Goal: Feedback & Contribution: Submit feedback/report problem

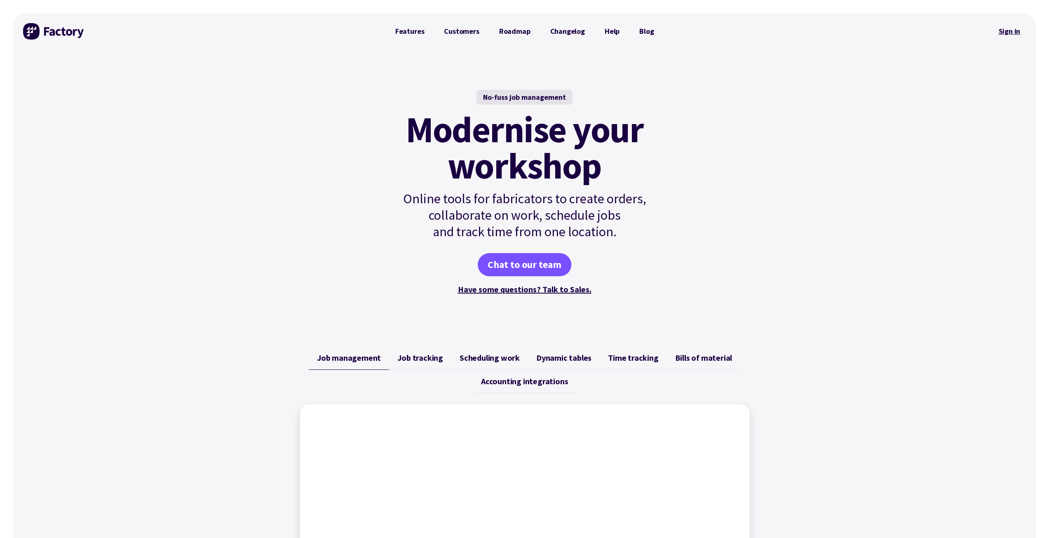
click at [1017, 29] on link "Sign in" at bounding box center [1008, 31] width 33 height 19
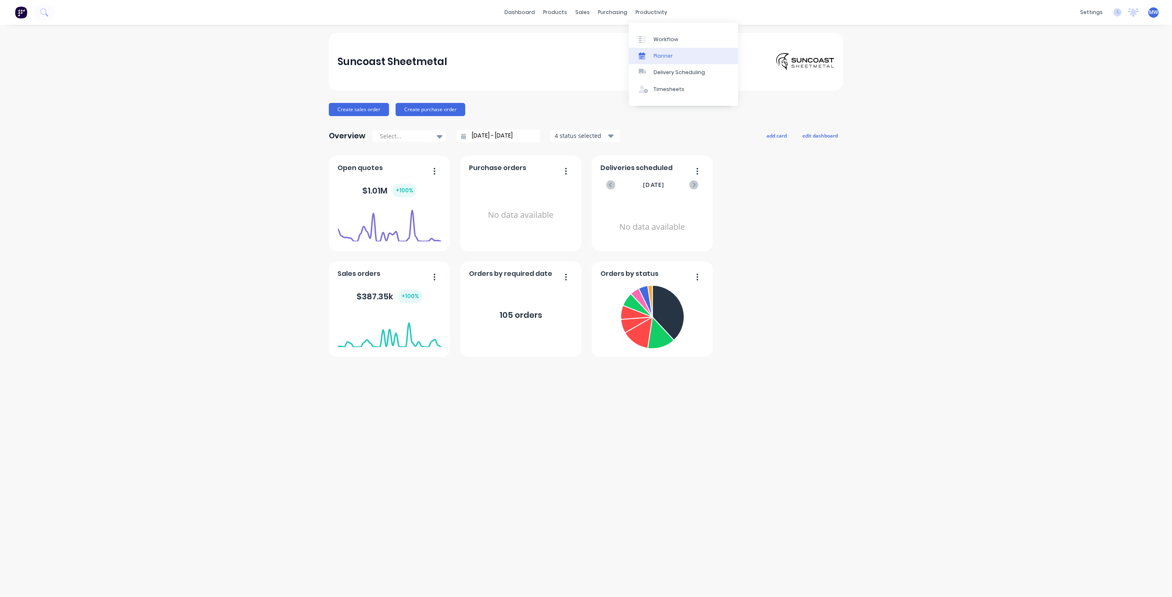
click at [665, 52] on div "Planner" at bounding box center [663, 55] width 19 height 7
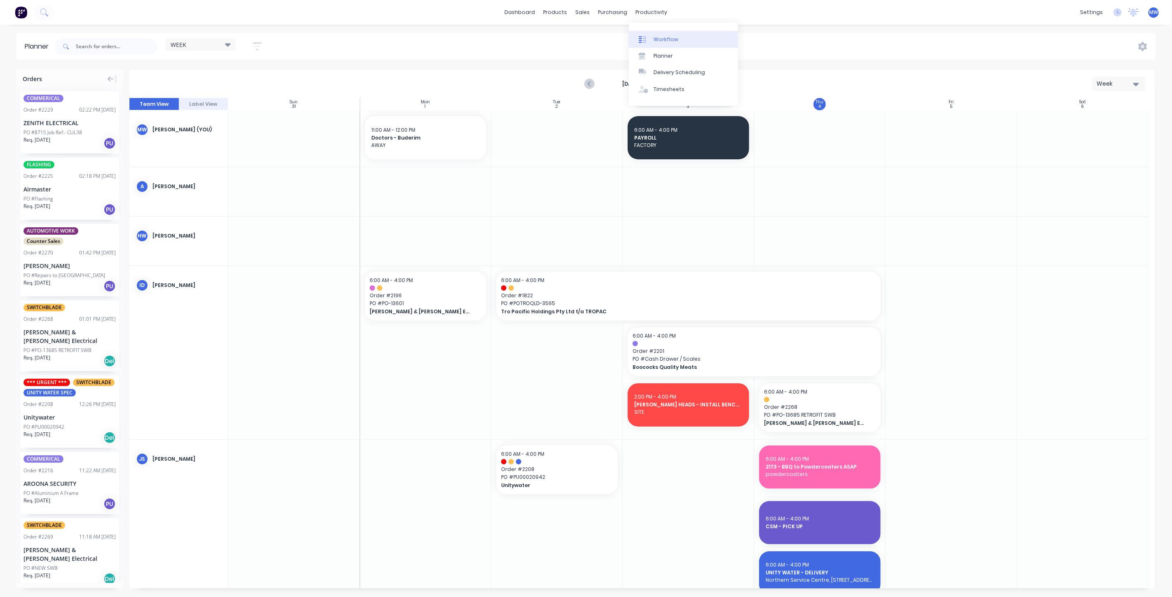
click at [660, 37] on div "Workflow" at bounding box center [666, 39] width 25 height 7
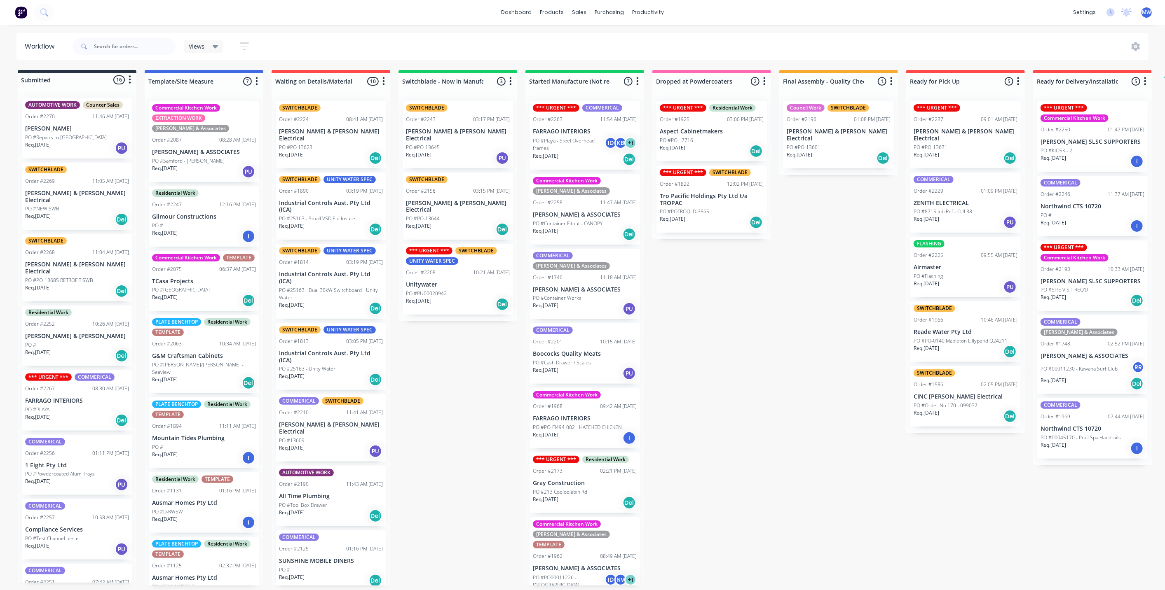
click at [710, 308] on div "Submitted 16 Status colour #273444 hex #273444 Save Cancel Summaries Total orde…" at bounding box center [681, 328] width 1374 height 516
click at [468, 380] on div "Submitted 16 Status colour #273444 hex #273444 Save Cancel Summaries Total orde…" at bounding box center [681, 328] width 1374 height 516
click at [454, 399] on div "Submitted 16 Status colour #273444 hex #273444 Save Cancel Summaries Total orde…" at bounding box center [681, 328] width 1374 height 516
click at [410, 375] on div "Submitted 16 Status colour #273444 hex #273444 Save Cancel Summaries Total orde…" at bounding box center [681, 328] width 1374 height 516
click at [411, 377] on div "Submitted 16 Status colour #273444 hex #273444 Save Cancel Summaries Total orde…" at bounding box center [681, 328] width 1374 height 516
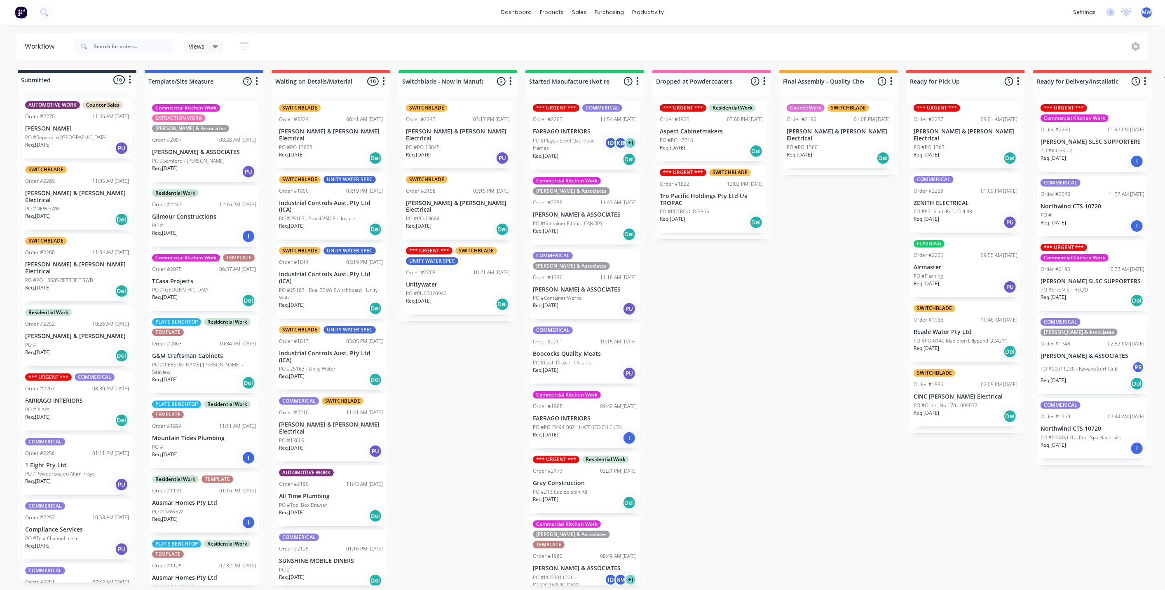
click at [965, 151] on div "Req. 27/08/25 Del" at bounding box center [966, 158] width 104 height 14
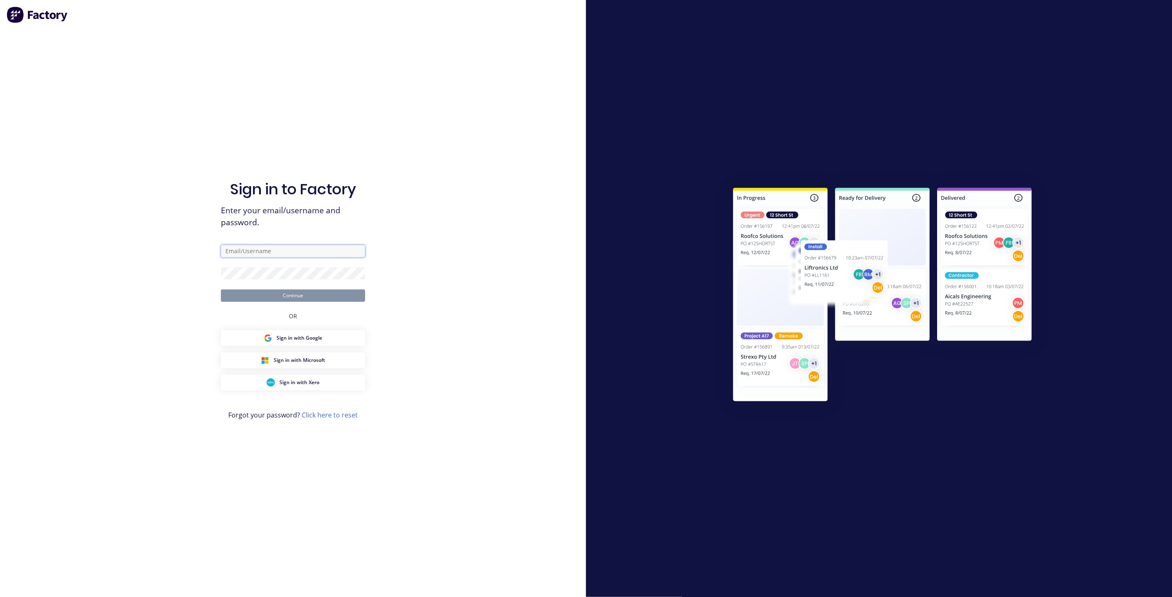
type input "markw@suncoastsheetmetal.com.au"
click at [280, 293] on button "Continue" at bounding box center [293, 296] width 144 height 12
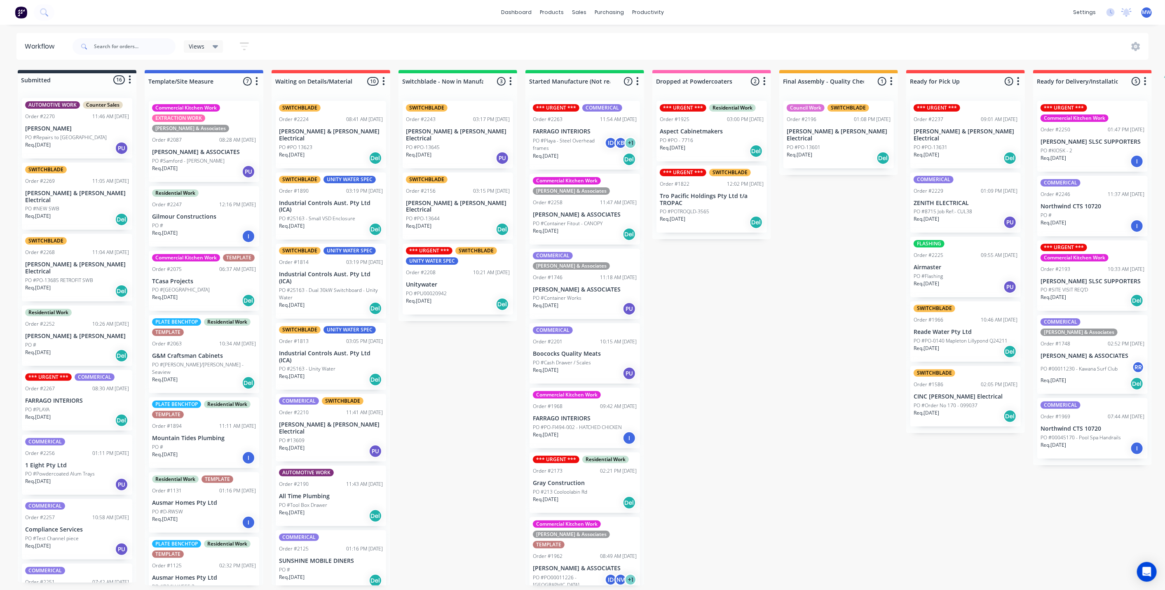
click at [991, 151] on div "Req. 27/08/25 Del" at bounding box center [966, 158] width 104 height 14
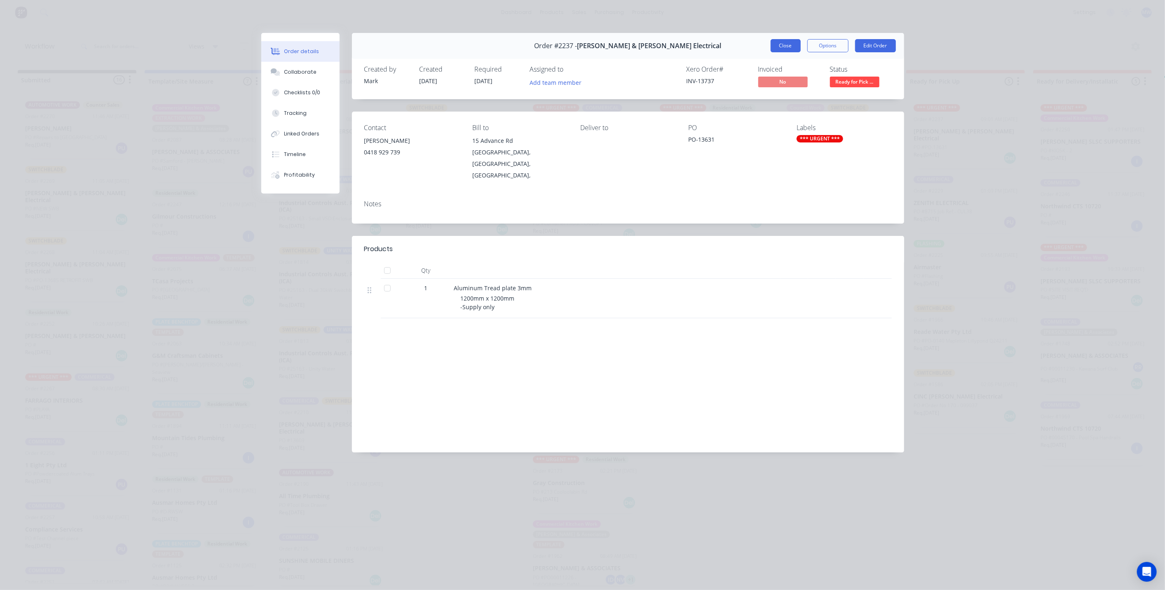
click at [781, 48] on button "Close" at bounding box center [786, 45] width 30 height 13
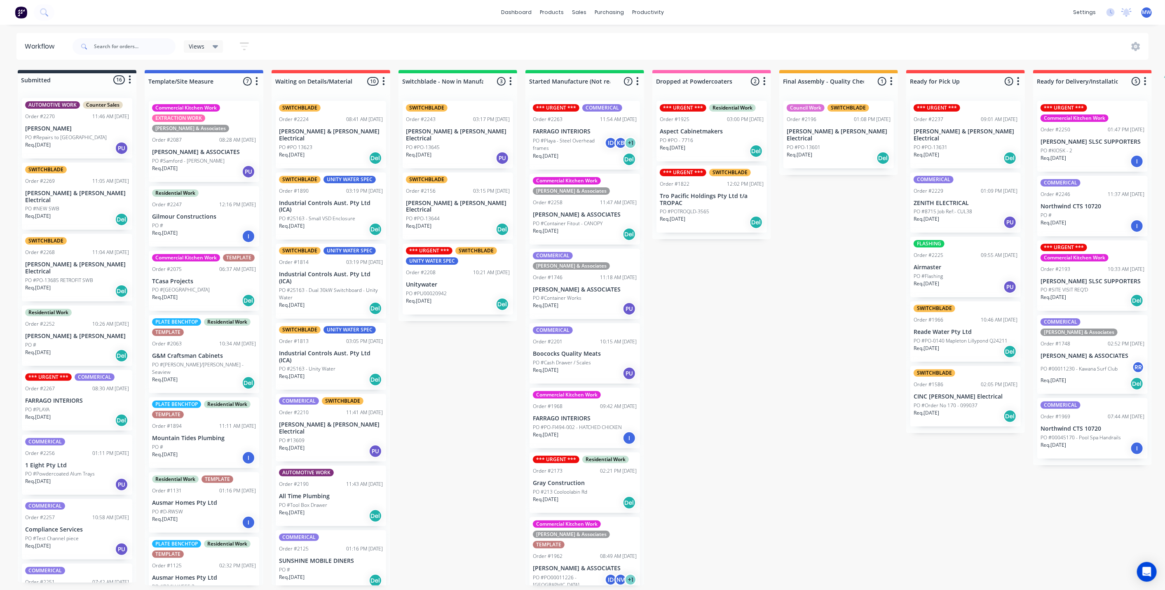
click at [839, 424] on div "Submitted 16 Status colour #273444 hex #273444 Save Cancel Summaries Total orde…" at bounding box center [681, 328] width 1374 height 516
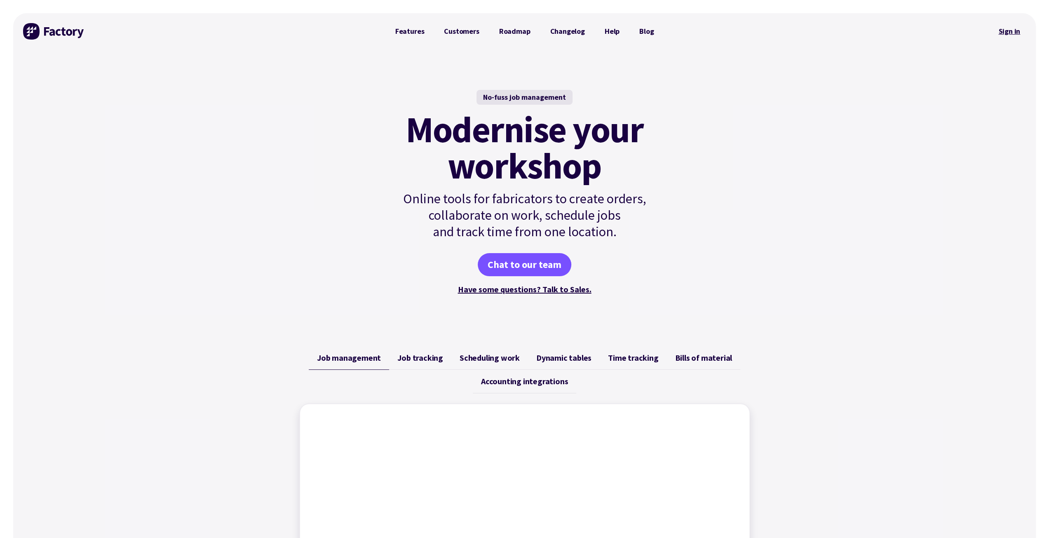
click at [1007, 33] on link "Sign in" at bounding box center [1008, 31] width 33 height 19
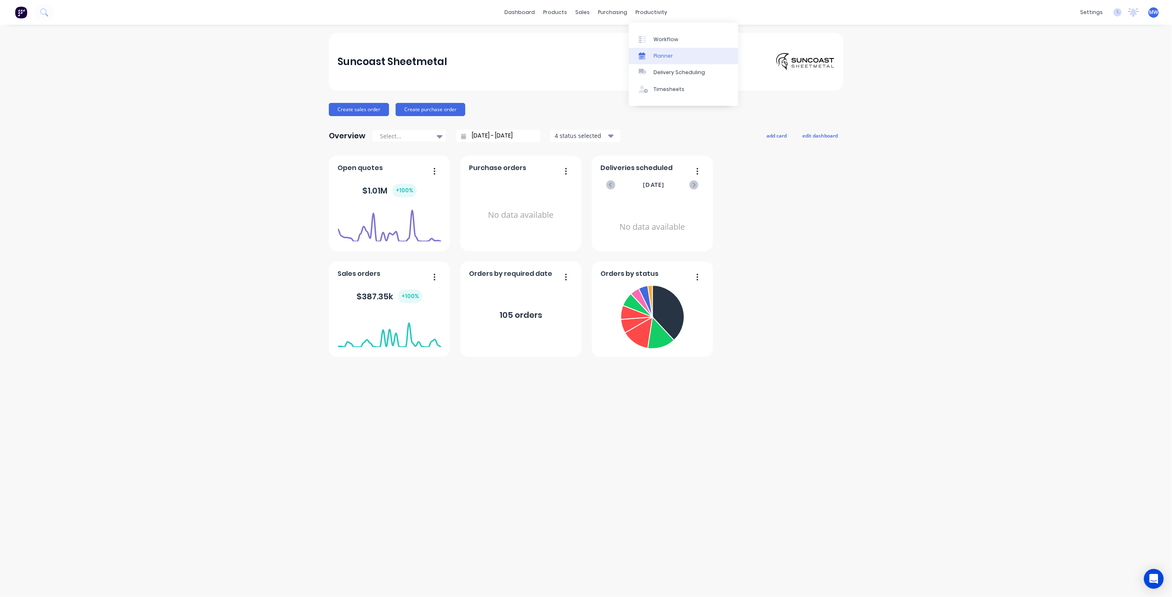
click at [663, 57] on div "Planner" at bounding box center [663, 55] width 19 height 7
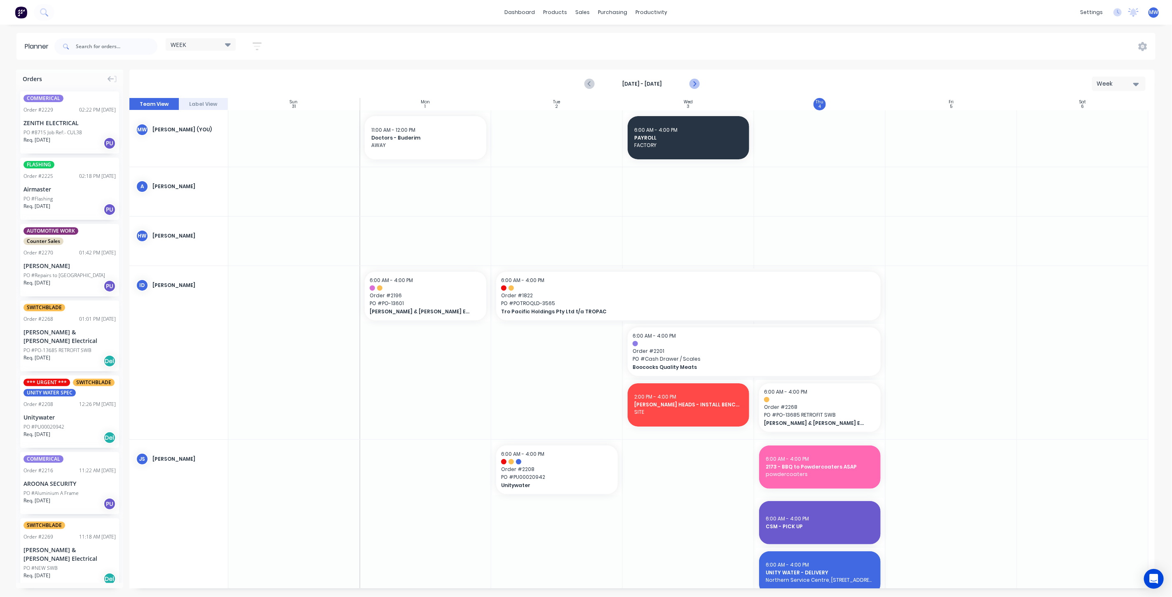
click at [696, 81] on icon "Next page" at bounding box center [694, 84] width 10 height 10
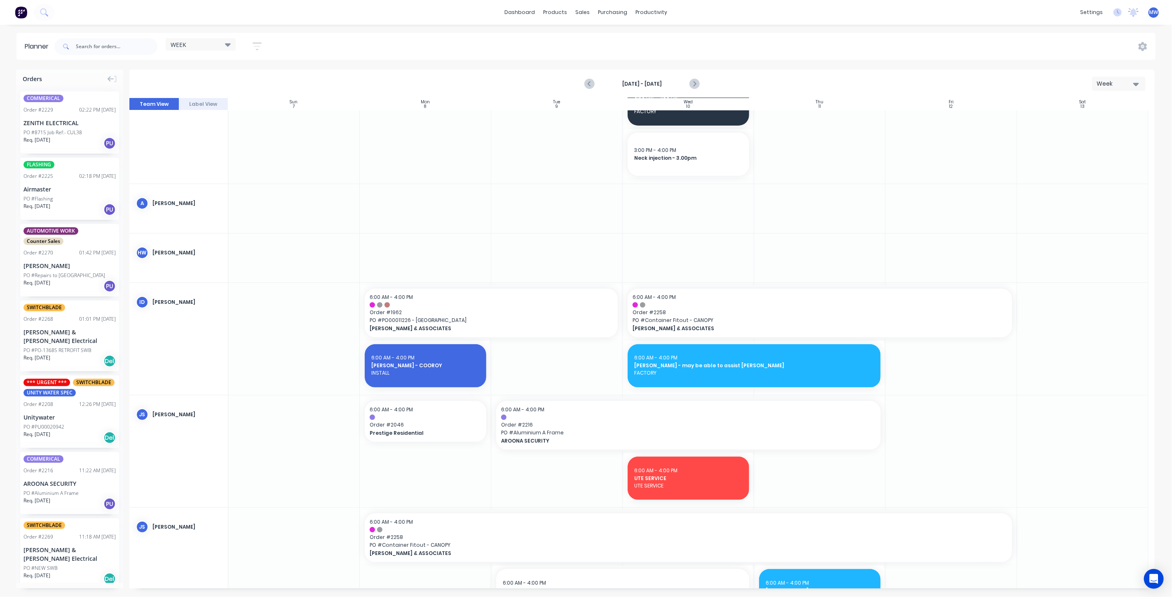
scroll to position [137, 0]
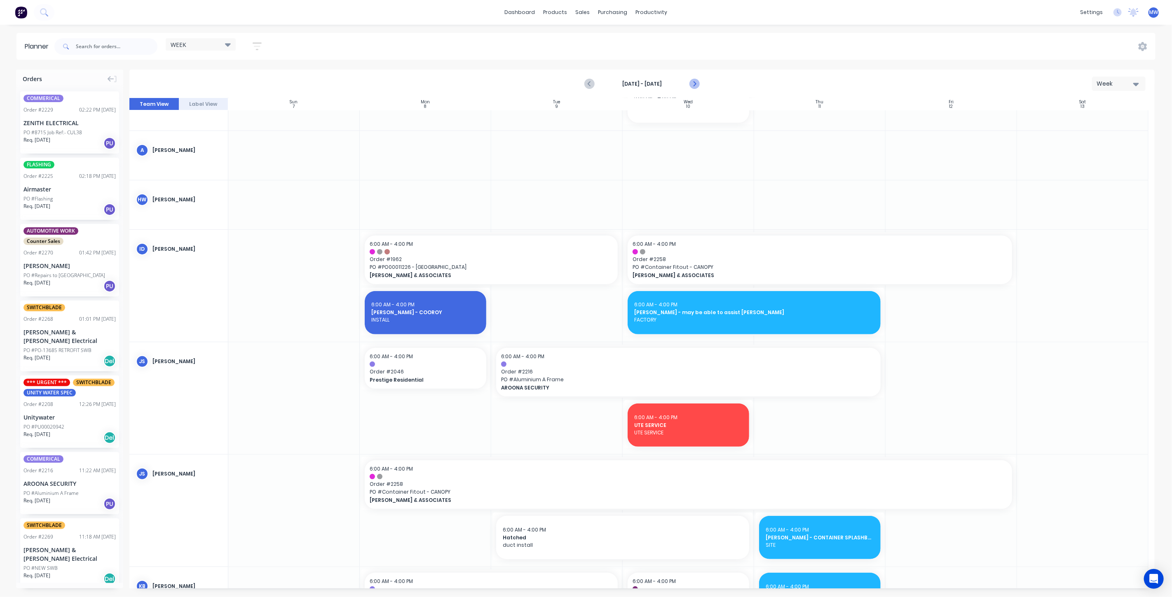
click at [692, 85] on icon "Next page" at bounding box center [694, 84] width 10 height 10
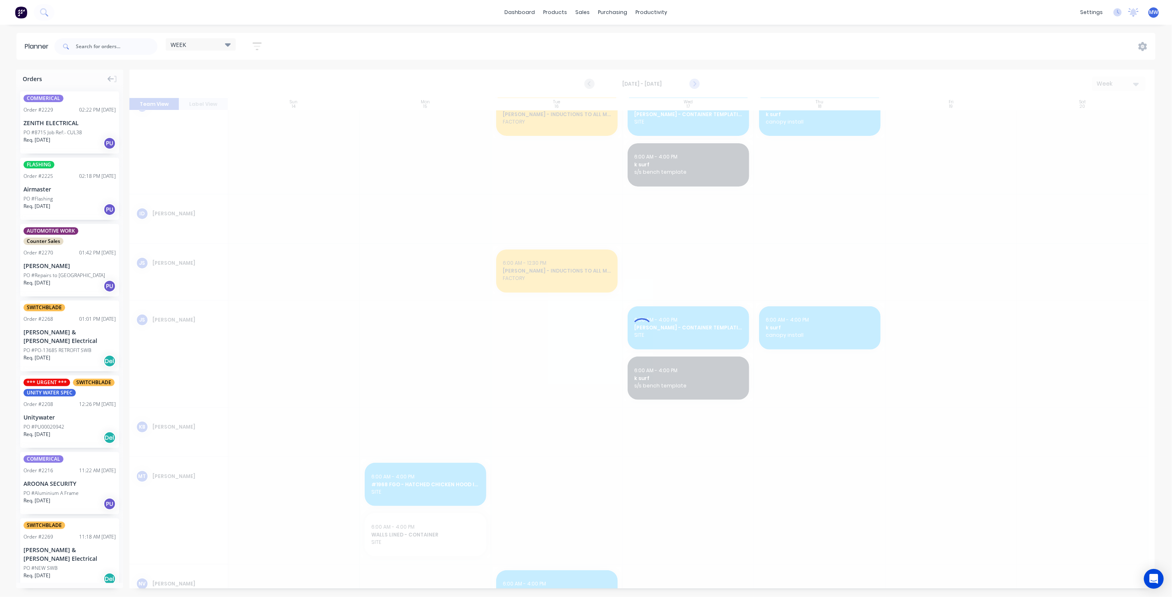
scroll to position [0, 0]
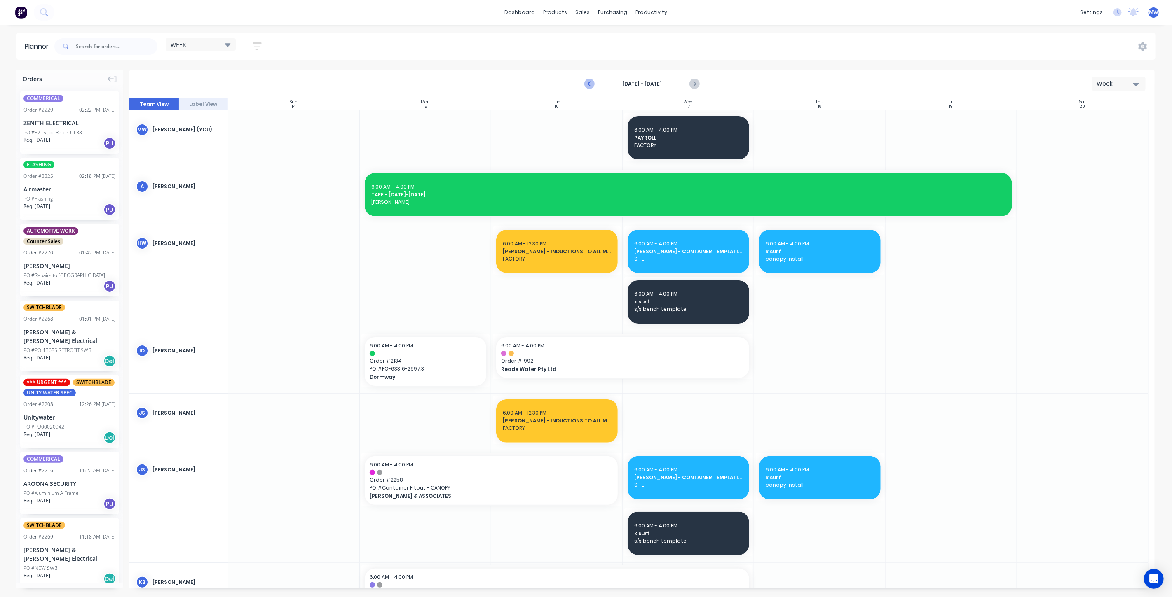
click at [591, 84] on icon "Previous page" at bounding box center [590, 84] width 10 height 10
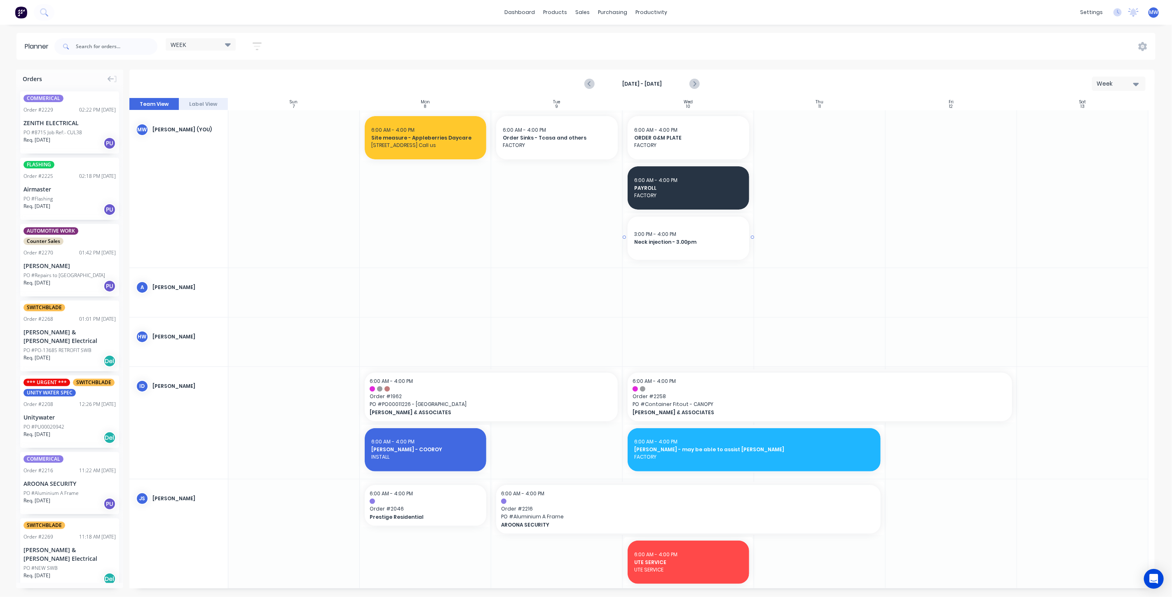
click at [689, 239] on span "Neck injection - 3.00pm" at bounding box center [688, 242] width 108 height 7
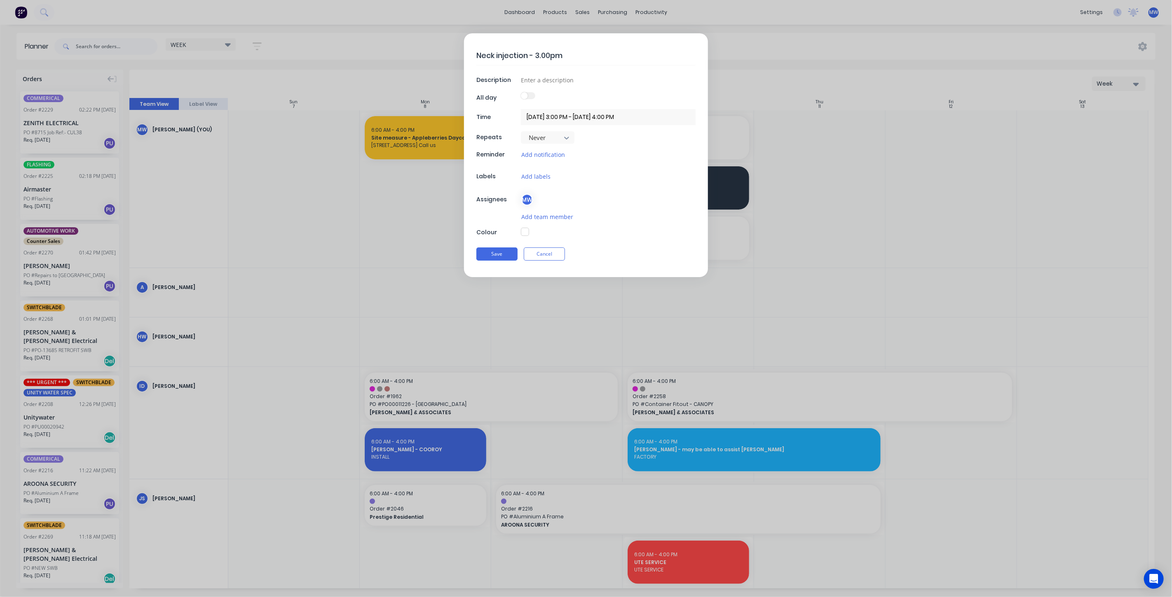
click at [539, 53] on textarea "Neck injection - 3.00pm" at bounding box center [585, 55] width 219 height 19
type textarea "Neck injection - .00pm"
type textarea "x"
type textarea "Neck injection - 2.00pm"
type textarea "x"
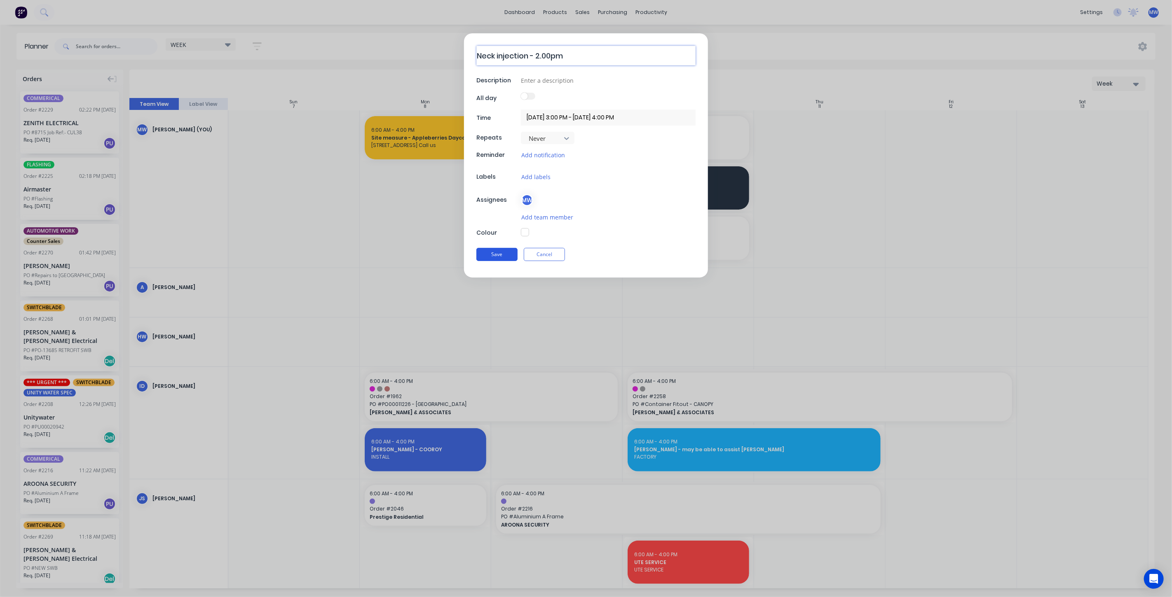
type textarea "Neck injection - 2.00pm"
click at [504, 258] on button "Save" at bounding box center [496, 254] width 41 height 13
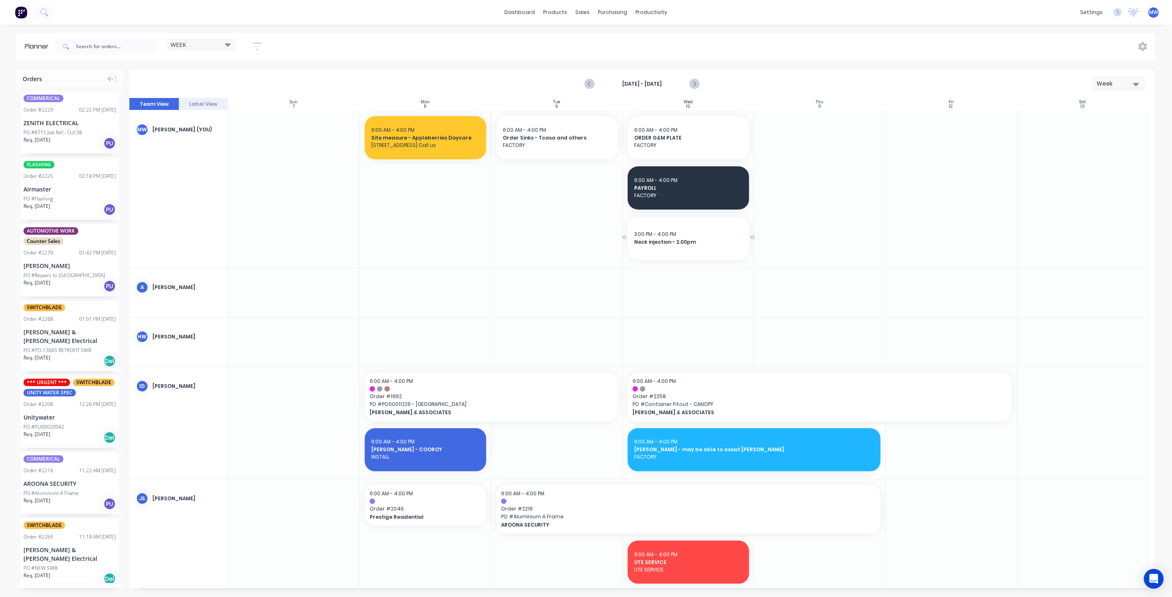
click at [705, 241] on span "Neck injection - 2.00pm" at bounding box center [688, 242] width 108 height 7
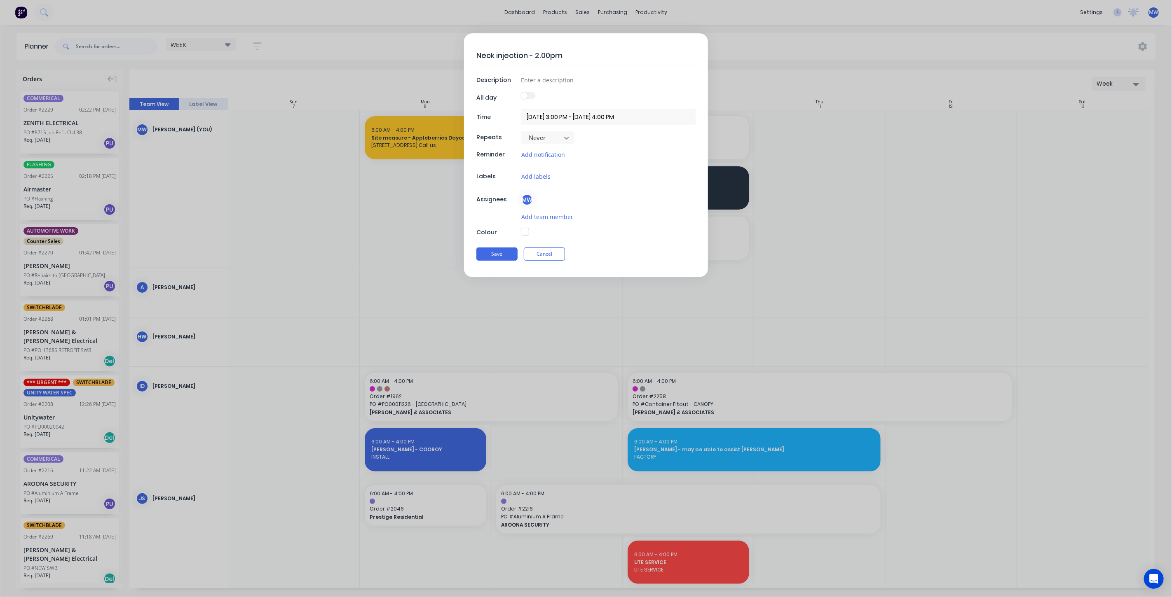
click at [560, 115] on input "10/09/2025 3:00 PM - 10/09/2025 4:00 PM" at bounding box center [608, 117] width 175 height 16
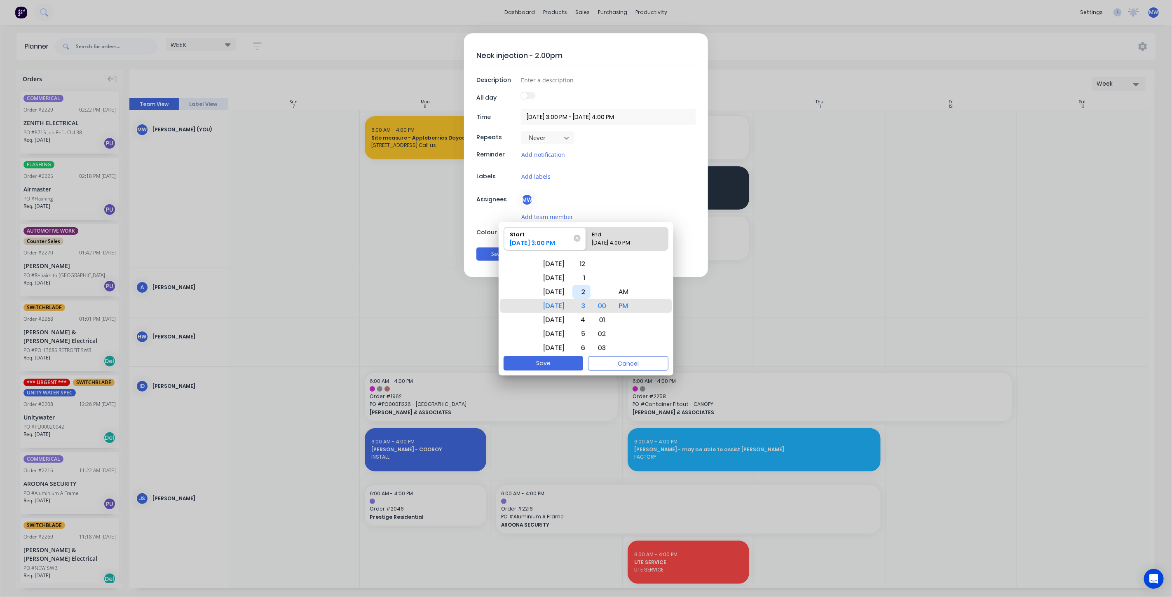
click at [590, 294] on div "2" at bounding box center [581, 292] width 18 height 14
click at [560, 366] on button "Save" at bounding box center [544, 363] width 80 height 14
type textarea "x"
type input "10/09/2025 2:00 PM - 10/09/2025 4:00 PM"
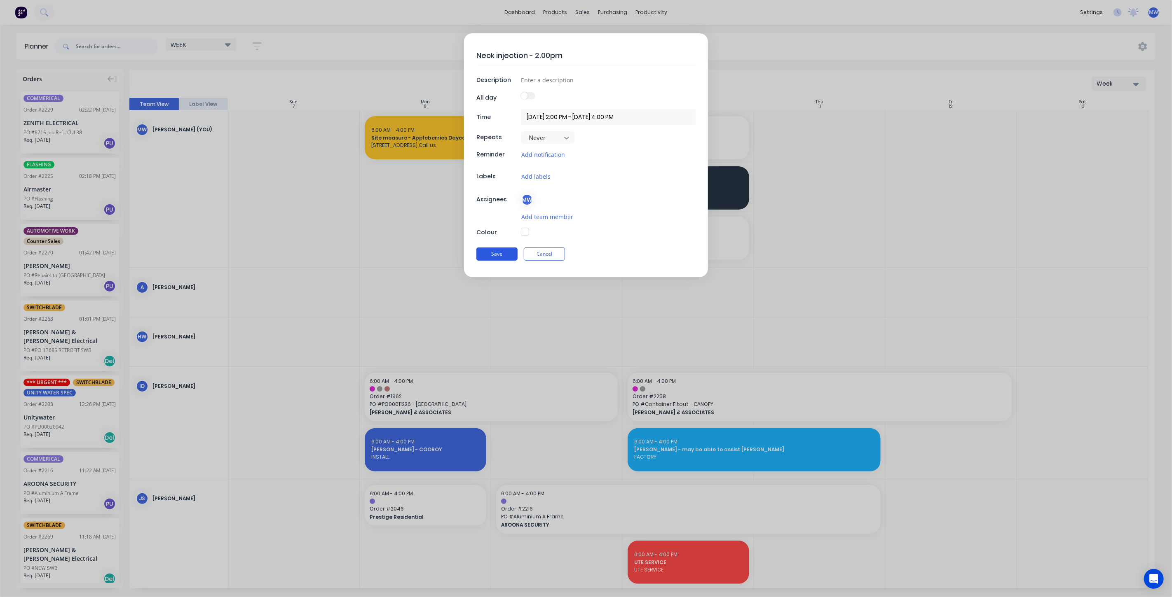
click at [502, 251] on button "Save" at bounding box center [496, 254] width 41 height 13
type textarea "x"
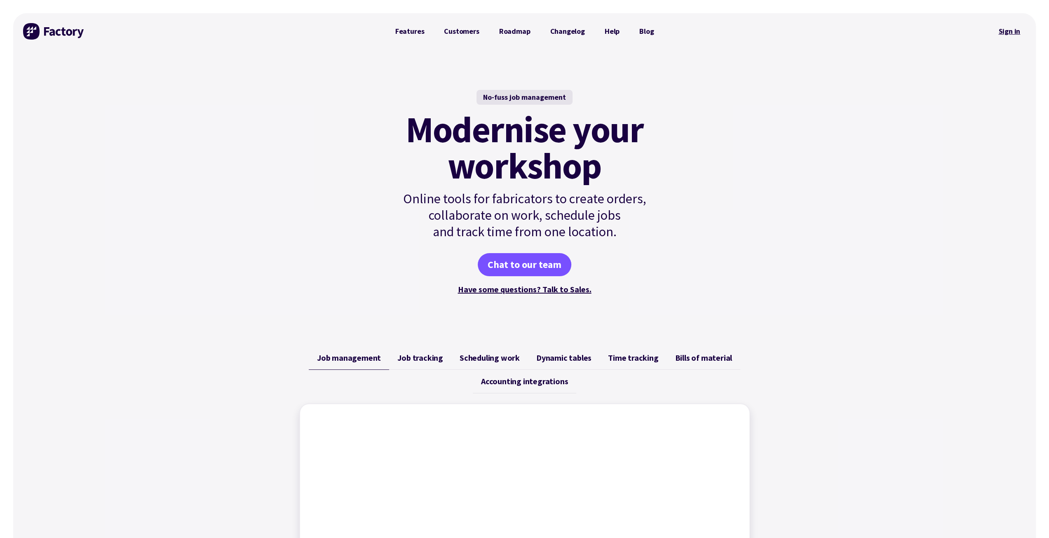
click at [1017, 31] on link "Sign in" at bounding box center [1008, 31] width 33 height 19
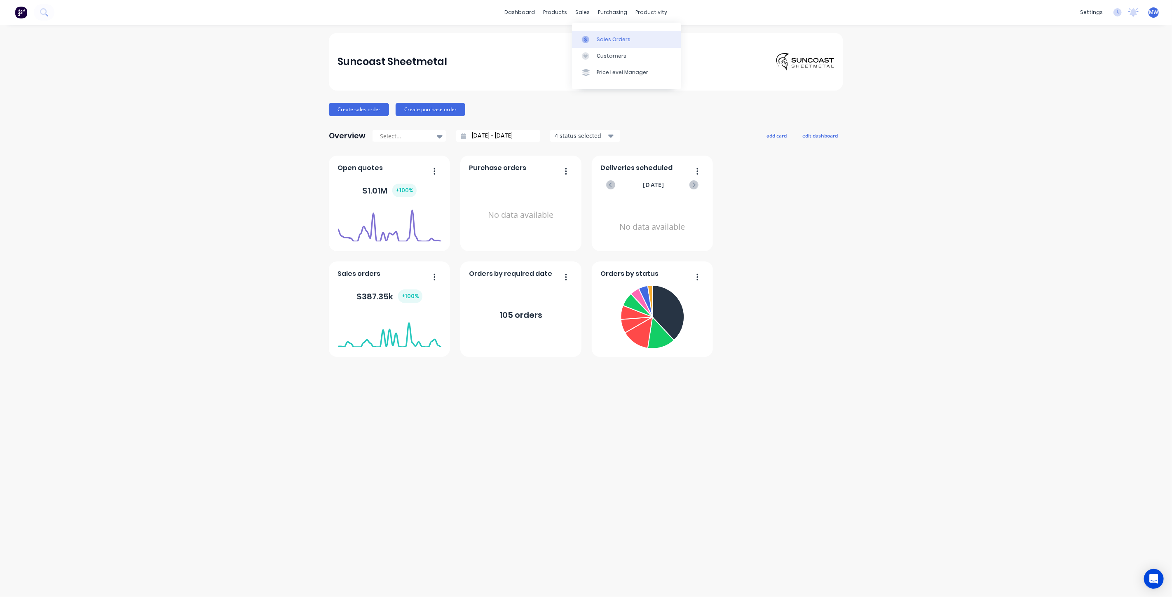
click at [607, 37] on div "Sales Orders" at bounding box center [614, 39] width 34 height 7
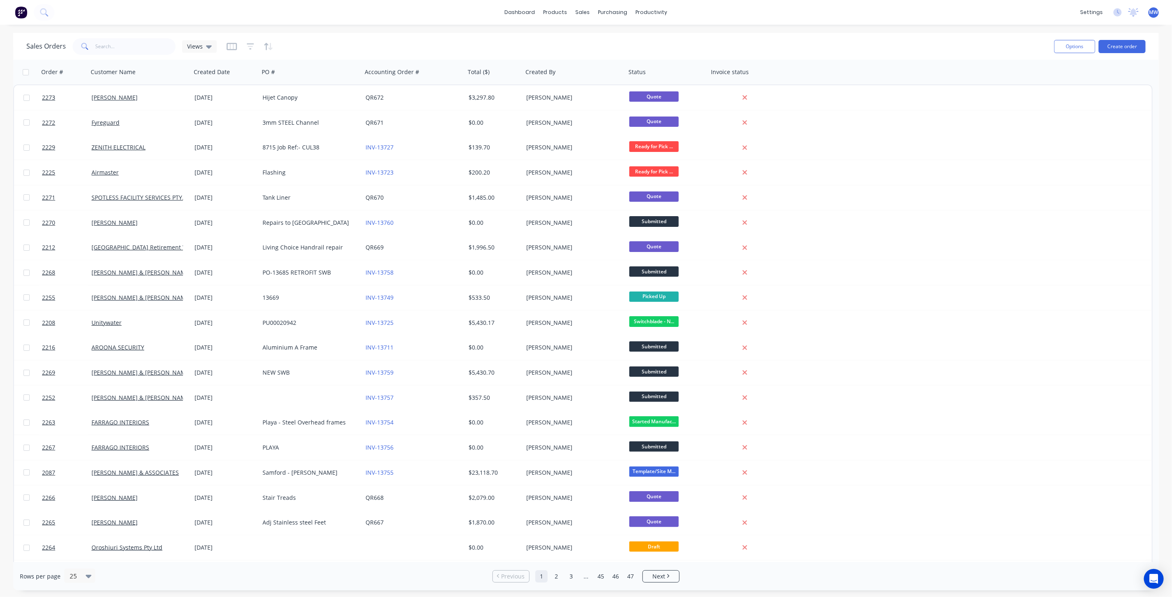
click at [171, 10] on div "dashboard products sales purchasing productivity dashboard products Product Cat…" at bounding box center [586, 12] width 1172 height 25
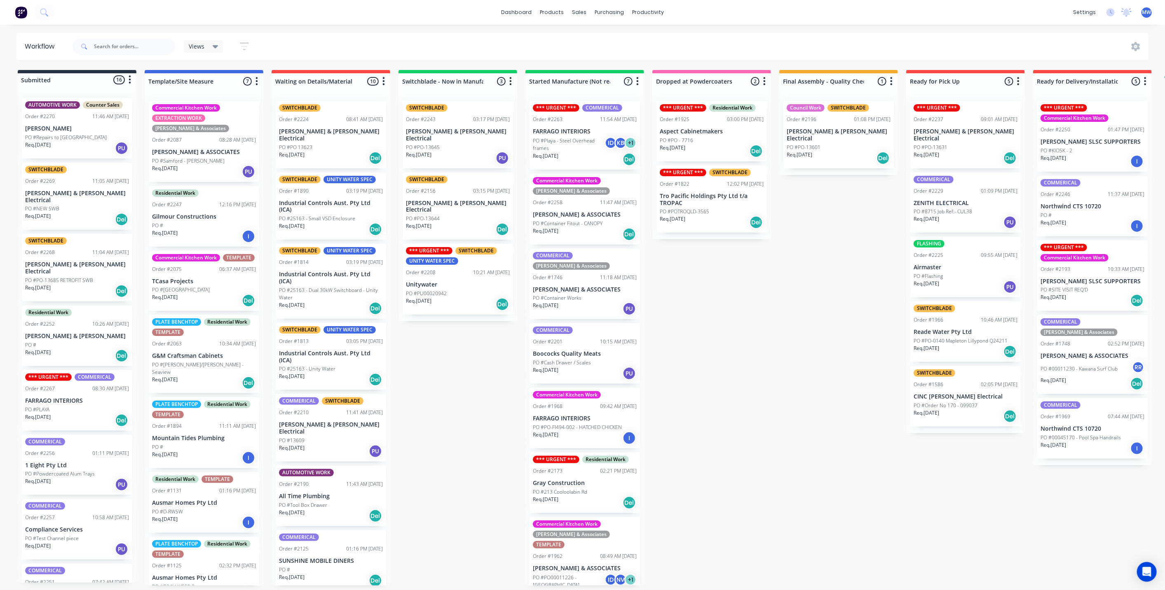
click at [448, 382] on div "Submitted 16 Status colour #273444 hex #273444 Save Cancel Summaries Total orde…" at bounding box center [681, 328] width 1374 height 516
click at [817, 293] on div "Submitted 16 Status colour #273444 hex #273444 Save Cancel Summaries Total orde…" at bounding box center [681, 328] width 1374 height 516
click at [74, 261] on p "[PERSON_NAME] & [PERSON_NAME] Electrical" at bounding box center [77, 268] width 104 height 14
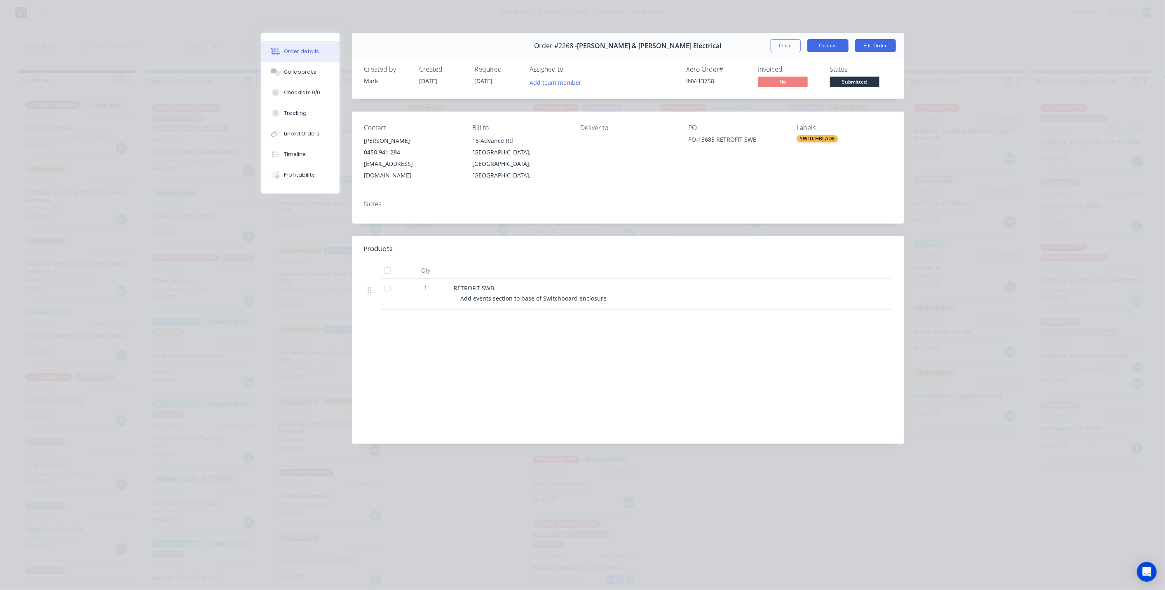
click at [830, 49] on button "Options" at bounding box center [827, 45] width 41 height 13
click at [822, 92] on button "Delivery Docket" at bounding box center [805, 99] width 87 height 16
click at [788, 50] on button "Close" at bounding box center [786, 45] width 30 height 13
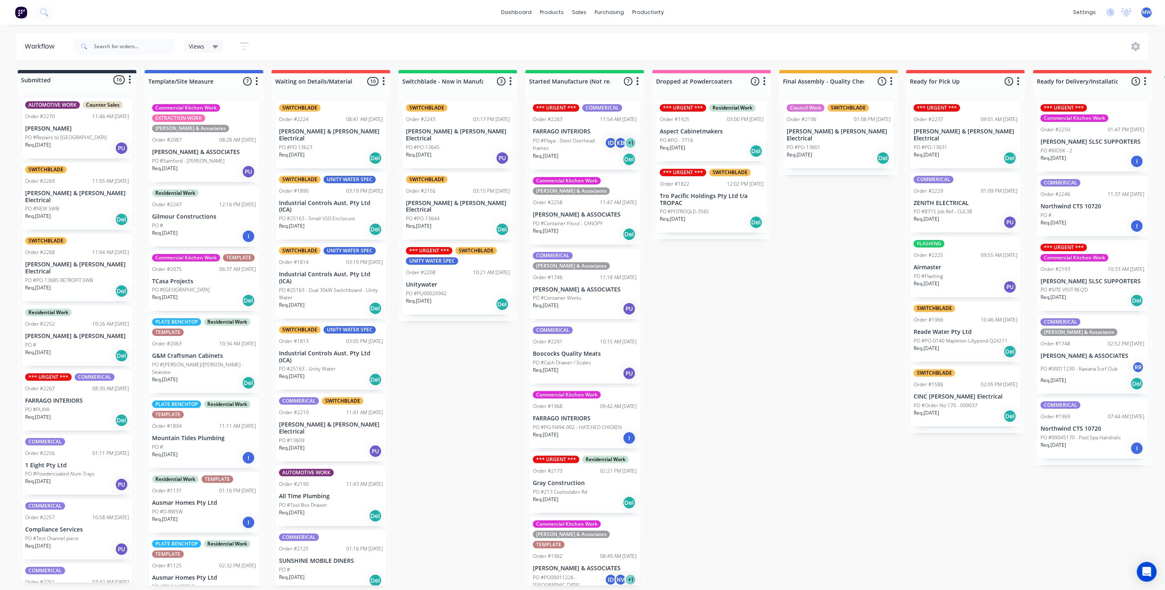
click at [72, 261] on p "[PERSON_NAME] & [PERSON_NAME] Electrical" at bounding box center [77, 268] width 104 height 14
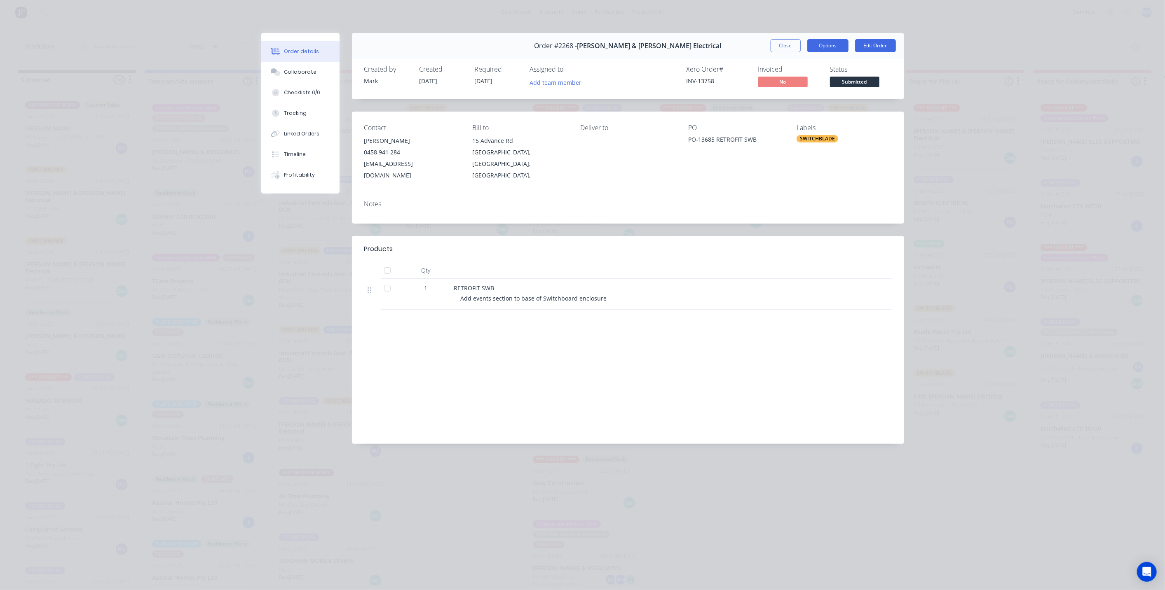
click at [838, 51] on button "Options" at bounding box center [827, 45] width 41 height 13
click at [829, 83] on div "Work Order" at bounding box center [805, 83] width 72 height 12
click at [827, 96] on div "Standard" at bounding box center [805, 100] width 72 height 12
click at [783, 48] on button "Close" at bounding box center [786, 45] width 30 height 13
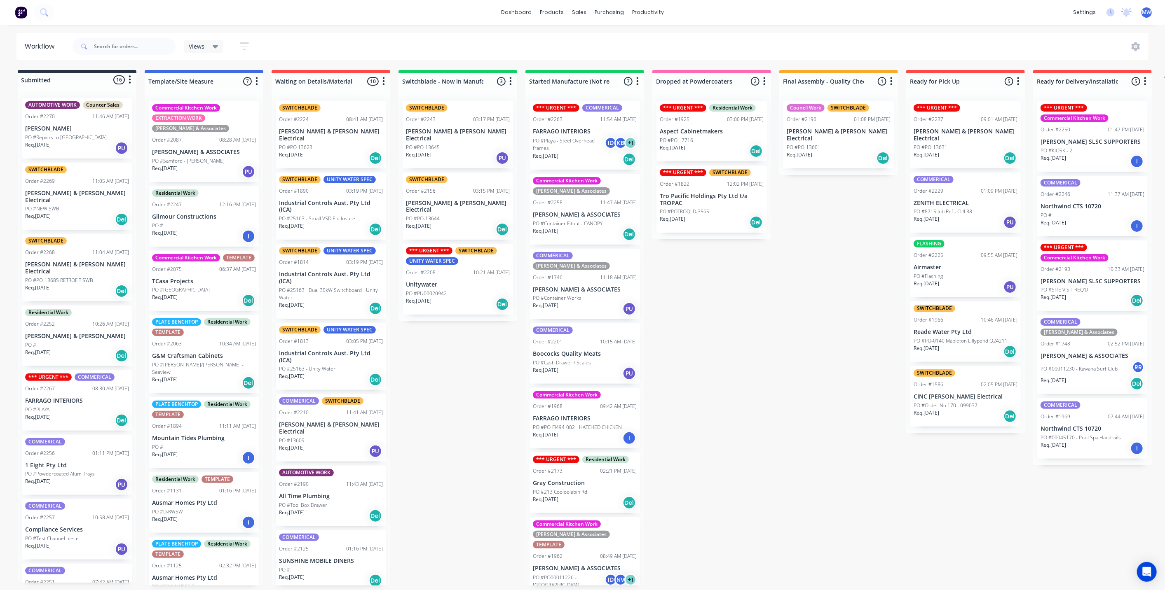
click at [694, 293] on div "Submitted 16 Status colour #273444 hex #273444 Save Cancel Summaries Total orde…" at bounding box center [681, 328] width 1374 height 516
click at [462, 361] on div "Submitted 16 Status colour #273444 hex #273444 Save Cancel Summaries Total orde…" at bounding box center [681, 328] width 1374 height 516
click at [450, 362] on div "Submitted 16 Status colour #273444 hex #273444 Save Cancel Summaries Total orde…" at bounding box center [681, 328] width 1374 height 516
click at [479, 408] on div "Submitted 16 Status colour #273444 hex #273444 Save Cancel Summaries Total orde…" at bounding box center [681, 328] width 1374 height 516
click at [458, 144] on div "PO #PO-13645" at bounding box center [458, 147] width 104 height 7
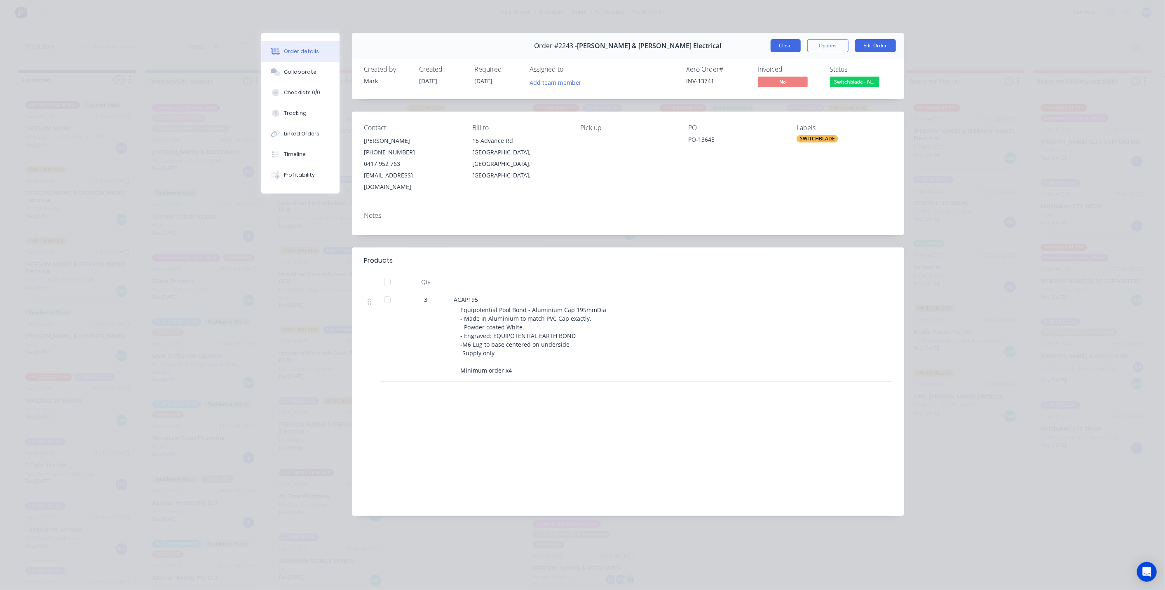
click at [784, 46] on button "Close" at bounding box center [786, 45] width 30 height 13
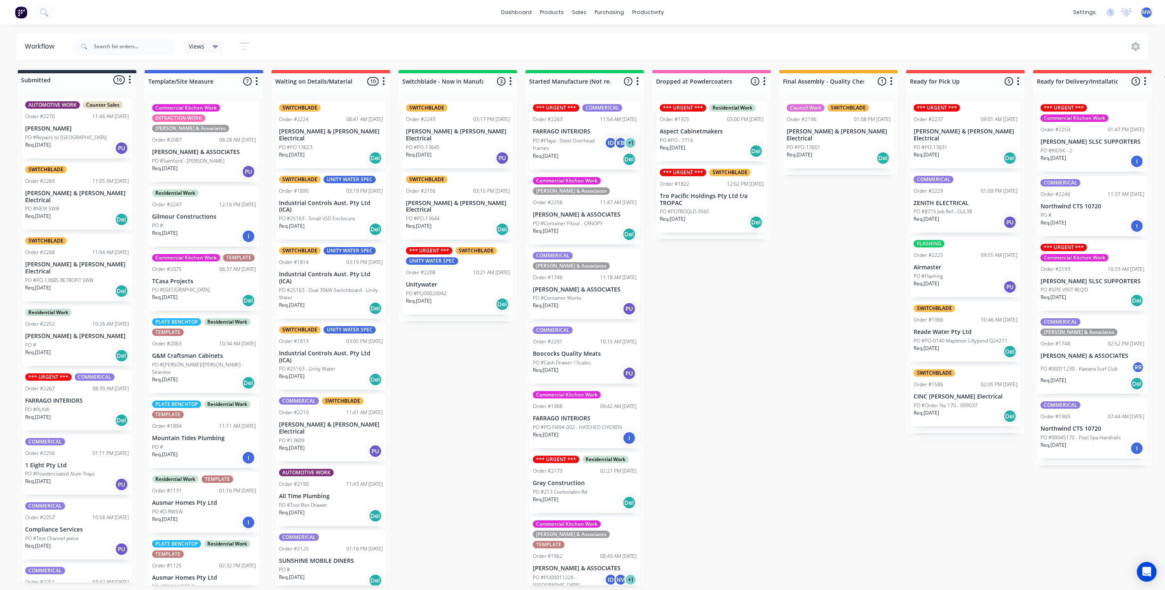
click at [474, 200] on p "[PERSON_NAME] & [PERSON_NAME] Electrical" at bounding box center [458, 207] width 104 height 14
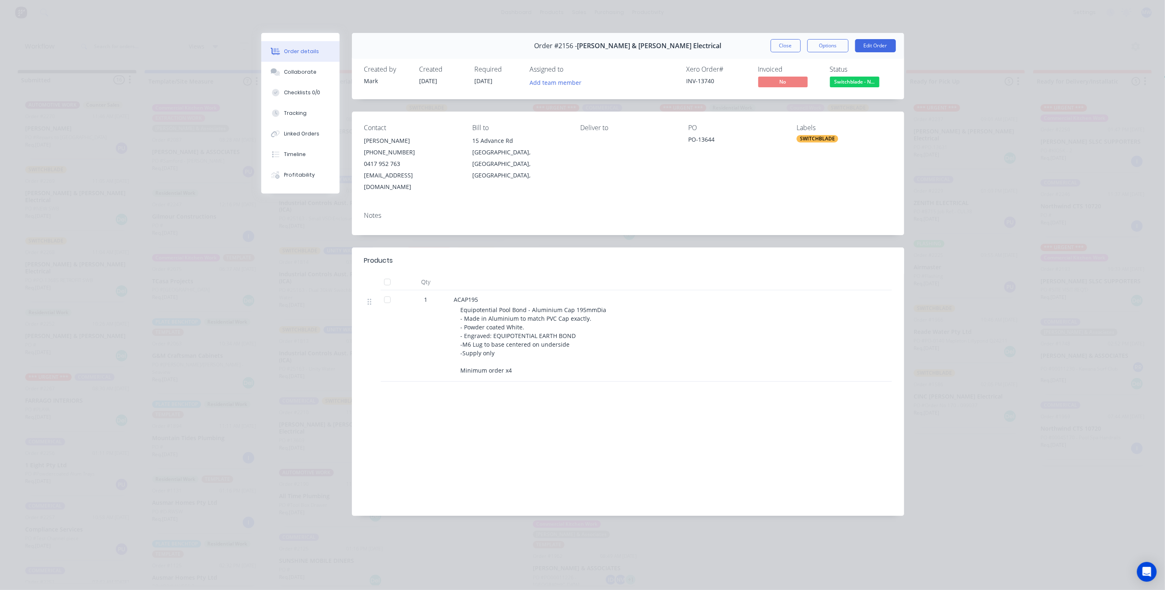
click at [793, 48] on button "Close" at bounding box center [786, 45] width 30 height 13
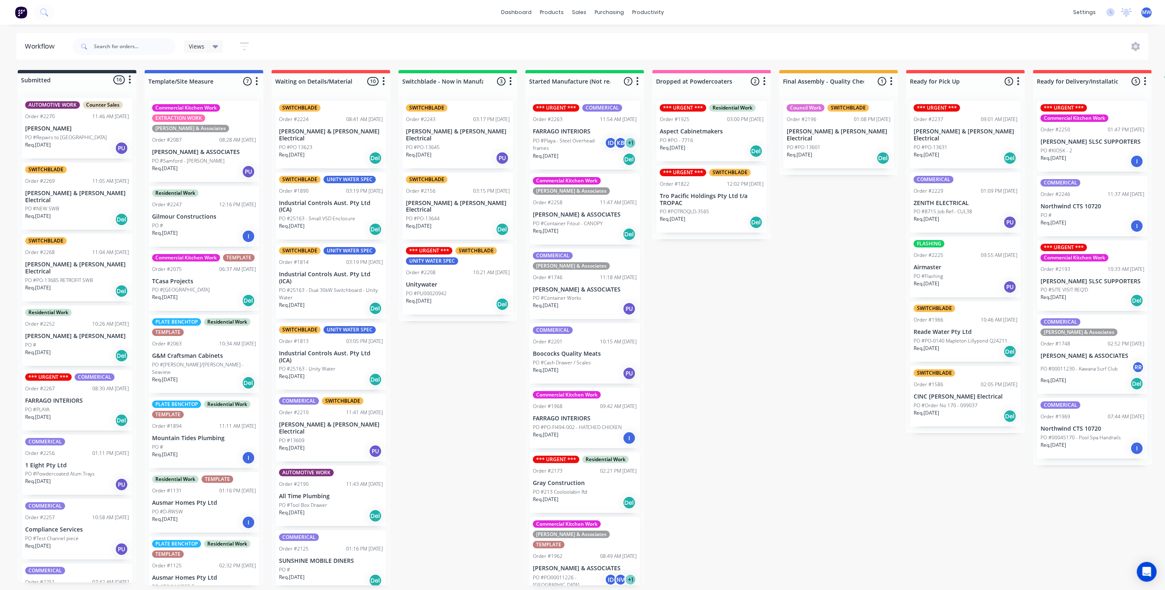
click at [434, 387] on div "Submitted 16 Status colour #273444 hex #273444 Save Cancel Summaries Total orde…" at bounding box center [681, 328] width 1374 height 516
click at [338, 151] on div "Req. 25/09/25 Del" at bounding box center [331, 158] width 104 height 14
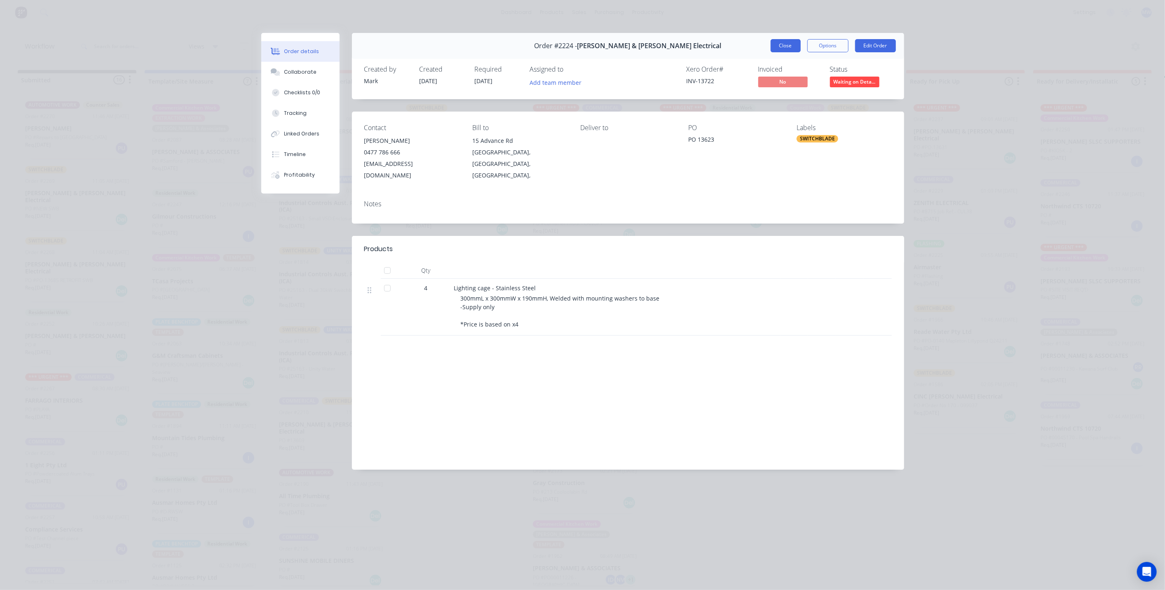
click at [780, 49] on button "Close" at bounding box center [786, 45] width 30 height 13
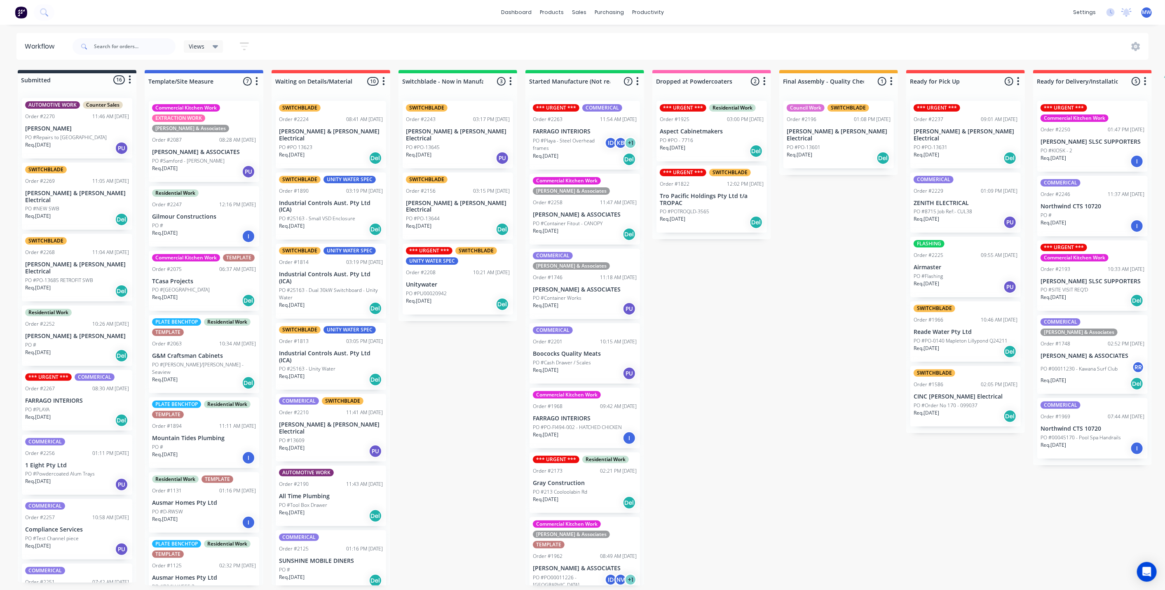
click at [502, 371] on div "Submitted 16 Status colour #273444 hex #273444 Save Cancel Summaries Total orde…" at bounding box center [681, 328] width 1374 height 516
click at [638, 356] on div "COMMERICAL Order #2201 10:15 AM 20/08/25 Boococks Quality Meats PO #Cash Drawer…" at bounding box center [585, 353] width 110 height 61
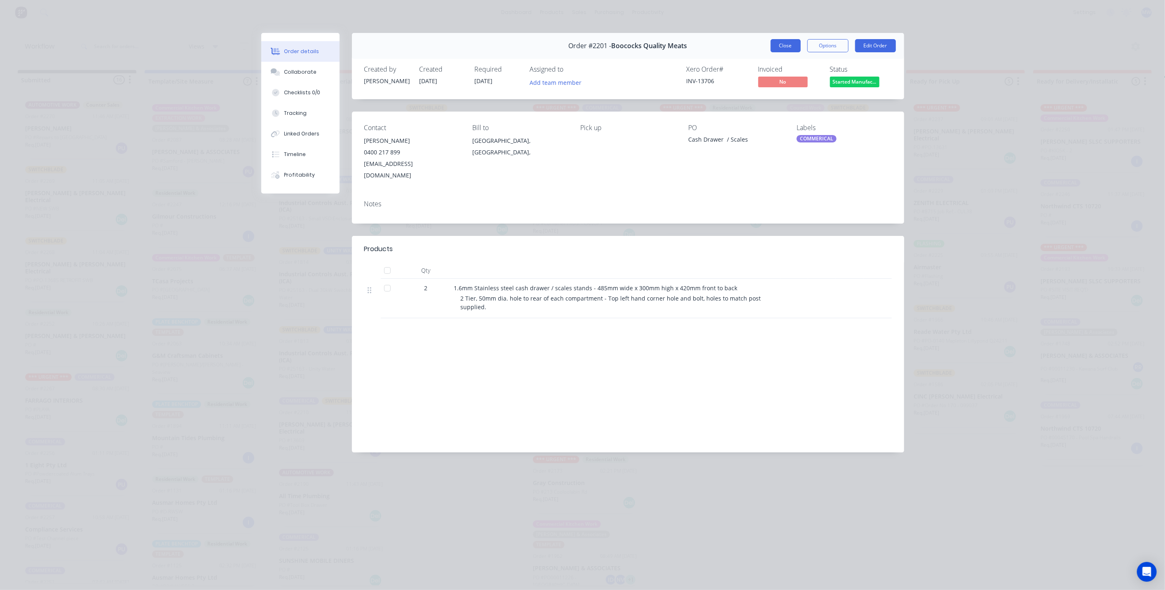
click at [777, 46] on button "Close" at bounding box center [786, 45] width 30 height 13
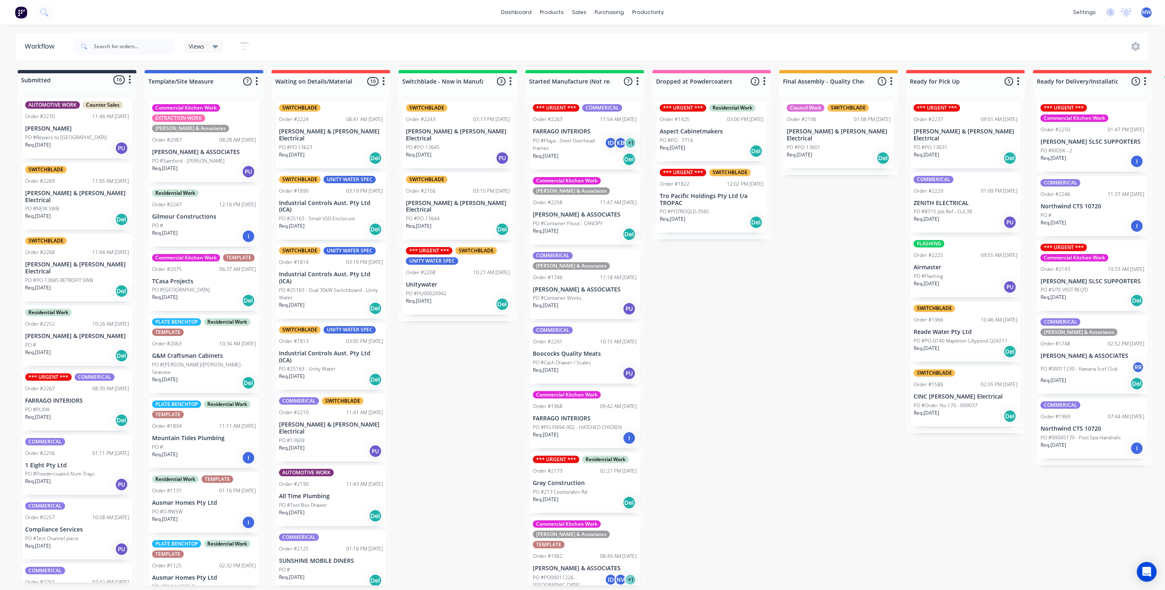
click at [741, 392] on div "Submitted 16 Status colour #273444 hex #273444 Save Cancel Summaries Total orde…" at bounding box center [681, 328] width 1374 height 516
click at [595, 367] on div "Req. 26/08/25 PU" at bounding box center [585, 374] width 104 height 14
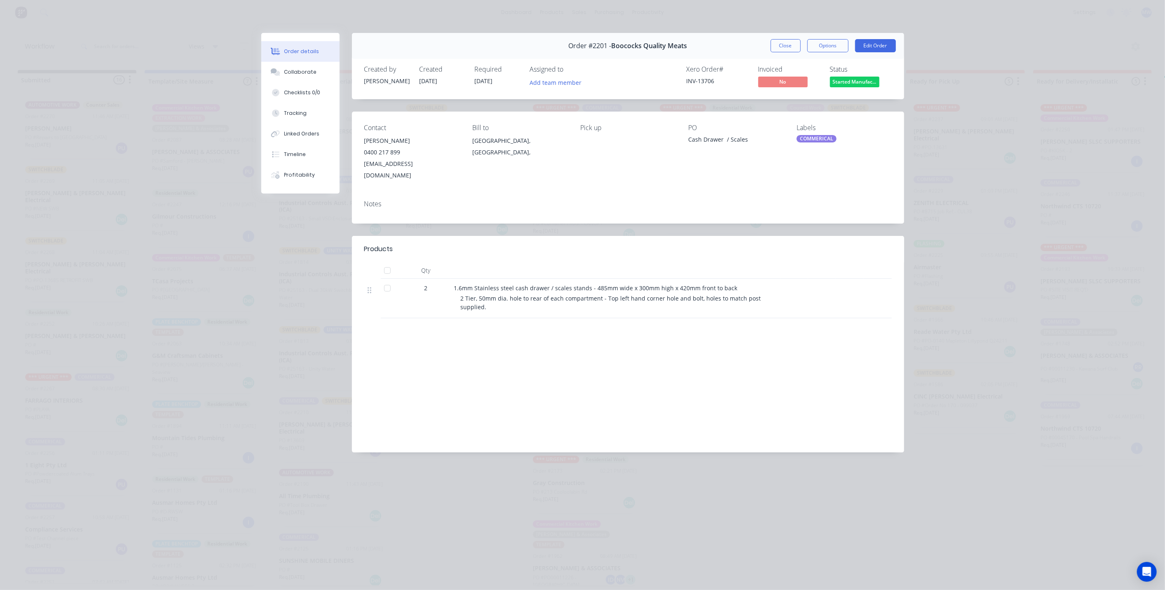
click at [785, 47] on button "Close" at bounding box center [786, 45] width 30 height 13
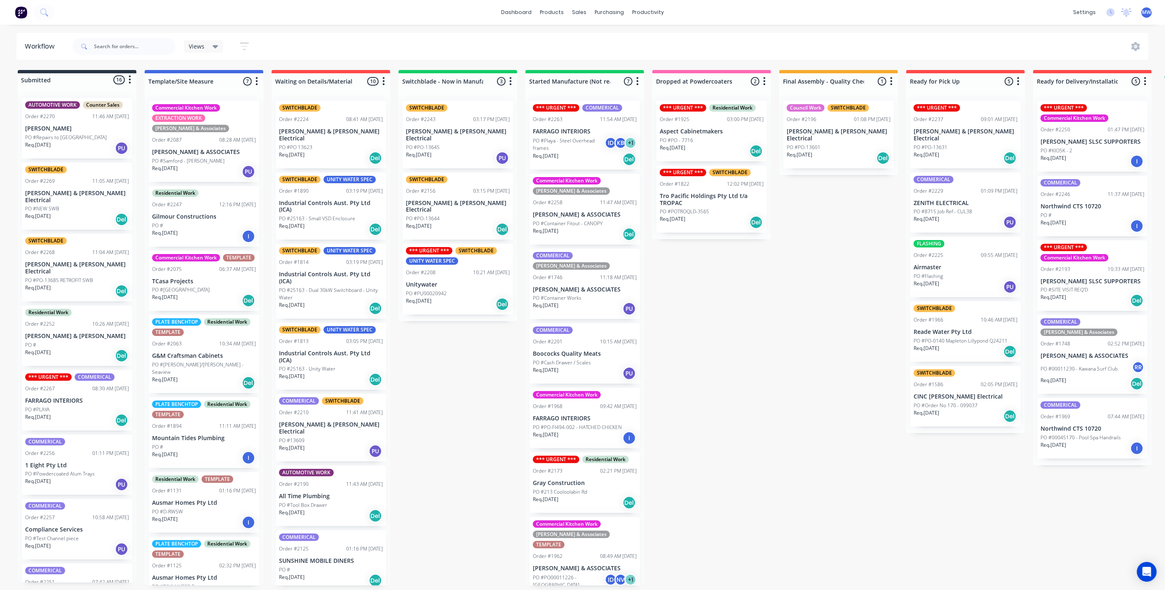
click at [780, 318] on div "Submitted 16 Status colour #273444 hex #273444 Save Cancel Summaries Total orde…" at bounding box center [681, 328] width 1374 height 516
click at [788, 293] on div "Submitted 16 Status colour #273444 hex #273444 Save Cancel Summaries Total orde…" at bounding box center [681, 328] width 1374 height 516
click at [742, 331] on div "Submitted 16 Status colour #273444 hex #273444 Save Cancel Summaries Total orde…" at bounding box center [681, 328] width 1374 height 516
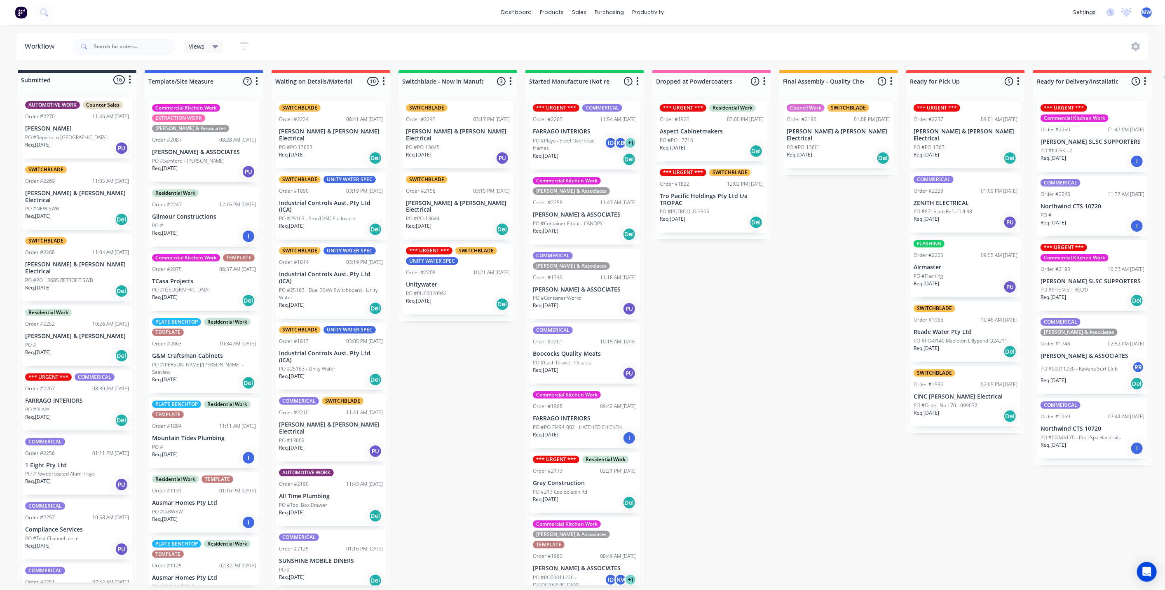
click at [742, 331] on div "Submitted 16 Status colour #273444 hex #273444 Save Cancel Summaries Total orde…" at bounding box center [681, 328] width 1374 height 516
drag, startPoint x: 492, startPoint y: 372, endPoint x: 527, endPoint y: 365, distance: 36.1
click at [492, 371] on div "Submitted 16 Status colour #273444 hex #273444 Save Cancel Summaries Total orde…" at bounding box center [681, 328] width 1374 height 516
click at [784, 337] on div "Submitted 16 Status colour #273444 hex #273444 Save Cancel Summaries Total orde…" at bounding box center [681, 328] width 1374 height 516
click at [783, 337] on div "Submitted 16 Status colour #273444 hex #273444 Save Cancel Summaries Total orde…" at bounding box center [681, 328] width 1374 height 516
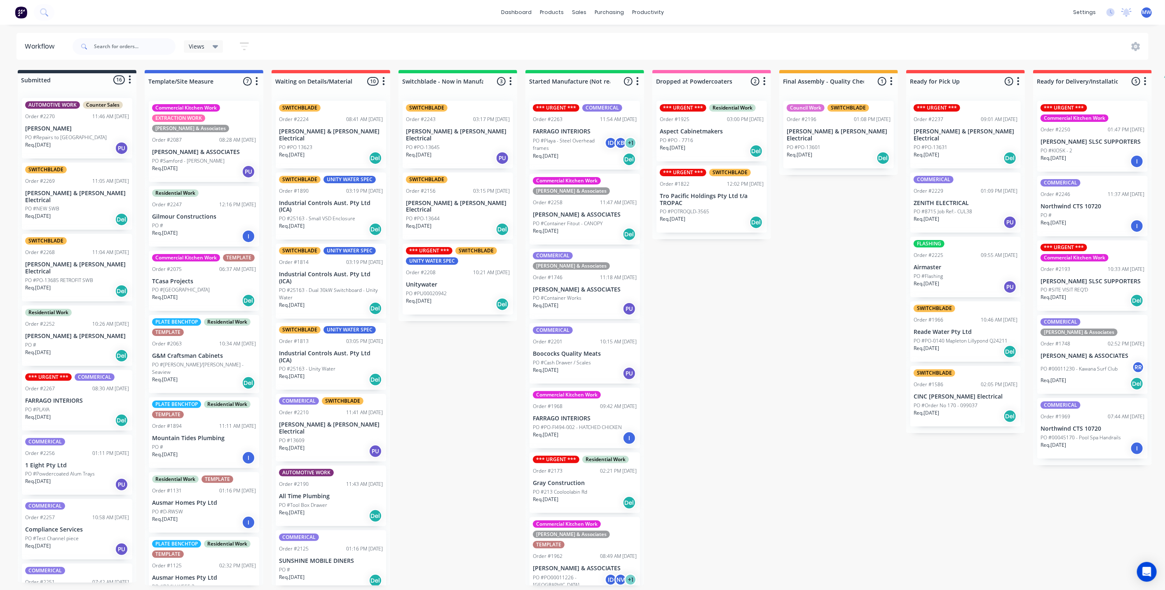
click at [783, 337] on div "Submitted 16 Status colour #273444 hex #273444 Save Cancel Summaries Total orde…" at bounding box center [681, 328] width 1374 height 516
click at [180, 285] on p "TCasa Projects" at bounding box center [204, 281] width 104 height 7
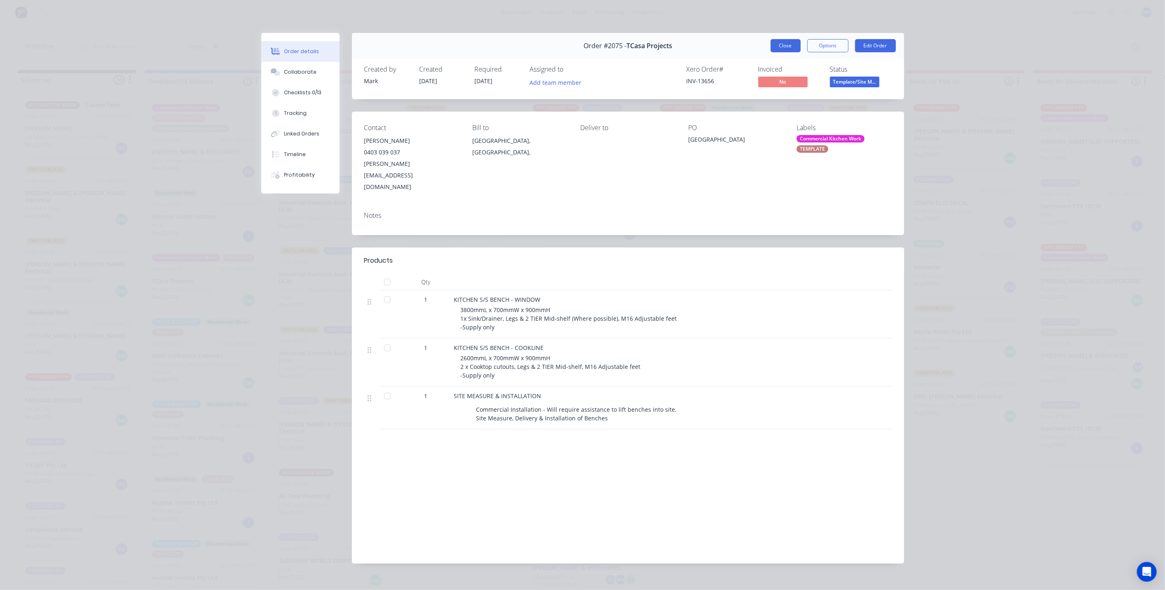
click at [784, 49] on button "Close" at bounding box center [786, 45] width 30 height 13
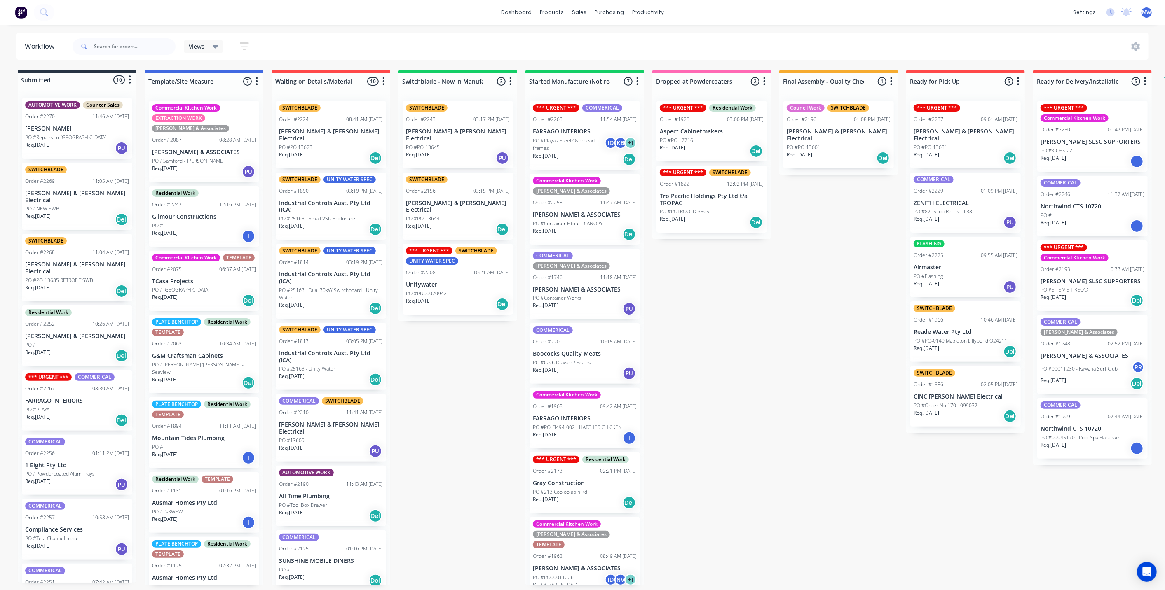
click at [717, 330] on div "Submitted 16 Status colour #273444 hex #273444 Save Cancel Summaries Total orde…" at bounding box center [681, 328] width 1374 height 516
click at [436, 398] on div "Submitted 16 Status colour #273444 hex #273444 Save Cancel Summaries Total orde…" at bounding box center [681, 328] width 1374 height 516
click at [718, 347] on div "Submitted 16 Status colour #273444 hex #273444 Save Cancel Summaries Total orde…" at bounding box center [681, 328] width 1374 height 516
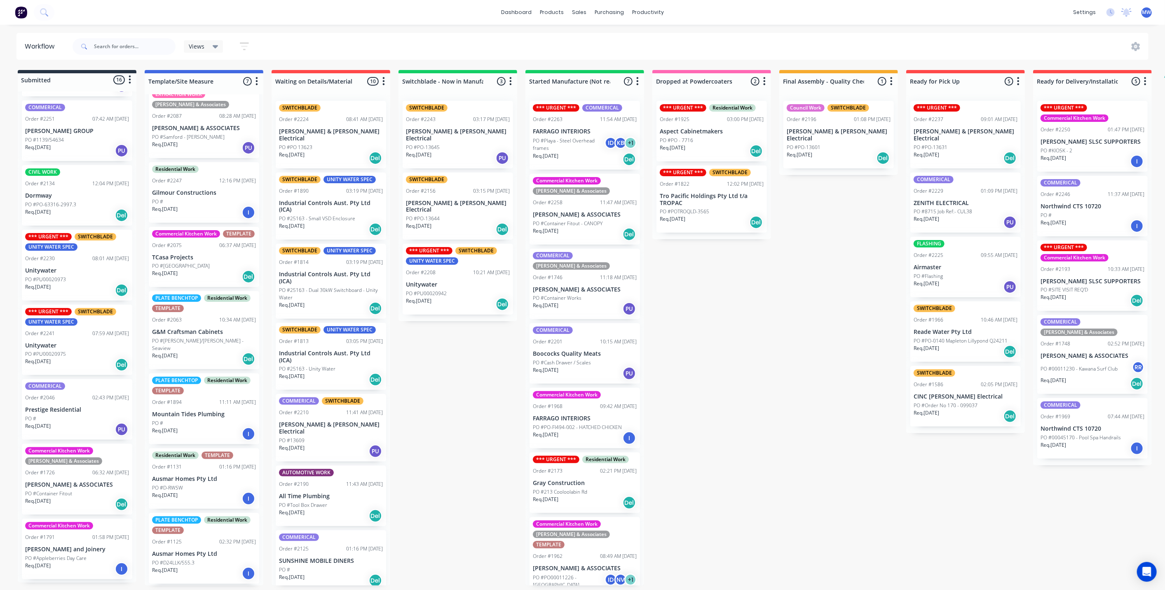
scroll to position [563, 0]
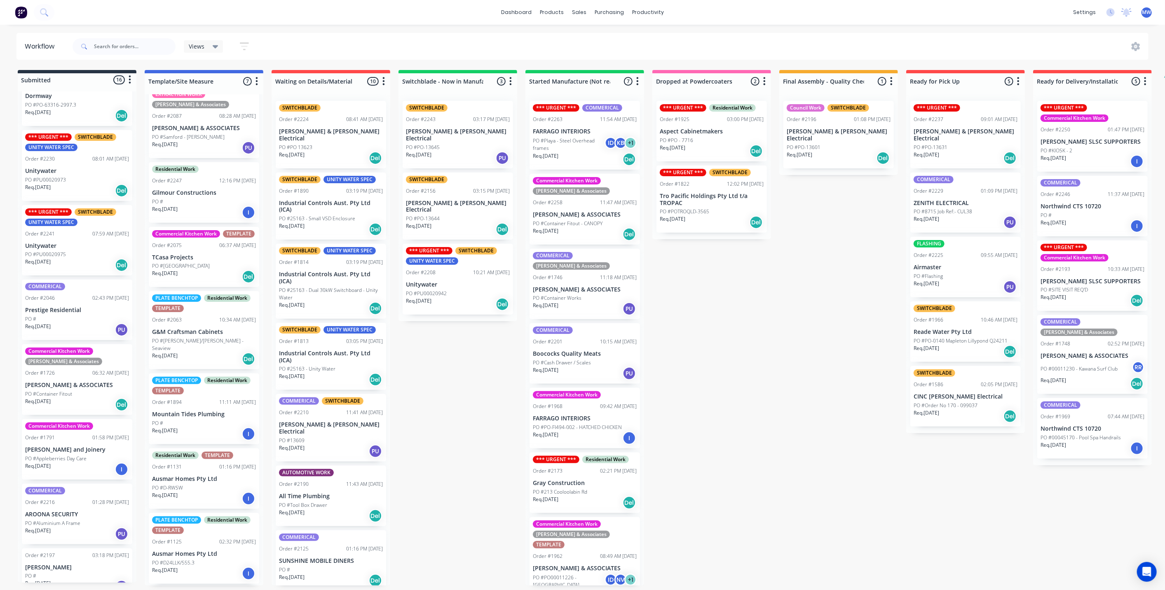
click at [719, 321] on div "Submitted 16 Status colour #273444 hex #273444 Save Cancel Summaries Total orde…" at bounding box center [681, 328] width 1374 height 516
drag, startPoint x: 476, startPoint y: 391, endPoint x: 470, endPoint y: 389, distance: 6.3
click at [476, 392] on div "Submitted 16 Status colour #273444 hex #273444 Save Cancel Summaries Total orde…" at bounding box center [681, 328] width 1374 height 516
click at [417, 281] on p "Unitywater" at bounding box center [458, 284] width 104 height 7
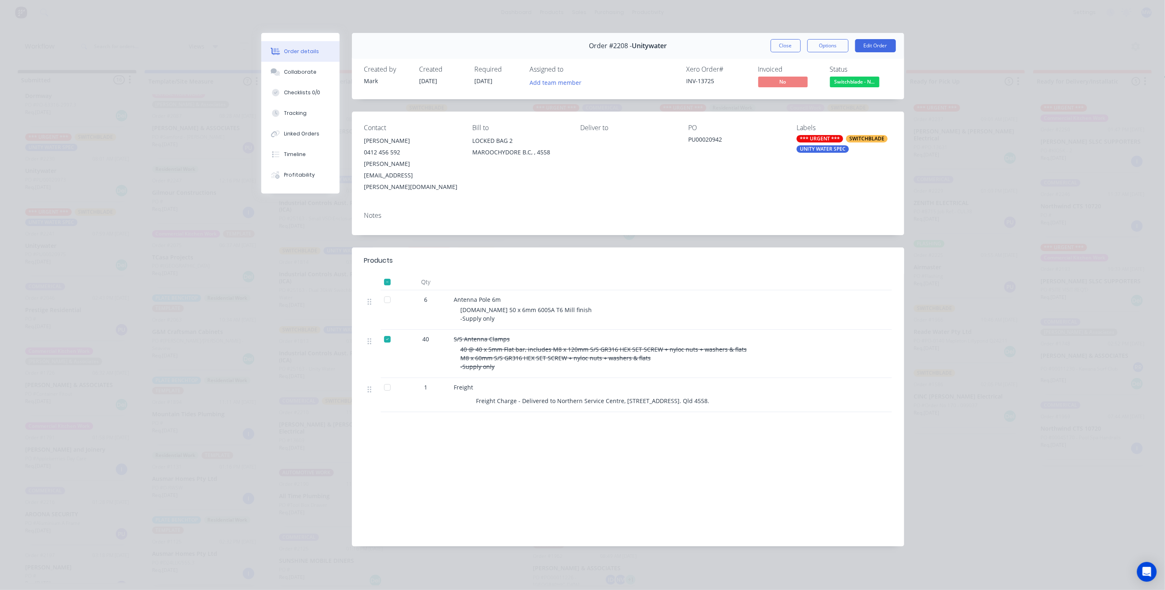
click at [781, 49] on button "Close" at bounding box center [786, 45] width 30 height 13
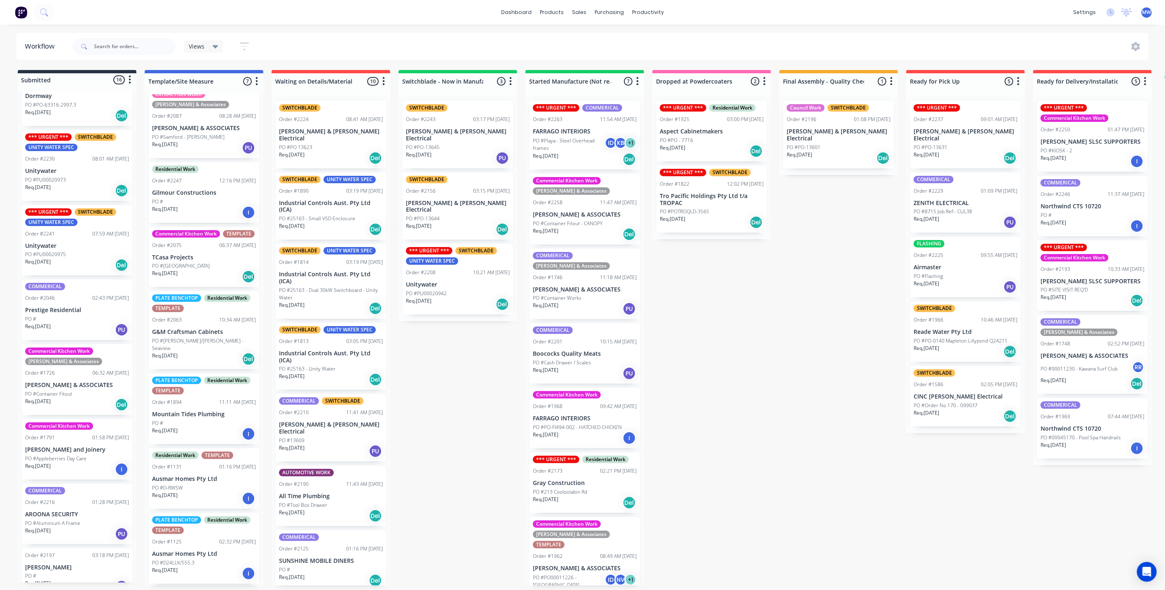
click at [703, 344] on div "Submitted 16 Status colour #273444 hex #273444 Save Cancel Summaries Total orde…" at bounding box center [681, 328] width 1374 height 516
click at [443, 345] on div "Submitted 16 Status colour #273444 hex #273444 Save Cancel Summaries Total orde…" at bounding box center [681, 328] width 1374 height 516
click at [450, 290] on div "PO #PU00020942" at bounding box center [458, 293] width 104 height 7
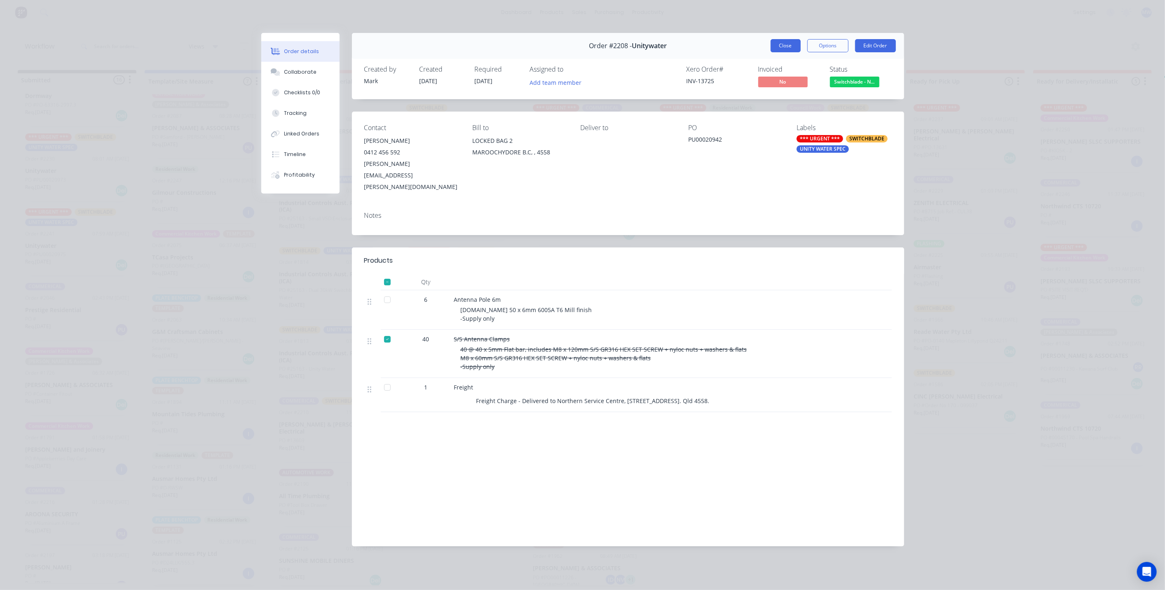
click at [787, 46] on button "Close" at bounding box center [786, 45] width 30 height 13
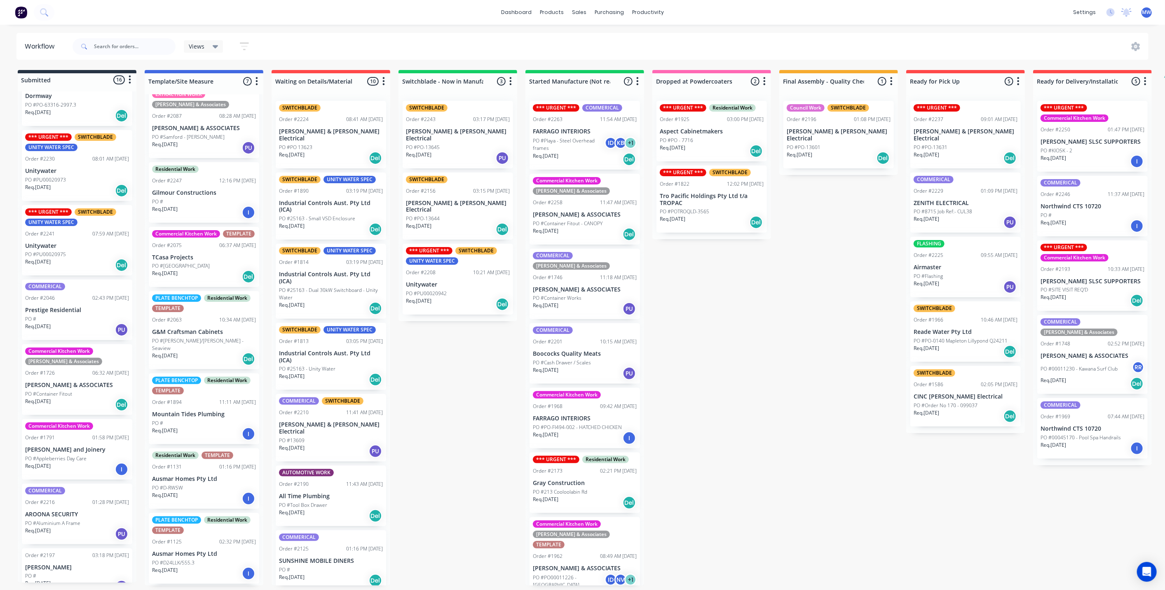
click at [715, 348] on div "Submitted 16 Status colour #273444 hex #273444 Save Cancel Summaries Total orde…" at bounding box center [681, 328] width 1374 height 516
click at [468, 393] on div "Submitted 16 Status colour #273444 hex #273444 Save Cancel Summaries Total orde…" at bounding box center [681, 328] width 1374 height 516
click at [465, 394] on div "Submitted 16 Status colour #273444 hex #273444 Save Cancel Summaries Total orde…" at bounding box center [681, 328] width 1374 height 516
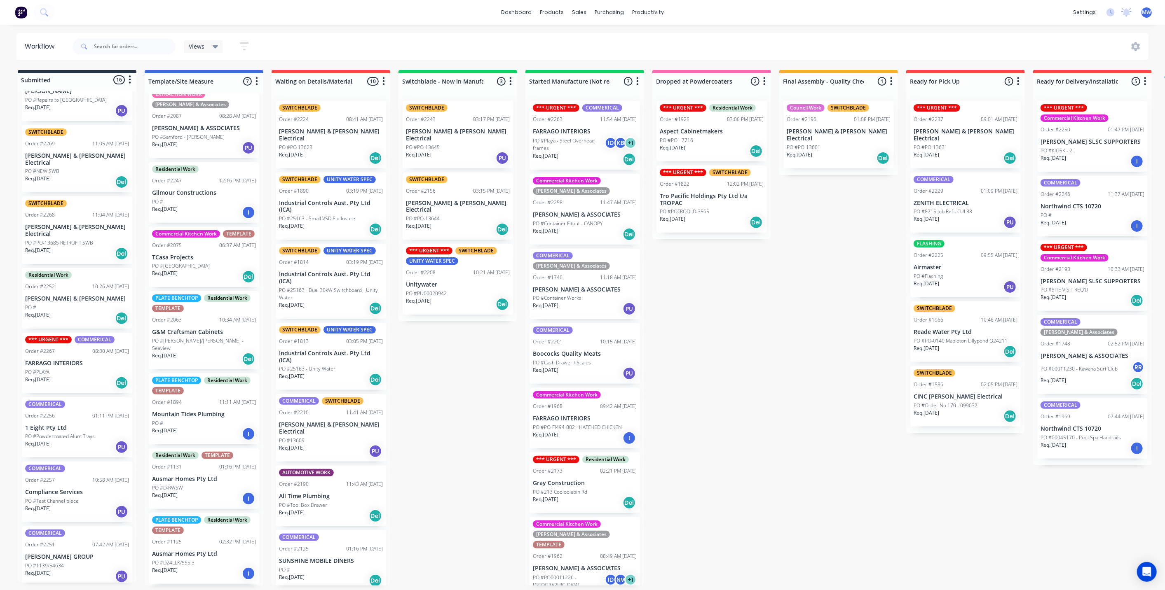
scroll to position [0, 0]
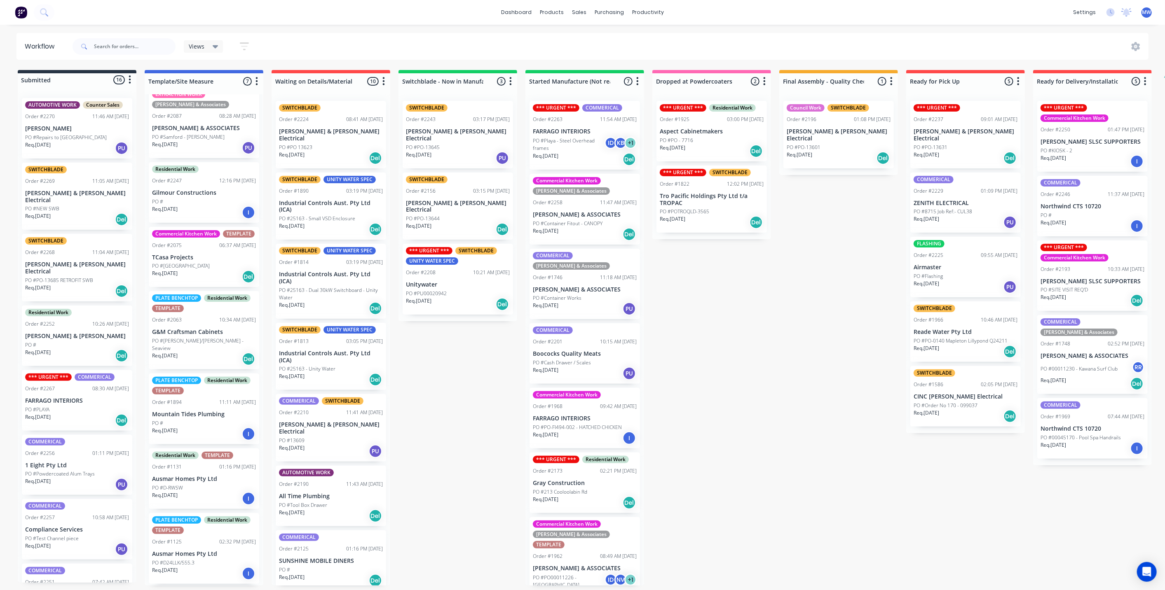
click at [450, 355] on div "Submitted 16 Status colour #273444 hex #273444 Save Cancel Summaries Total orde…" at bounding box center [681, 328] width 1374 height 516
click at [451, 348] on div "Submitted 16 Status colour #273444 hex #273444 Save Cancel Summaries Total orde…" at bounding box center [681, 328] width 1374 height 516
click at [764, 326] on div "Submitted 16 Status colour #273444 hex #273444 Save Cancel Summaries Total orde…" at bounding box center [681, 328] width 1374 height 516
click at [423, 388] on div "Submitted 16 Status colour #273444 hex #273444 Save Cancel Summaries Total orde…" at bounding box center [681, 328] width 1374 height 516
click at [724, 348] on div "Submitted 16 Status colour #273444 hex #273444 Save Cancel Summaries Total orde…" at bounding box center [681, 328] width 1374 height 516
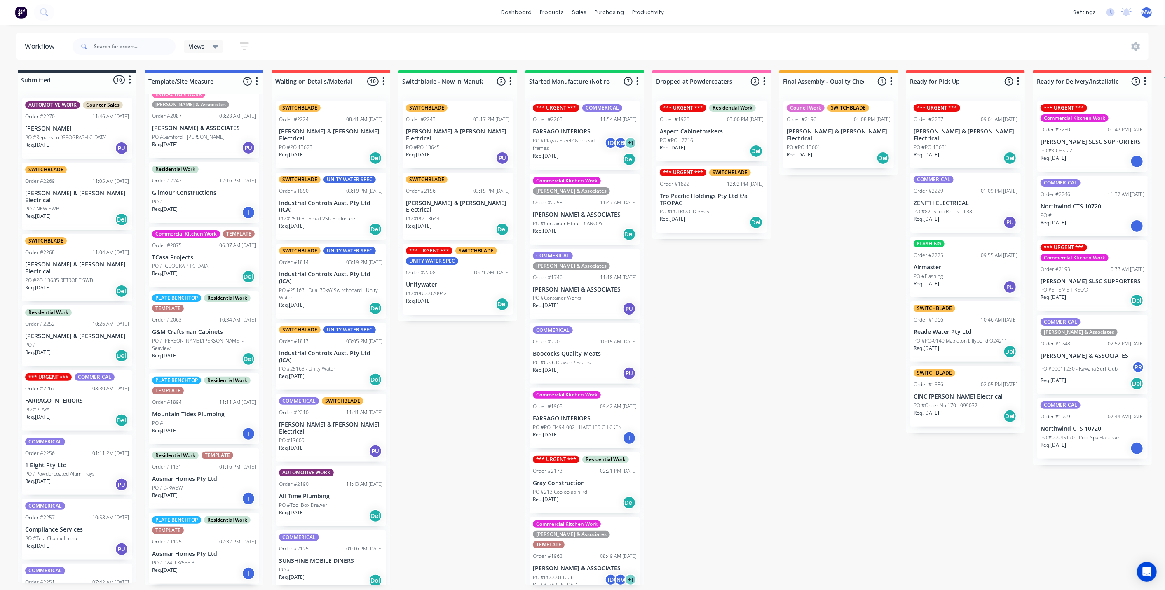
click at [454, 382] on div "Submitted 16 Status colour #273444 hex #273444 Save Cancel Summaries Total orde…" at bounding box center [681, 328] width 1374 height 516
click at [455, 381] on div "Submitted 16 Status colour #273444 hex #273444 Save Cancel Summaries Total orde…" at bounding box center [681, 328] width 1374 height 516
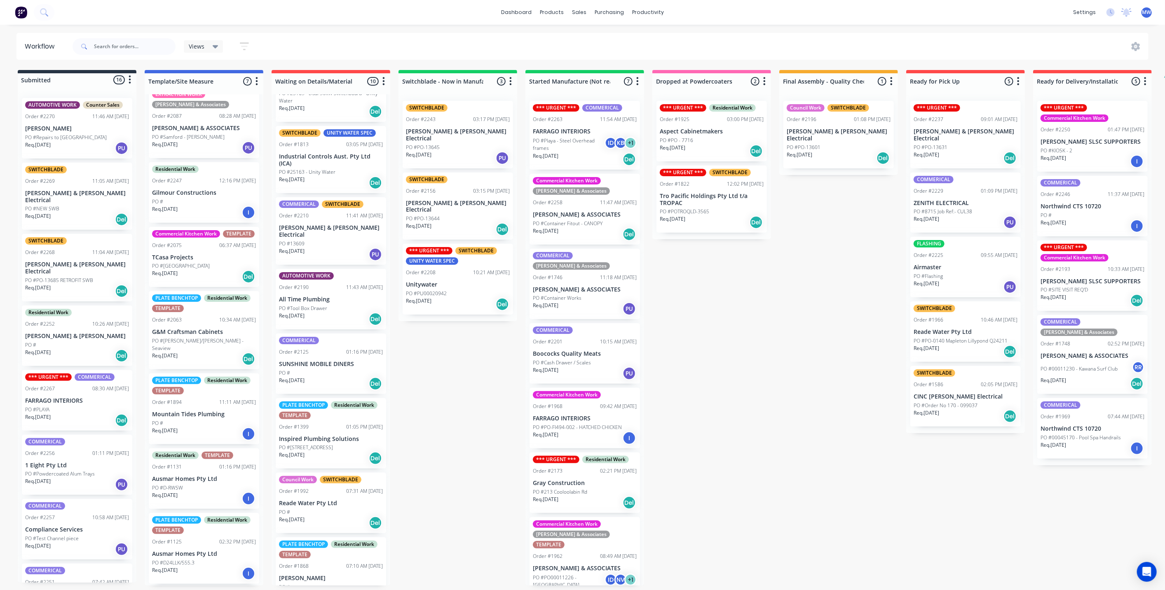
scroll to position [205, 0]
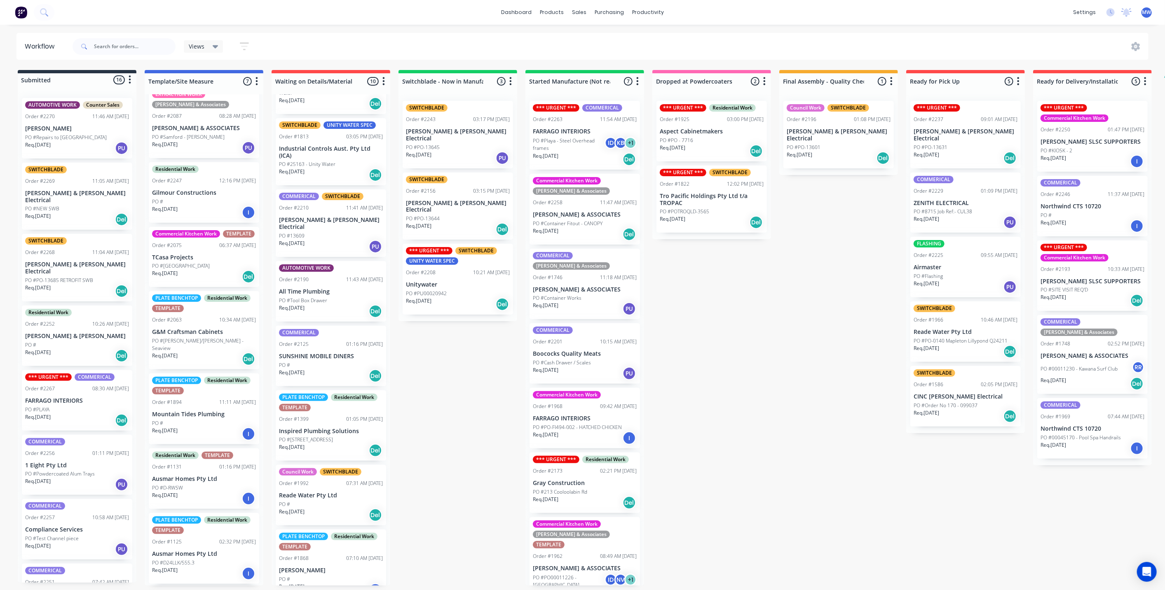
click at [462, 290] on div "PO #PU00020942" at bounding box center [458, 293] width 104 height 7
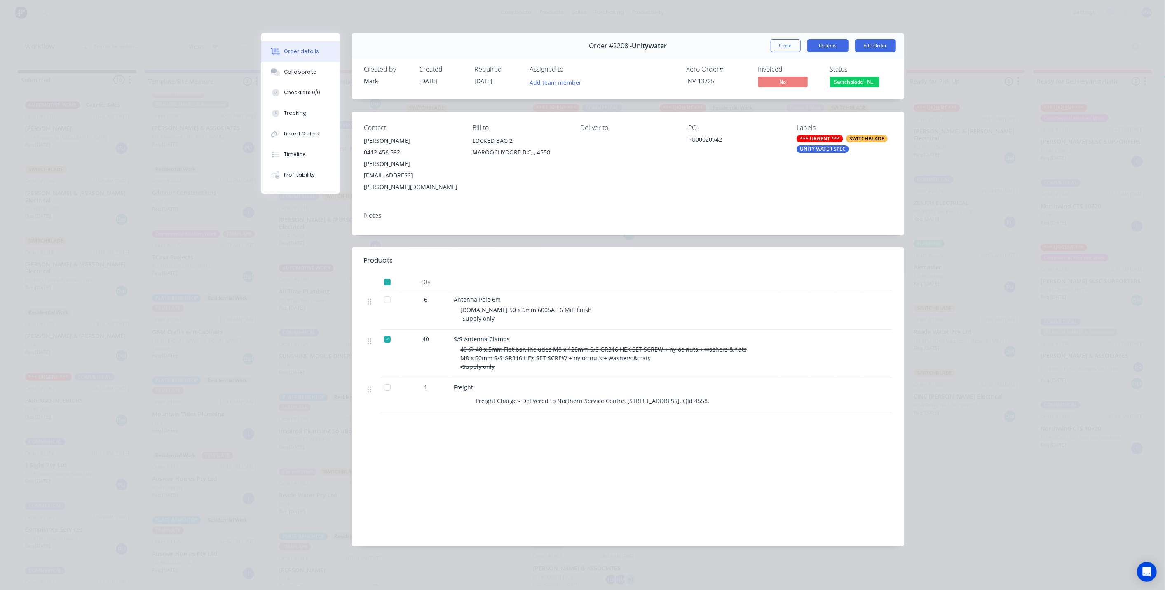
click at [834, 45] on button "Options" at bounding box center [827, 45] width 41 height 13
click at [822, 96] on div "Delivery Docket" at bounding box center [805, 100] width 72 height 12
click at [787, 99] on div "Standard" at bounding box center [805, 100] width 72 height 12
click at [1146, 576] on icon "Open Intercom Messenger" at bounding box center [1146, 572] width 9 height 11
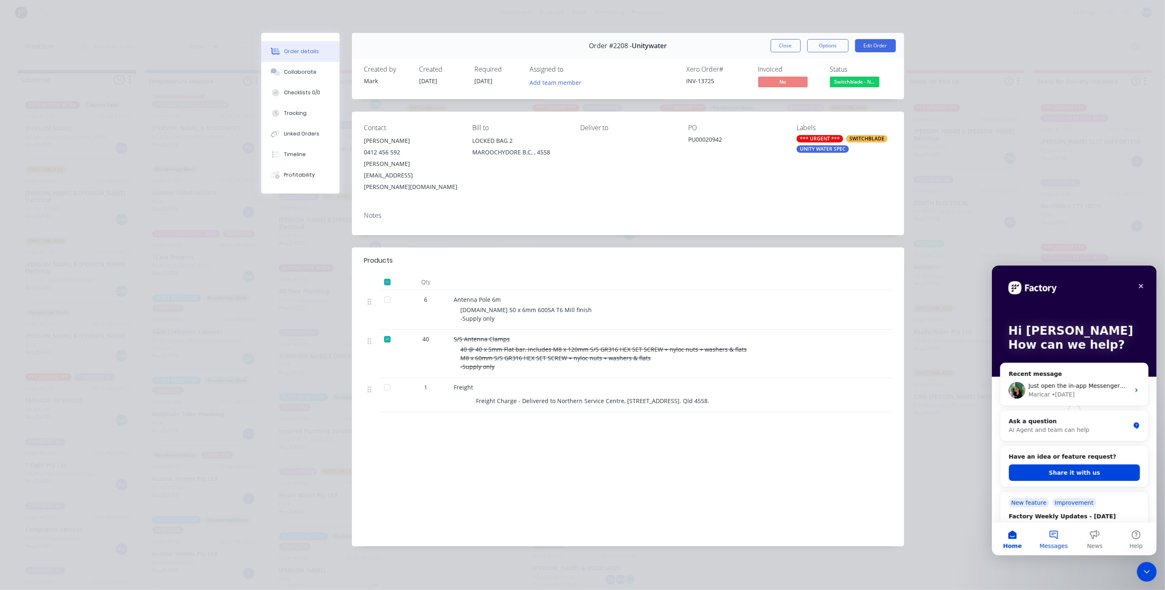
scroll to position [0, 0]
click at [1055, 537] on button "Messages" at bounding box center [1053, 539] width 41 height 33
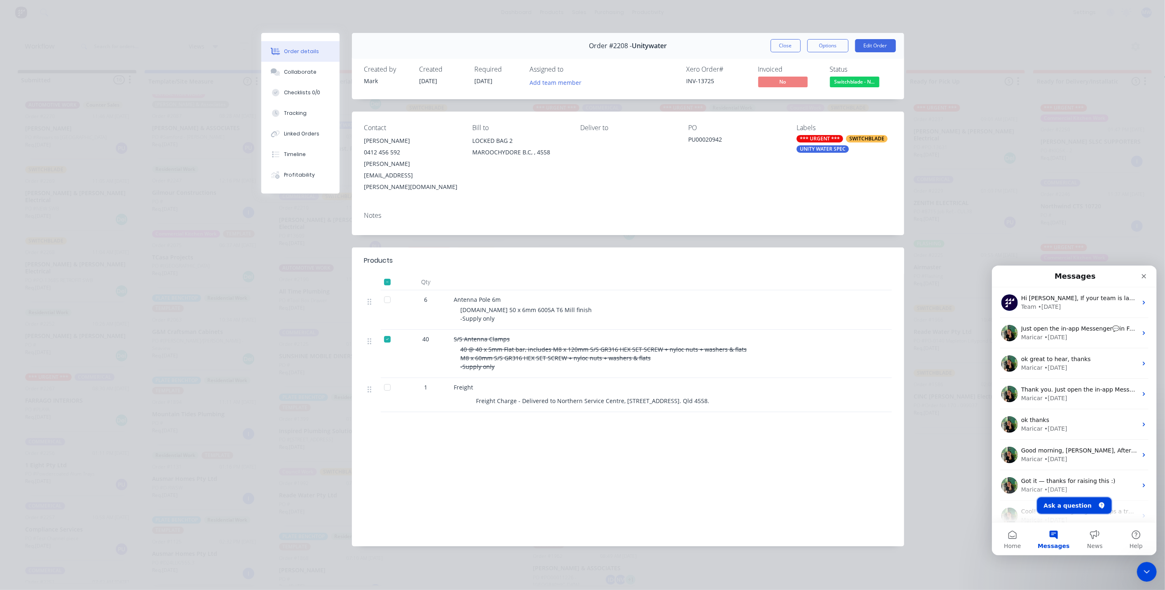
click at [1065, 506] on button "Ask a question" at bounding box center [1074, 505] width 75 height 16
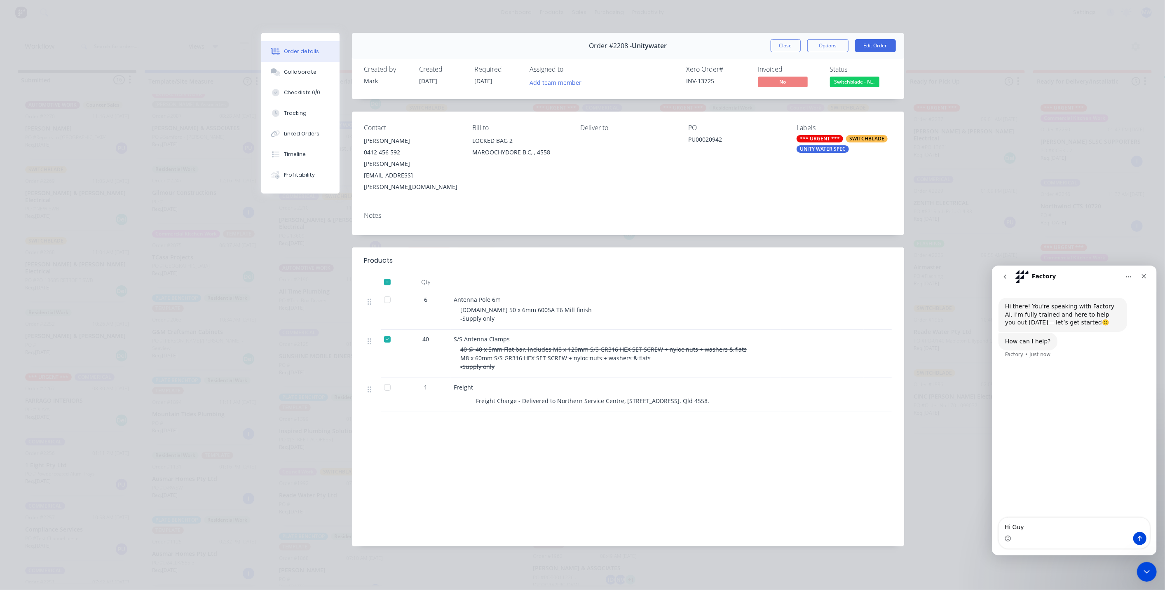
type textarea "Hi Guys"
type textarea "There is an issue when printing "Delivery Dockets"the docket header has page nu…"
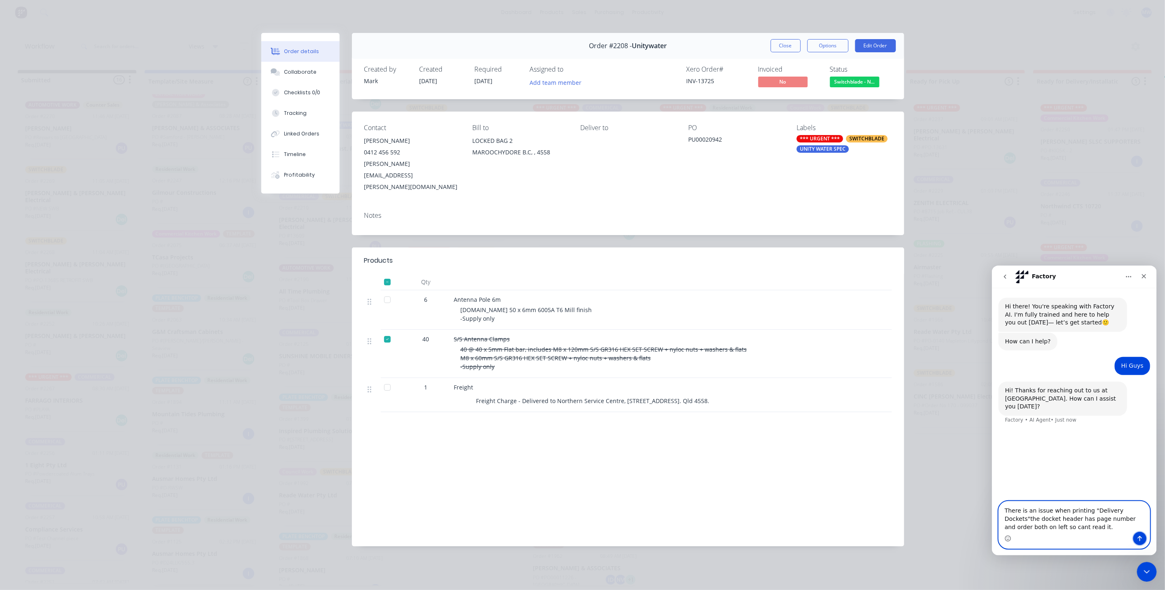
click at [1141, 541] on icon "Send a message…" at bounding box center [1139, 538] width 7 height 7
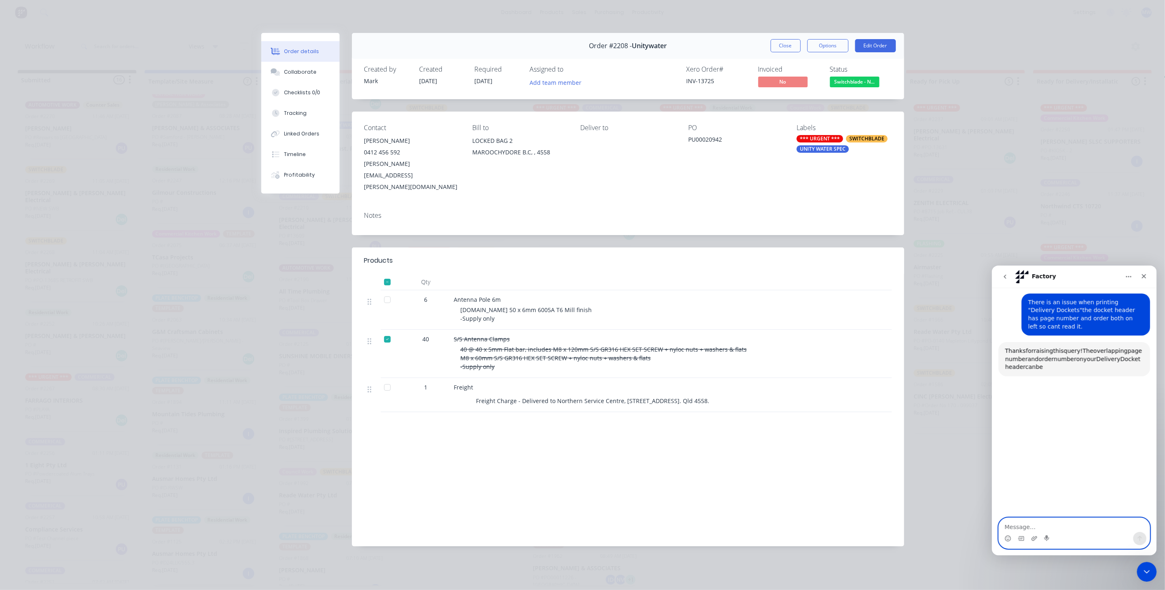
scroll to position [128, 0]
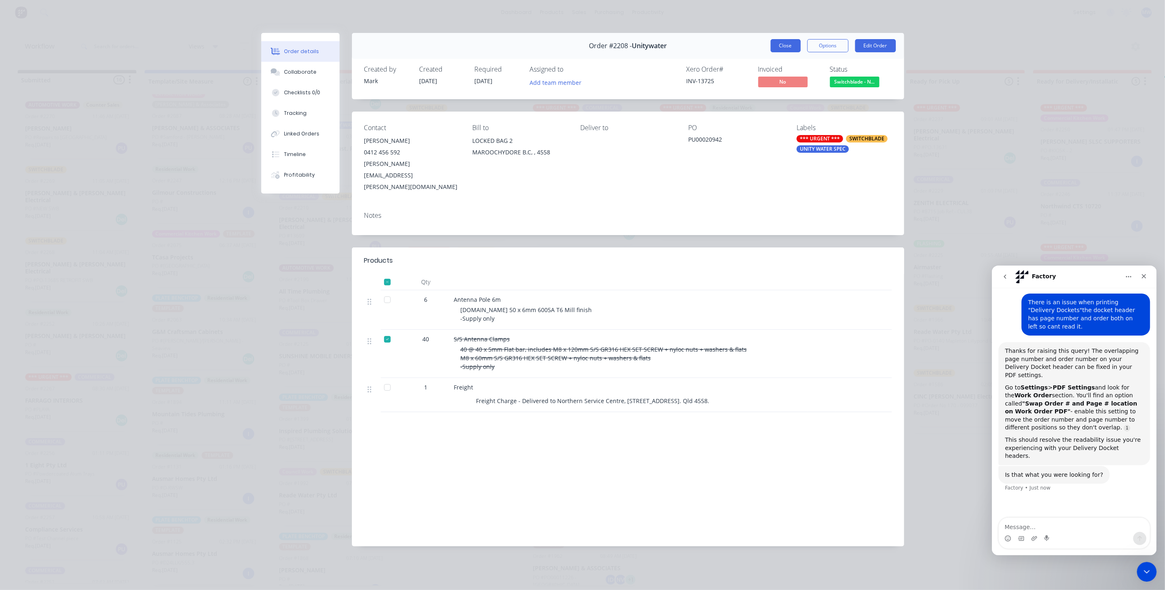
click at [789, 48] on button "Close" at bounding box center [786, 45] width 30 height 13
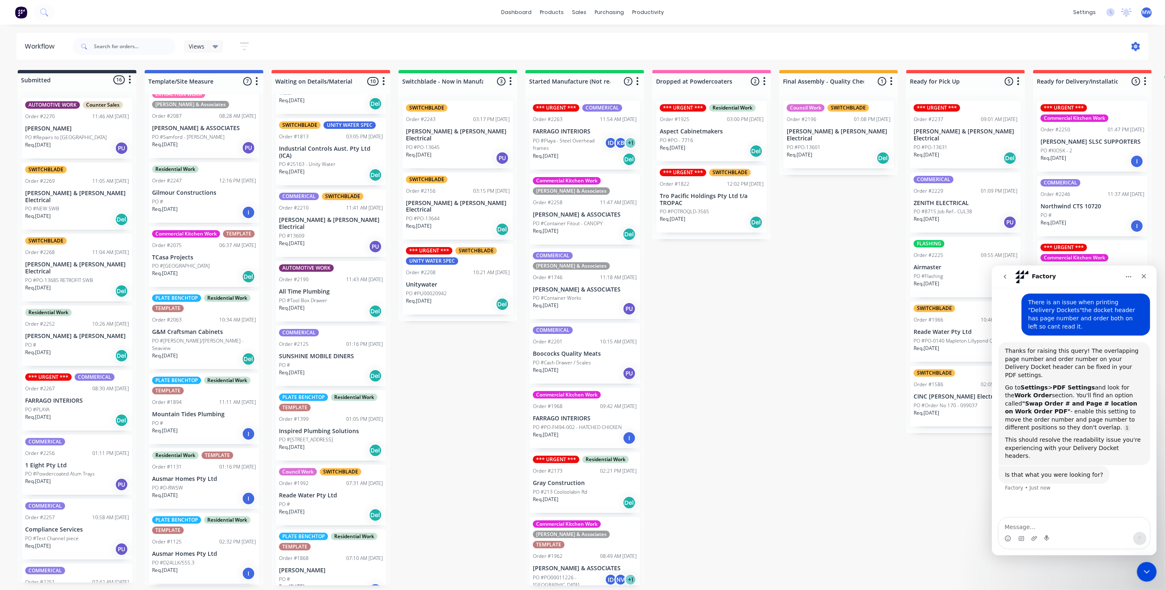
click at [1134, 48] on icon at bounding box center [1136, 46] width 9 height 9
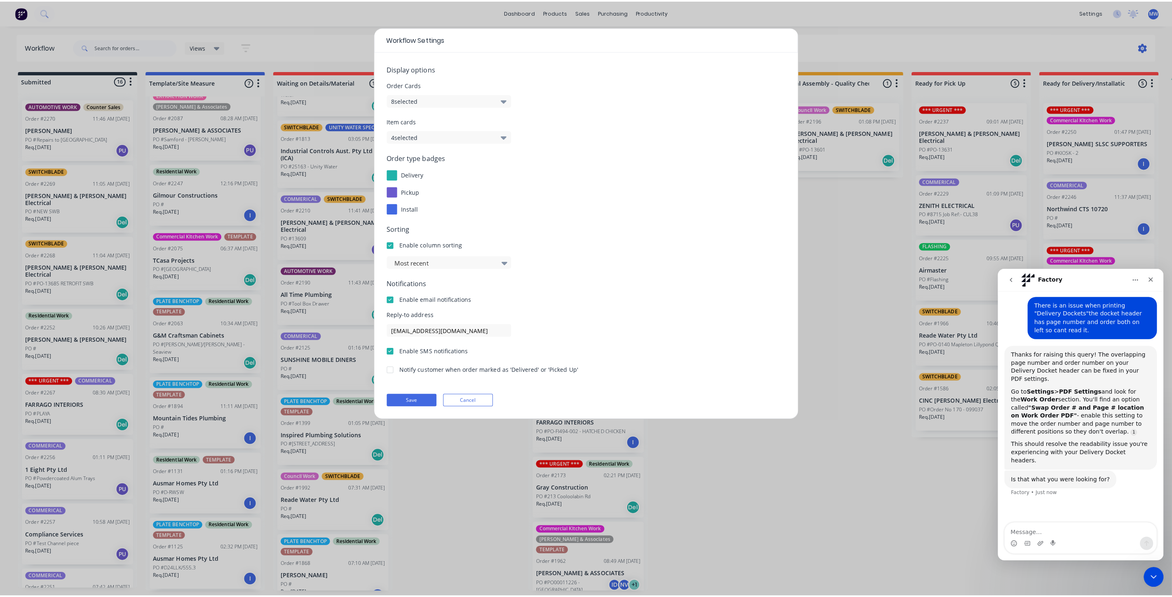
scroll to position [0, 0]
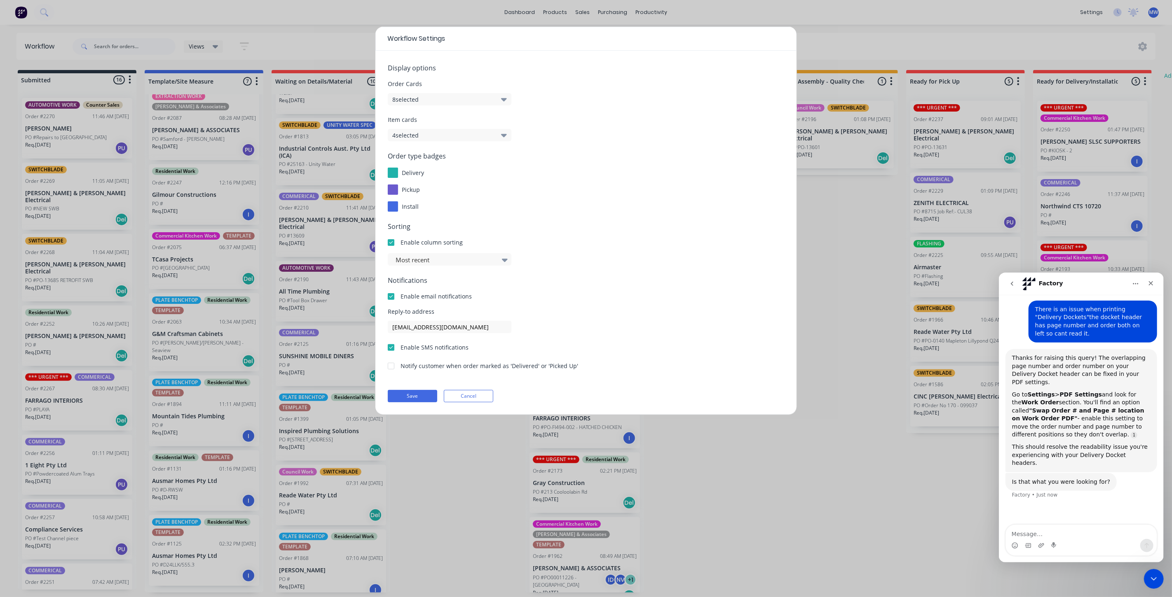
click at [462, 400] on button "Cancel" at bounding box center [468, 396] width 49 height 12
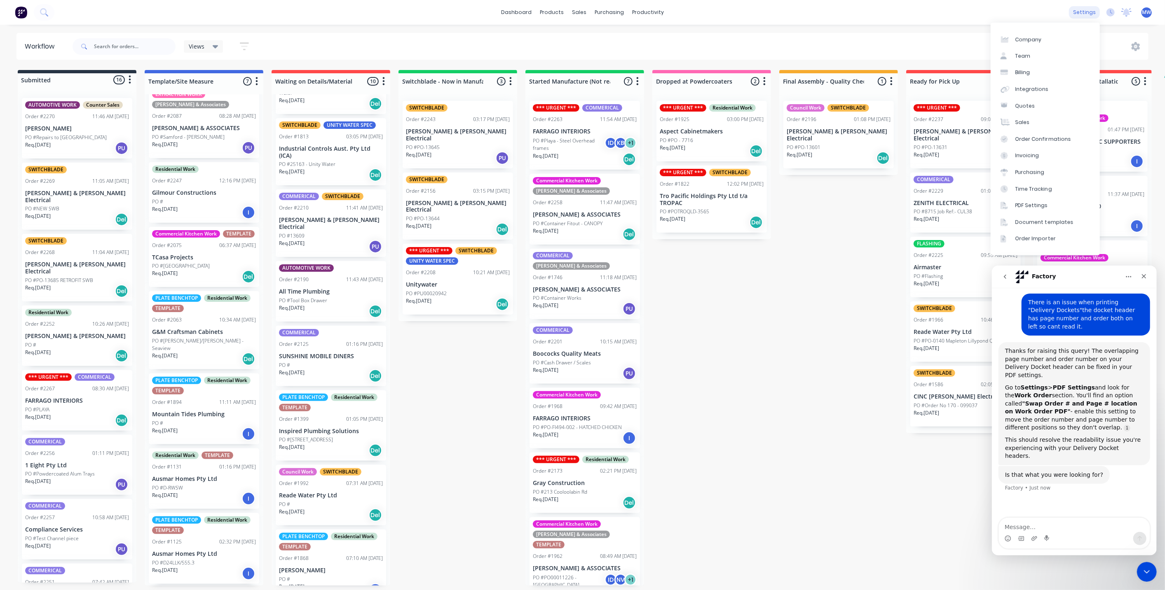
click at [1094, 15] on div "settings" at bounding box center [1084, 12] width 31 height 12
click at [1055, 209] on link "PDF Settings" at bounding box center [1045, 205] width 109 height 16
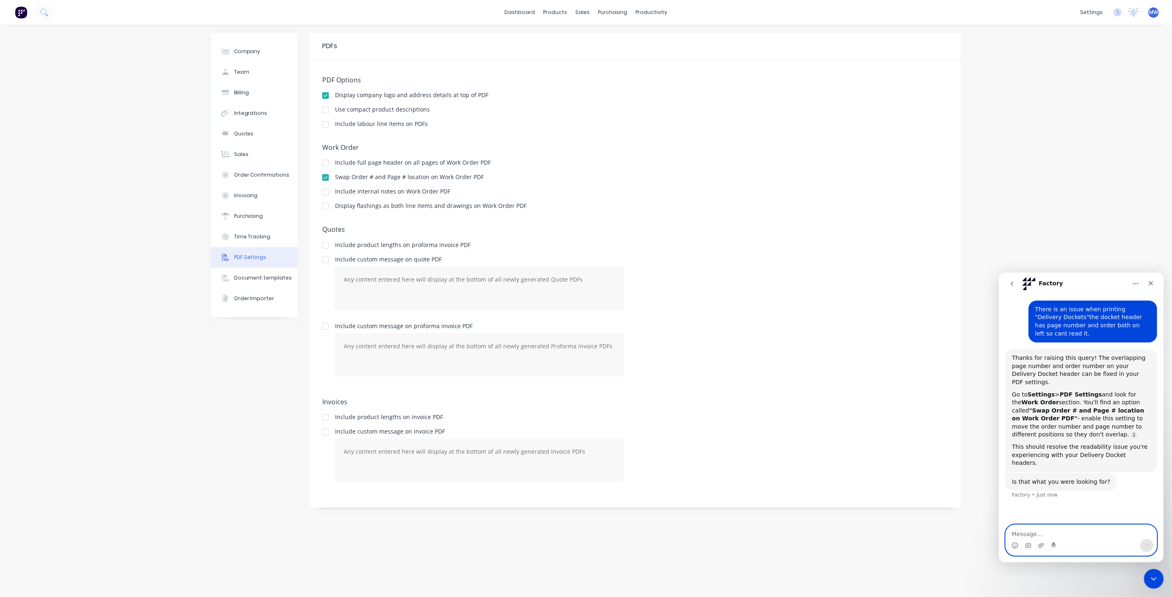
click at [1039, 535] on textarea "Message…" at bounding box center [1080, 532] width 151 height 14
type textarea "no it is a fault"
click at [1146, 546] on icon "Send a message…" at bounding box center [1146, 545] width 7 height 7
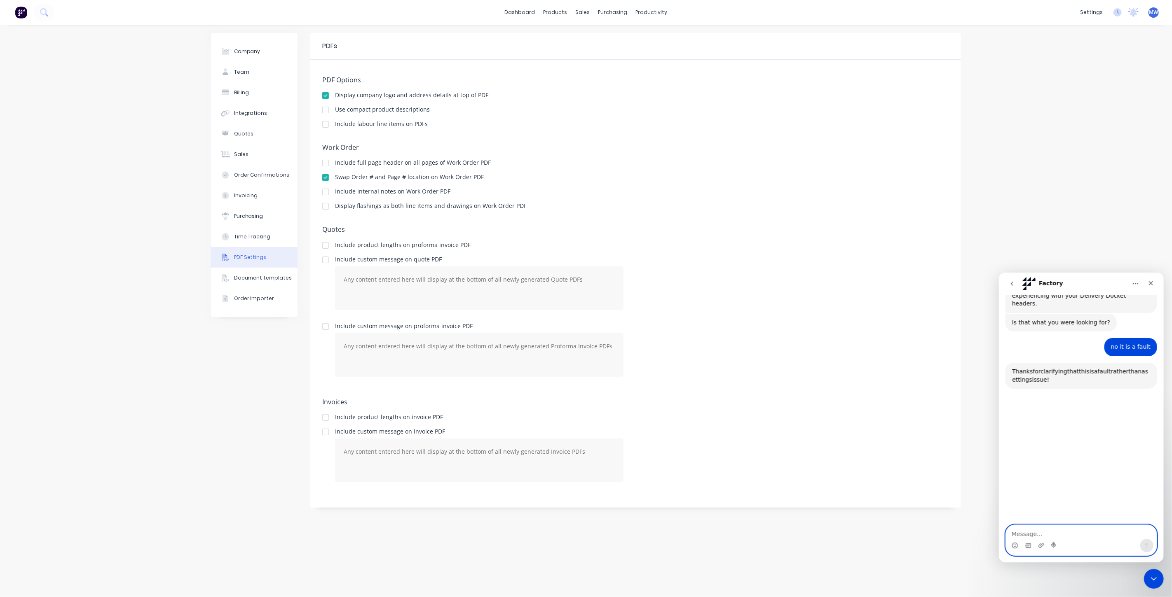
scroll to position [301, 0]
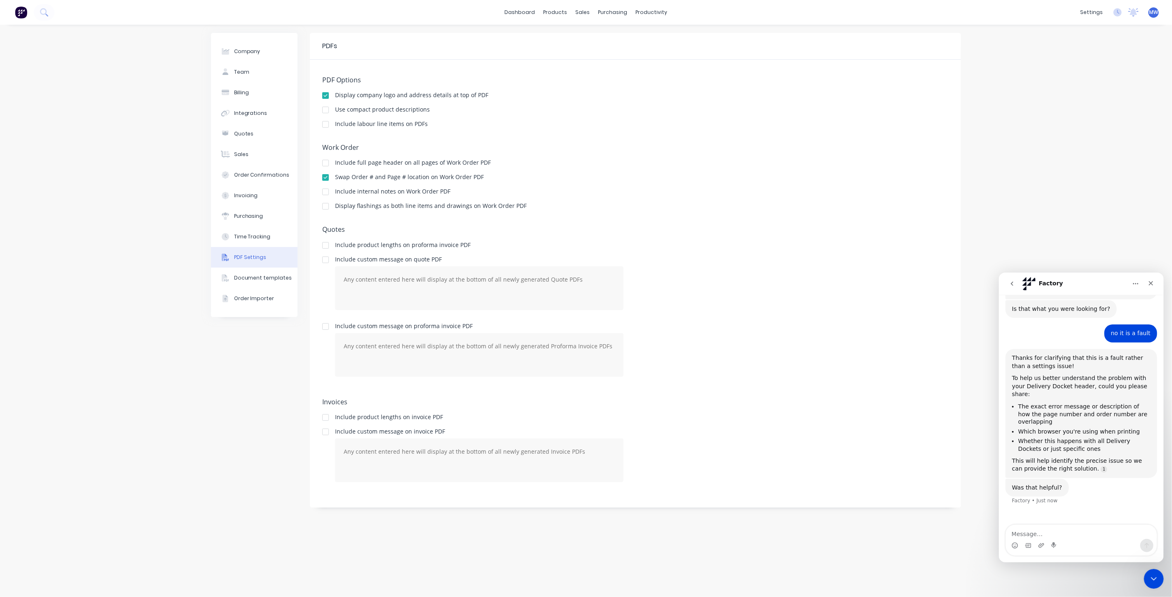
click at [1012, 282] on icon "go back" at bounding box center [1011, 283] width 7 height 7
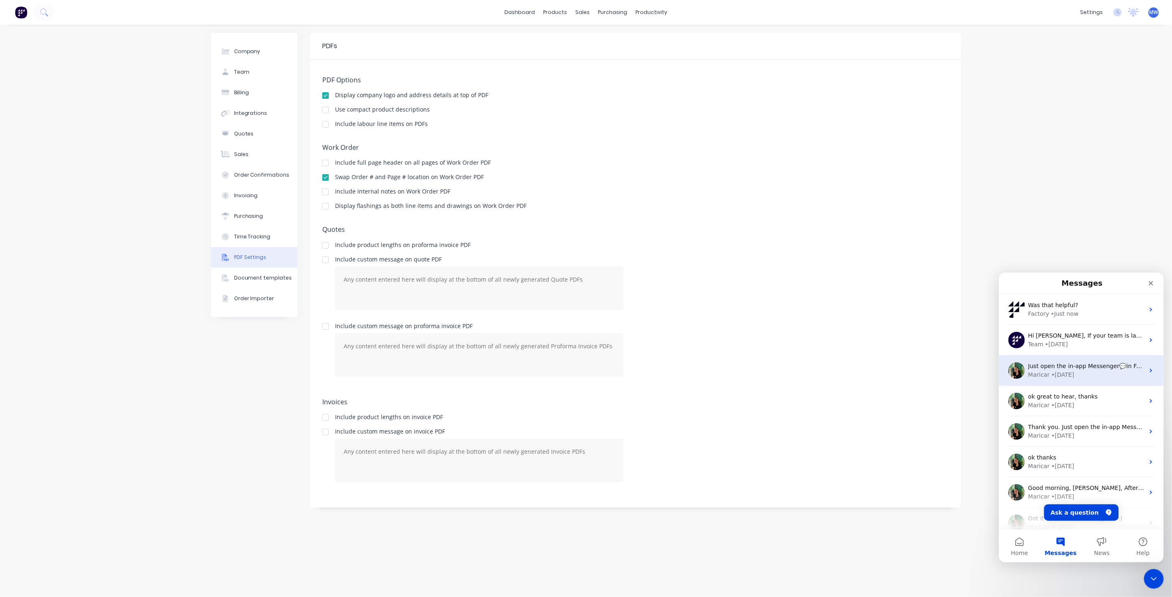
click at [1085, 375] on div "Maricar • 2d ago" at bounding box center [1086, 374] width 116 height 9
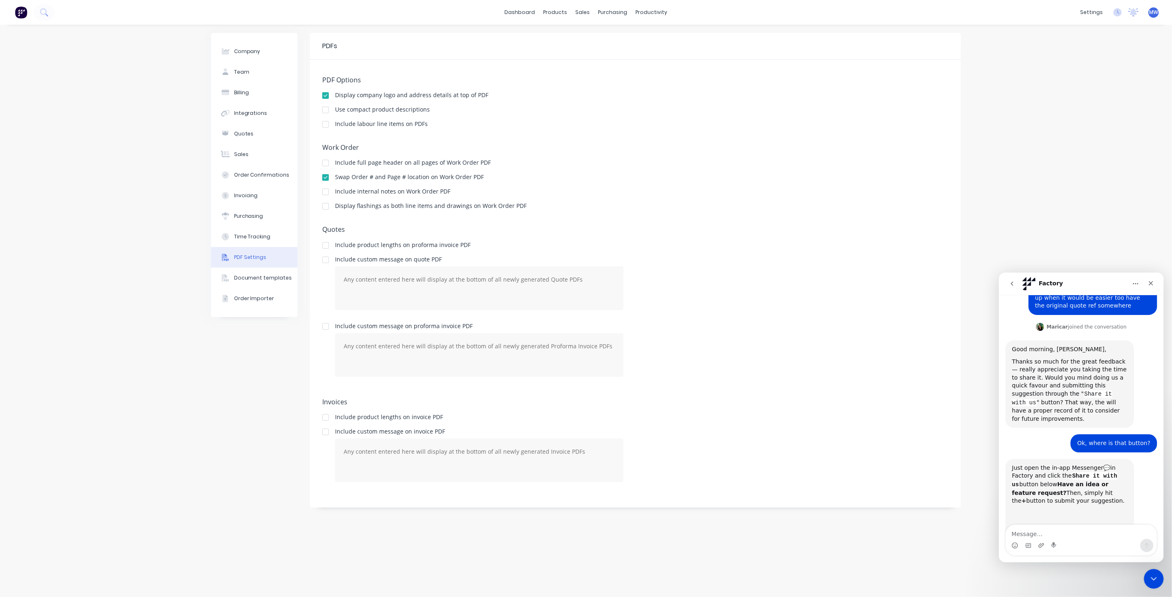
scroll to position [133, 0]
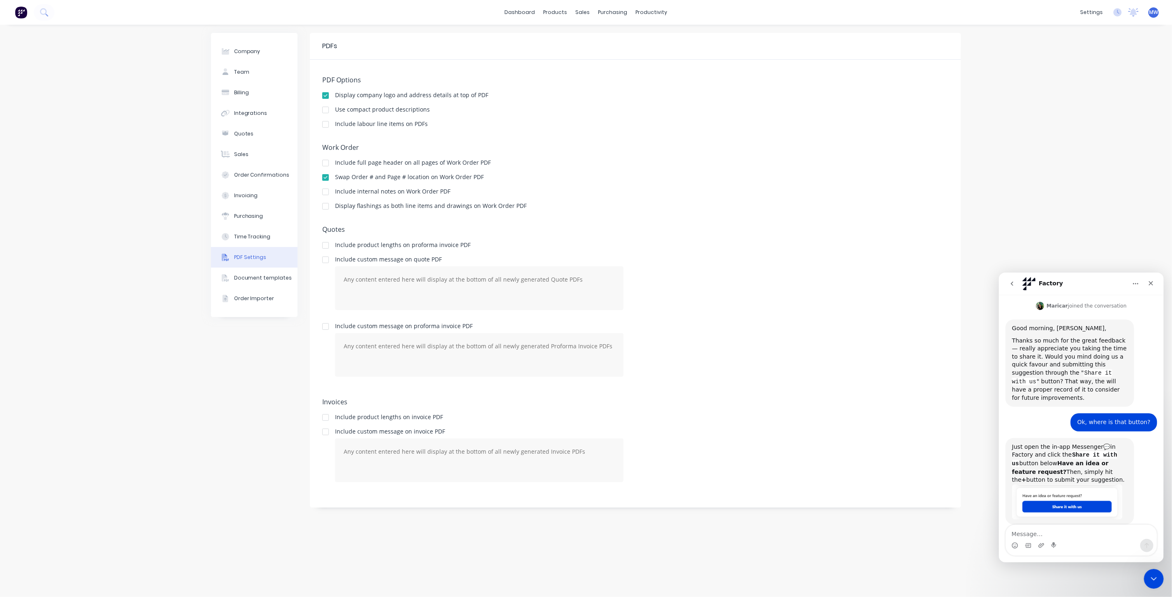
click at [1013, 284] on icon "go back" at bounding box center [1011, 283] width 7 height 7
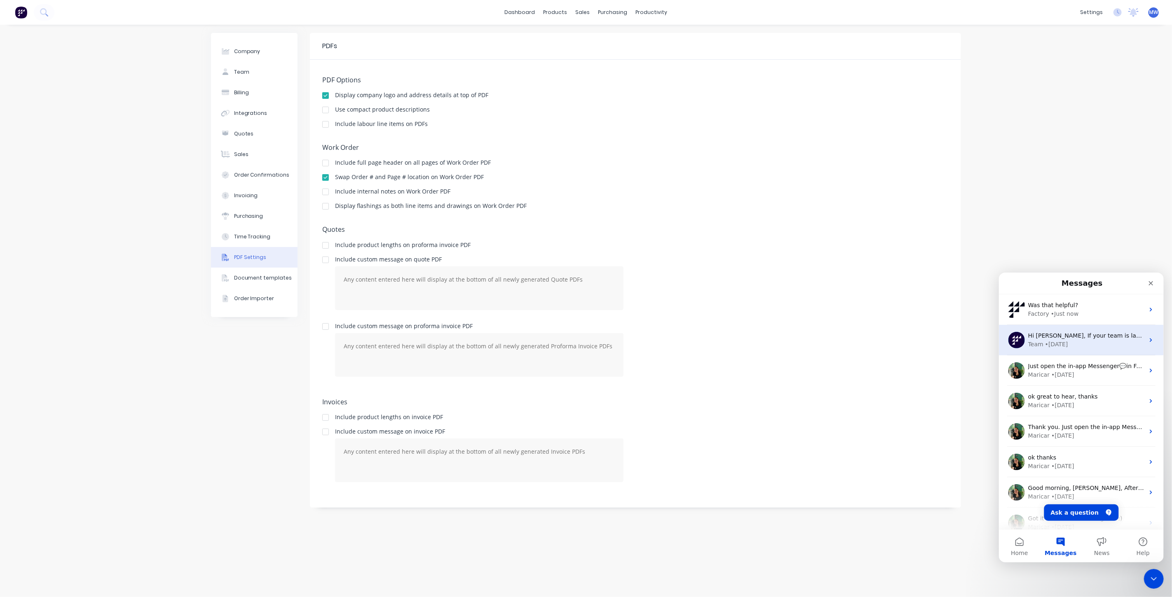
click at [1075, 346] on div "Team • 1d ago" at bounding box center [1086, 344] width 116 height 9
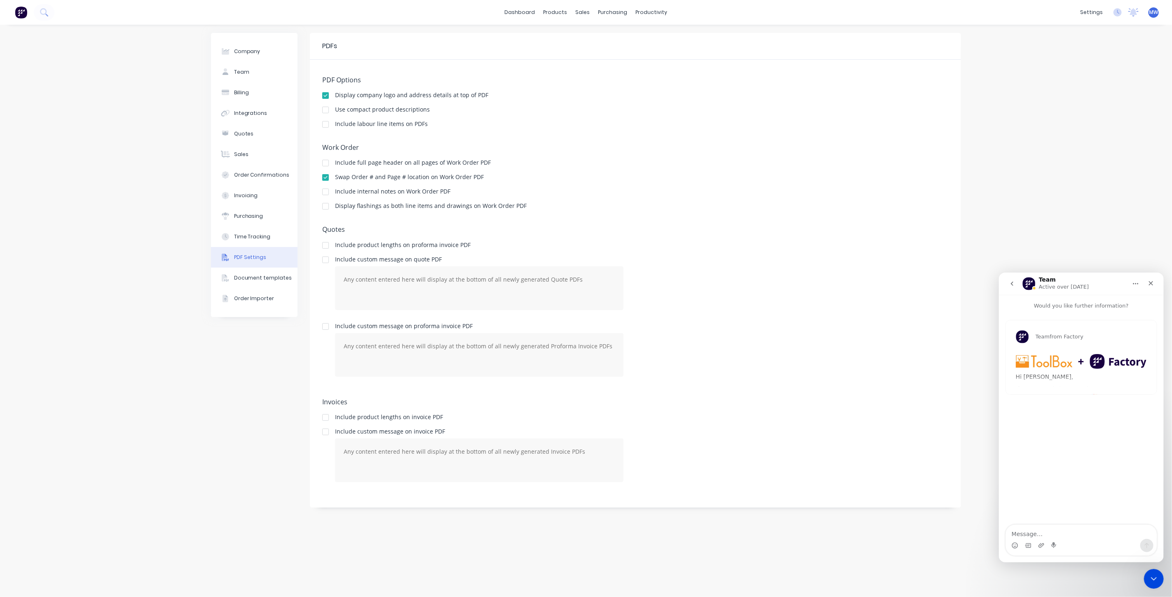
click at [1011, 282] on icon "go back" at bounding box center [1011, 283] width 7 height 7
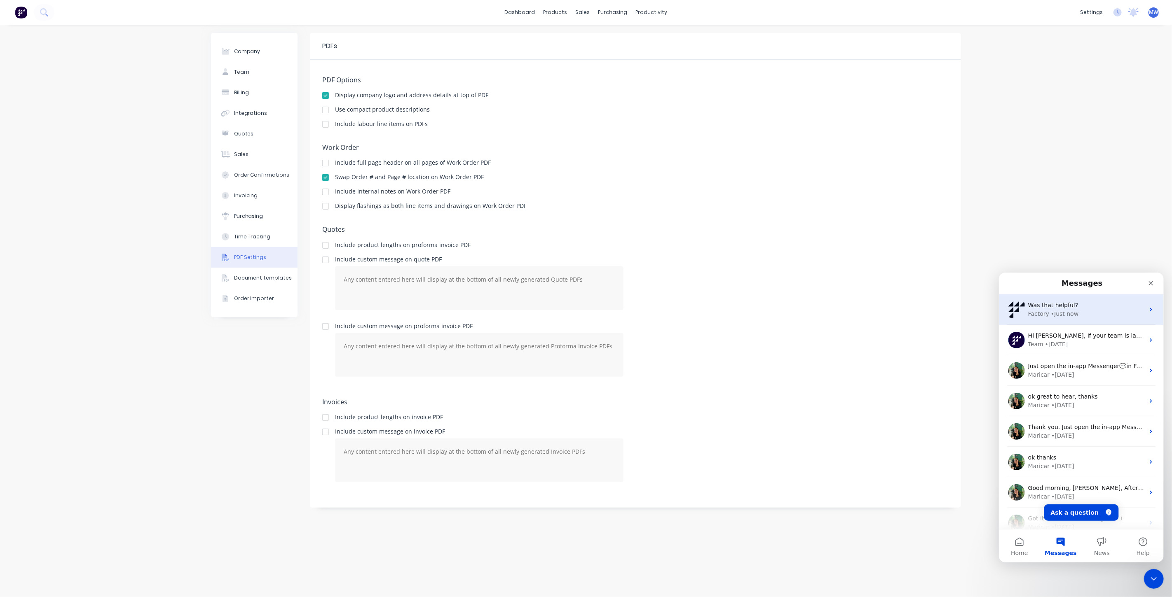
click at [1106, 312] on div "Factory • Just now" at bounding box center [1086, 313] width 116 height 9
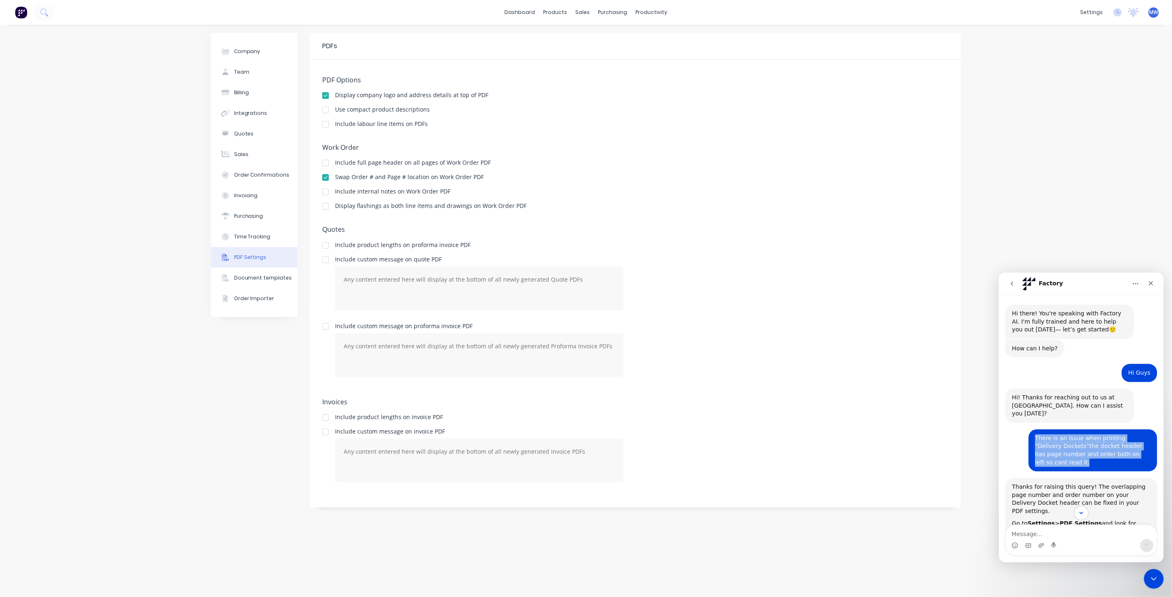
drag, startPoint x: 1029, startPoint y: 428, endPoint x: 1127, endPoint y: 448, distance: 99.2
click at [1127, 448] on div "There is an issue when printing "Delivery Dockets"the docket header has page nu…" at bounding box center [1092, 450] width 115 height 32
copy div "There is an issue when printing "Delivery Dockets"the docket header has page nu…"
click at [1009, 286] on icon "go back" at bounding box center [1011, 283] width 7 height 7
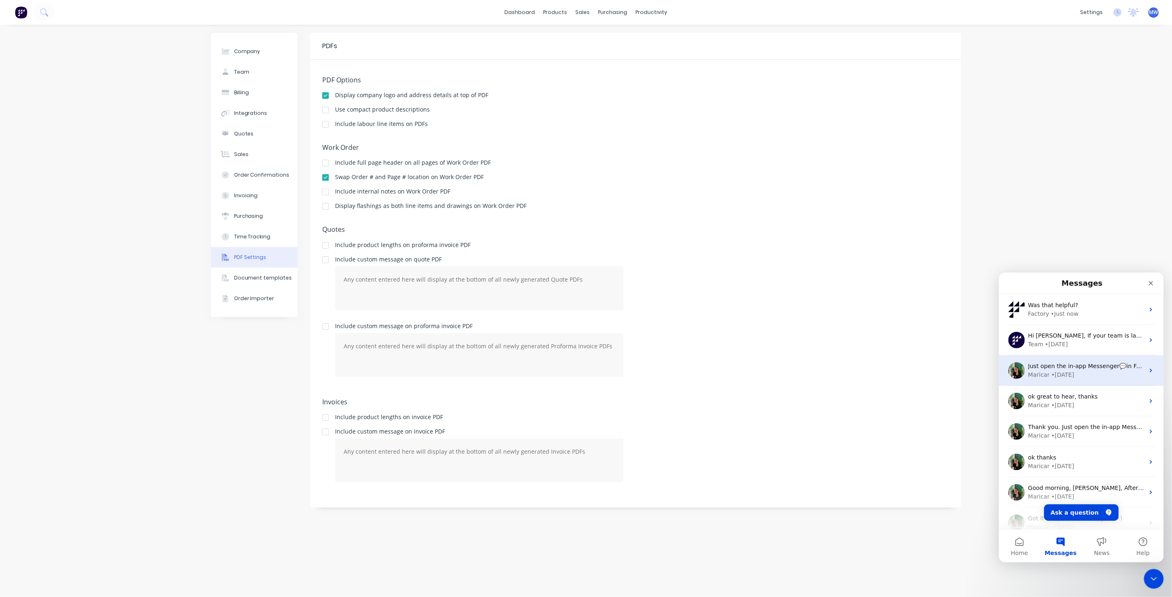
click at [1043, 377] on div "Maricar" at bounding box center [1038, 374] width 21 height 9
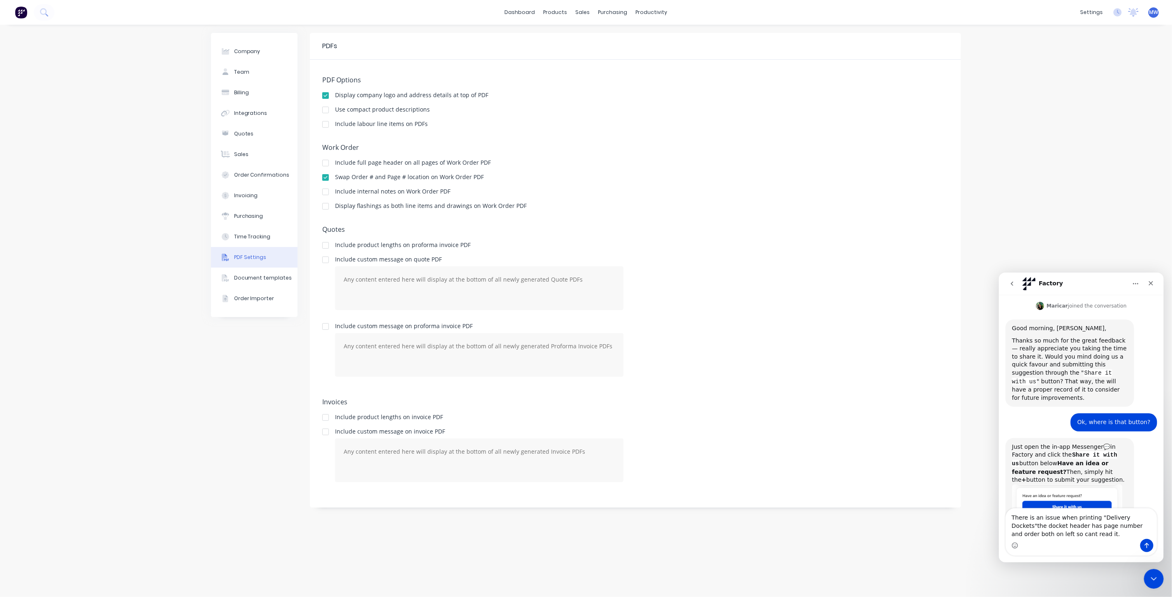
scroll to position [150, 0]
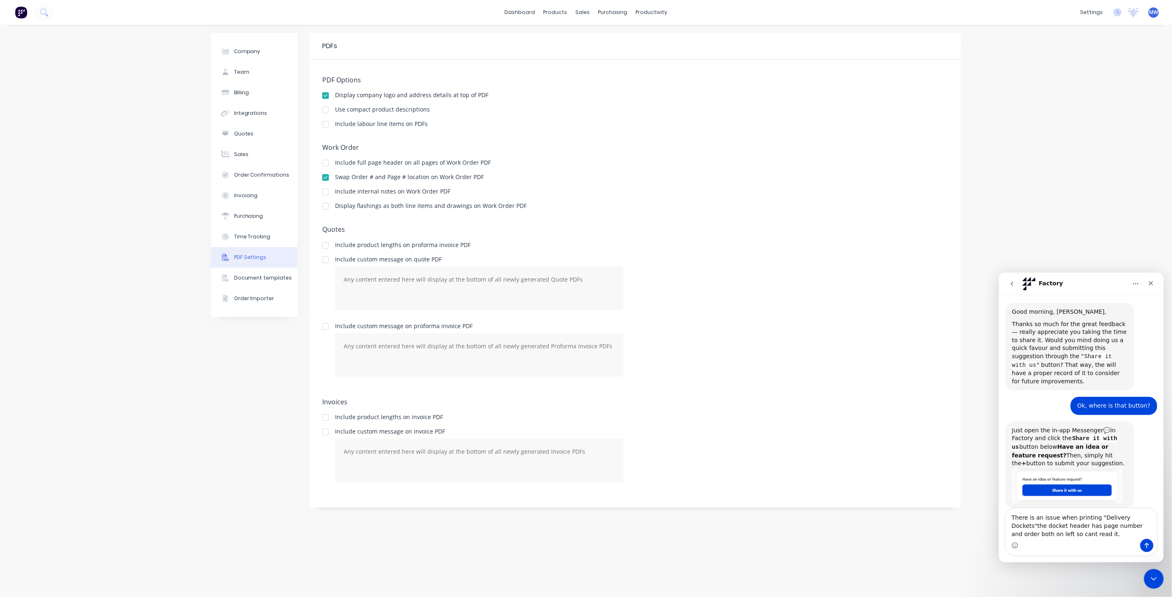
type textarea "There is an issue when printing "Delivery Dockets"the docket header has page nu…"
click at [1145, 544] on icon "Send a message…" at bounding box center [1146, 545] width 5 height 5
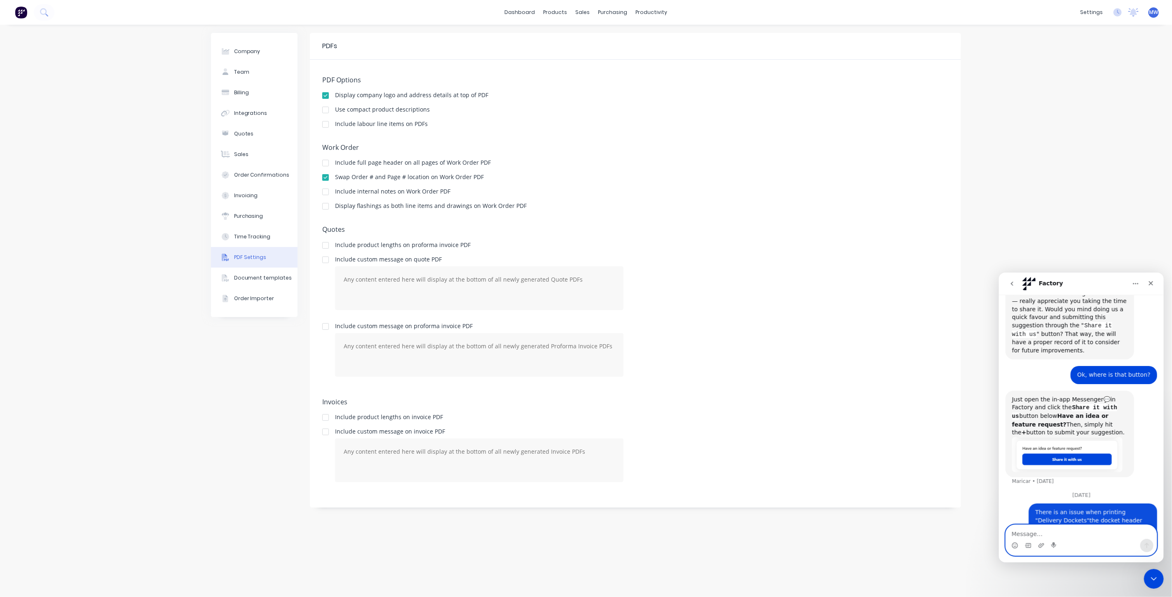
scroll to position [196, 0]
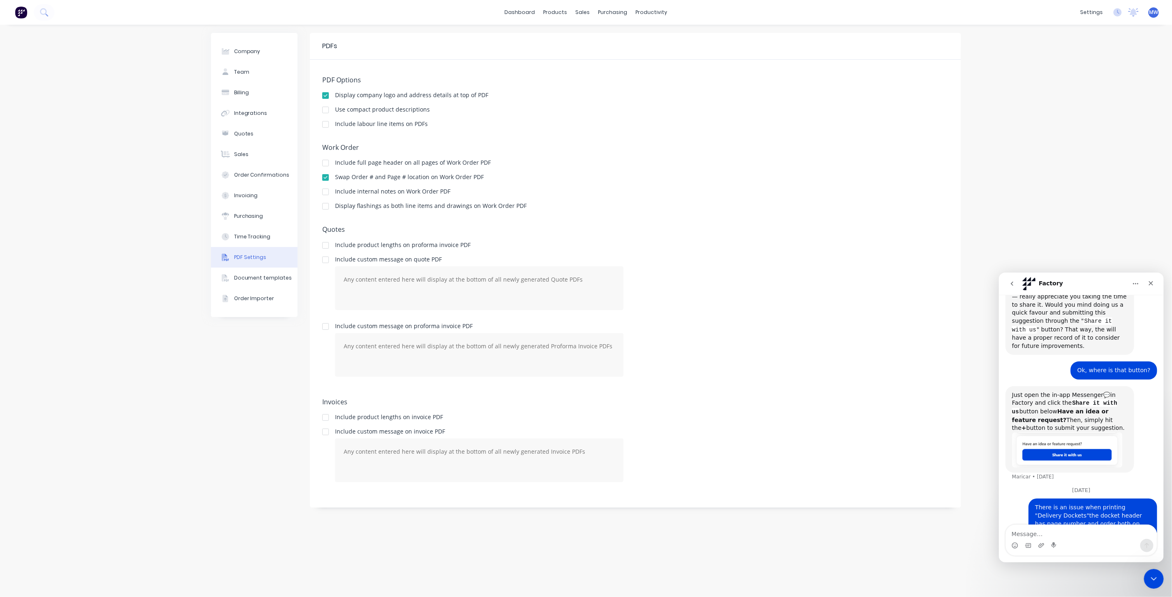
click at [205, 324] on div "Company Team Billing Integrations Quotes Sales Order Confirmations Invoicing Pu…" at bounding box center [586, 311] width 1172 height 573
click at [1152, 284] on icon "Close" at bounding box center [1150, 283] width 5 height 5
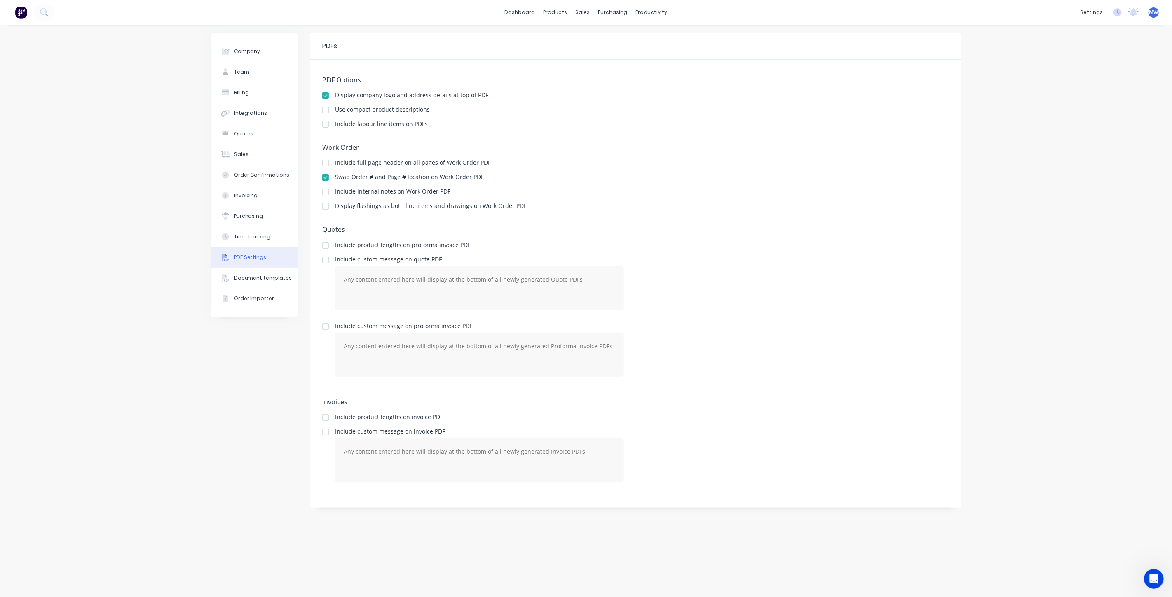
click at [148, 137] on div "Company Team Billing Integrations Quotes Sales Order Confirmations Invoicing Pu…" at bounding box center [586, 311] width 1172 height 573
click at [260, 49] on button "Company" at bounding box center [254, 51] width 87 height 21
select select "AU"
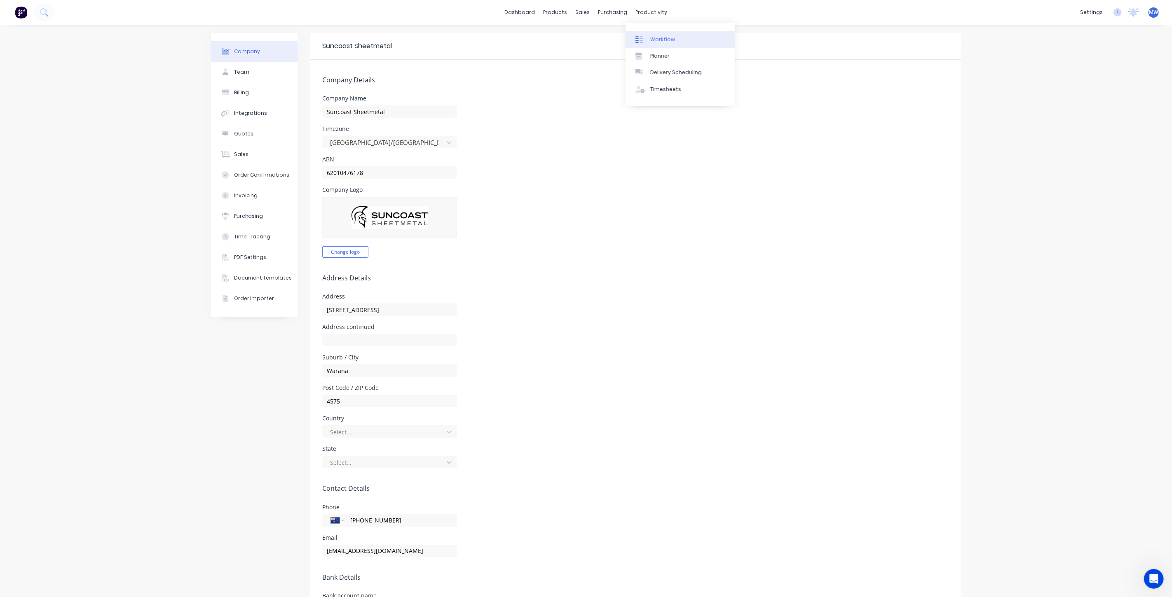
click at [665, 41] on div "Workflow" at bounding box center [662, 39] width 25 height 7
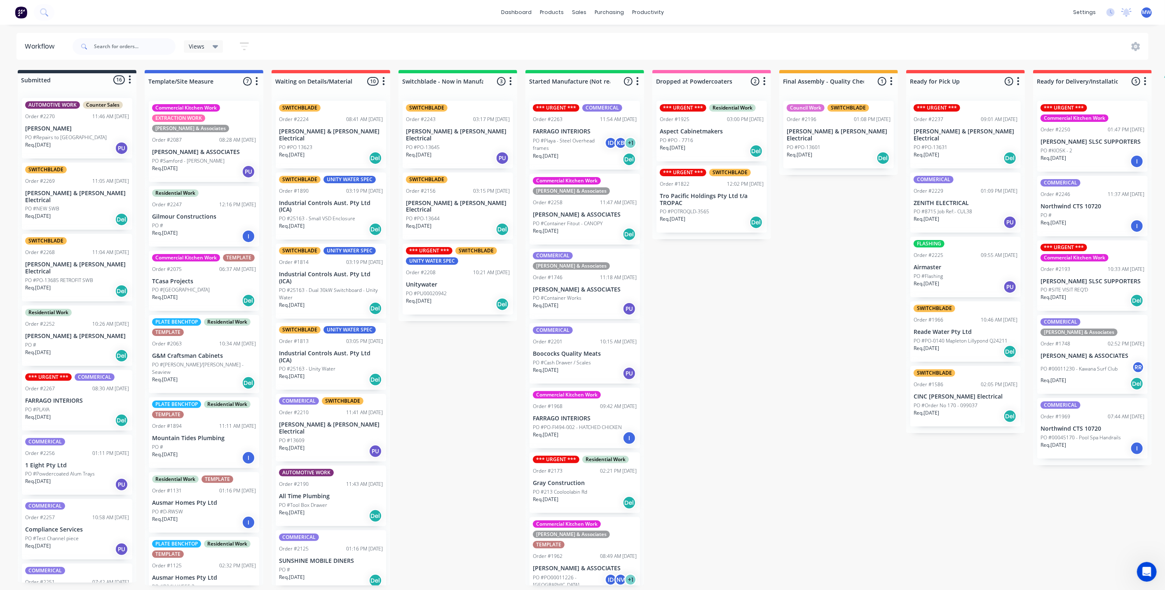
click at [481, 404] on div "Submitted 16 Status colour #273444 hex #273444 Save Cancel Summaries Total orde…" at bounding box center [681, 328] width 1374 height 516
click at [470, 377] on div "Submitted 16 Status colour #273444 hex #273444 Save Cancel Summaries Total orde…" at bounding box center [681, 328] width 1374 height 516
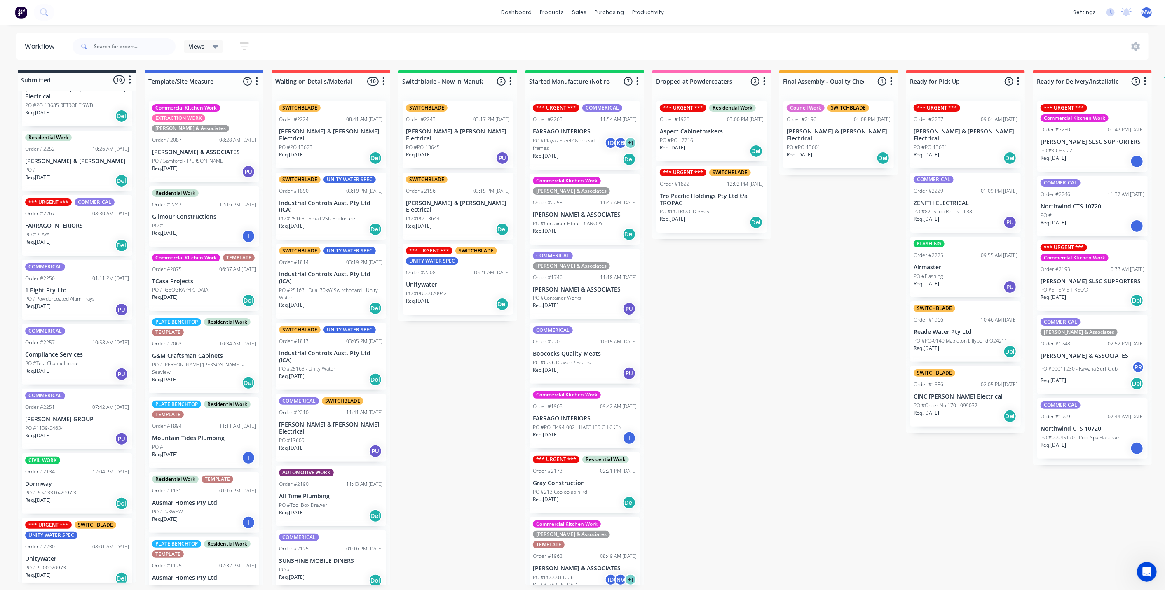
scroll to position [274, 0]
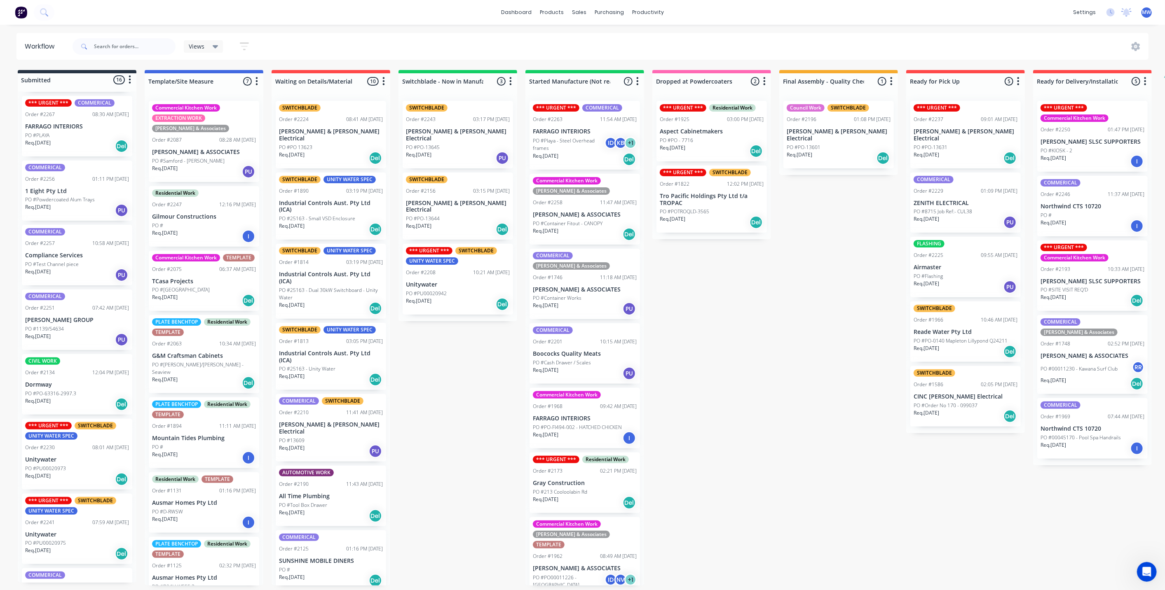
click at [77, 268] on div "Req. 08/09/25 PU" at bounding box center [77, 275] width 104 height 14
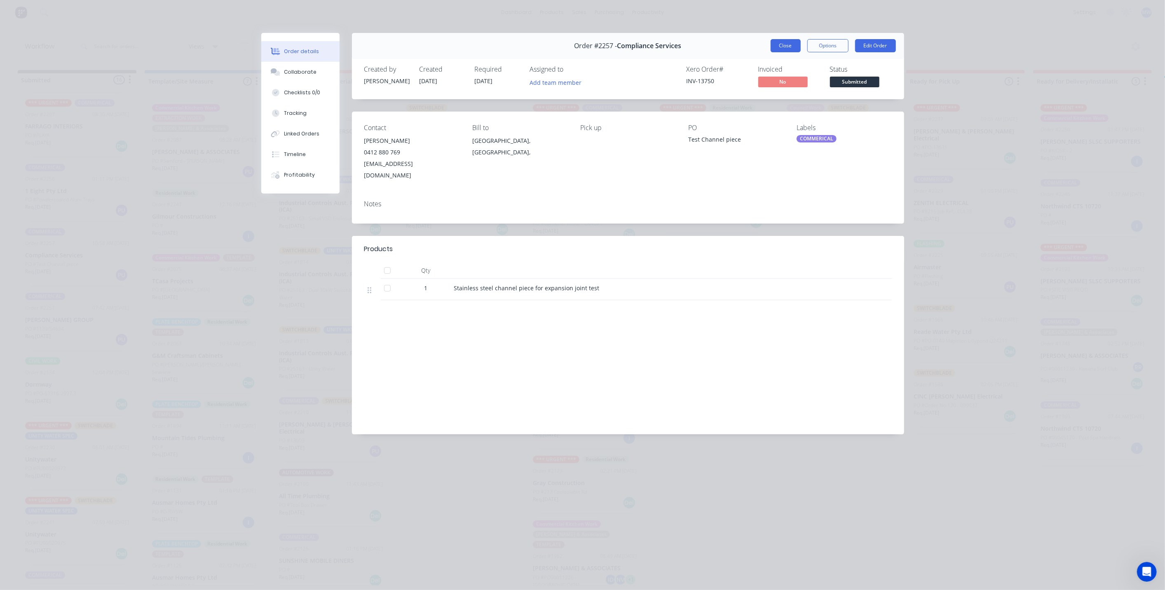
click at [784, 51] on button "Close" at bounding box center [786, 45] width 30 height 13
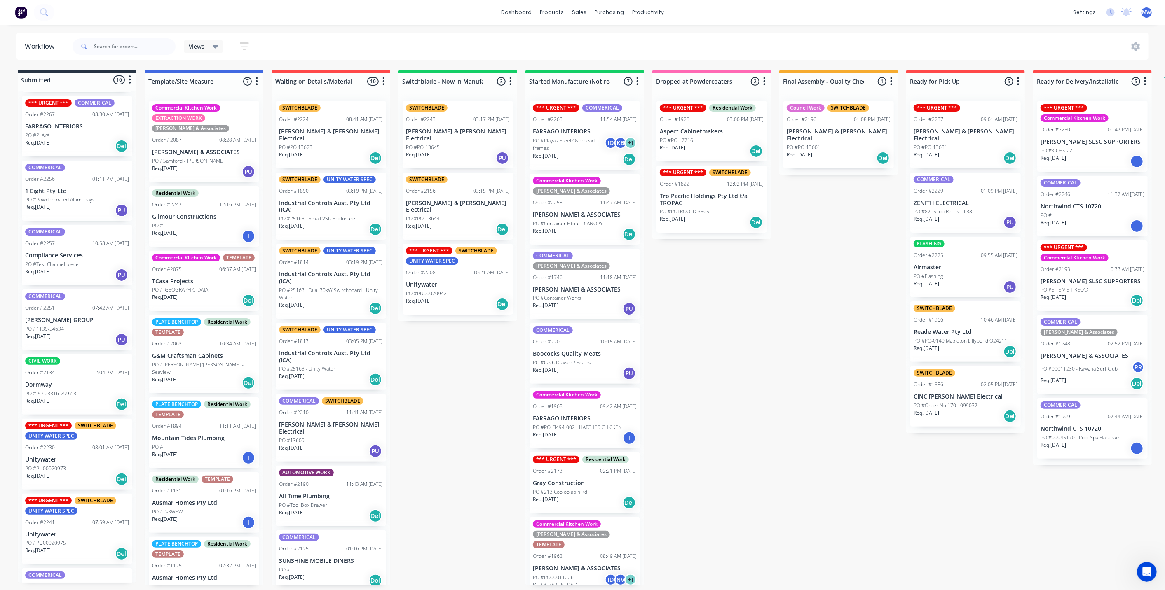
click at [694, 342] on div "Submitted 16 Status colour #273444 hex #273444 Save Cancel Summaries Total orde…" at bounding box center [681, 328] width 1374 height 516
click at [72, 268] on div "Req. 08/09/25 PU" at bounding box center [77, 275] width 104 height 14
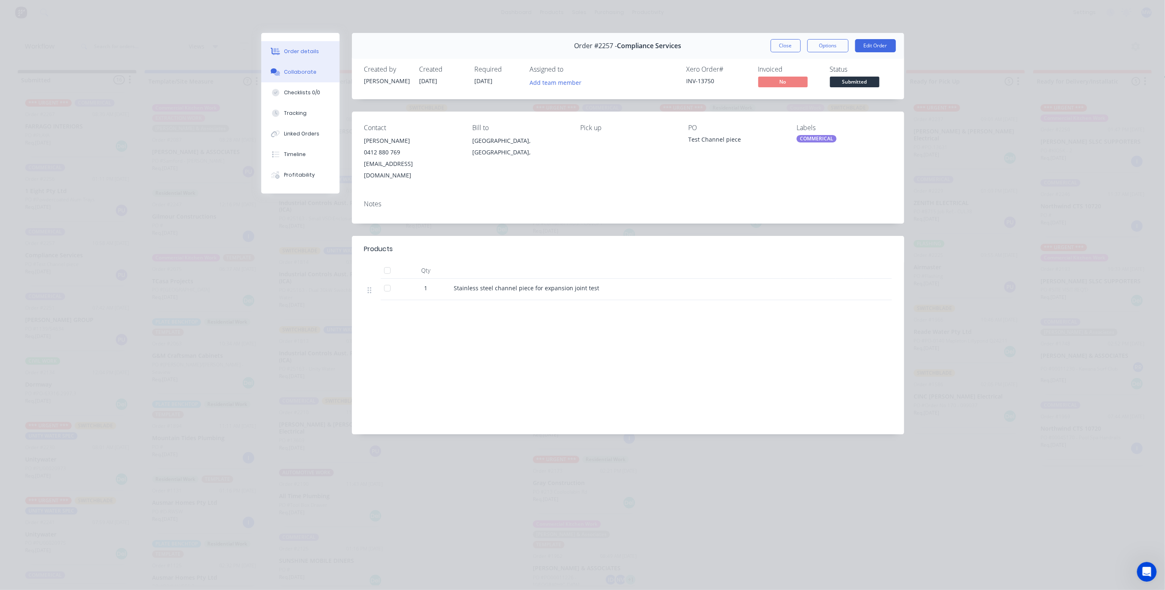
click at [310, 74] on div "Collaborate" at bounding box center [300, 71] width 33 height 7
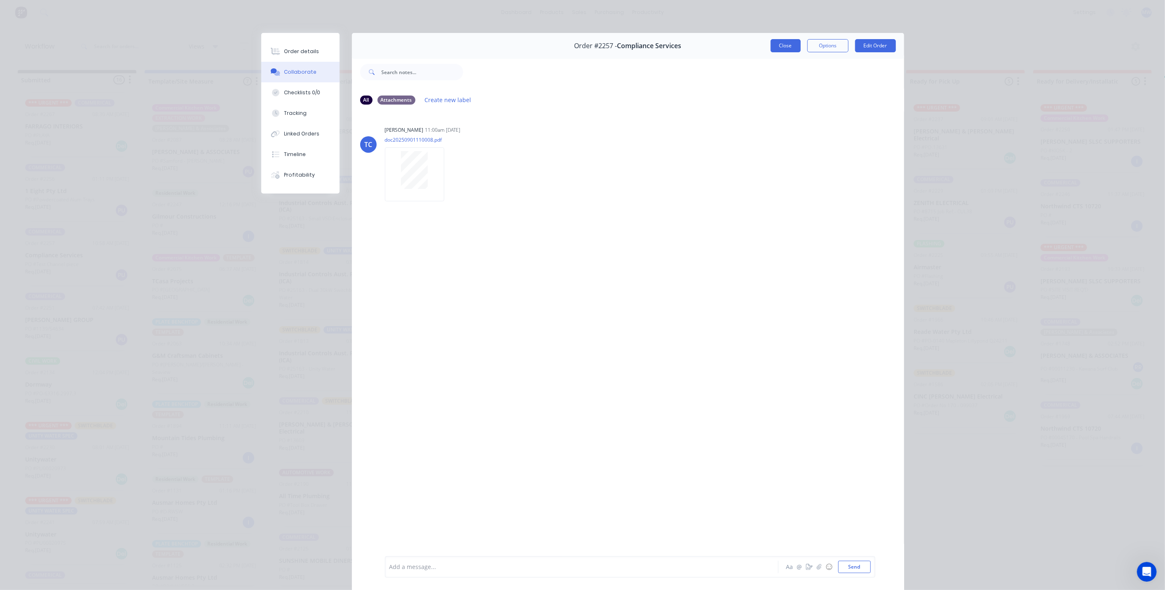
click at [789, 49] on button "Close" at bounding box center [786, 45] width 30 height 13
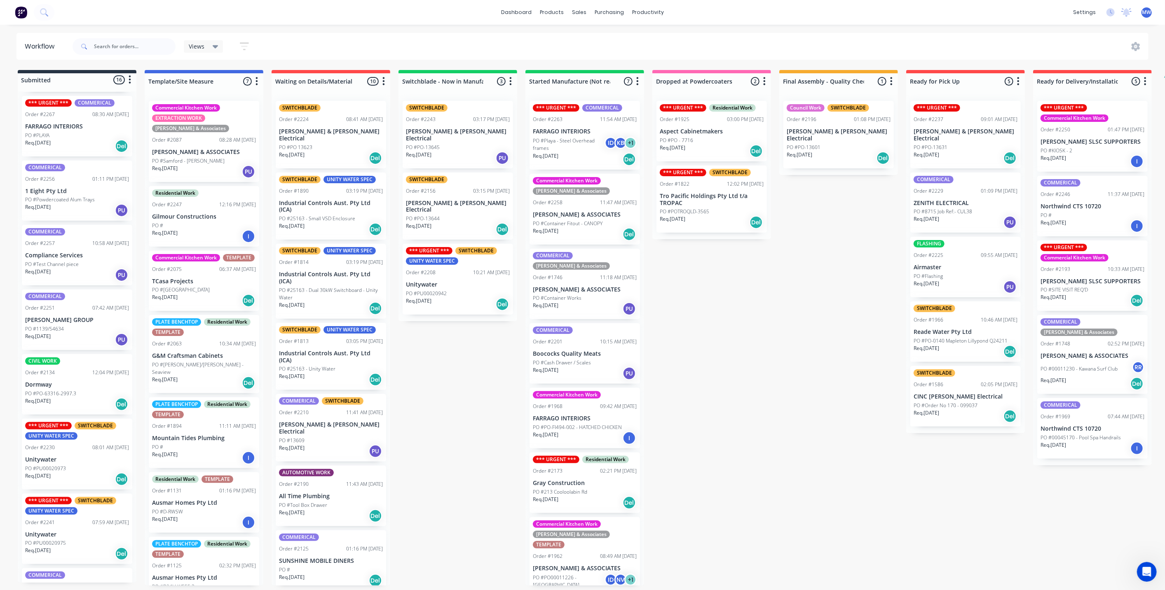
click at [739, 418] on div "Submitted 16 Status colour #273444 hex #273444 Save Cancel Summaries Total orde…" at bounding box center [681, 328] width 1374 height 516
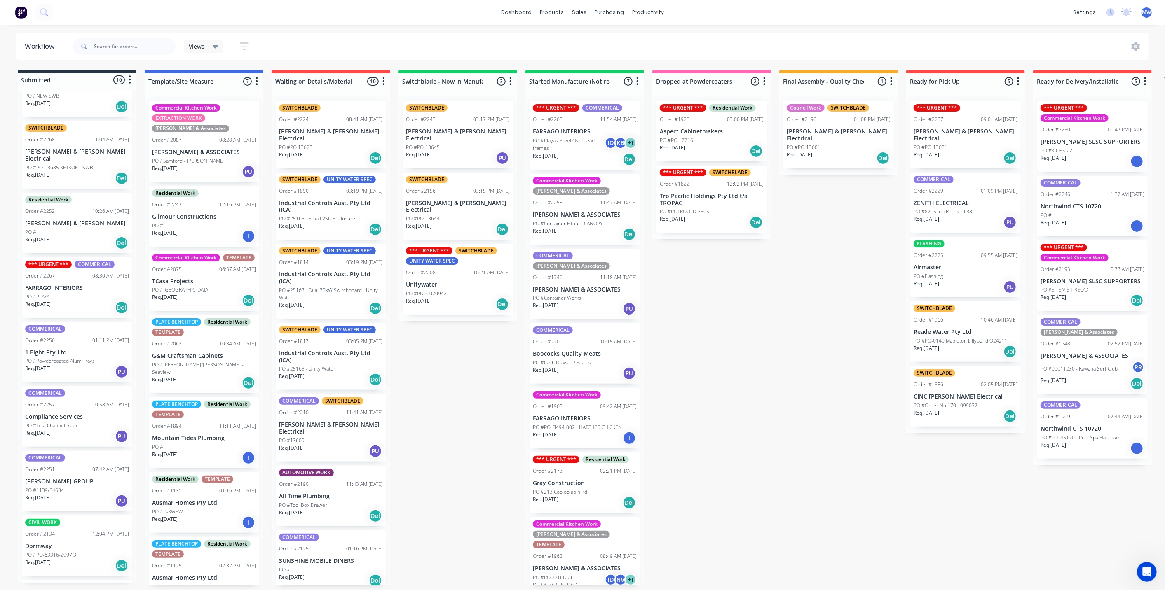
scroll to position [0, 0]
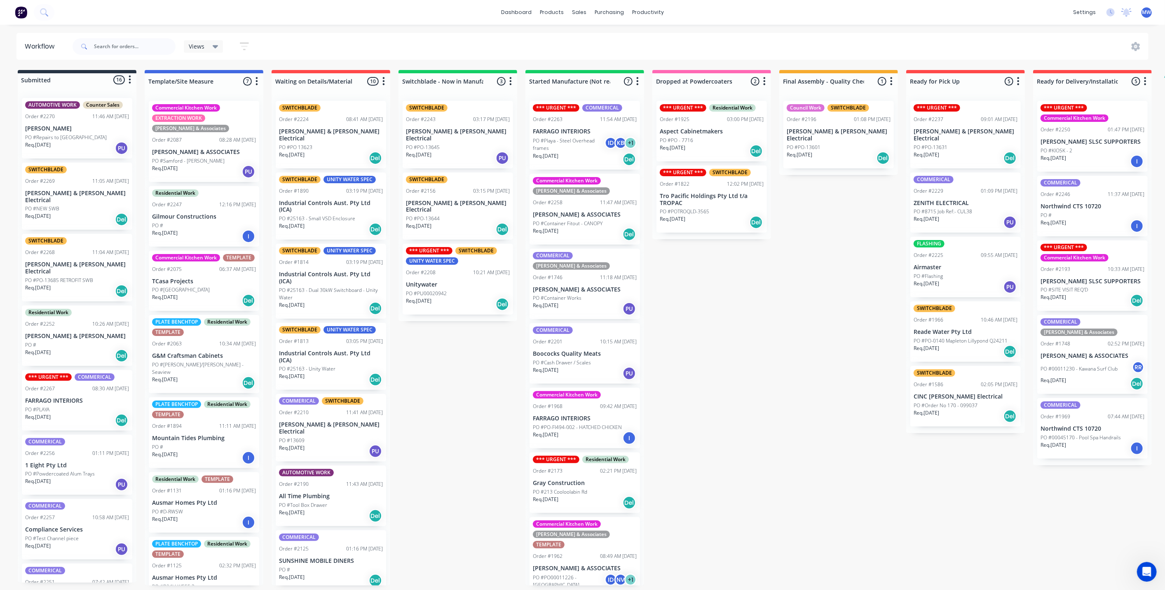
click at [198, 285] on p "TCasa Projects" at bounding box center [204, 281] width 104 height 7
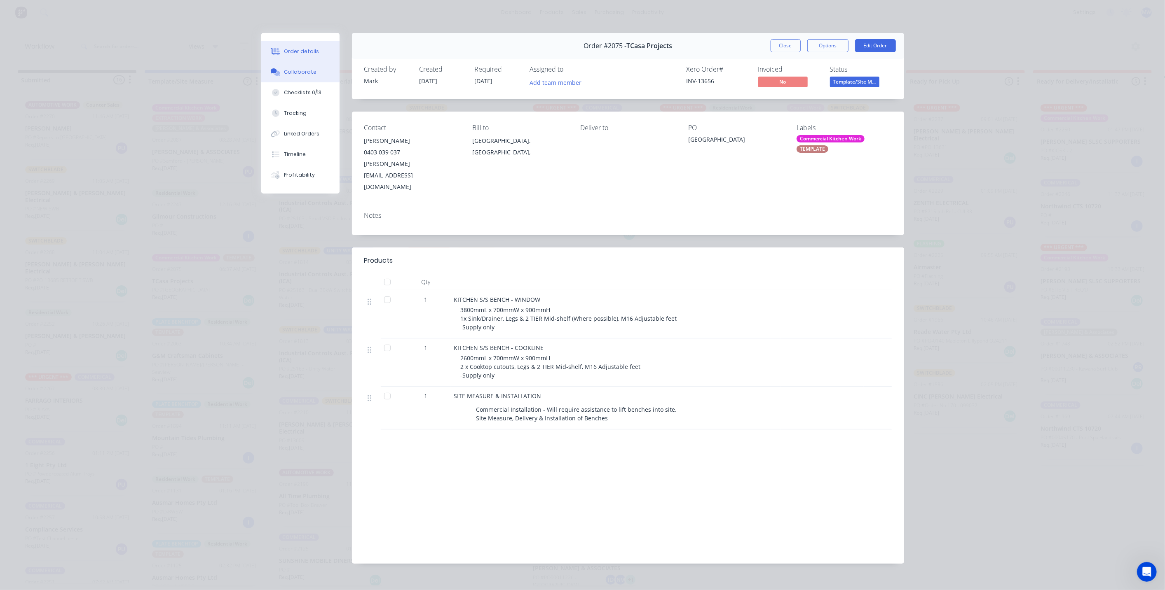
click at [315, 71] on button "Collaborate" at bounding box center [300, 72] width 78 height 21
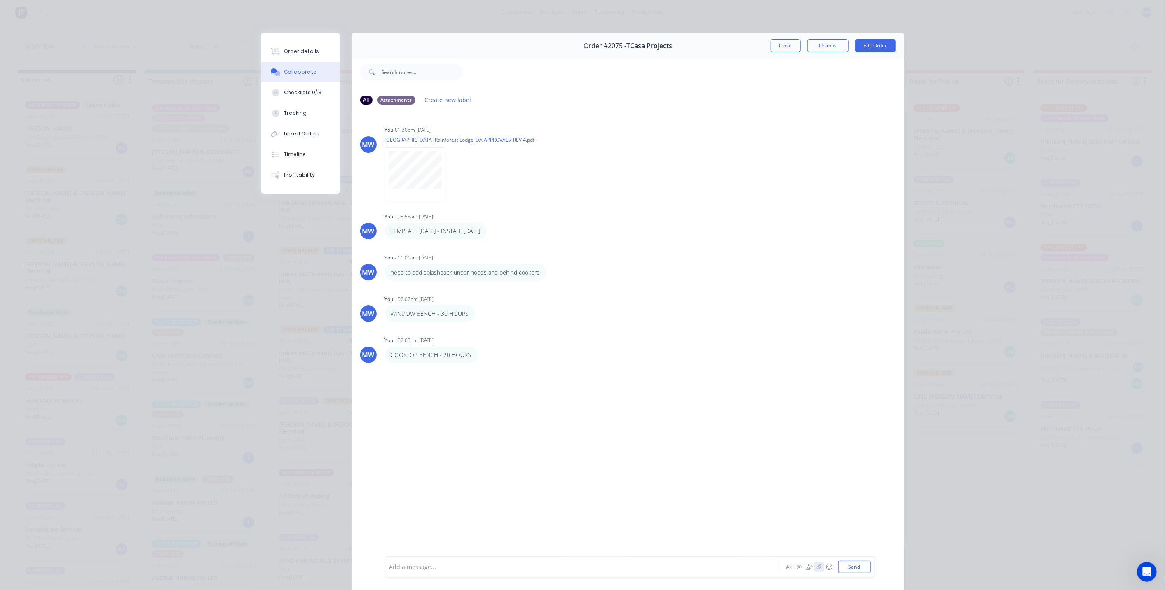
click at [816, 571] on button "button" at bounding box center [819, 567] width 10 height 10
click at [851, 567] on button "Send" at bounding box center [854, 567] width 33 height 12
click at [429, 408] on div at bounding box center [415, 417] width 52 height 28
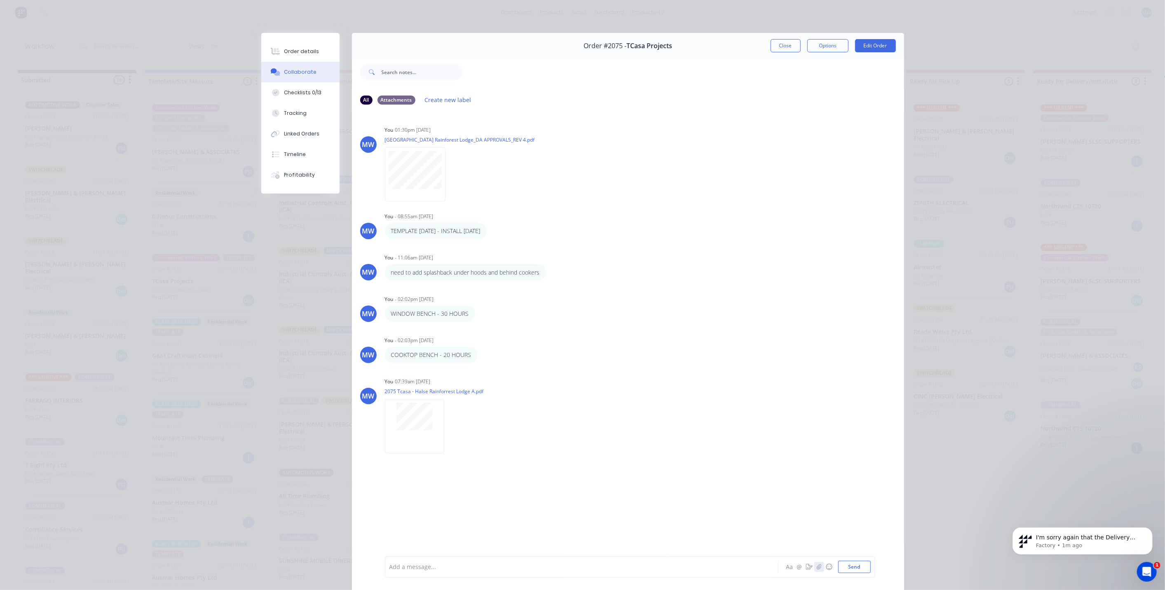
click at [816, 569] on icon "button" at bounding box center [818, 568] width 5 height 6
click at [855, 567] on button "Send" at bounding box center [854, 567] width 33 height 12
click at [300, 45] on button "Order details" at bounding box center [300, 51] width 78 height 21
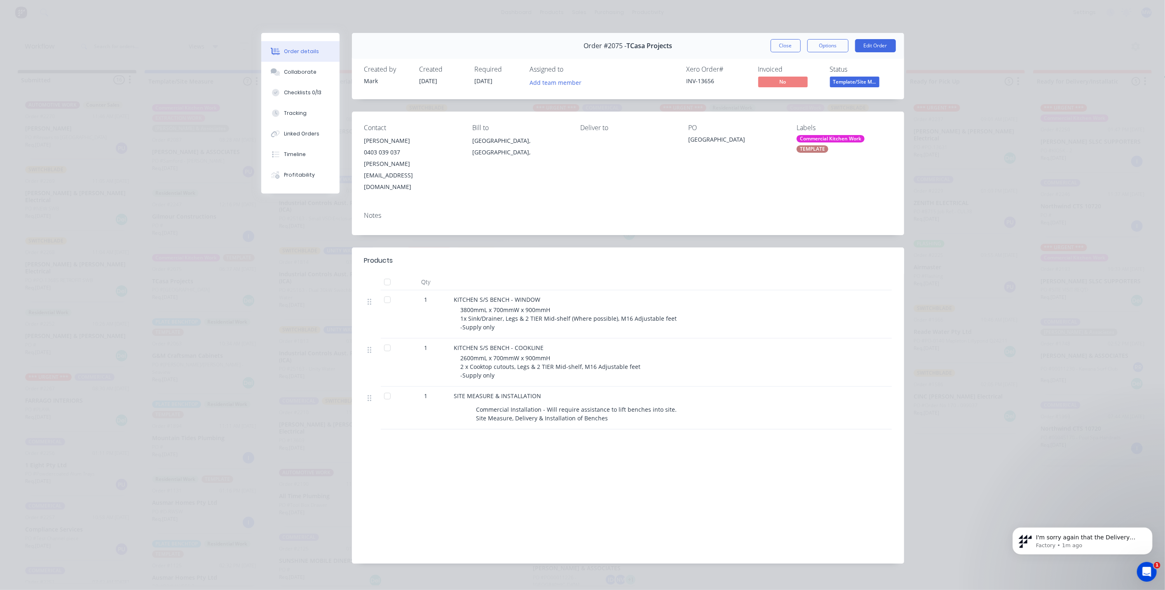
click at [783, 43] on button "Close" at bounding box center [786, 45] width 30 height 13
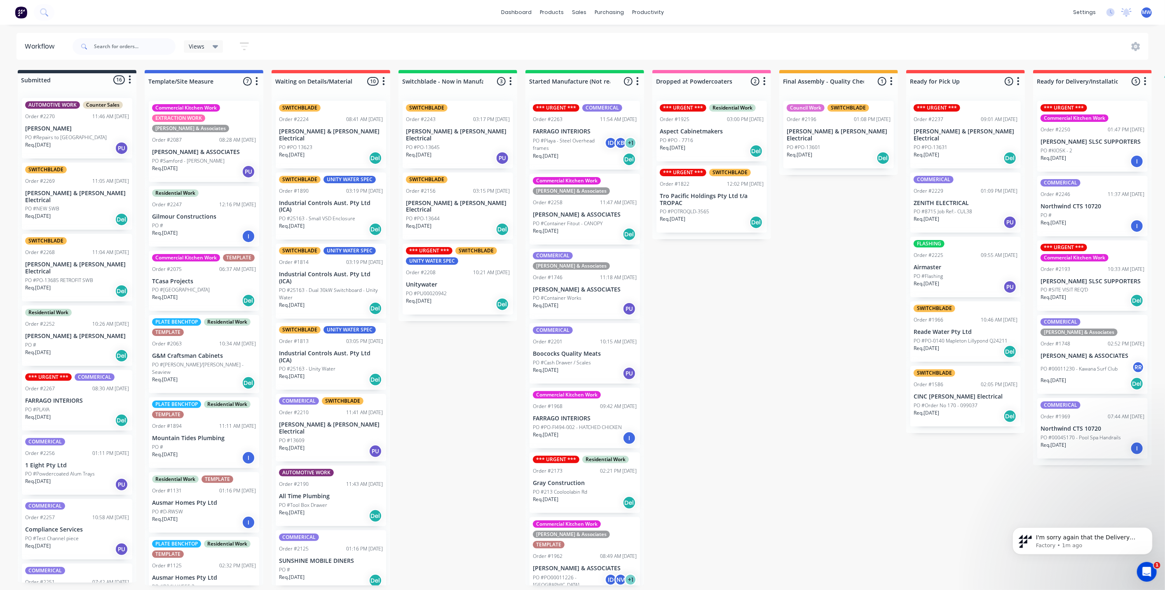
click at [759, 375] on div "Submitted 16 Status colour #273444 hex #273444 Save Cancel Summaries Total orde…" at bounding box center [681, 328] width 1374 height 516
click at [758, 375] on div "Submitted 16 Status colour #273444 hex #273444 Save Cancel Summaries Total orde…" at bounding box center [681, 328] width 1374 height 516
click at [753, 382] on div "Submitted 16 Status colour #273444 hex #273444 Save Cancel Summaries Total orde…" at bounding box center [681, 328] width 1374 height 516
drag, startPoint x: 423, startPoint y: 389, endPoint x: 727, endPoint y: 380, distance: 304.7
click at [423, 389] on div "Submitted 16 Status colour #273444 hex #273444 Save Cancel Summaries Total orde…" at bounding box center [681, 328] width 1374 height 516
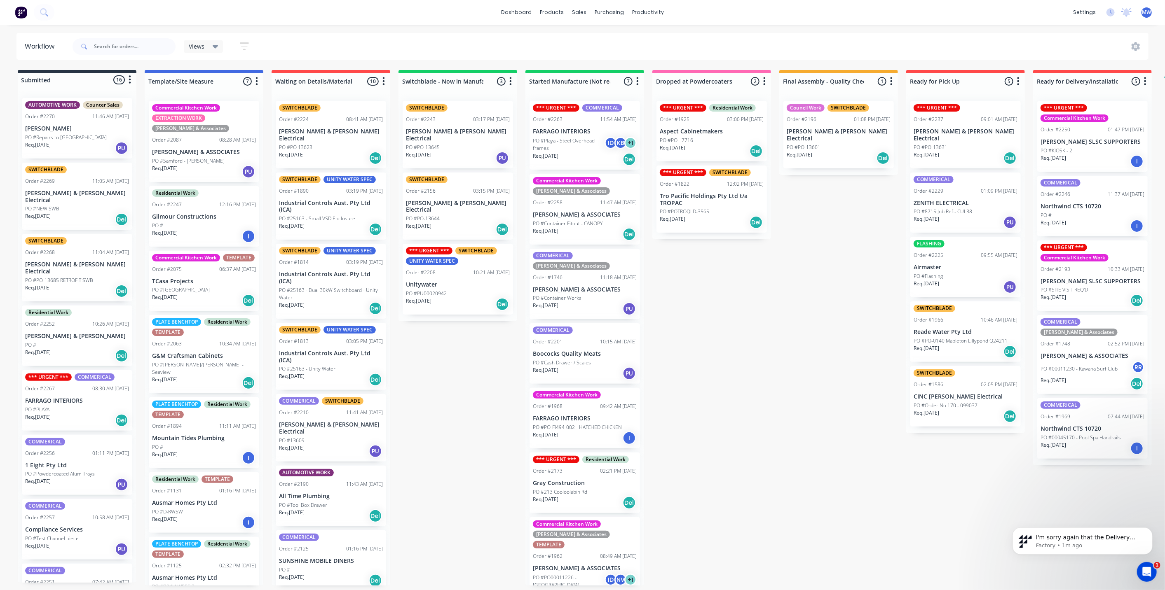
click at [764, 377] on div "Submitted 16 Status colour #273444 hex #273444 Save Cancel Summaries Total orde…" at bounding box center [681, 328] width 1374 height 516
click at [490, 382] on div "Submitted 16 Status colour #273444 hex #273444 Save Cancel Summaries Total orde…" at bounding box center [681, 328] width 1374 height 516
click at [746, 372] on div "Submitted 16 Status colour #273444 hex #273444 Save Cancel Summaries Total orde…" at bounding box center [681, 328] width 1374 height 516
click at [458, 371] on div "Submitted 16 Status colour #273444 hex #273444 Save Cancel Summaries Total orde…" at bounding box center [681, 328] width 1374 height 516
click at [462, 371] on div "Submitted 16 Status colour #273444 hex #273444 Save Cancel Summaries Total orde…" at bounding box center [681, 328] width 1374 height 516
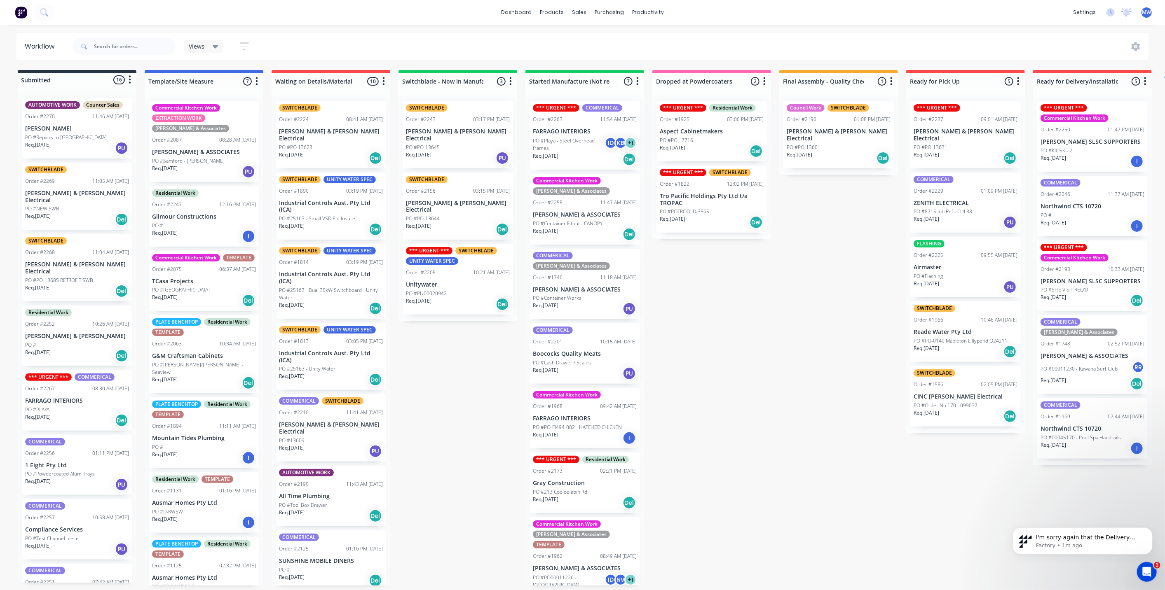
click at [729, 381] on div "Submitted 16 Status colour #273444 hex #273444 Save Cancel Summaries Total orde…" at bounding box center [681, 328] width 1374 height 516
click at [477, 387] on div "Submitted 16 Status colour #273444 hex #273444 Save Cancel Summaries Total orde…" at bounding box center [681, 328] width 1374 height 516
drag, startPoint x: 418, startPoint y: 394, endPoint x: 345, endPoint y: 337, distance: 92.2
click at [419, 394] on div "Submitted 16 Status colour #273444 hex #273444 Save Cancel Summaries Total orde…" at bounding box center [681, 328] width 1374 height 516
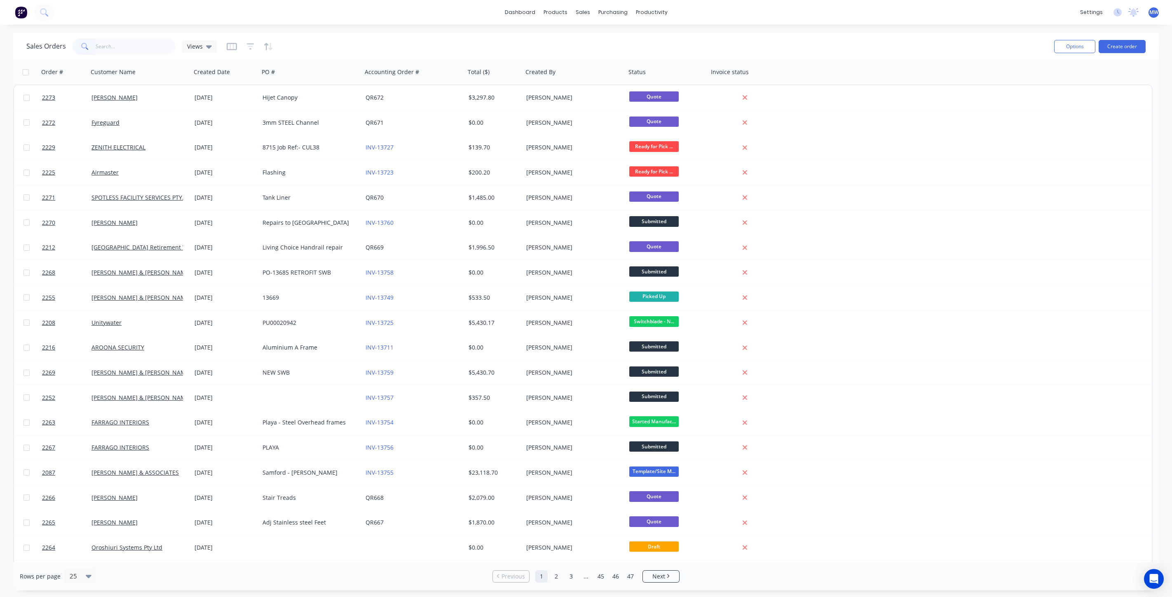
click at [134, 48] on input "text" at bounding box center [136, 46] width 80 height 16
type input "spotless"
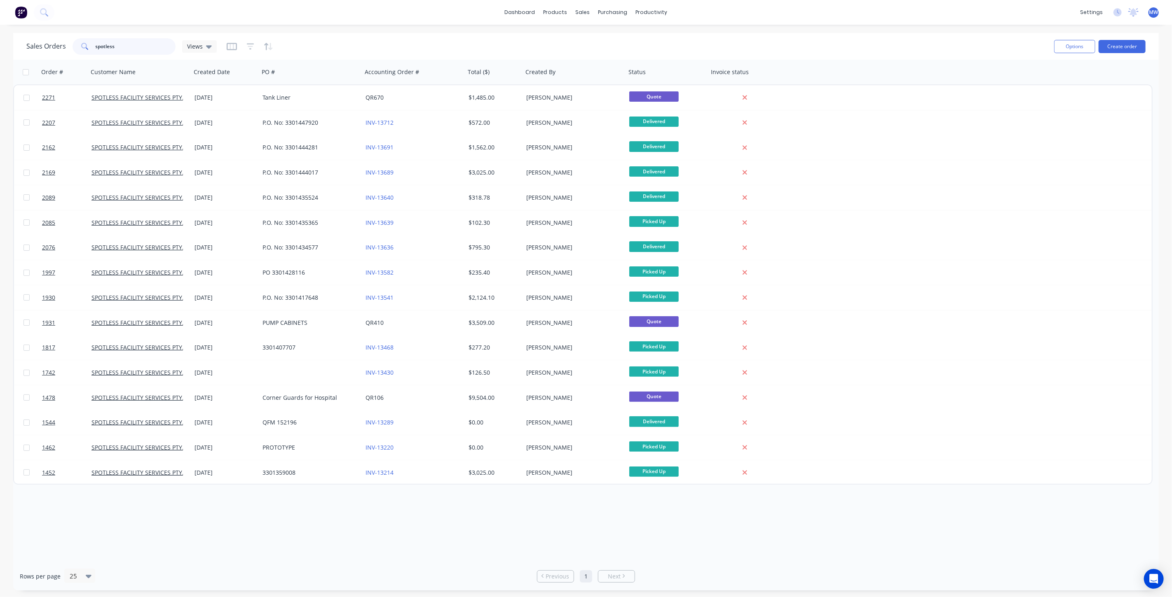
click at [155, 45] on input "spotless" at bounding box center [136, 46] width 80 height 16
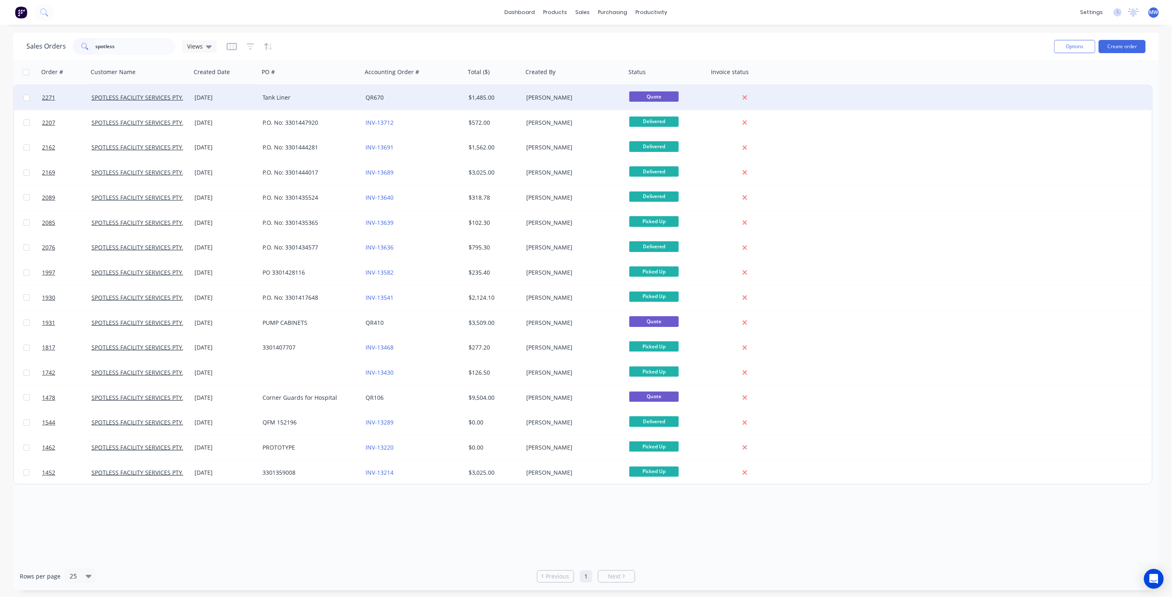
click at [294, 100] on div "Tank Liner" at bounding box center [307, 98] width 91 height 8
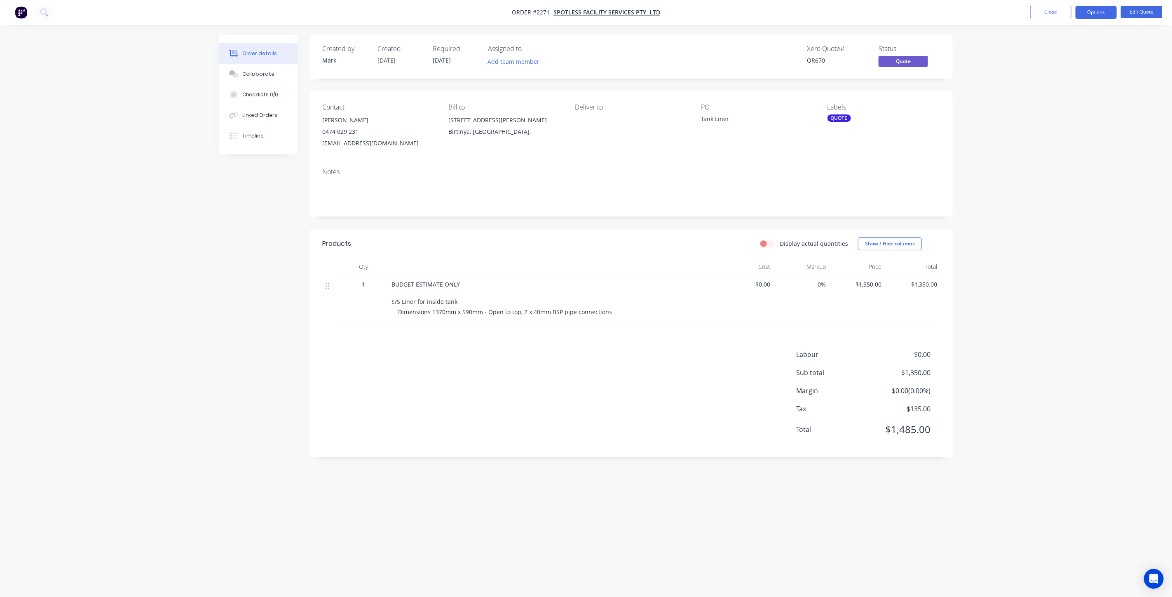
click at [168, 254] on div "Order details Collaborate Checklists 0/0 Linked Orders Timeline Order details C…" at bounding box center [586, 298] width 1172 height 597
click at [1047, 13] on button "Close" at bounding box center [1050, 12] width 41 height 12
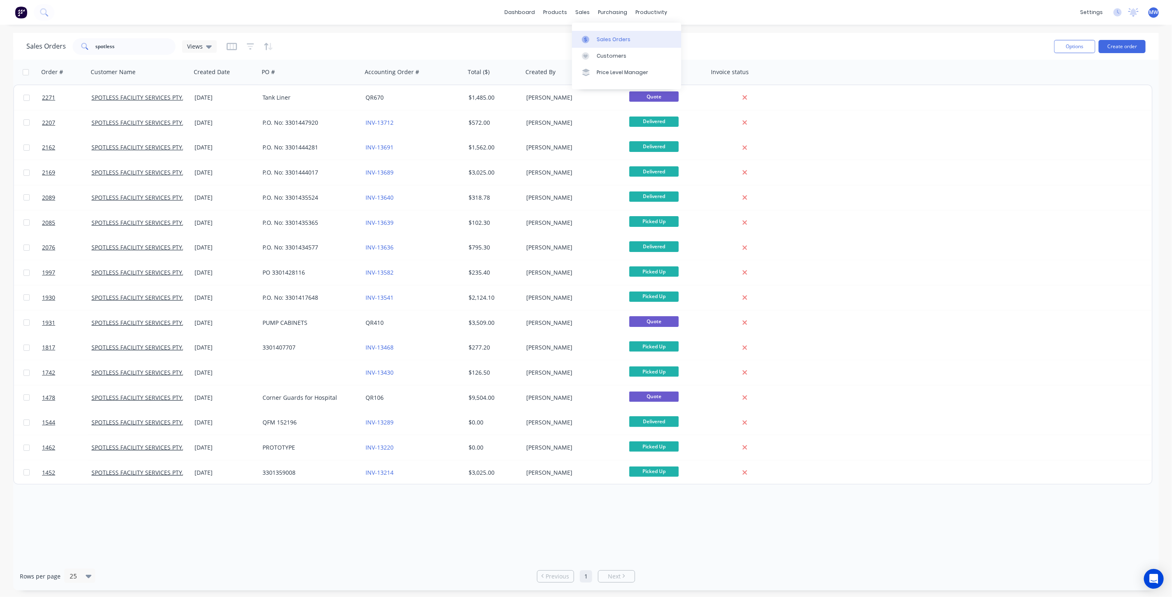
click at [606, 42] on div "Sales Orders" at bounding box center [614, 39] width 34 height 7
drag, startPoint x: 79, startPoint y: 52, endPoint x: 51, endPoint y: 42, distance: 29.7
click at [62, 48] on div "Sales Orders spotless Views" at bounding box center [121, 46] width 190 height 16
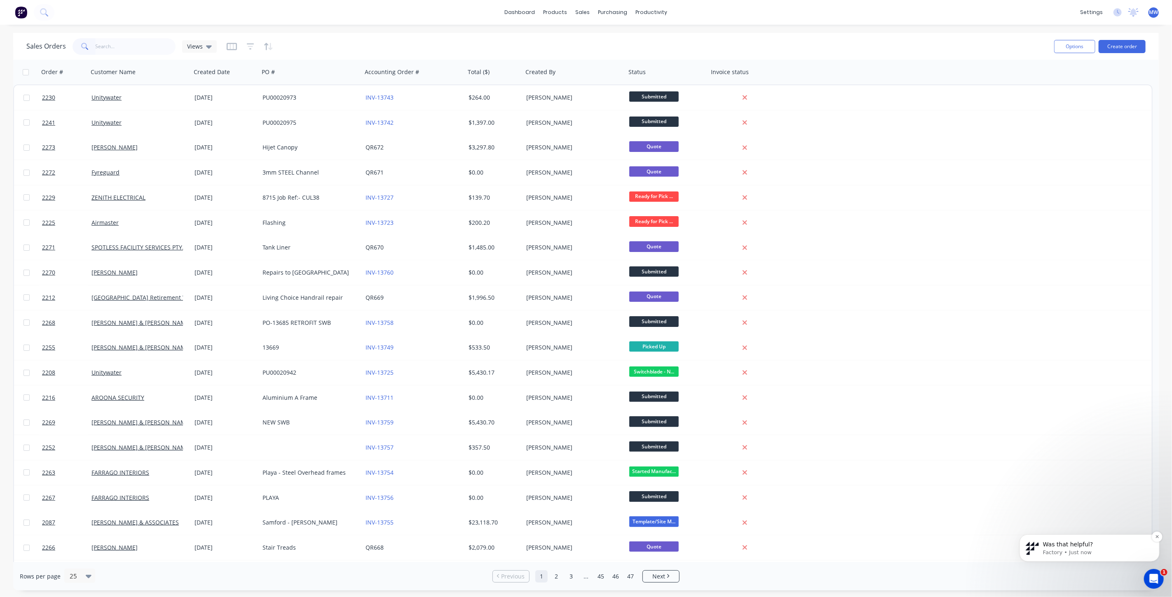
click at [1101, 548] on div "Was that helpful?" at bounding box center [1095, 544] width 109 height 11
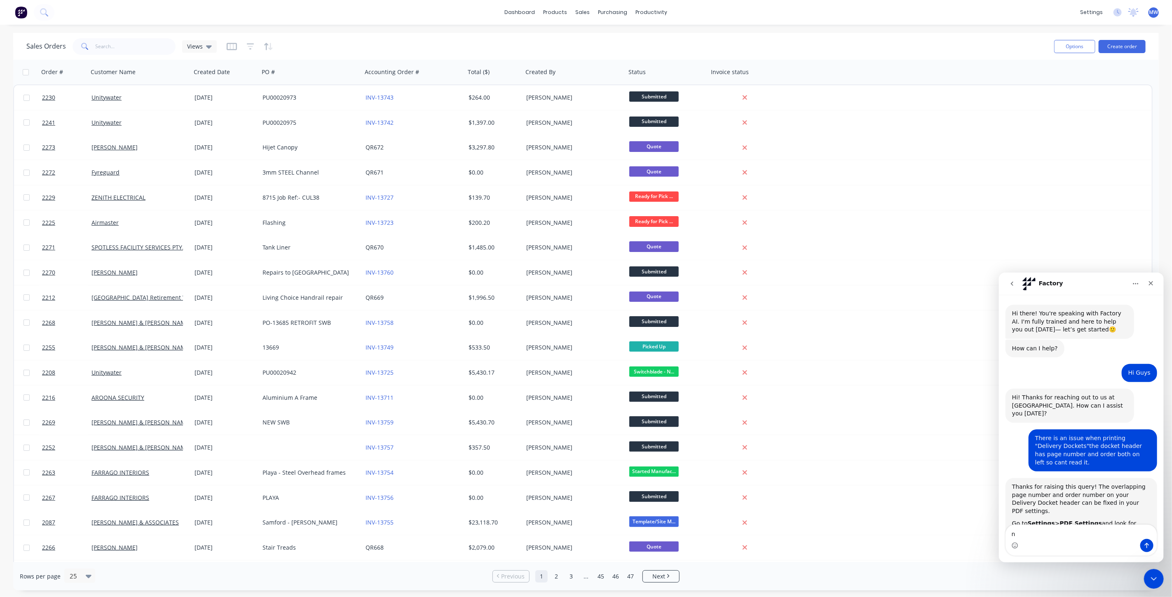
type textarea "no"
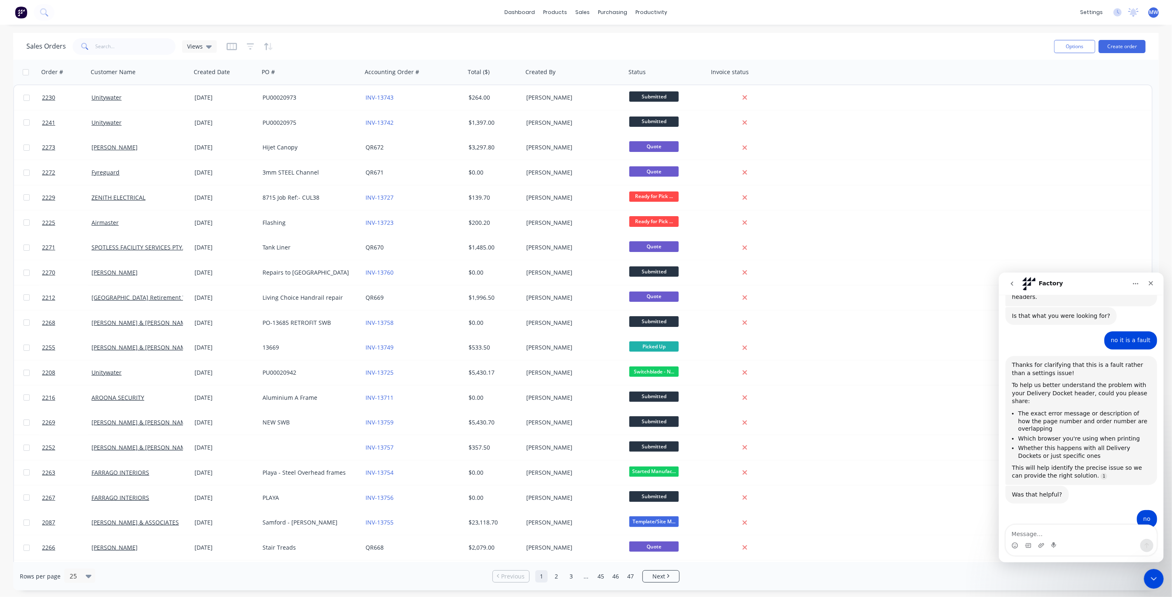
scroll to position [324, 0]
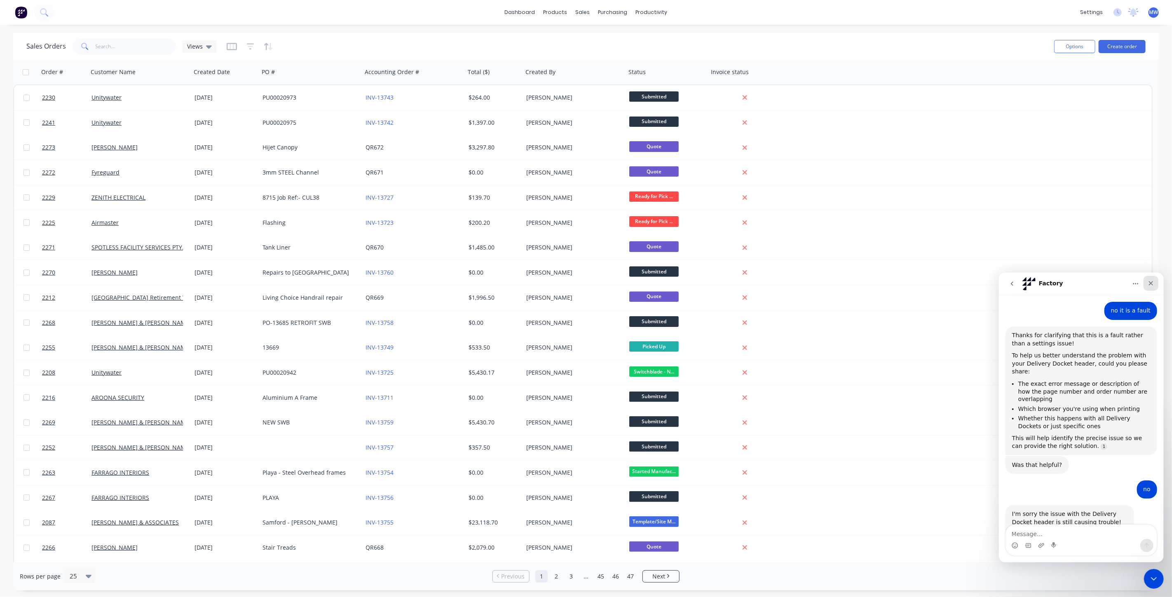
click at [1152, 283] on icon "Close" at bounding box center [1150, 283] width 7 height 7
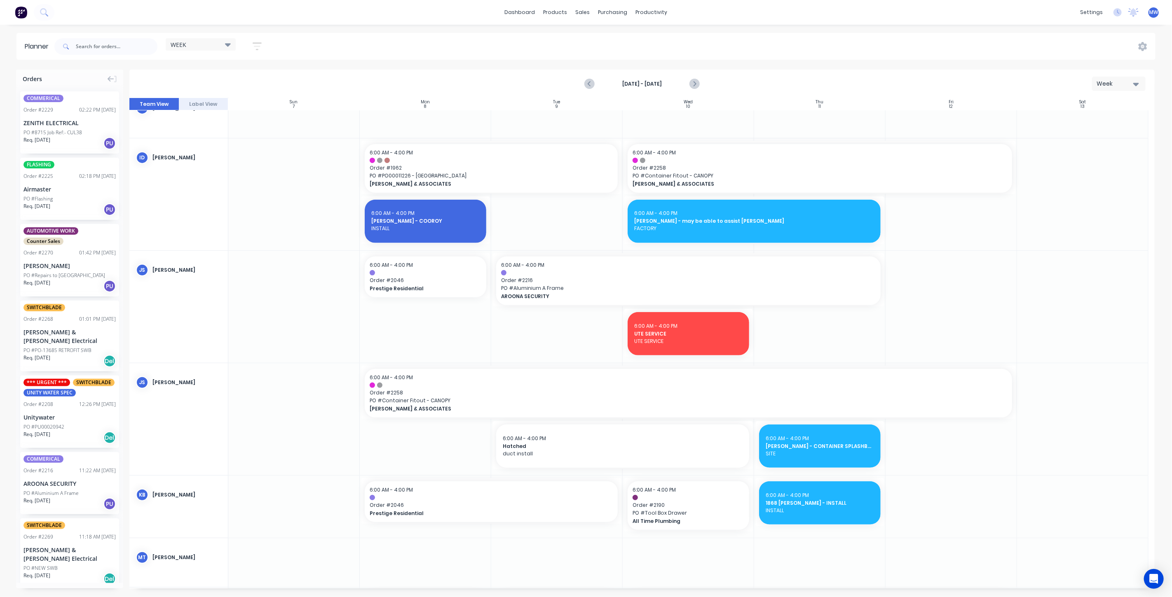
scroll to position [412, 0]
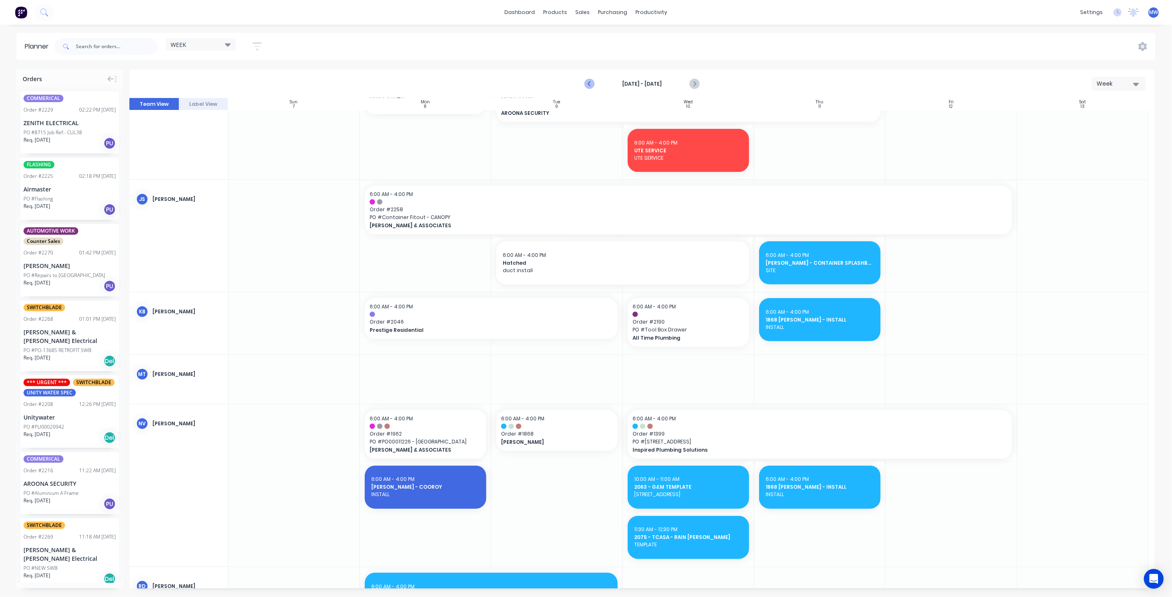
click at [593, 89] on button "Previous page" at bounding box center [589, 84] width 16 height 16
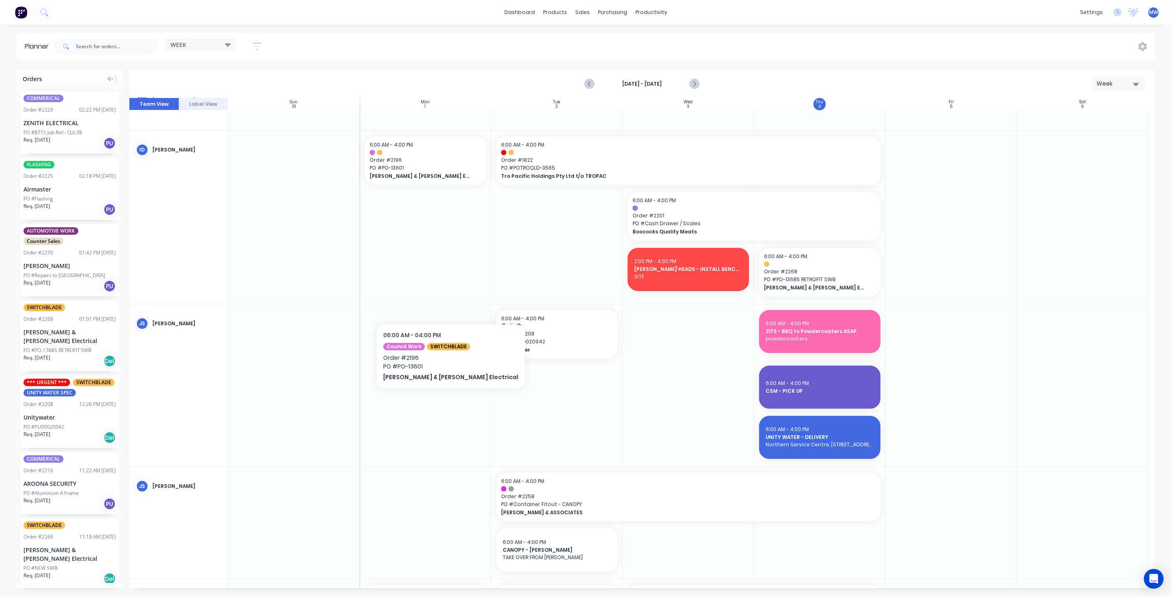
scroll to position [274, 0]
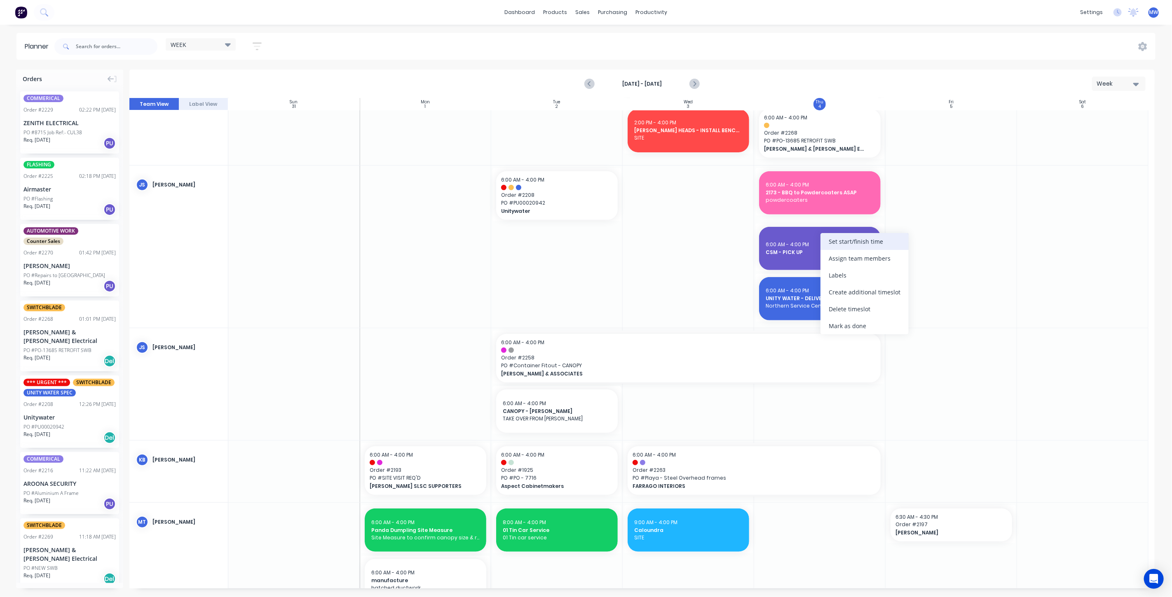
click at [839, 244] on div "Set start/finish time" at bounding box center [864, 241] width 88 height 17
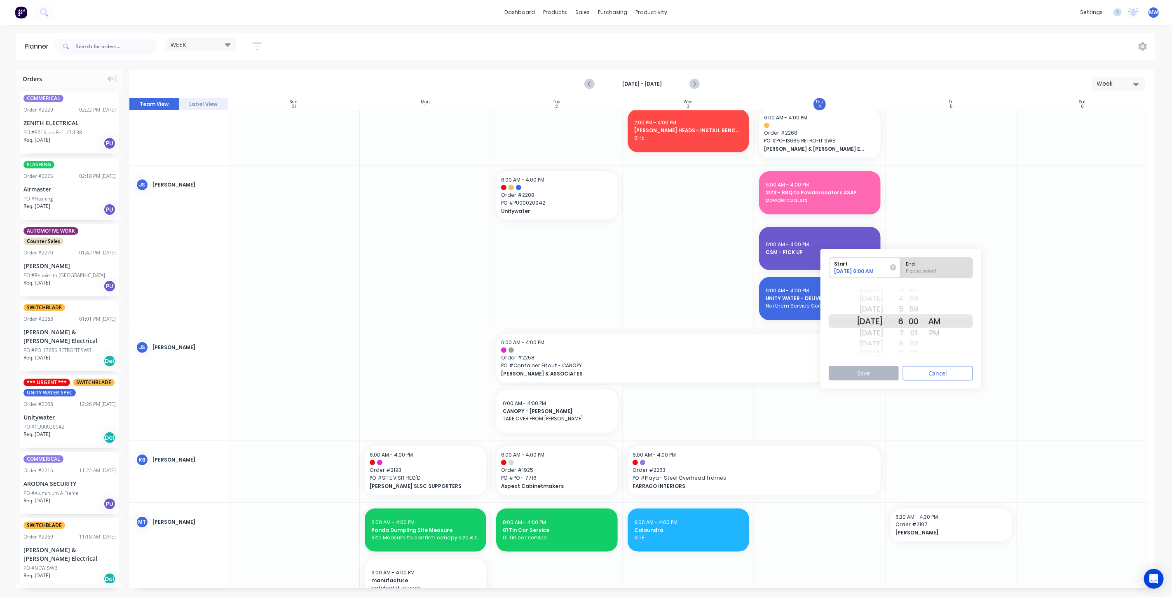
click at [874, 324] on div "Mon Sep 8" at bounding box center [870, 321] width 26 height 14
click at [945, 332] on div "PM" at bounding box center [934, 333] width 21 height 13
click at [947, 271] on div "Please select" at bounding box center [936, 273] width 67 height 10
click at [901, 271] on input "End Please select" at bounding box center [901, 268] width 0 height 20
radio input "true"
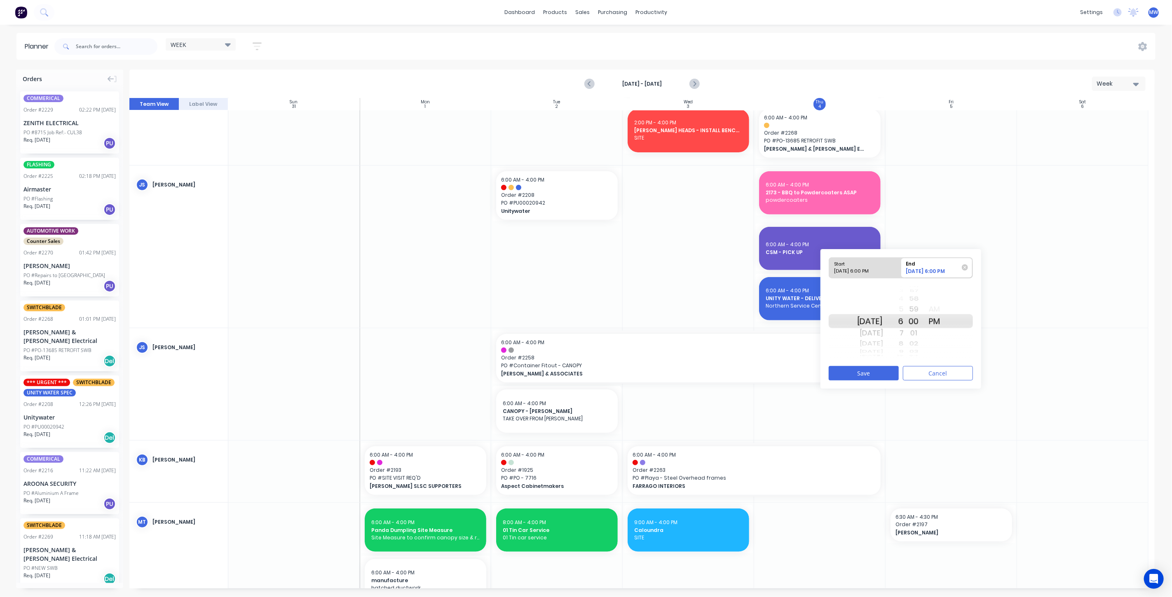
click at [904, 303] on div "5" at bounding box center [893, 309] width 21 height 13
click at [869, 271] on div "09/08/2025 6:00 PM" at bounding box center [862, 273] width 60 height 10
click at [829, 271] on input "Start 09/08/2025 6:00 PM" at bounding box center [829, 268] width 0 height 20
radio input "true"
click at [944, 309] on div "AM" at bounding box center [934, 309] width 21 height 13
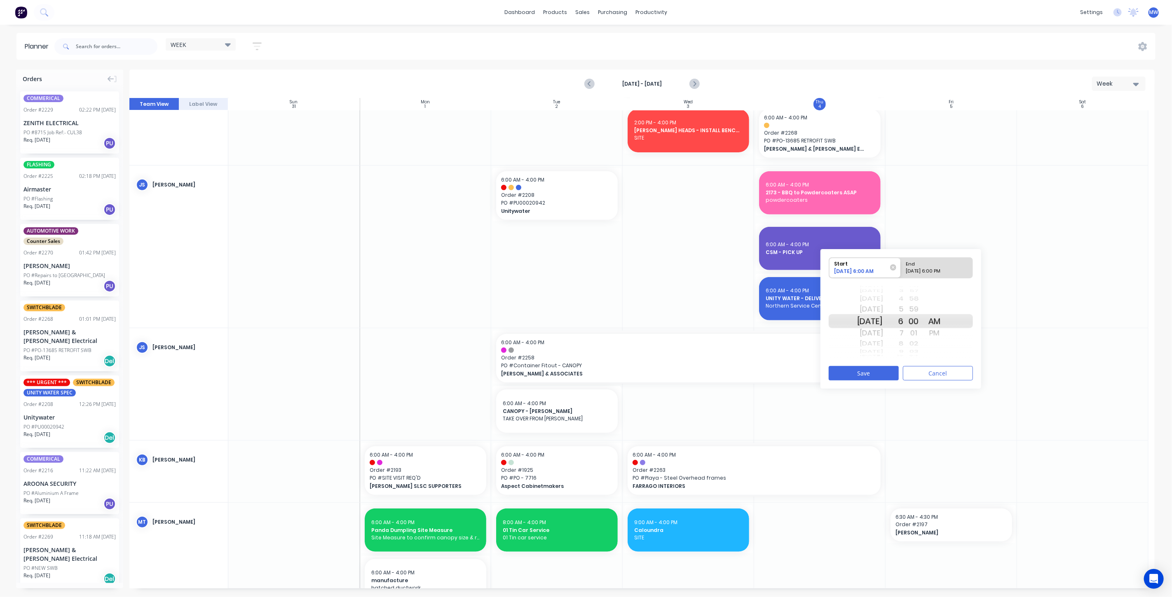
click at [929, 267] on div "End" at bounding box center [933, 263] width 60 height 10
click at [901, 267] on input "End 09/08/2025 6:00 PM" at bounding box center [901, 268] width 0 height 20
radio input "true"
click at [904, 302] on div "4" at bounding box center [893, 299] width 21 height 11
click at [865, 377] on button "Save" at bounding box center [864, 373] width 70 height 14
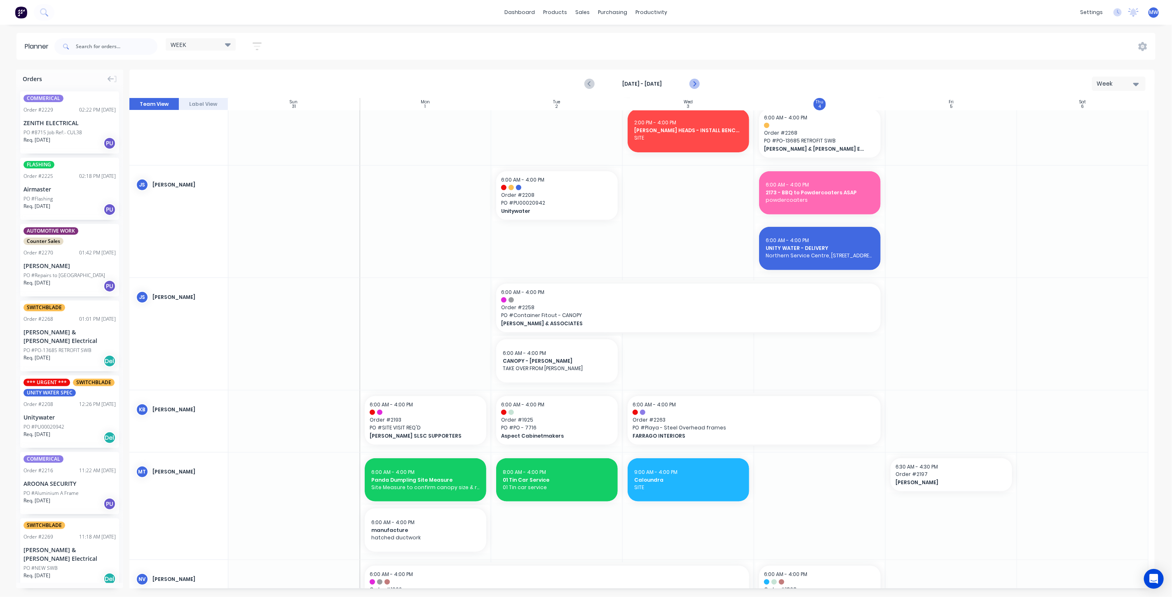
click at [695, 82] on icon "Next page" at bounding box center [694, 84] width 10 height 10
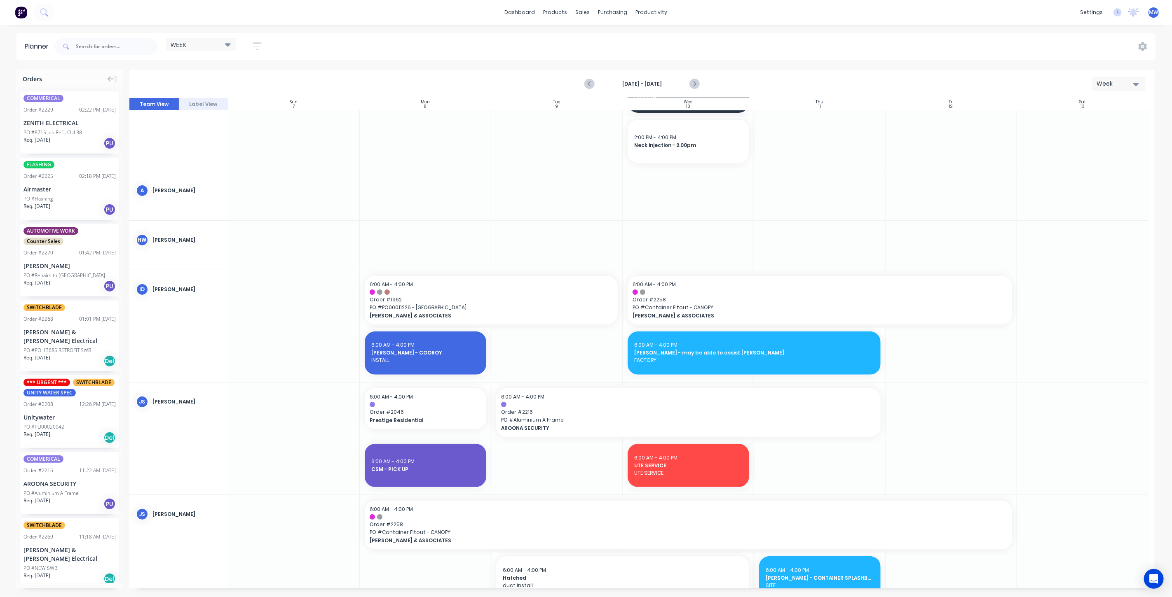
scroll to position [0, 0]
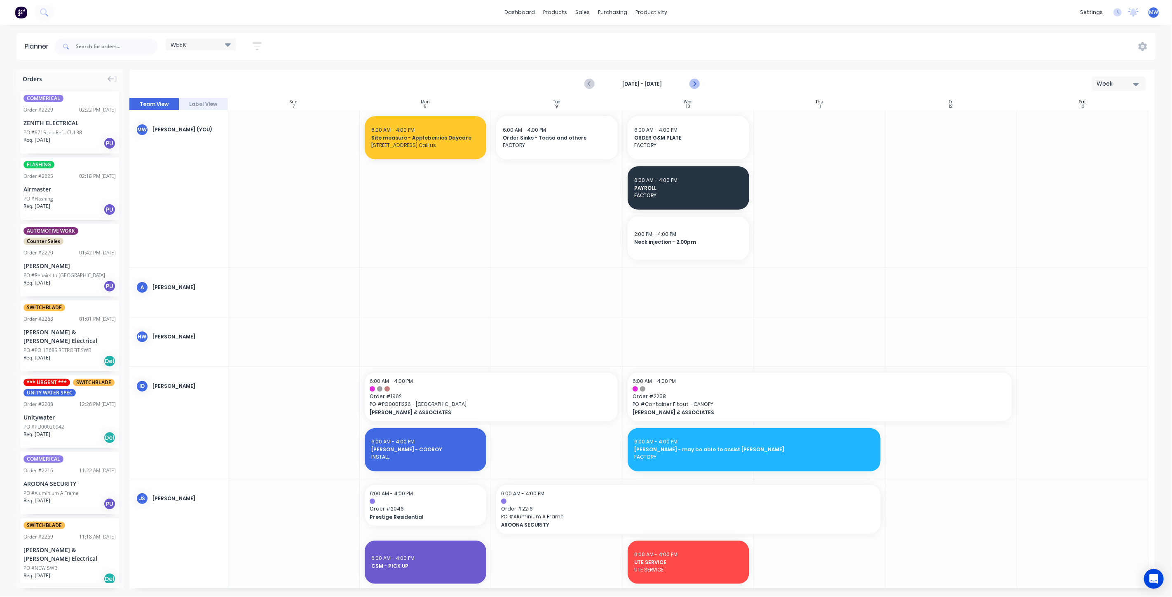
click at [694, 83] on icon "Next page" at bounding box center [694, 84] width 10 height 10
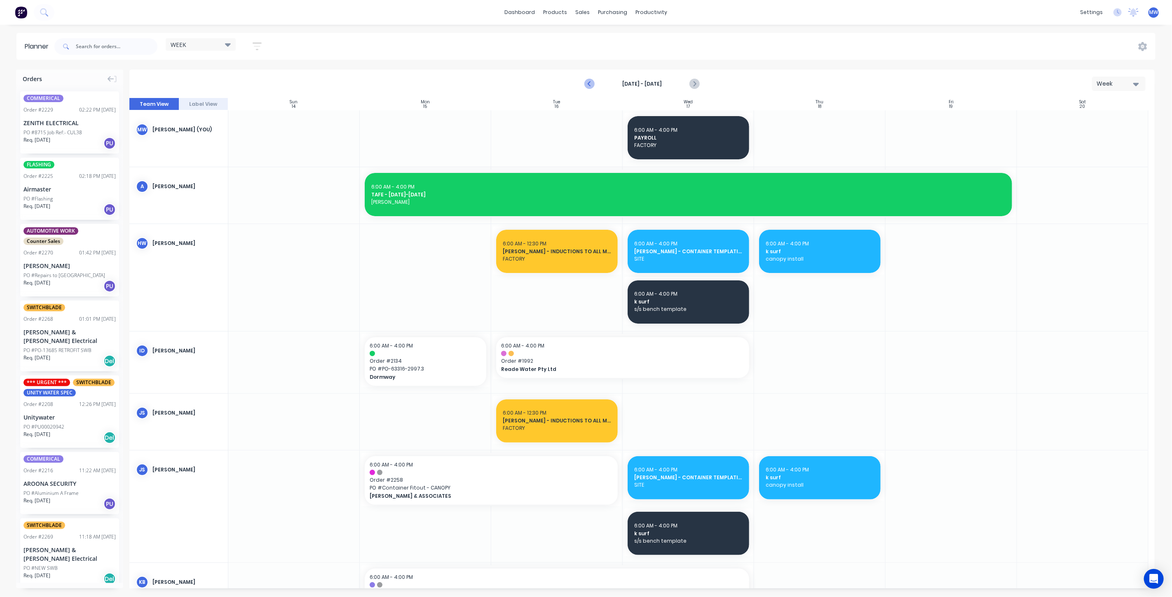
click at [588, 84] on icon "Previous page" at bounding box center [590, 84] width 4 height 7
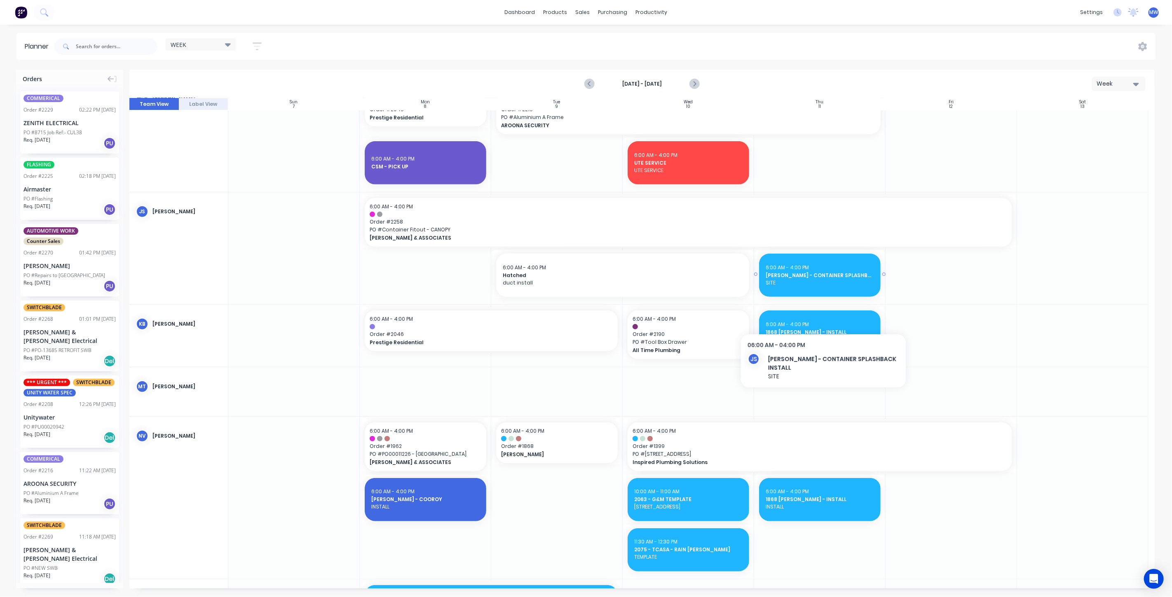
scroll to position [412, 0]
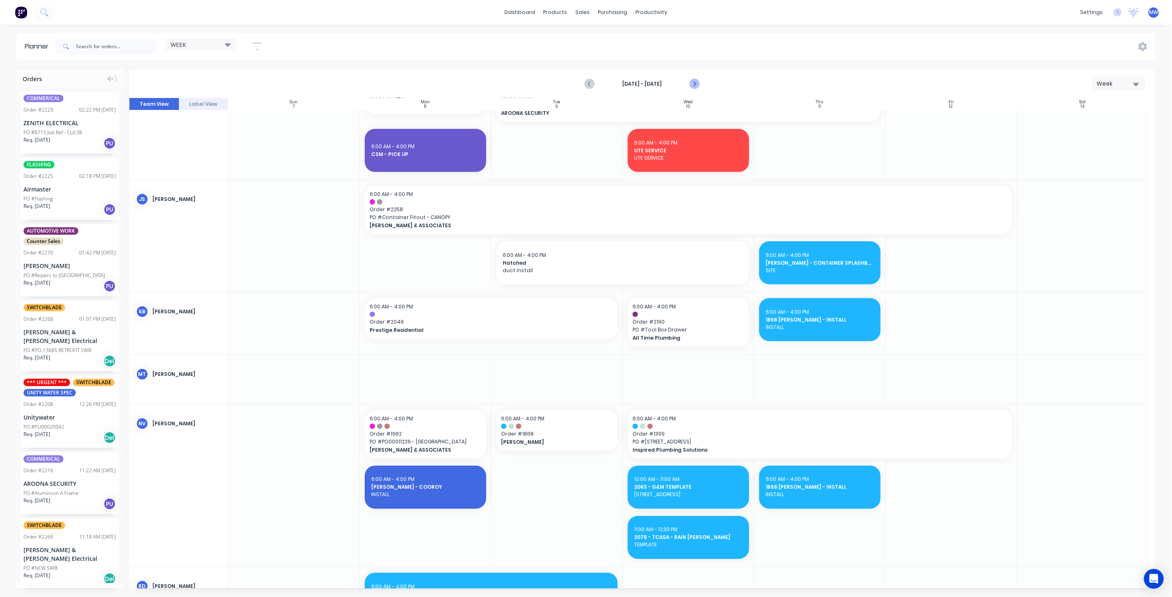
click at [698, 86] on icon "Next page" at bounding box center [694, 84] width 10 height 10
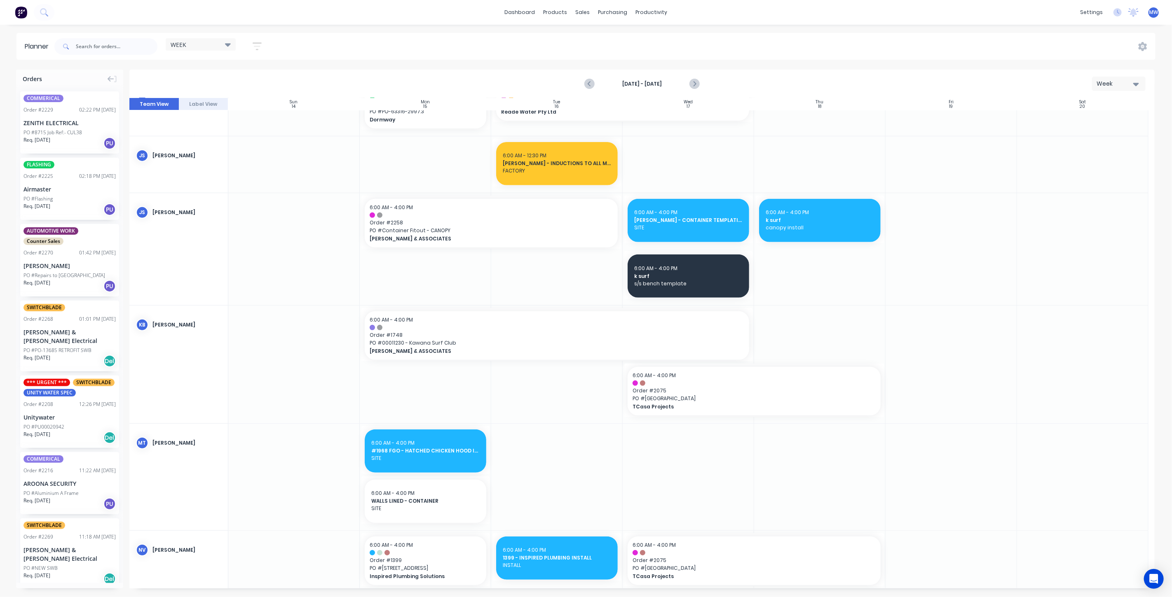
scroll to position [271, 0]
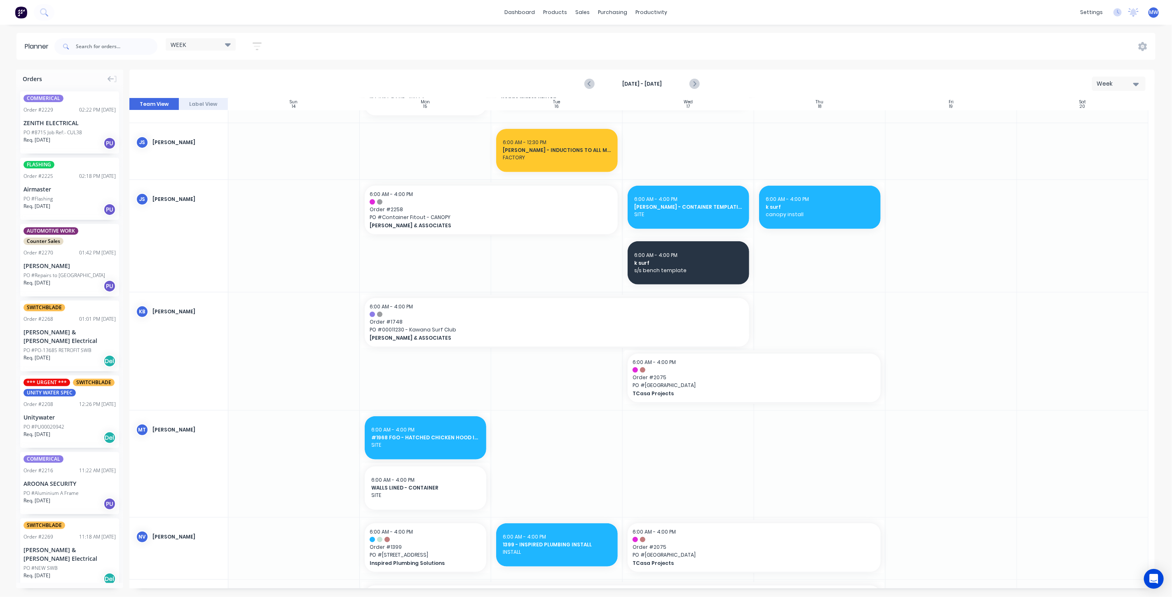
click at [696, 85] on icon "Next page" at bounding box center [694, 84] width 10 height 10
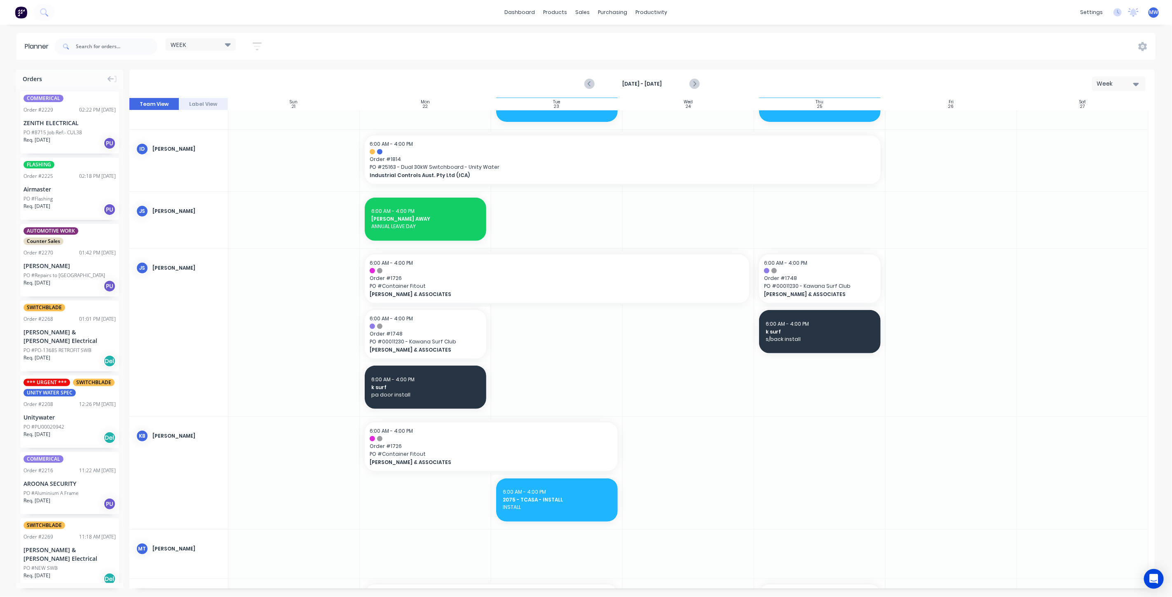
scroll to position [319, 0]
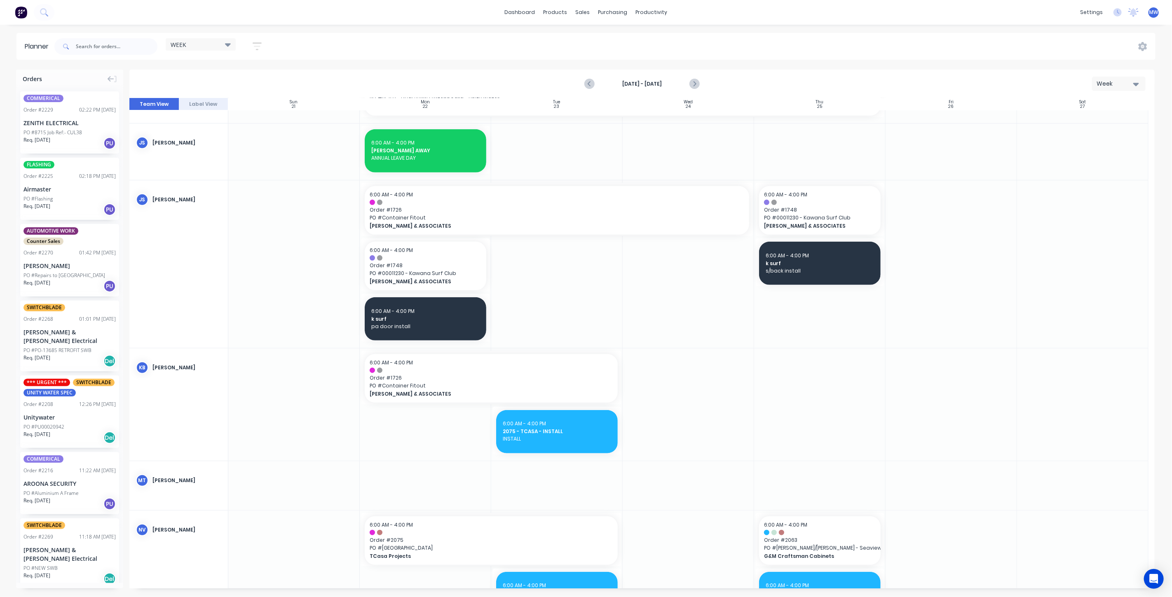
click at [696, 85] on icon "Next page" at bounding box center [694, 84] width 10 height 10
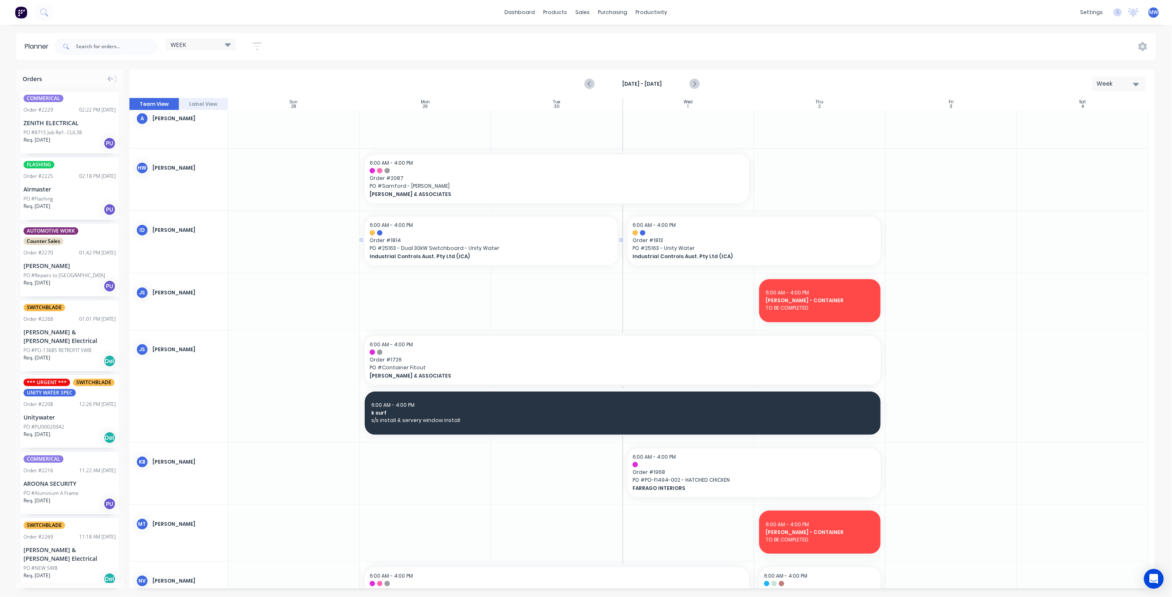
scroll to position [0, 0]
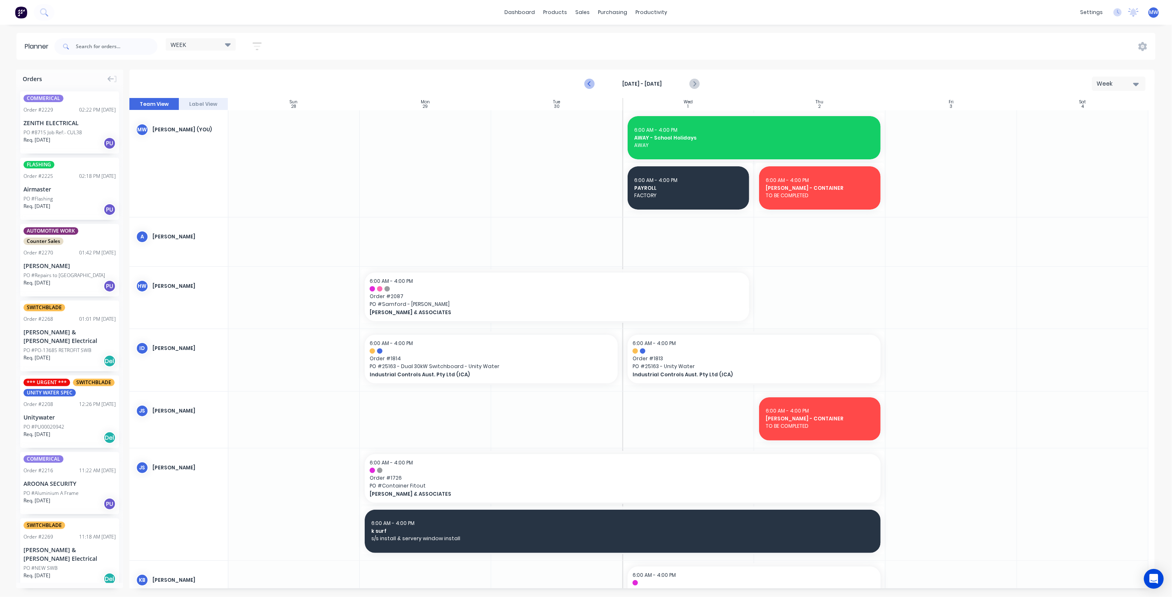
click at [591, 84] on icon "Previous page" at bounding box center [590, 84] width 10 height 10
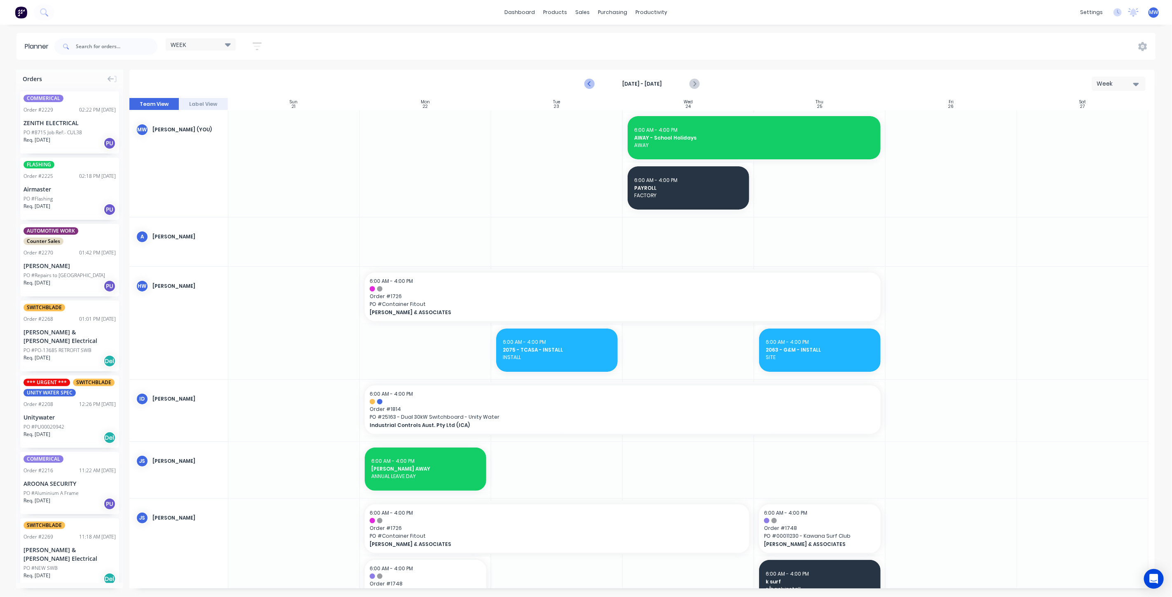
click at [589, 85] on icon "Previous page" at bounding box center [590, 84] width 10 height 10
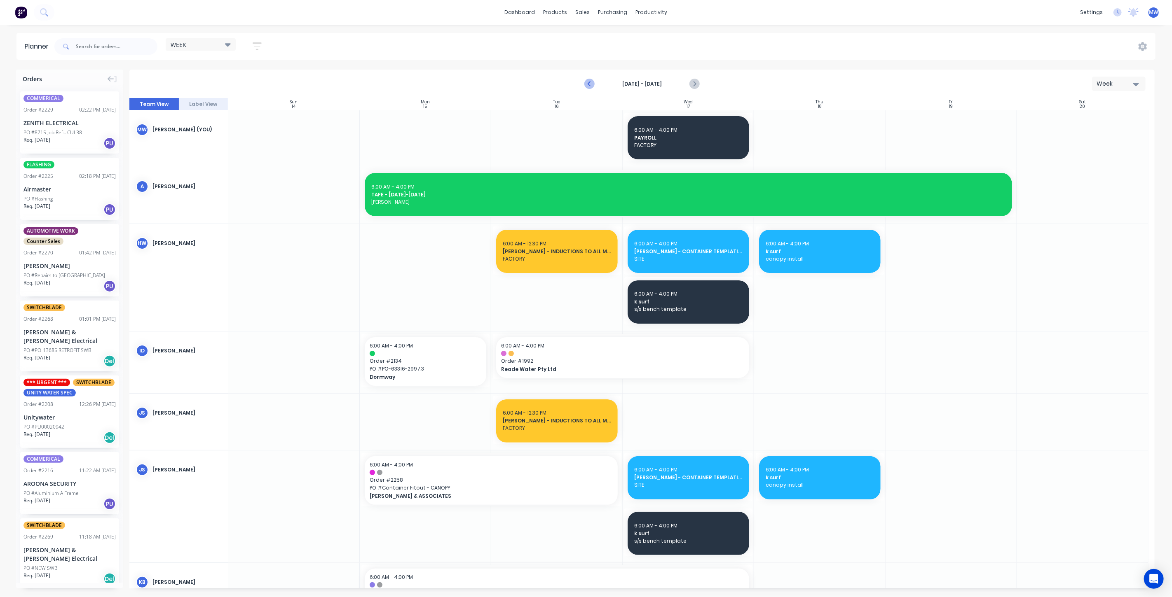
click at [589, 85] on icon "Previous page" at bounding box center [590, 84] width 10 height 10
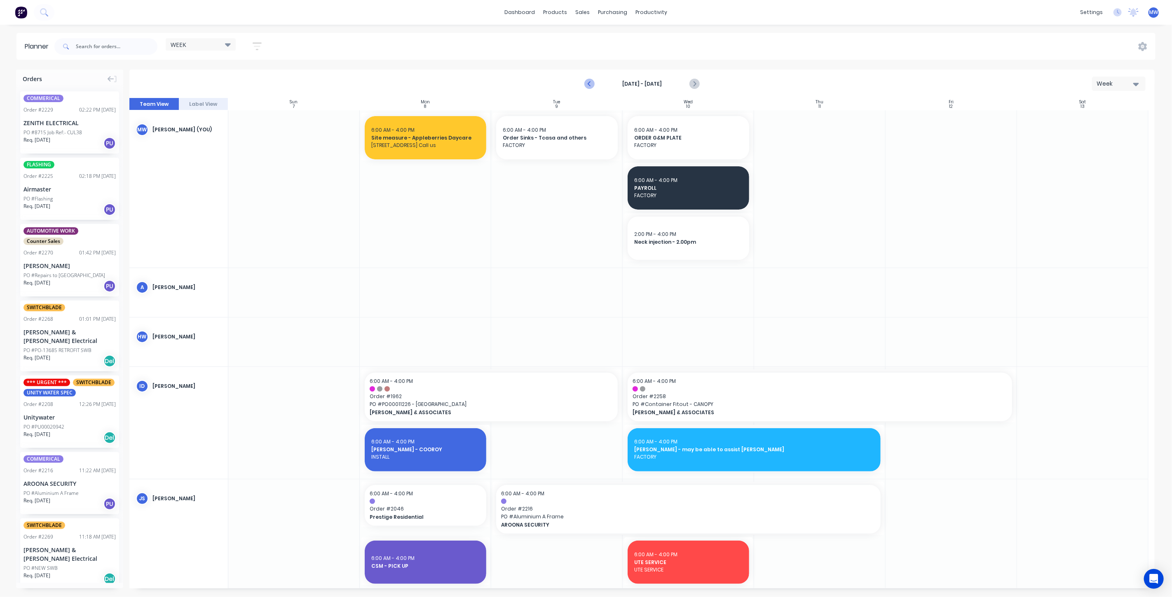
click at [589, 85] on icon "Previous page" at bounding box center [590, 84] width 10 height 10
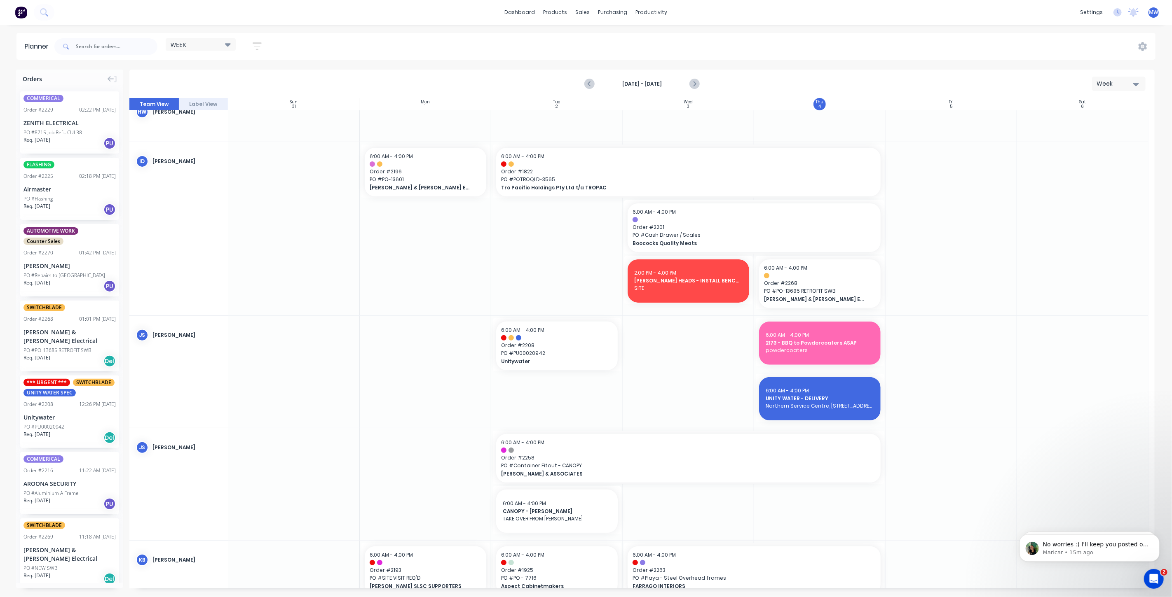
scroll to position [91, 0]
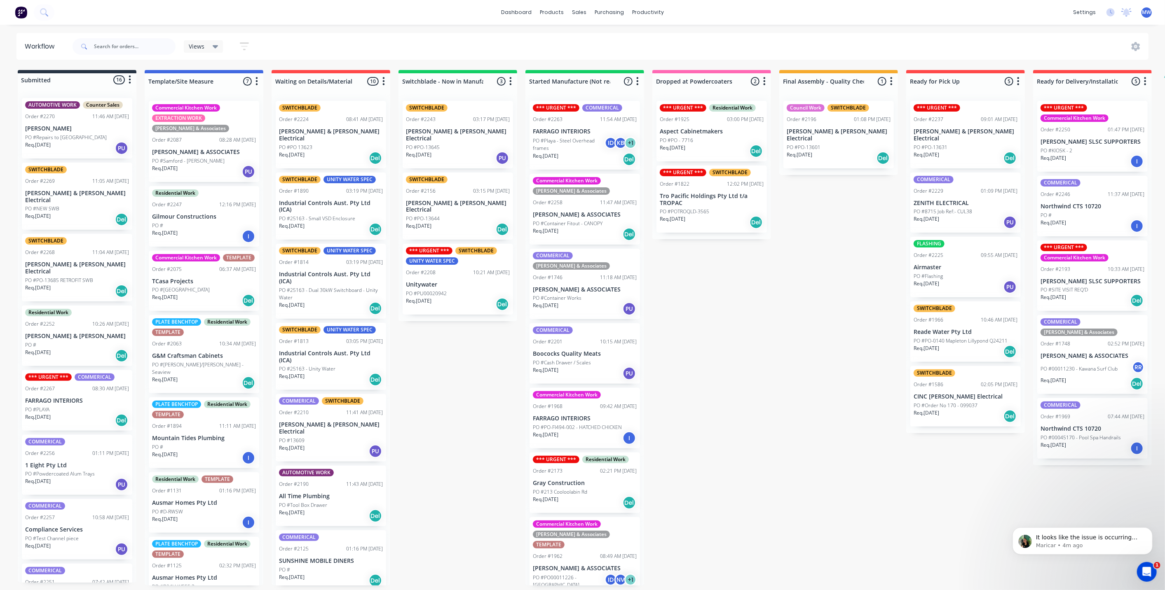
click at [792, 447] on div "Submitted 16 Status colour #273444 hex #273444 Save Cancel Summaries Total orde…" at bounding box center [681, 328] width 1374 height 516
click at [1073, 539] on p "It looks like the issue is occurring when the Work Order is being generated via…" at bounding box center [1089, 538] width 106 height 8
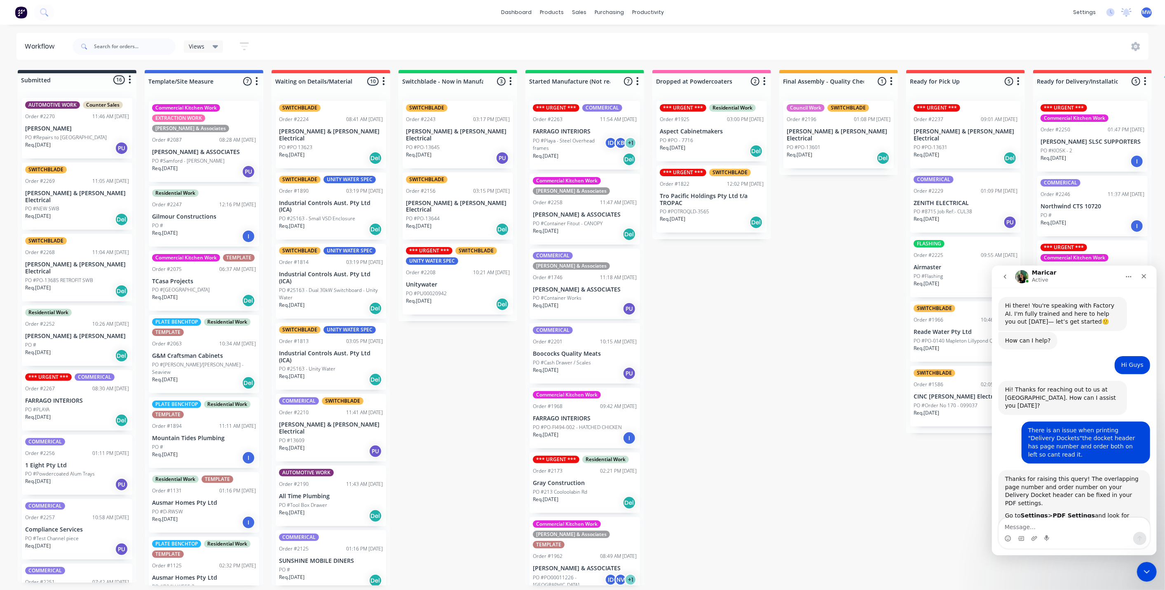
scroll to position [483, 0]
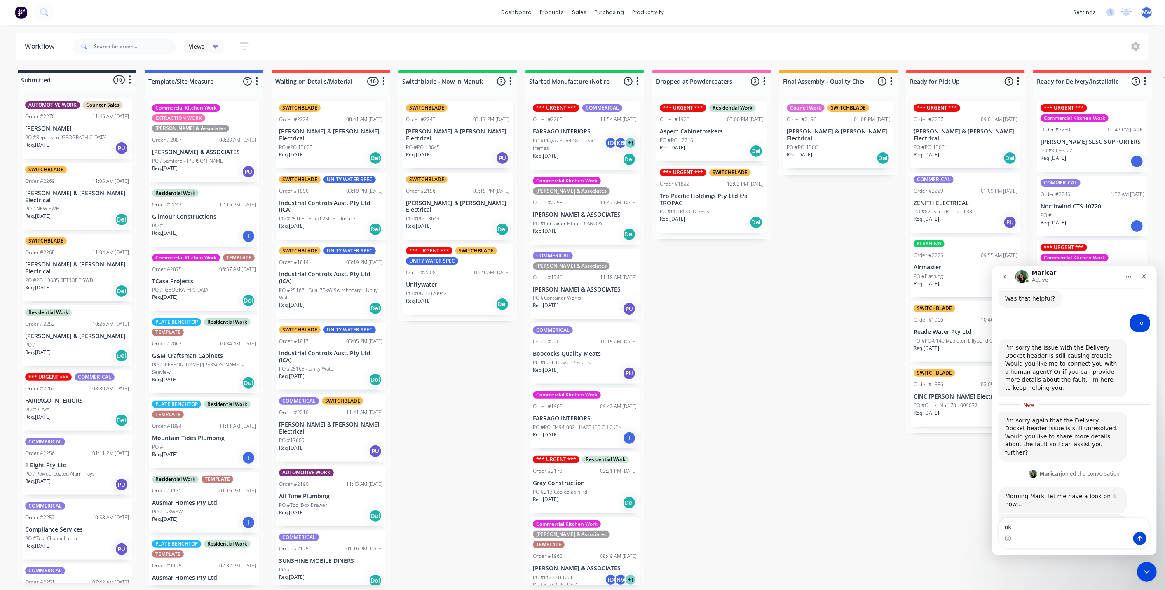
type textarea "ok"
click at [1134, 534] on button "Send a message…" at bounding box center [1139, 538] width 13 height 13
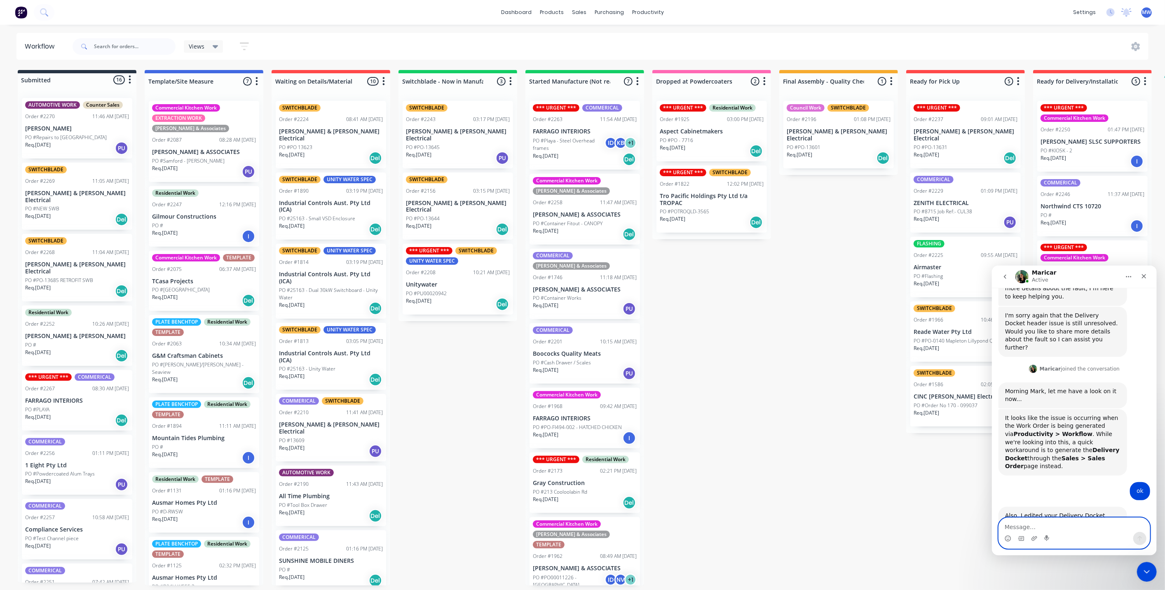
scroll to position [581, 0]
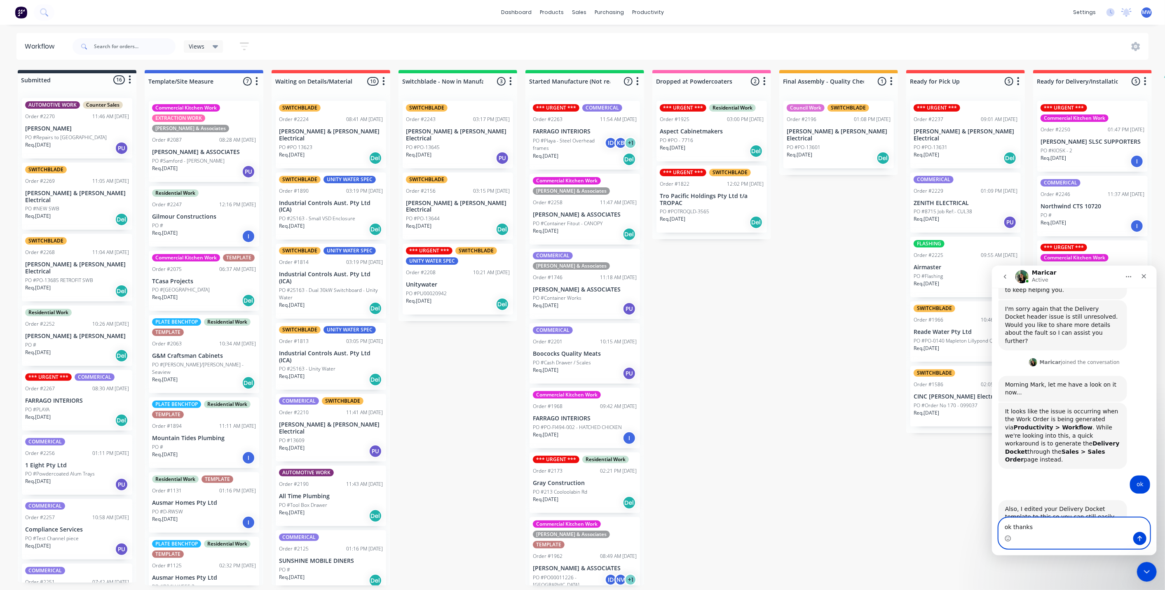
type textarea "ok thanks"
click at [1139, 539] on icon "Send a message…" at bounding box center [1139, 538] width 5 height 5
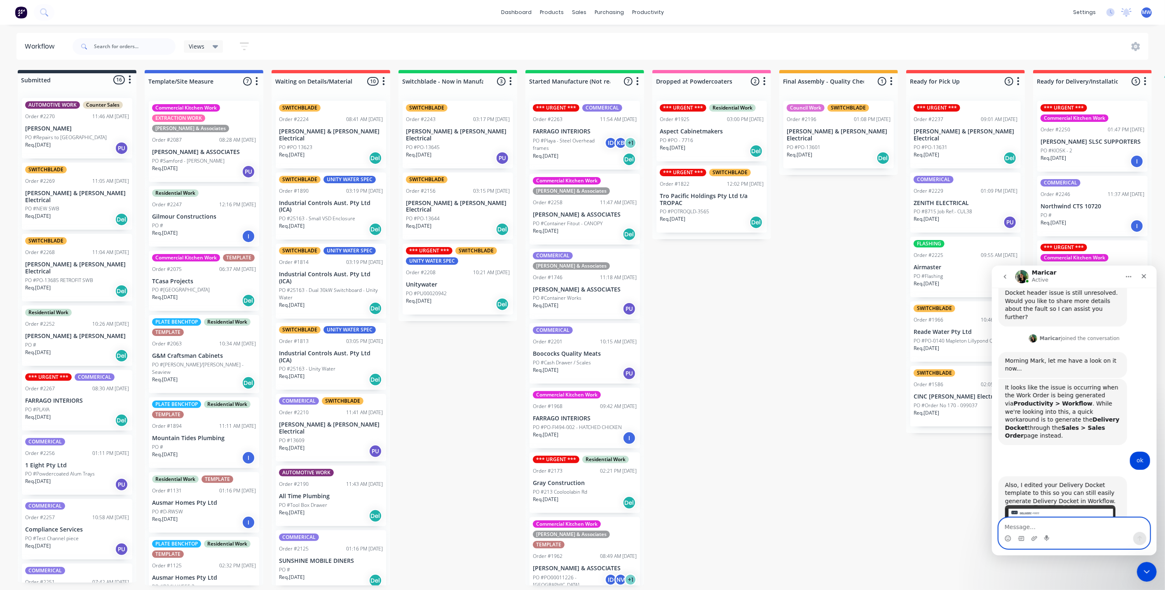
scroll to position [606, 0]
click at [777, 394] on div "Submitted 16 Status colour #273444 hex #273444 Save Cancel Summaries Total orde…" at bounding box center [681, 328] width 1374 height 516
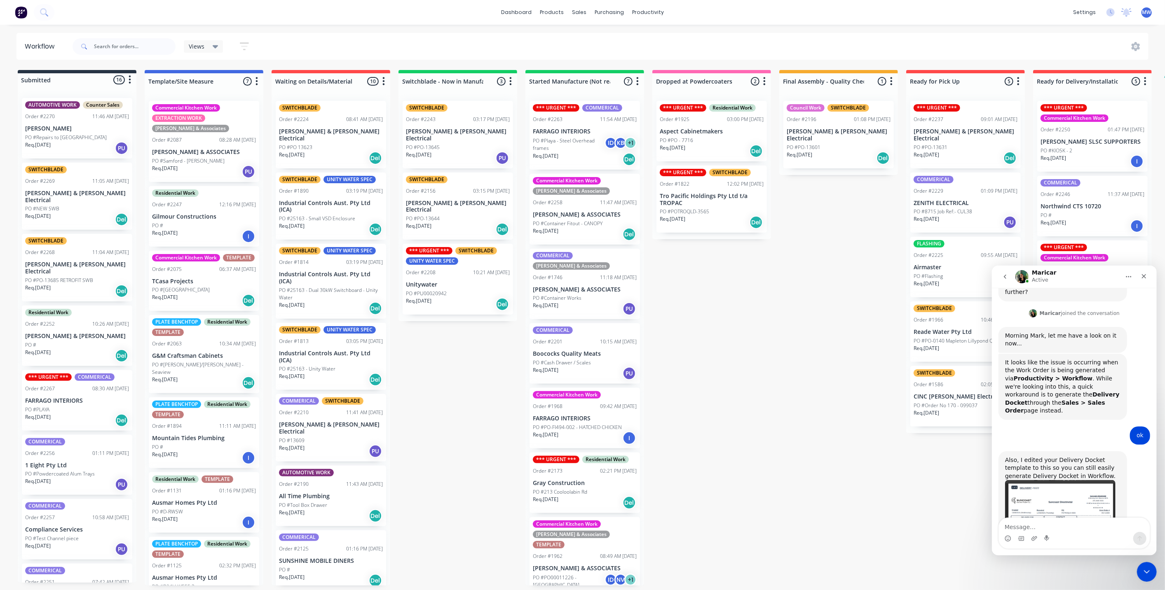
drag, startPoint x: 806, startPoint y: 382, endPoint x: 782, endPoint y: 380, distance: 24.8
click at [805, 381] on div "Submitted 16 Status colour #273444 hex #273444 Save Cancel Summaries Total orde…" at bounding box center [681, 328] width 1374 height 516
click at [458, 394] on div "Submitted 16 Status colour #273444 hex #273444 Save Cancel Summaries Total orde…" at bounding box center [681, 328] width 1374 height 516
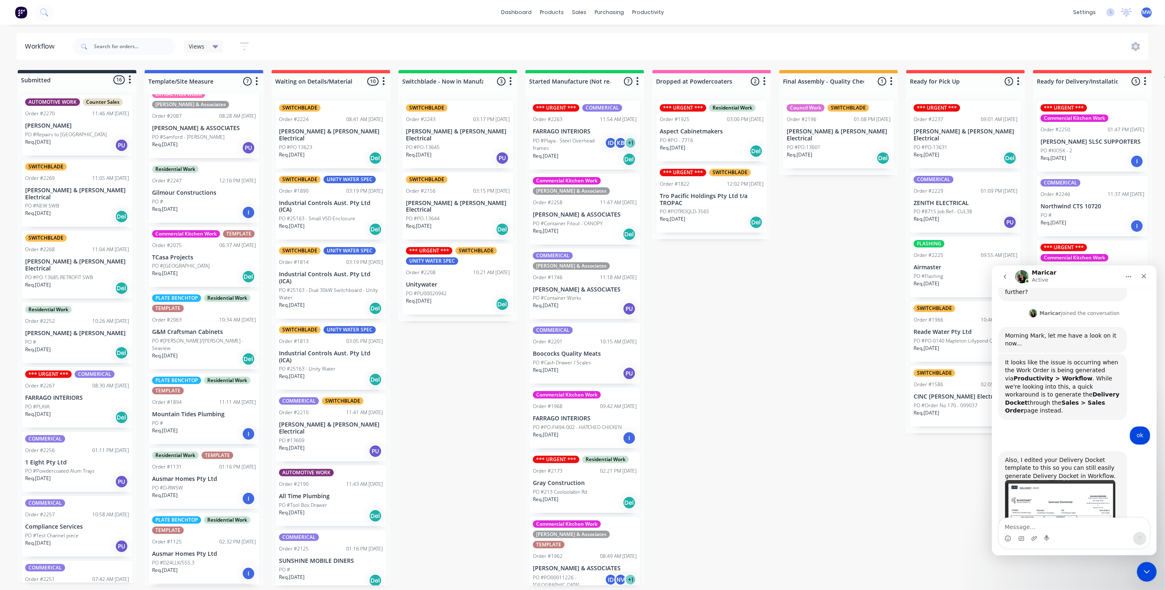
scroll to position [0, 0]
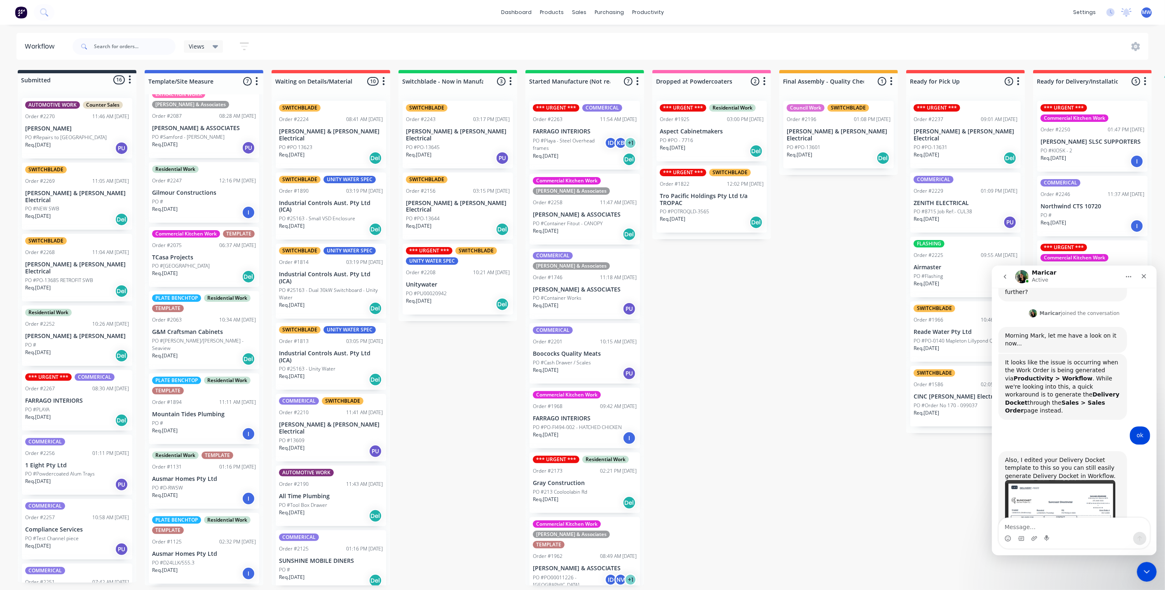
click at [720, 322] on div "Submitted 16 Status colour #273444 hex #273444 Save Cancel Summaries Total orde…" at bounding box center [681, 328] width 1374 height 516
click at [1143, 277] on icon "Close" at bounding box center [1143, 276] width 7 height 7
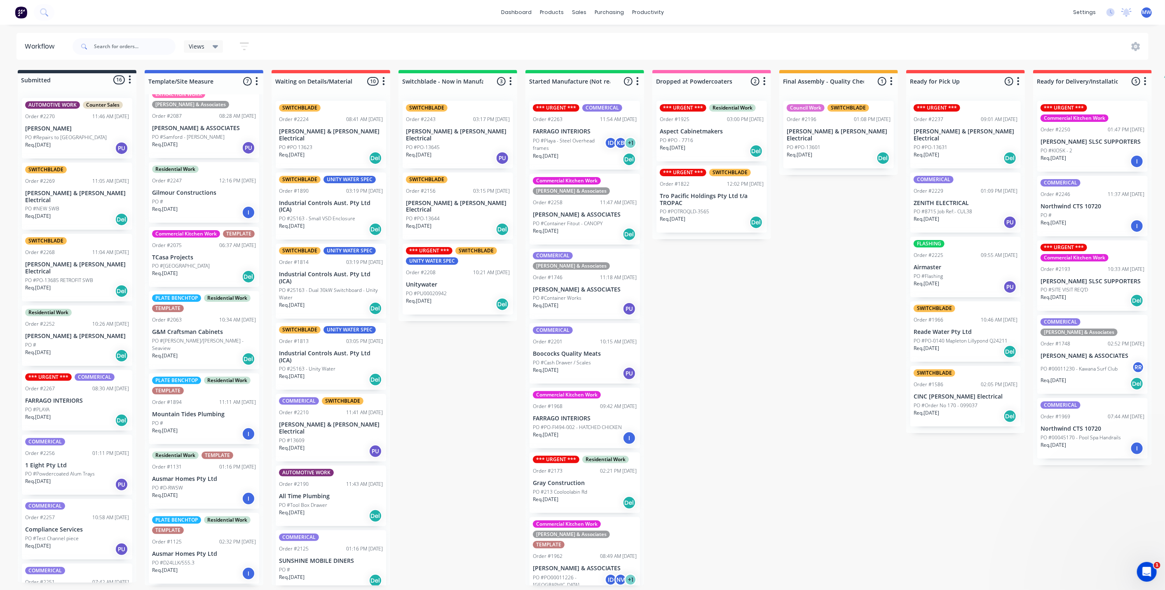
click at [760, 351] on div "Submitted 16 Status colour #273444 hex #273444 Save Cancel Summaries Total orde…" at bounding box center [681, 328] width 1374 height 516
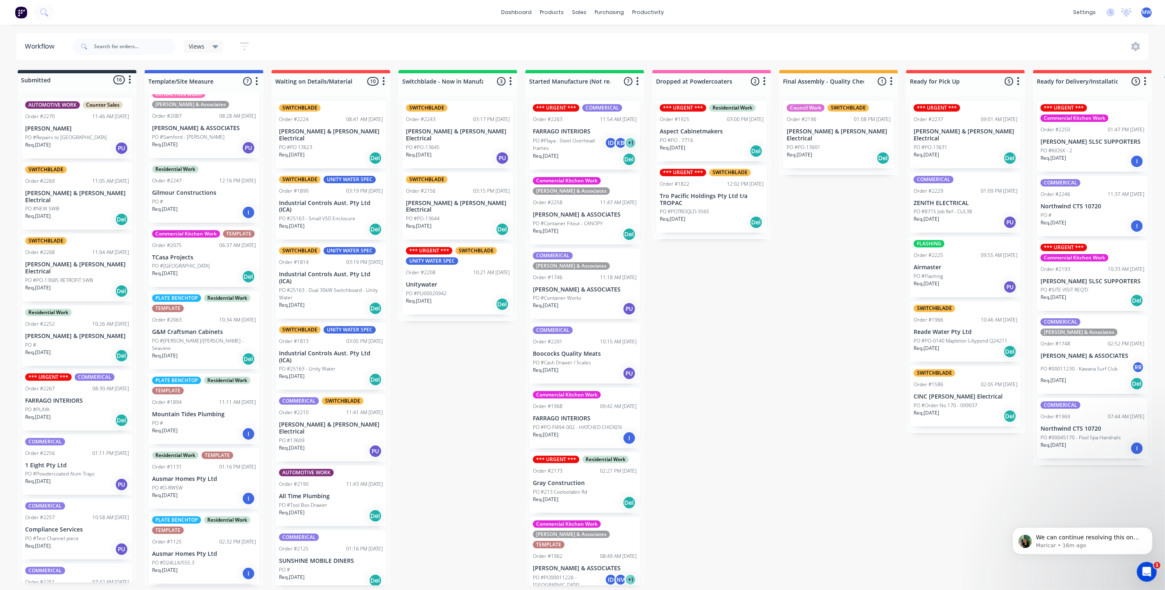
scroll to position [630, 0]
click at [712, 304] on div "Submitted 16 Status colour #273444 hex #273444 Save Cancel Summaries Total orde…" at bounding box center [681, 328] width 1374 height 516
click at [803, 217] on div "Submitted 16 Status colour #273444 hex #273444 Save Cancel Summaries Total orde…" at bounding box center [681, 328] width 1374 height 516
click at [412, 363] on div "Submitted 16 Status colour #273444 hex #273444 Save Cancel Summaries Total orde…" at bounding box center [681, 328] width 1374 height 516
click at [462, 384] on div "Submitted 16 Status colour #273444 hex #273444 Save Cancel Summaries Total orde…" at bounding box center [681, 328] width 1374 height 516
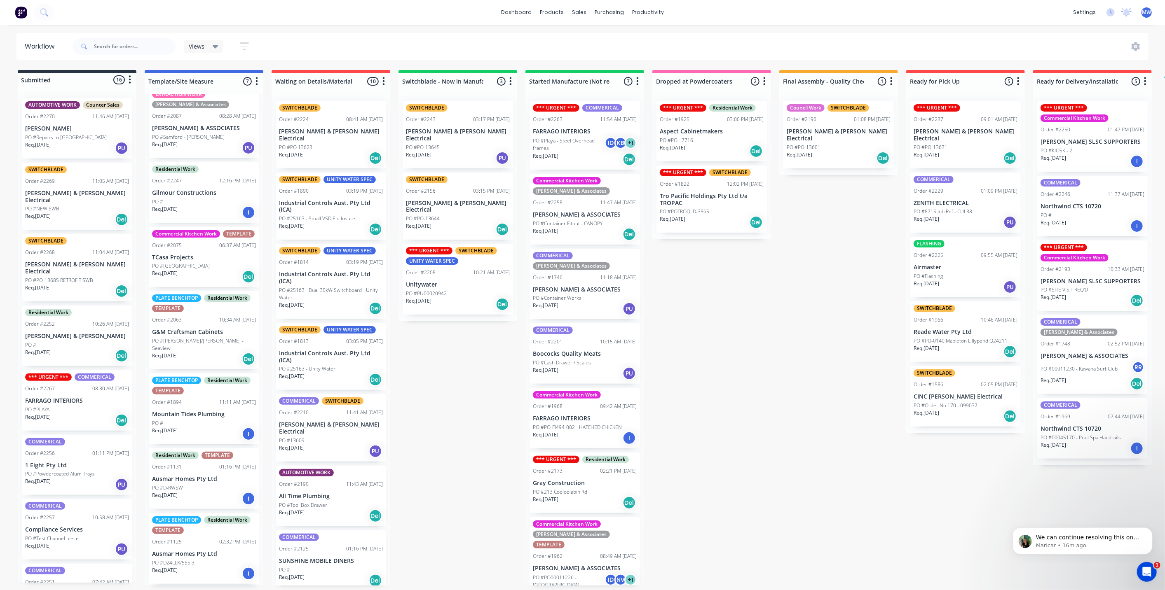
click at [447, 403] on div "Submitted 16 Status colour #273444 hex #273444 Save Cancel Summaries Total orde…" at bounding box center [681, 328] width 1374 height 516
drag, startPoint x: 847, startPoint y: 300, endPoint x: 862, endPoint y: 303, distance: 14.8
click at [850, 300] on div "Submitted 16 Status colour #273444 hex #273444 Save Cancel Summaries Total orde…" at bounding box center [681, 328] width 1374 height 516
click at [452, 337] on div "Submitted 16 Status colour #273444 hex #273444 Save Cancel Summaries Total orde…" at bounding box center [681, 328] width 1374 height 516
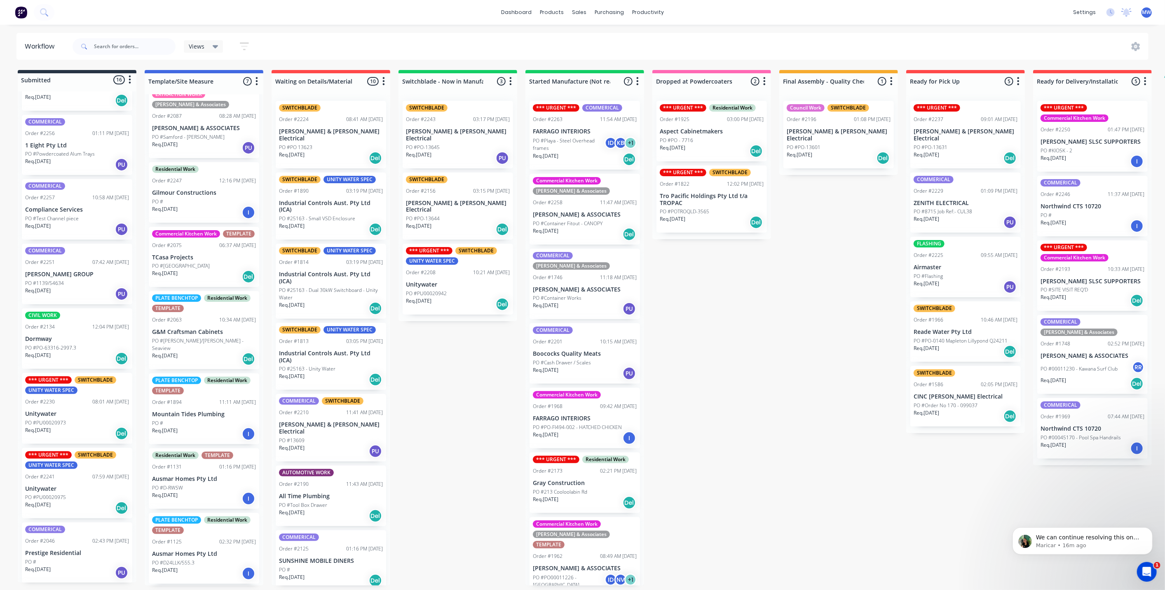
scroll to position [0, 0]
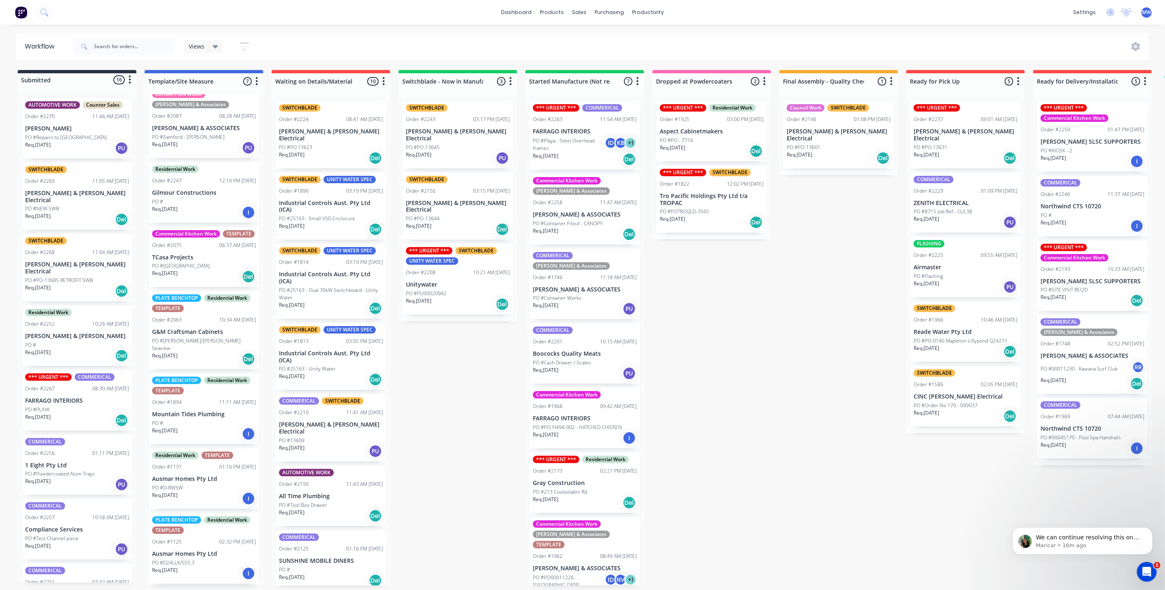
click at [471, 363] on div "Submitted 16 Status colour #273444 hex #273444 Save Cancel Summaries Total orde…" at bounding box center [681, 328] width 1374 height 516
click at [445, 374] on div "Submitted 16 Status colour #273444 hex #273444 Save Cancel Summaries Total orde…" at bounding box center [681, 328] width 1374 height 516
drag, startPoint x: 714, startPoint y: 391, endPoint x: 700, endPoint y: 413, distance: 26.6
click at [713, 389] on div "Submitted 16 Status colour #273444 hex #273444 Save Cancel Summaries Total orde…" at bounding box center [681, 328] width 1374 height 516
drag, startPoint x: 435, startPoint y: 319, endPoint x: 322, endPoint y: 218, distance: 151.2
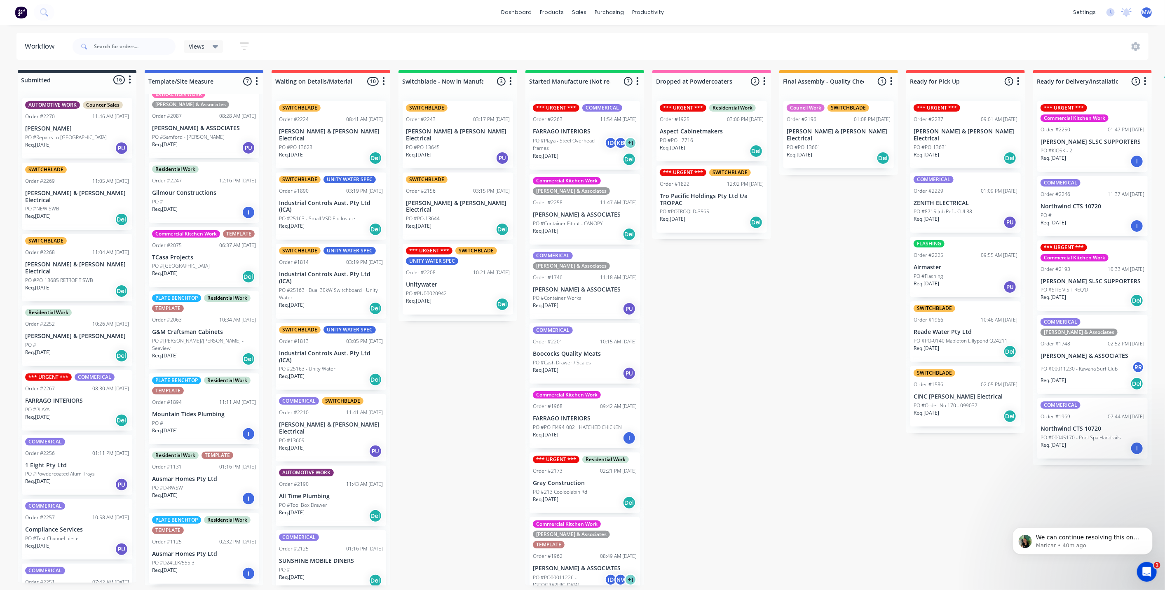
click at [434, 319] on div "Submitted 16 Status colour #273444 hex #273444 Save Cancel Summaries Total orde…" at bounding box center [681, 328] width 1374 height 516
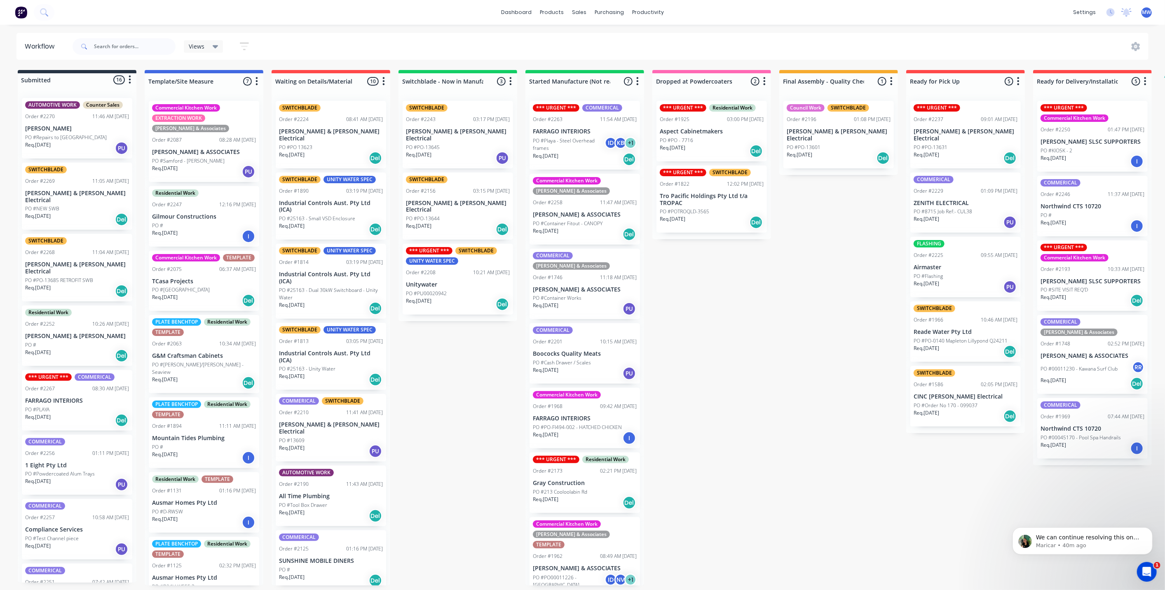
click at [779, 399] on div "Submitted 16 Status colour #273444 hex #273444 Save Cancel Summaries Total orde…" at bounding box center [681, 328] width 1374 height 516
click at [775, 321] on div "Submitted 16 Status colour #273444 hex #273444 Save Cancel Summaries Total orde…" at bounding box center [681, 328] width 1374 height 516
click at [746, 285] on div "Submitted 16 Status colour #273444 hex #273444 Save Cancel Summaries Total orde…" at bounding box center [681, 328] width 1374 height 516
click at [802, 225] on div "Submitted 16 Status colour #273444 hex #273444 Save Cancel Summaries Total orde…" at bounding box center [681, 328] width 1374 height 516
click at [710, 204] on p "Tro Pacific Holdings Pty Ltd t/a TROPAC" at bounding box center [712, 200] width 104 height 14
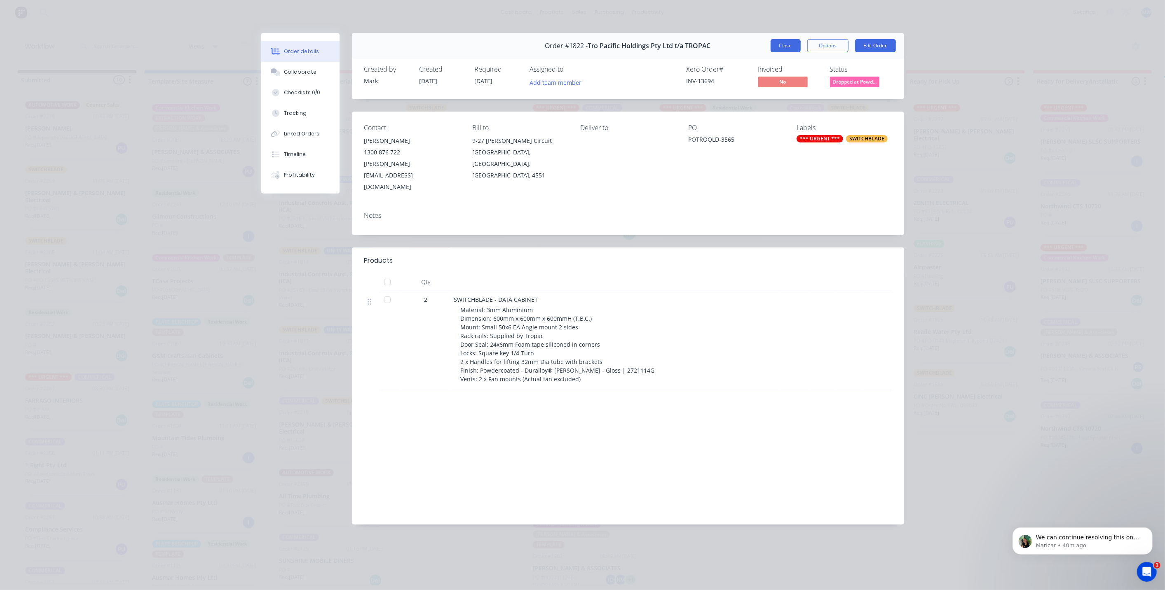
click at [785, 45] on button "Close" at bounding box center [786, 45] width 30 height 13
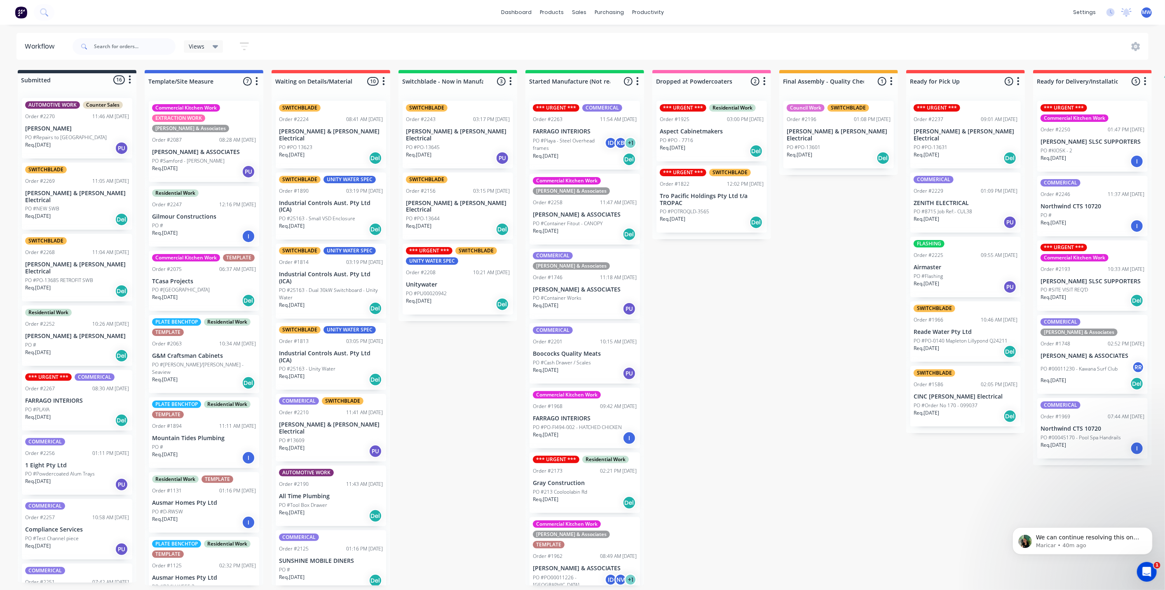
click at [733, 318] on div "Submitted 16 Status colour #273444 hex #273444 Save Cancel Summaries Total orde…" at bounding box center [681, 328] width 1374 height 516
click at [735, 399] on div "Submitted 16 Status colour #273444 hex #273444 Save Cancel Summaries Total orde…" at bounding box center [681, 328] width 1374 height 516
click at [465, 377] on div "Submitted 16 Status colour #273444 hex #273444 Save Cancel Summaries Total orde…" at bounding box center [681, 328] width 1374 height 516
click at [737, 375] on div "Submitted 16 Status colour #273444 hex #273444 Save Cancel Summaries Total orde…" at bounding box center [681, 328] width 1374 height 516
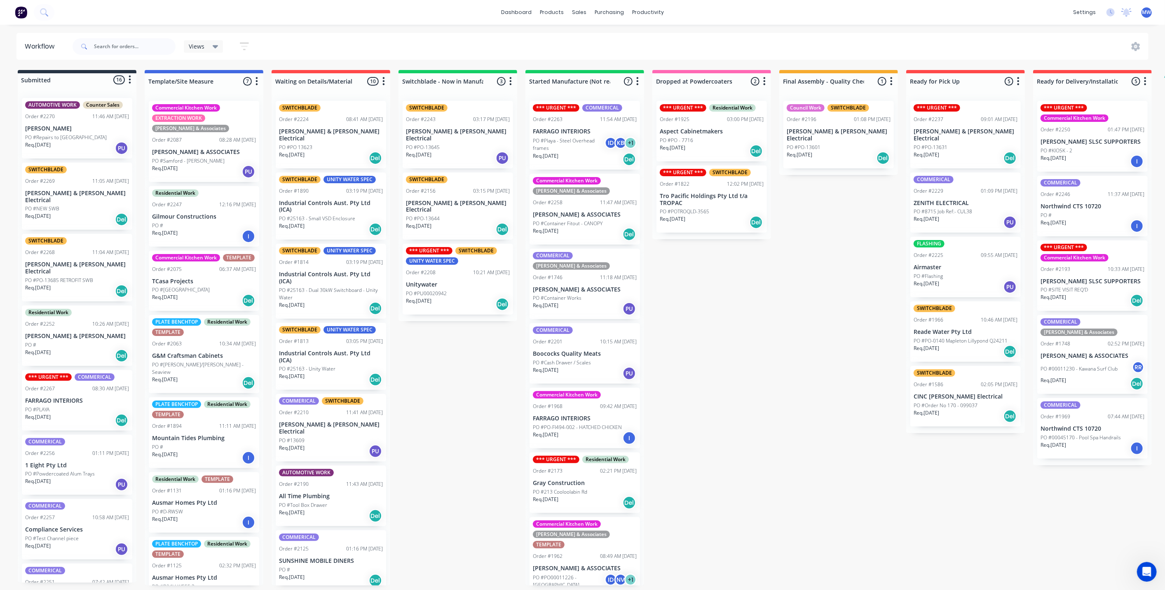
click at [758, 376] on div "Submitted 16 Status colour #273444 hex #273444 Save Cancel Summaries Total orde…" at bounding box center [681, 328] width 1374 height 516
drag, startPoint x: 515, startPoint y: 361, endPoint x: 504, endPoint y: 358, distance: 11.5
click at [506, 359] on div "Submitted 16 Status colour #273444 hex #273444 Save Cancel Summaries Total orde…" at bounding box center [681, 328] width 1374 height 516
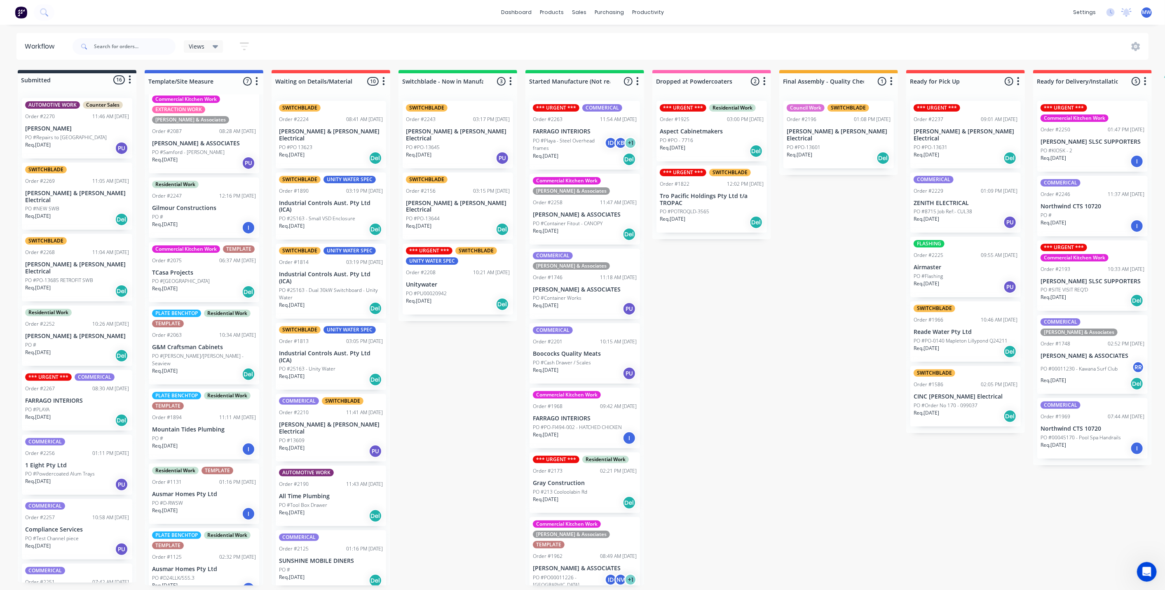
scroll to position [24, 0]
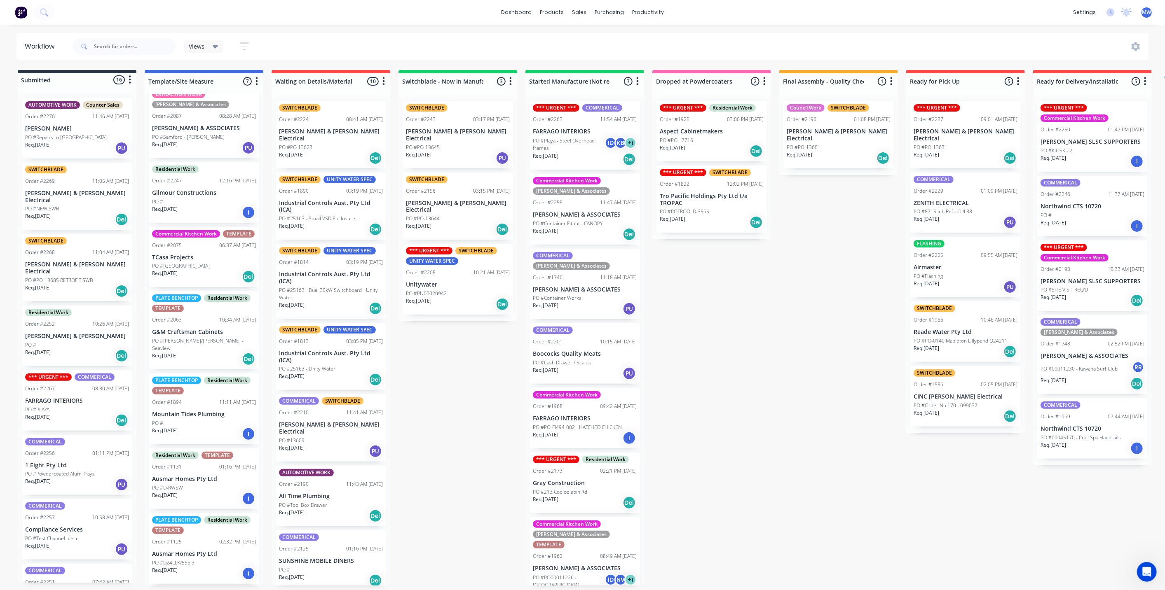
click at [756, 328] on div "Submitted 16 Status colour #273444 hex #273444 Save Cancel Summaries Total orde…" at bounding box center [681, 328] width 1374 height 516
click at [712, 216] on div "Req. [DATE] Del" at bounding box center [712, 223] width 104 height 14
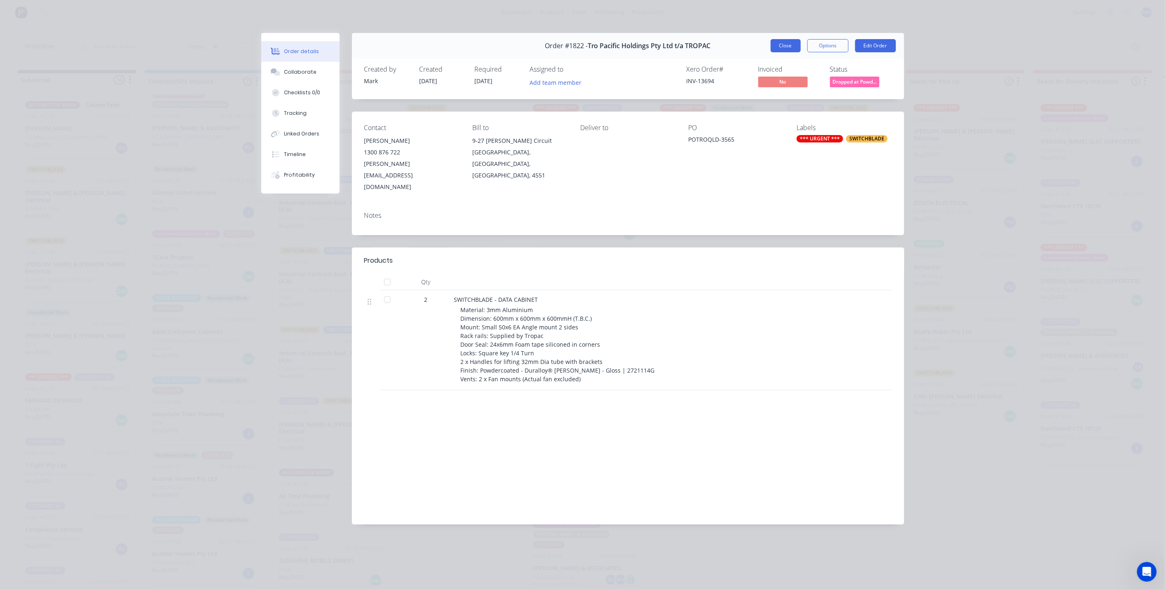
click at [784, 43] on button "Close" at bounding box center [786, 45] width 30 height 13
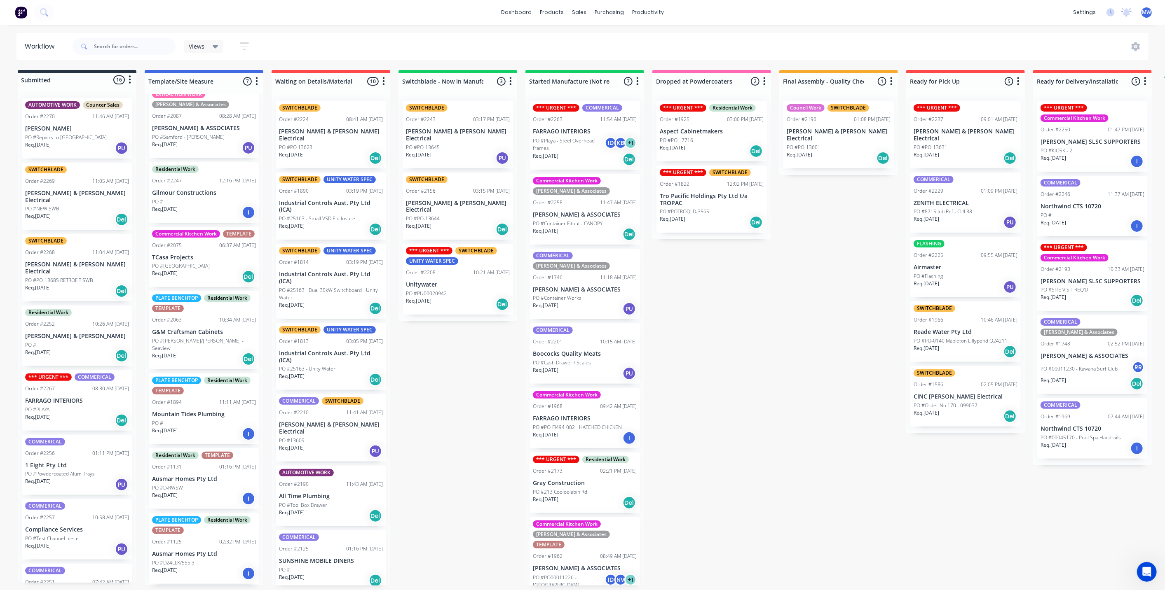
click at [731, 335] on div "Submitted 16 Status colour #273444 hex #273444 Save Cancel Summaries Total orde…" at bounding box center [681, 328] width 1374 height 516
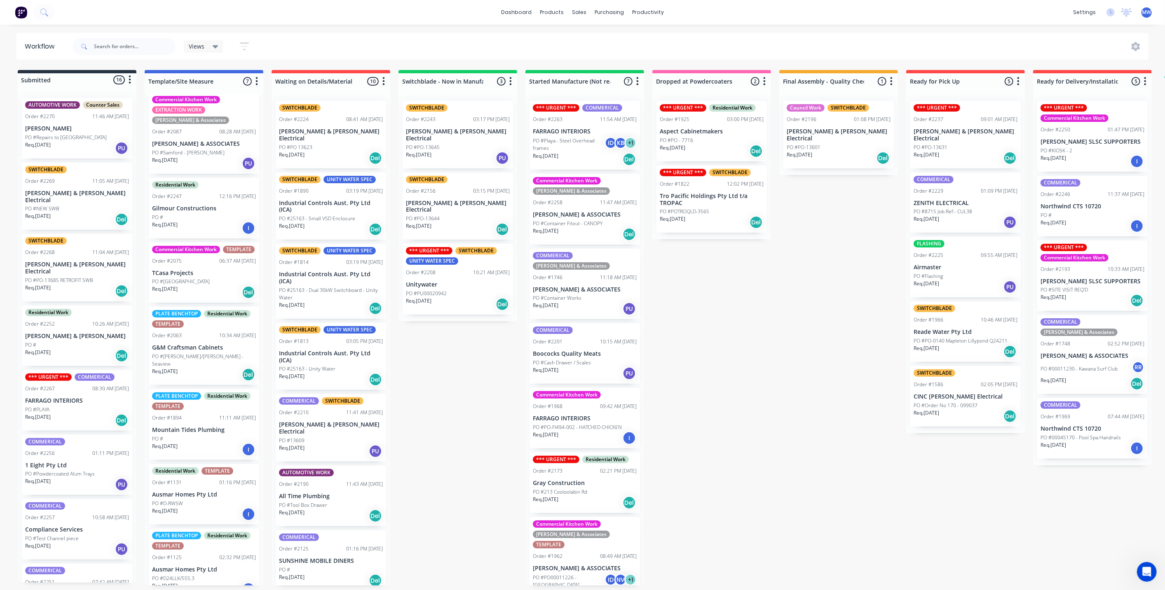
scroll to position [0, 0]
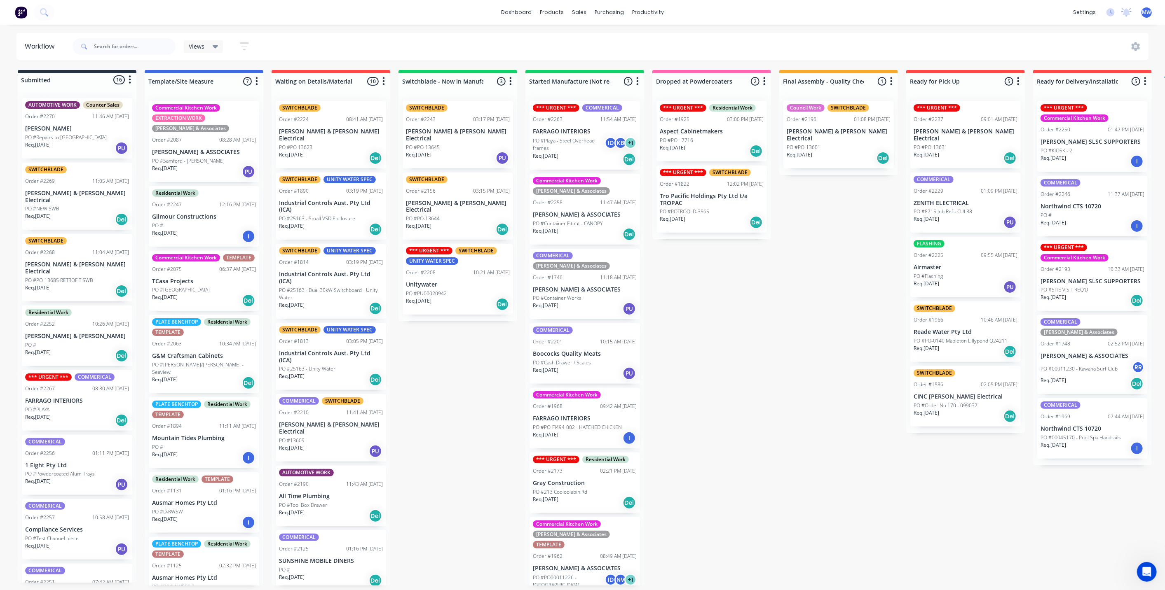
drag, startPoint x: 478, startPoint y: 392, endPoint x: 291, endPoint y: 384, distance: 186.5
click at [476, 390] on div "Submitted 16 Status colour #273444 hex #273444 Save Cancel Summaries Total orde…" at bounding box center [681, 328] width 1374 height 516
click at [444, 377] on div "Submitted 16 Status colour #273444 hex #273444 Save Cancel Summaries Total orde…" at bounding box center [681, 328] width 1374 height 516
click at [796, 344] on div "Submitted 16 Status colour #273444 hex #273444 Save Cancel Summaries Total orde…" at bounding box center [681, 328] width 1374 height 516
click at [748, 346] on div "Submitted 16 Status colour #273444 hex #273444 Save Cancel Summaries Total orde…" at bounding box center [681, 328] width 1374 height 516
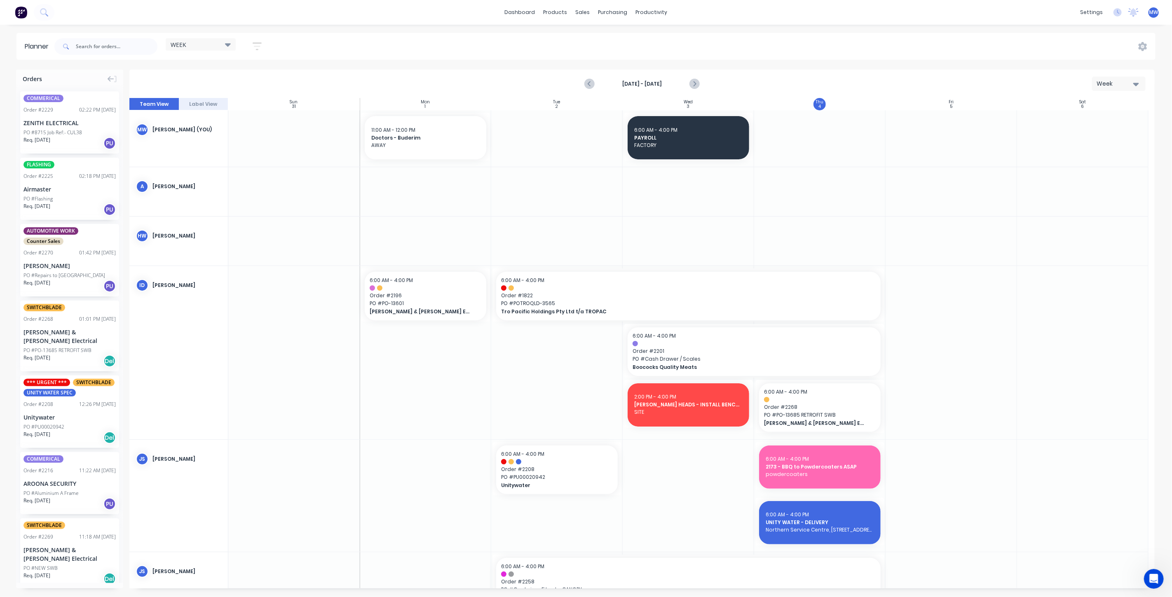
click at [824, 153] on div at bounding box center [819, 138] width 131 height 56
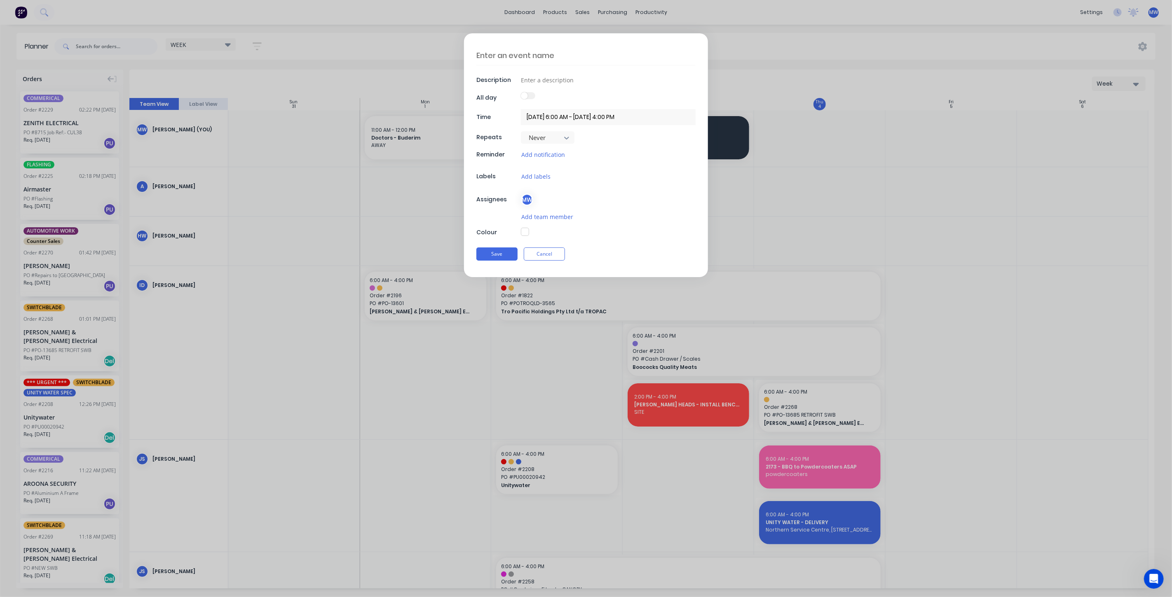
click at [606, 49] on textarea at bounding box center [585, 55] width 219 height 19
type textarea "x"
type textarea "SP"
type textarea "x"
type textarea "SPt"
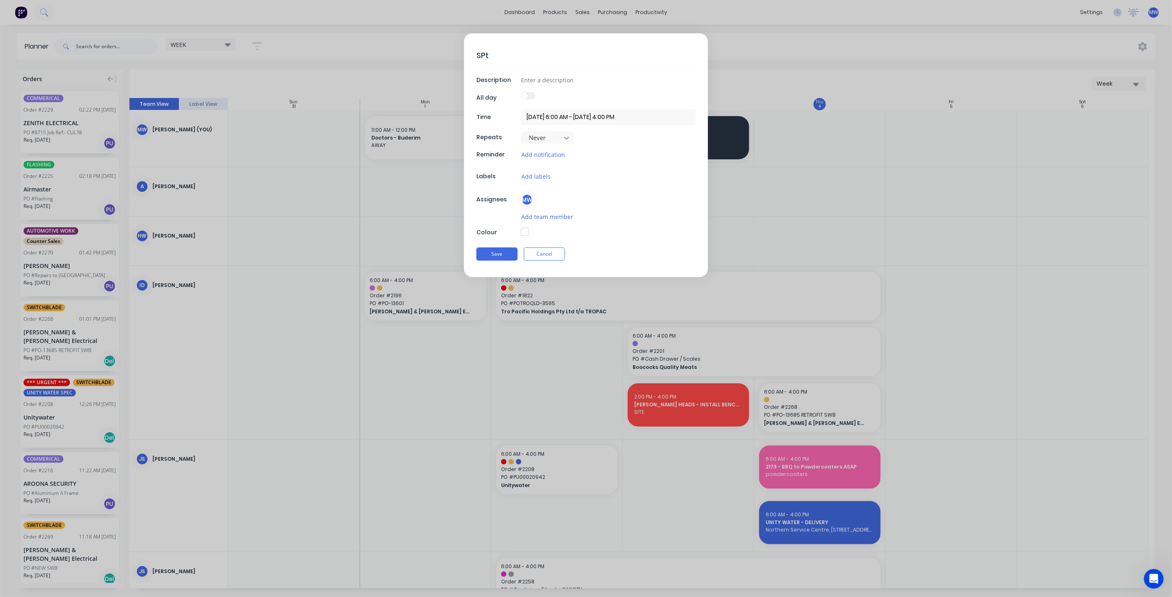
type textarea "x"
type textarea "SP"
type textarea "x"
type textarea "S"
type textarea "x"
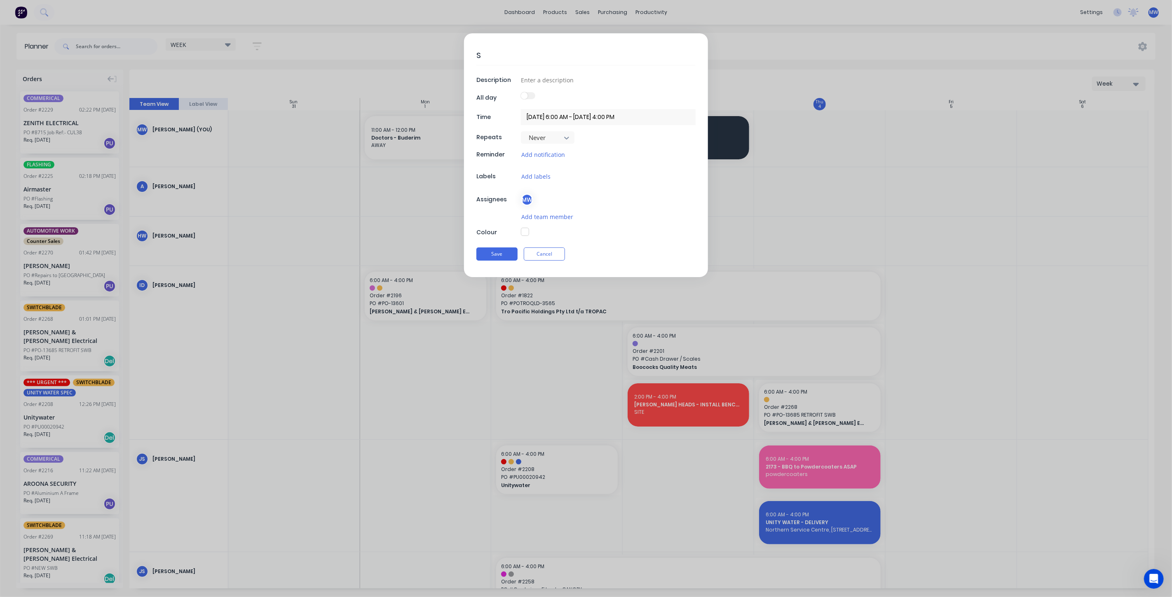
type textarea "Sp"
type textarea "x"
type textarea "Spo"
type textarea "x"
type textarea "Spot"
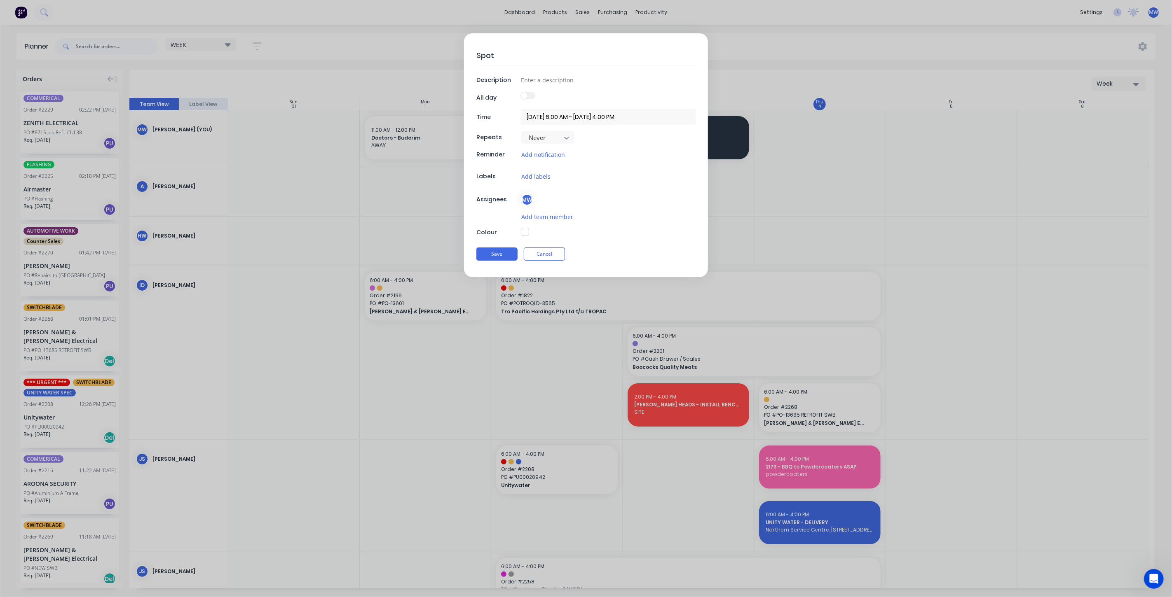
type textarea "x"
type textarea "Spotl"
type textarea "x"
type textarea "Spotle"
type textarea "x"
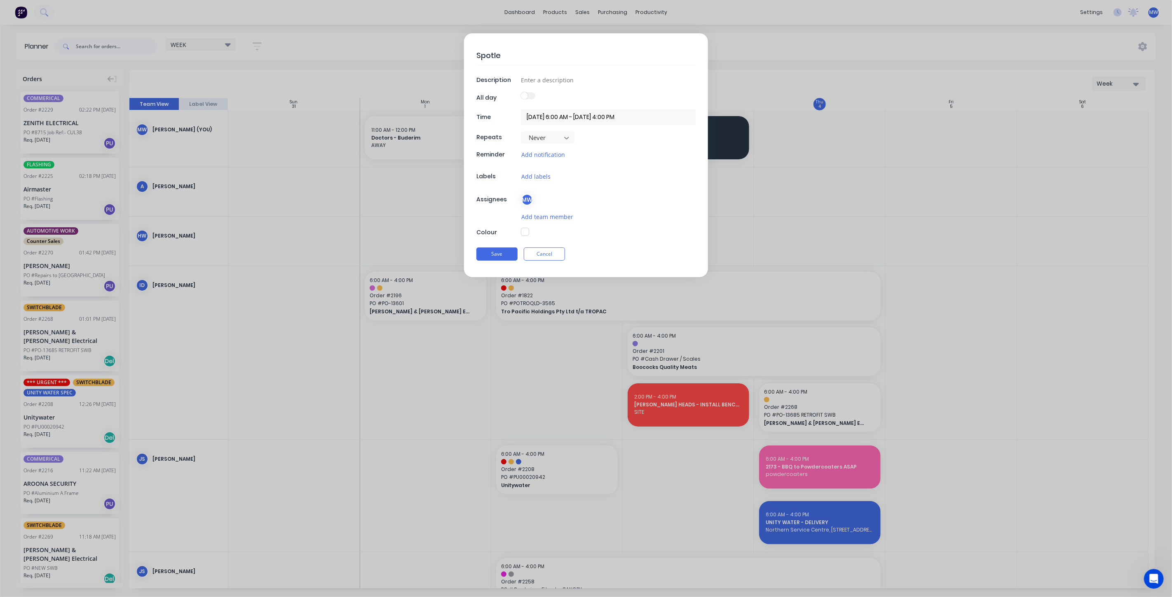
type textarea "Spotles"
type textarea "x"
type textarea "Spotless"
type textarea "x"
type textarea "Spotless"
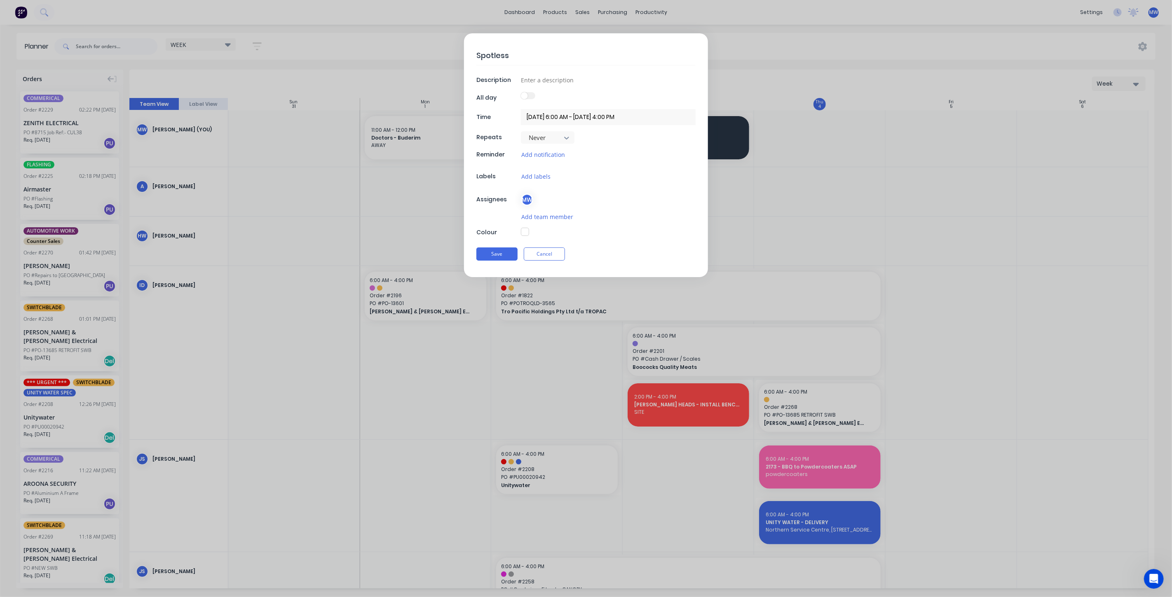
type textarea "x"
type textarea "Spotless -"
type textarea "x"
type textarea "Spotless -"
type textarea "x"
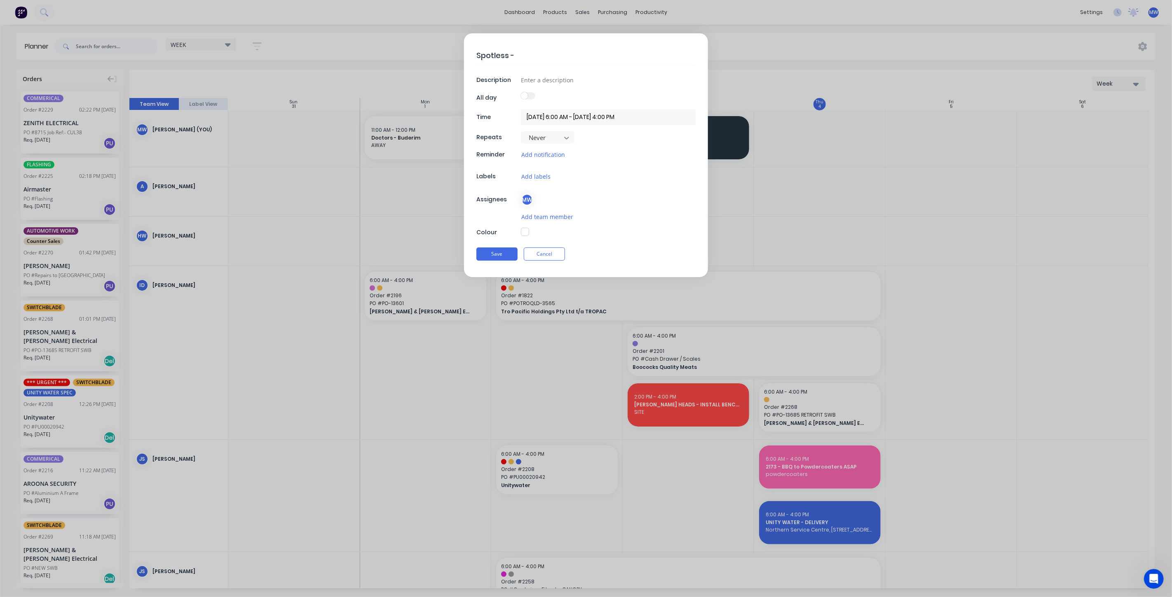
type textarea "Spotless - T"
type textarea "x"
type textarea "Spotless - Ta"
type textarea "x"
type textarea "Spotless - Tan"
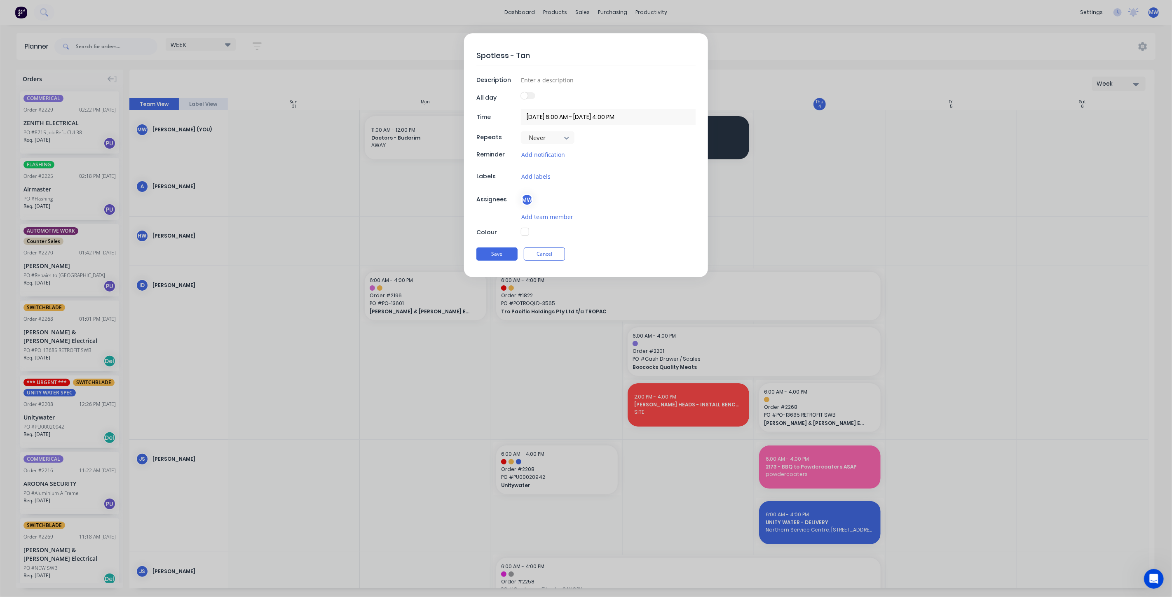
type textarea "x"
type textarea "Spotless - Tank"
type textarea "x"
type textarea "Spotless - Tank,"
type textarea "x"
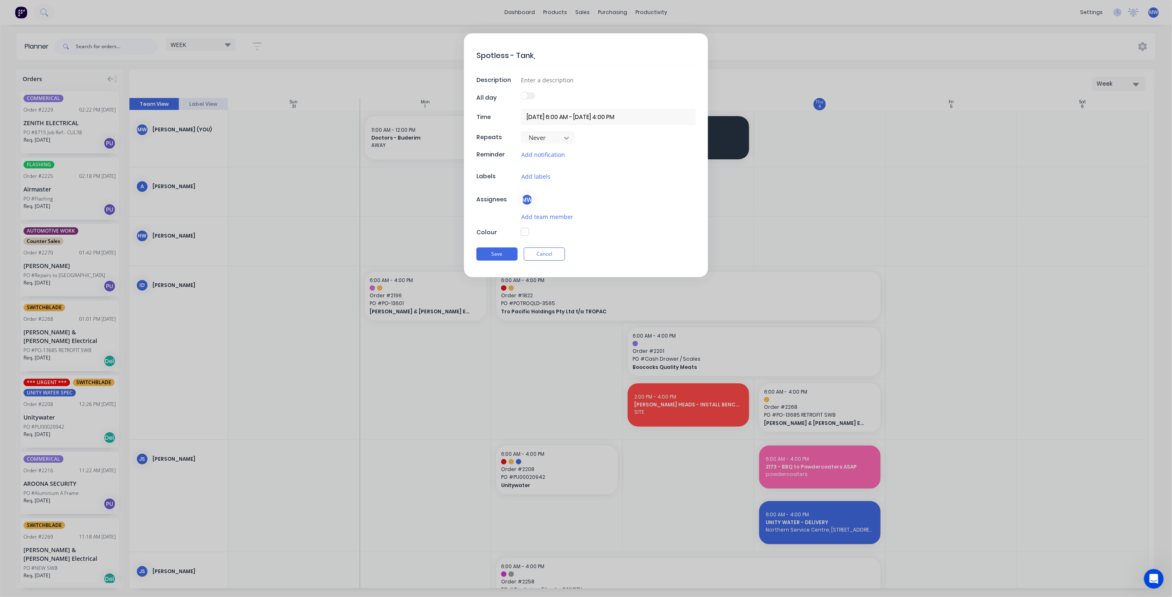
type textarea "Spotless - Tank,"
type textarea "x"
type textarea "Spotless - Tank, s"
type textarea "x"
type textarea "Spotless - Tank, si"
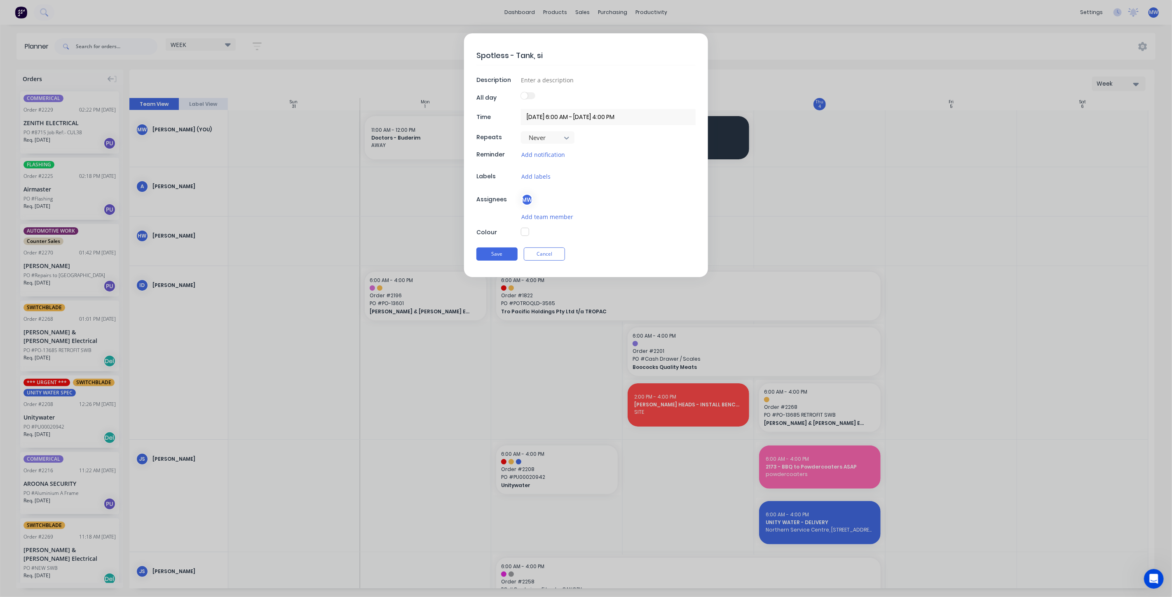
type textarea "x"
type textarea "Spotless - Tank, sit"
type textarea "x"
type textarea "Spotless - Tank, site"
type textarea "x"
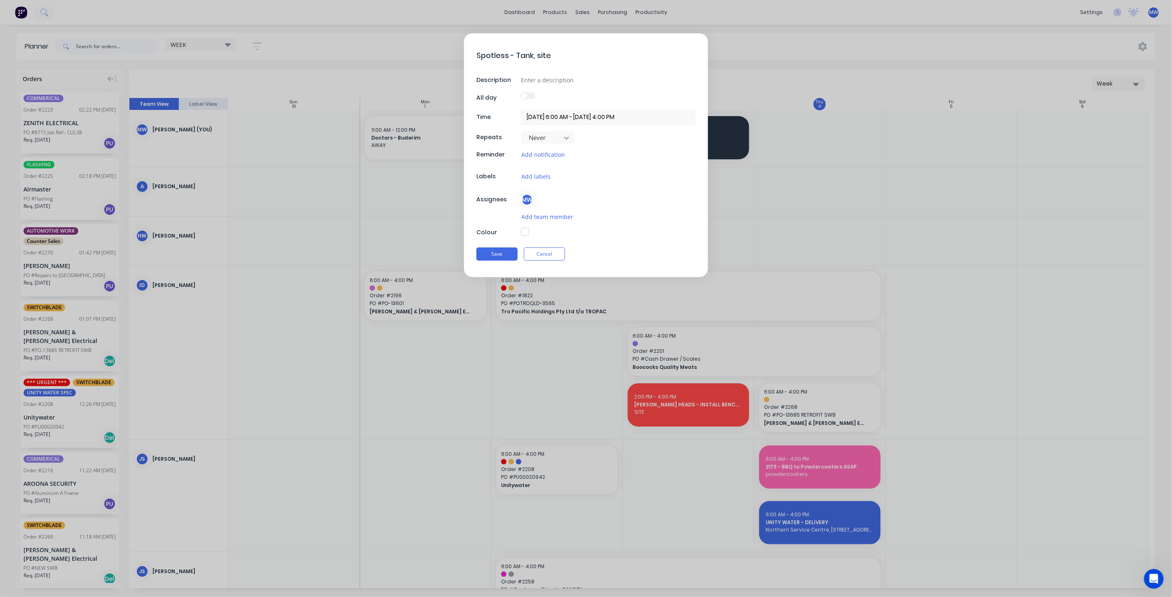
type textarea "Spotless - Tank, site"
type textarea "x"
type textarea "Spotless - Tank, site m"
type textarea "x"
type textarea "Spotless - Tank, site me"
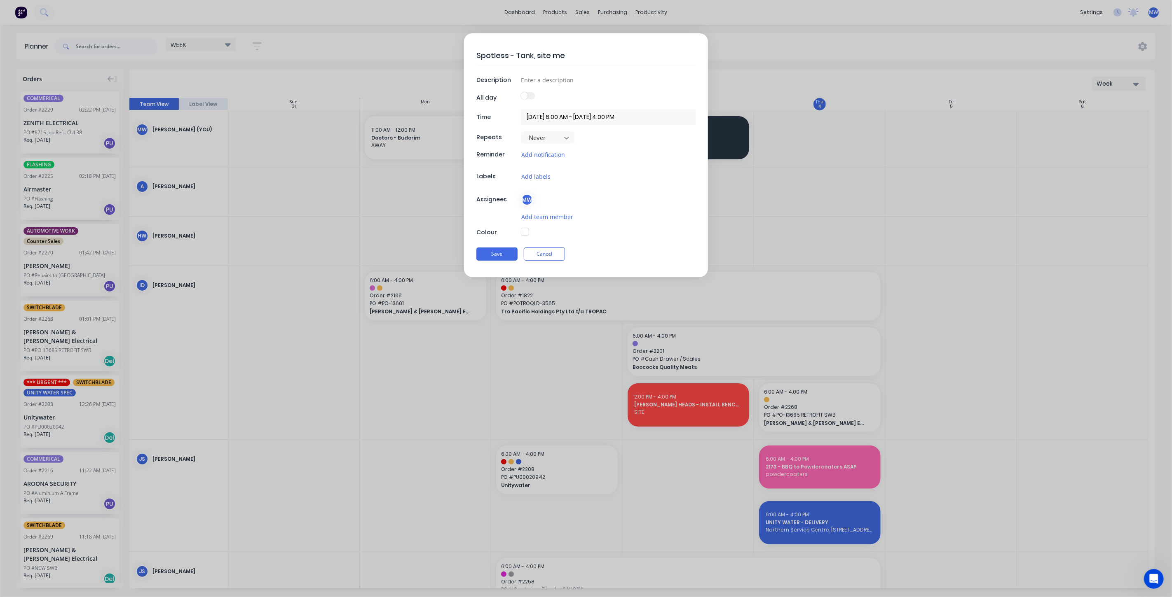
type textarea "x"
type textarea "Spotless - Tank, site mea"
type textarea "x"
type textarea "Spotless - Tank, site meas"
type textarea "x"
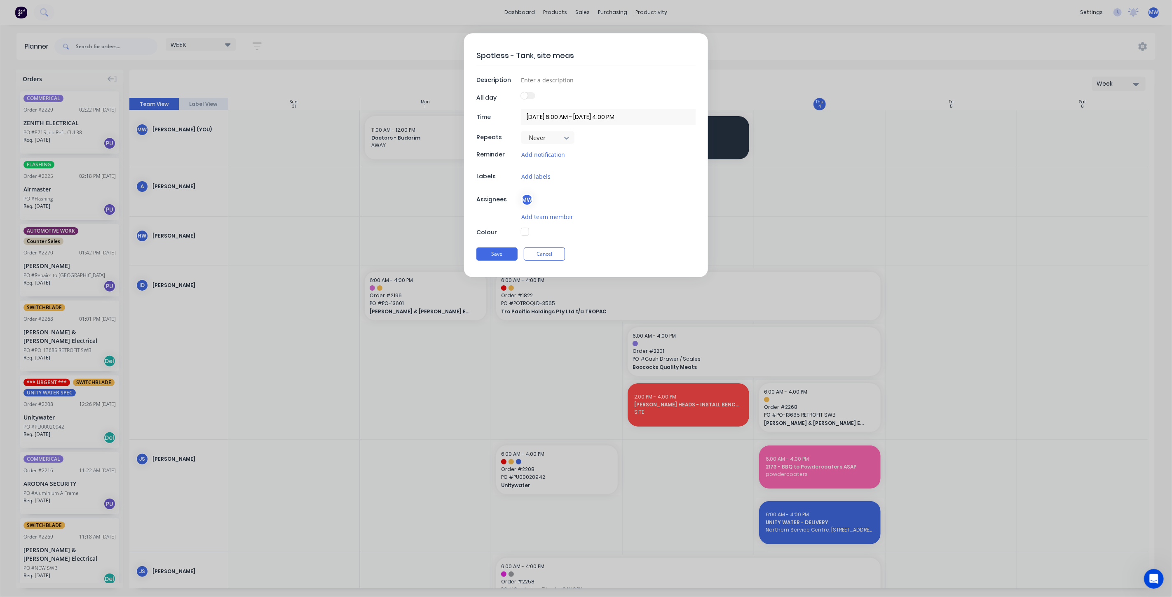
type textarea "Spotless - Tank, site measu"
type textarea "x"
type textarea "Spotless - Tank, site measur"
type textarea "x"
type textarea "Spotless - Tank, site measure"
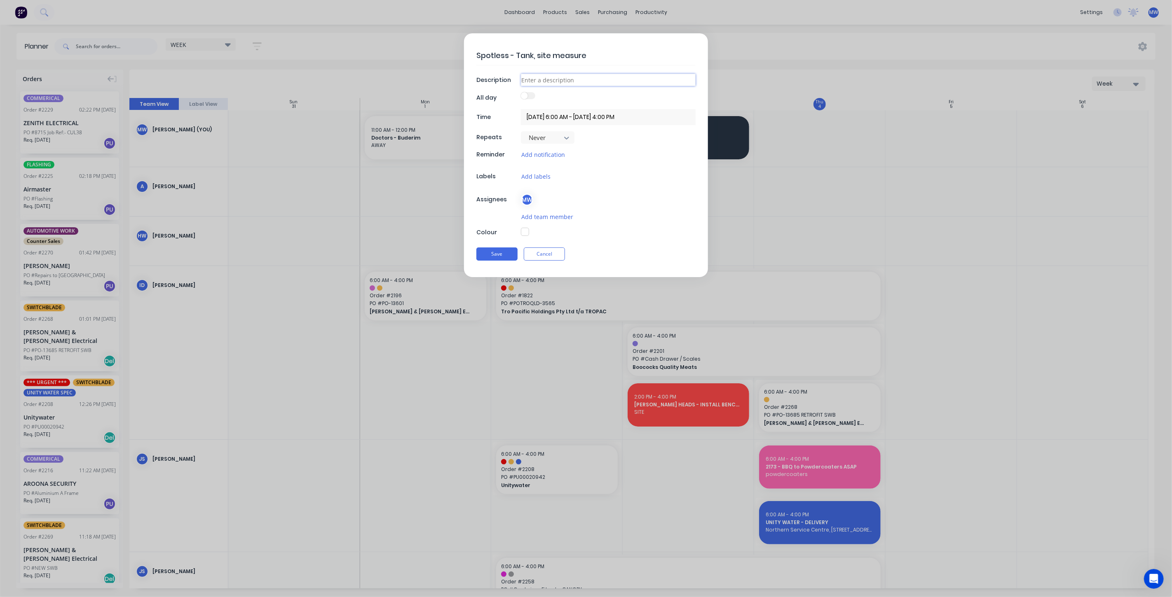
type textarea "x"
click at [564, 82] on input at bounding box center [608, 80] width 175 height 12
type input "SITE"
drag, startPoint x: 600, startPoint y: 232, endPoint x: 581, endPoint y: 241, distance: 20.7
click at [599, 232] on div at bounding box center [608, 232] width 175 height 9
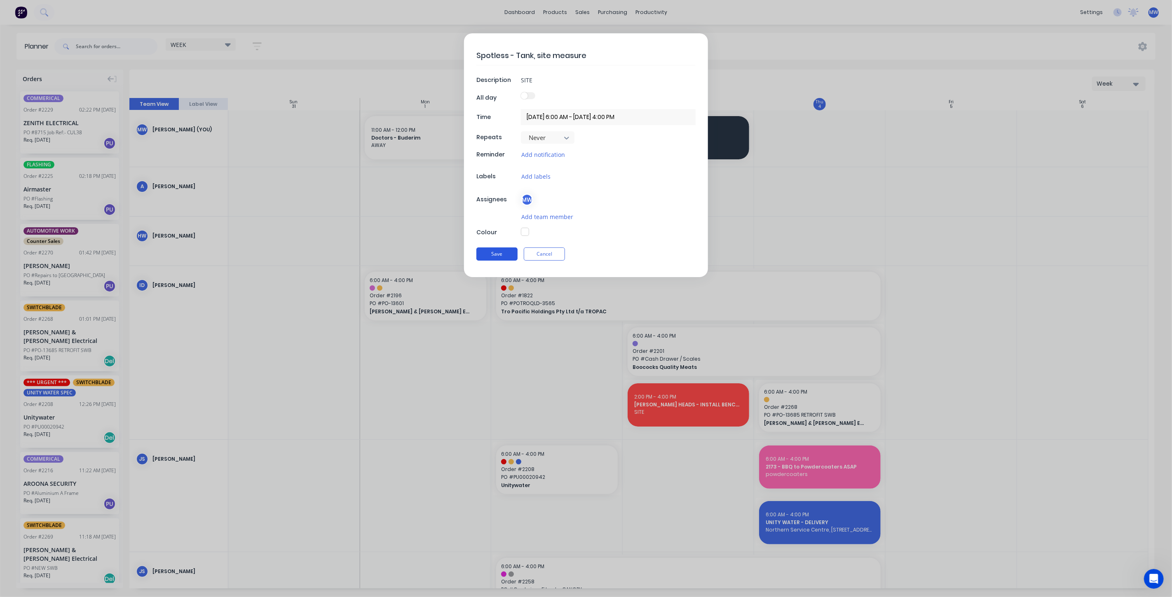
click at [497, 255] on button "Save" at bounding box center [496, 254] width 41 height 13
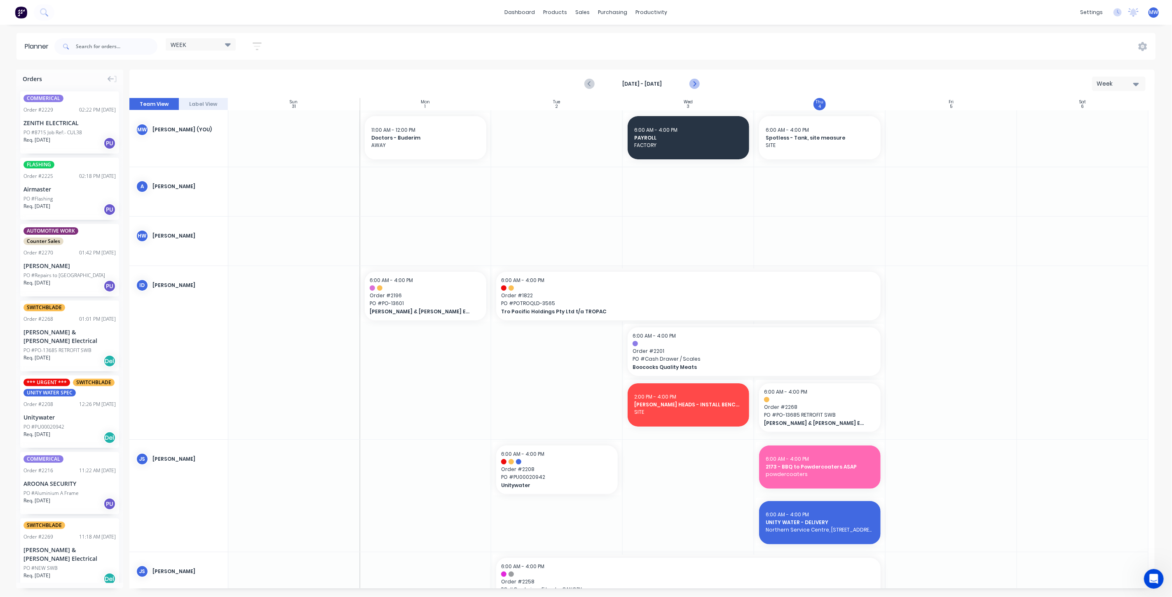
click at [692, 84] on icon "Next page" at bounding box center [694, 84] width 10 height 10
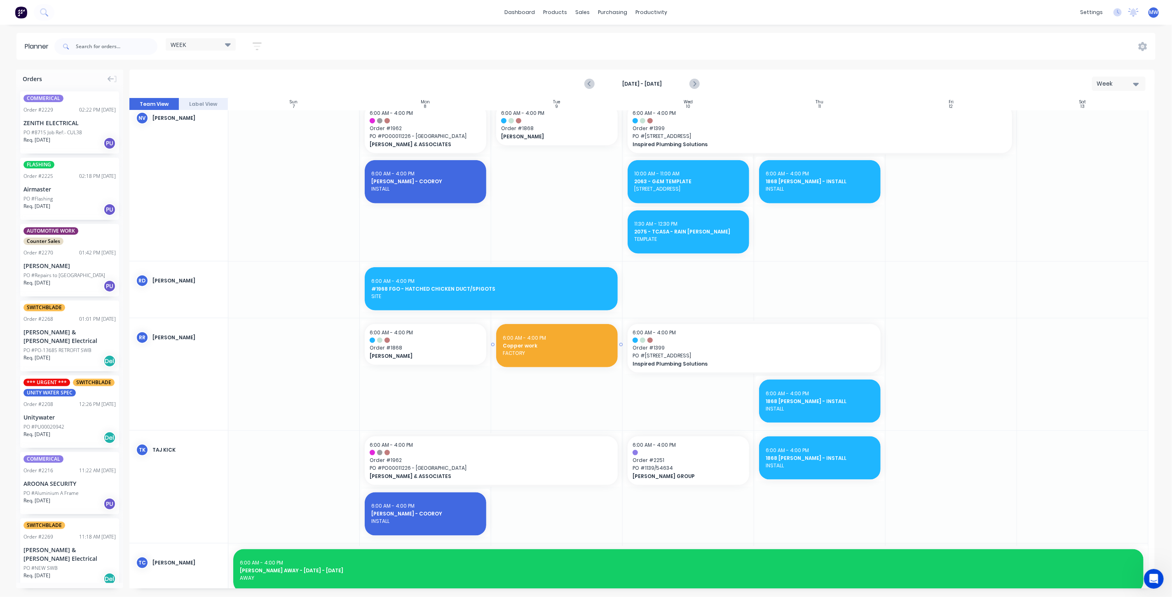
scroll to position [732, 0]
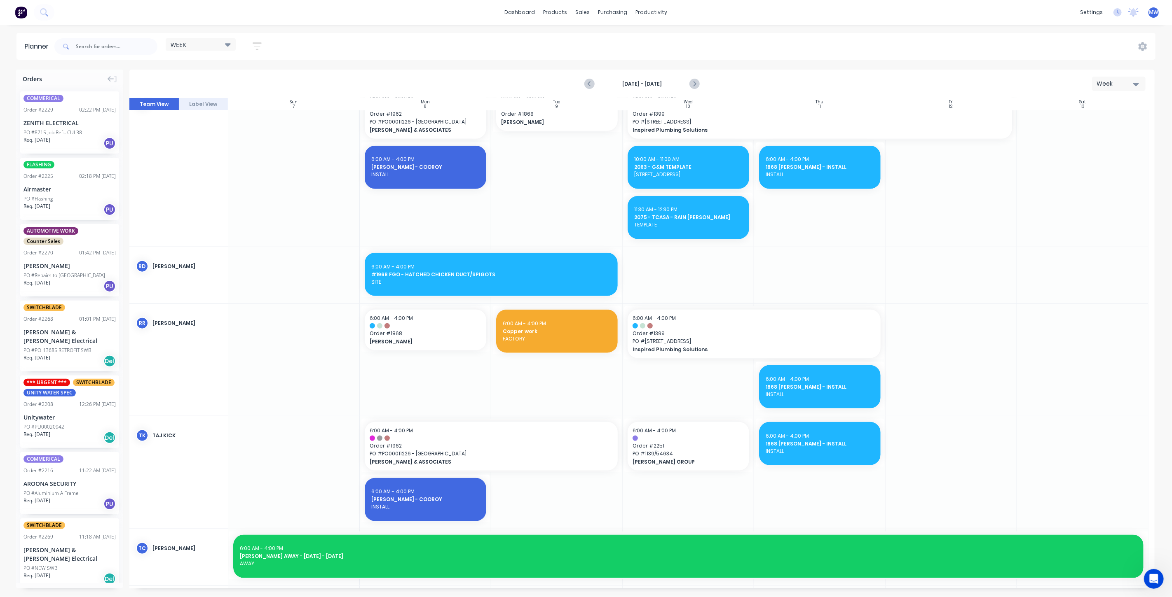
click at [535, 300] on div at bounding box center [556, 275] width 131 height 56
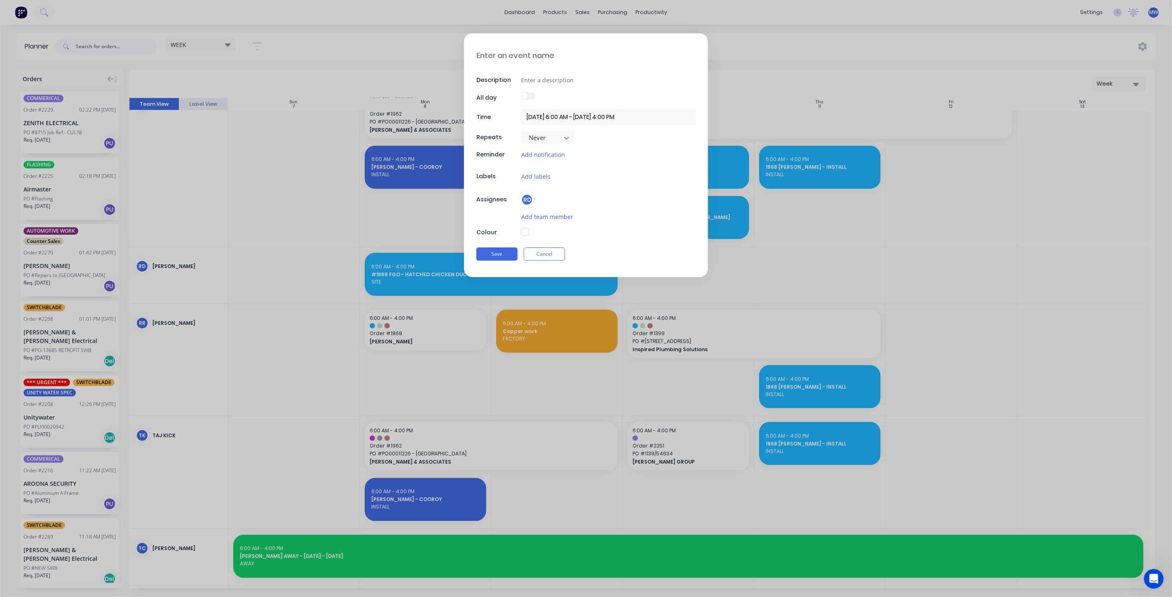
click at [520, 52] on textarea at bounding box center [585, 55] width 219 height 19
type textarea "x"
type textarea "A"
type textarea "x"
type textarea "AL"
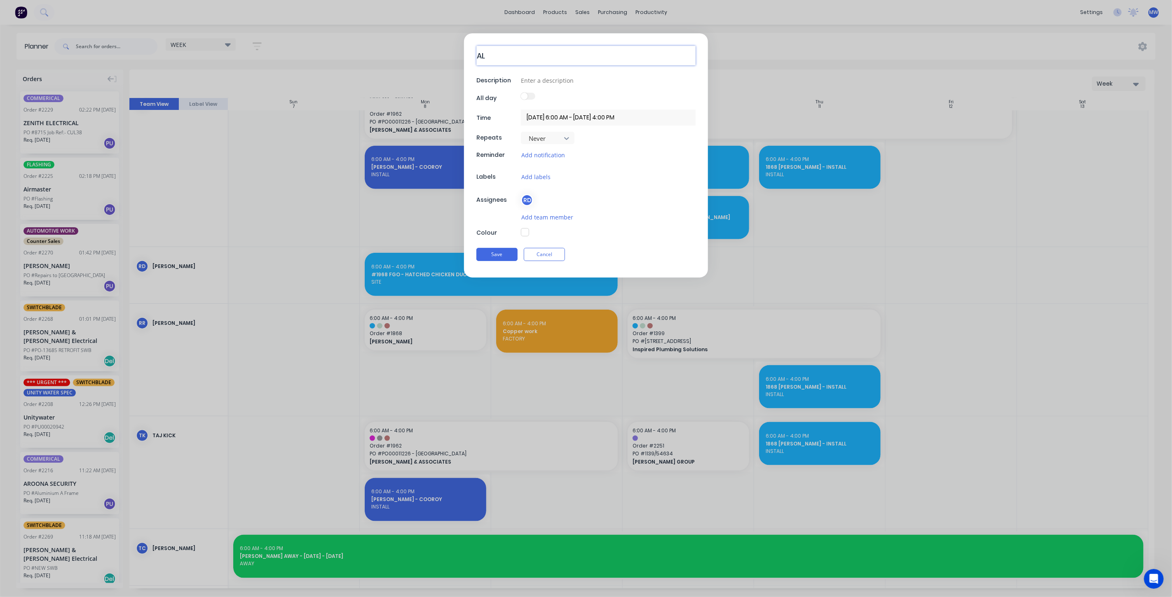
type textarea "x"
type textarea "ALW"
type textarea "x"
type textarea "AL"
type textarea "x"
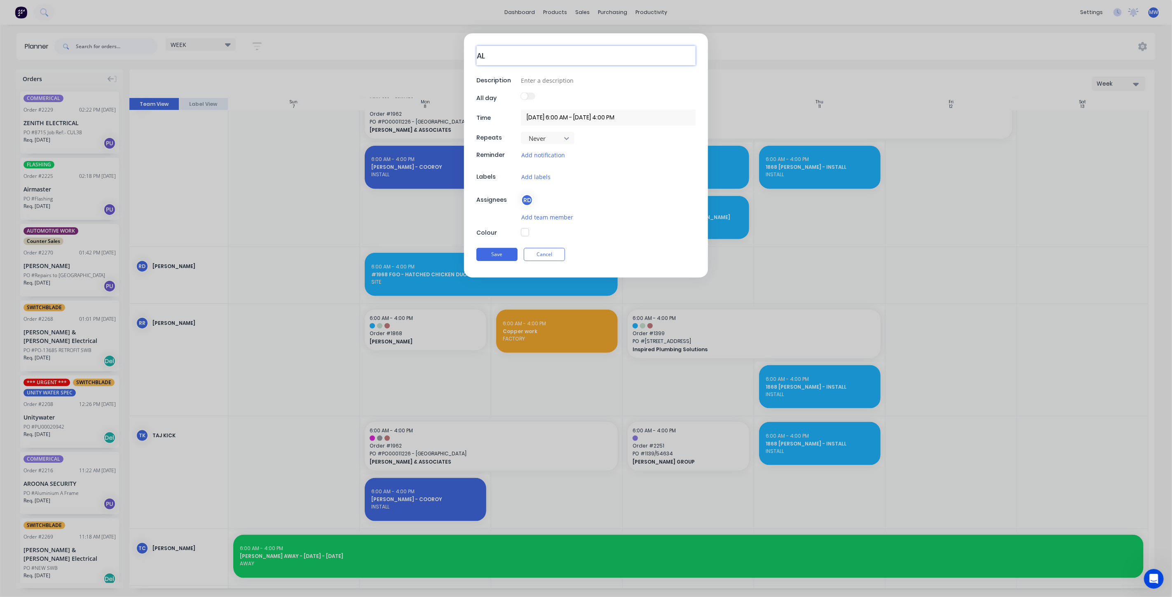
type textarea "ALE"
type textarea "x"
type textarea "ALEX"
type textarea "x"
type textarea "ALEX"
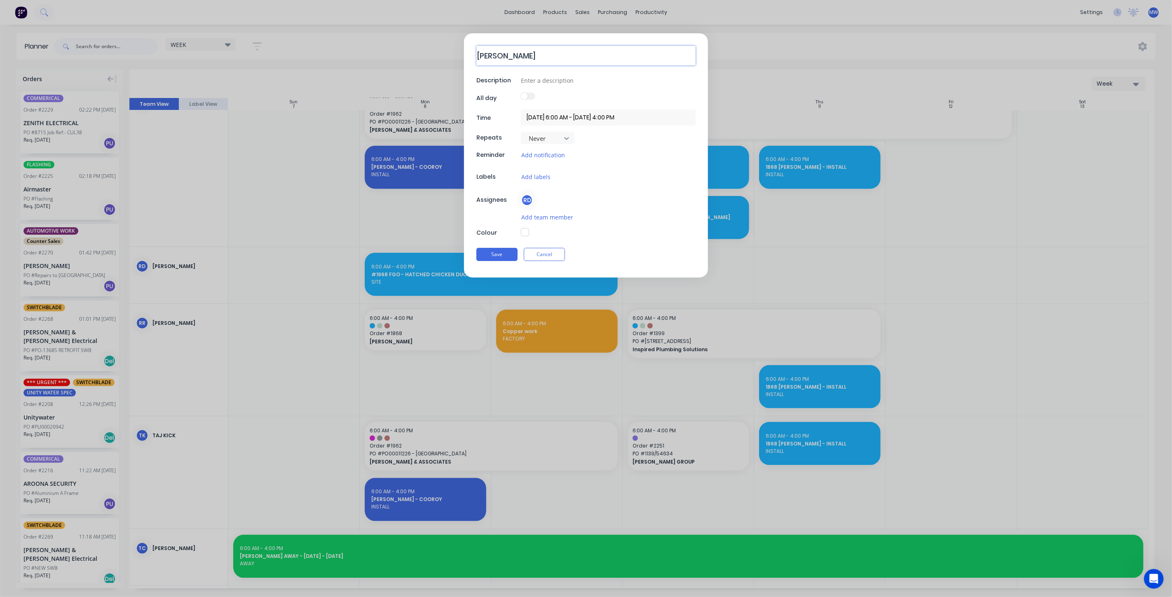
type textarea "x"
type textarea "ALEX H"
type textarea "x"
type textarea "ALEX HE"
type textarea "x"
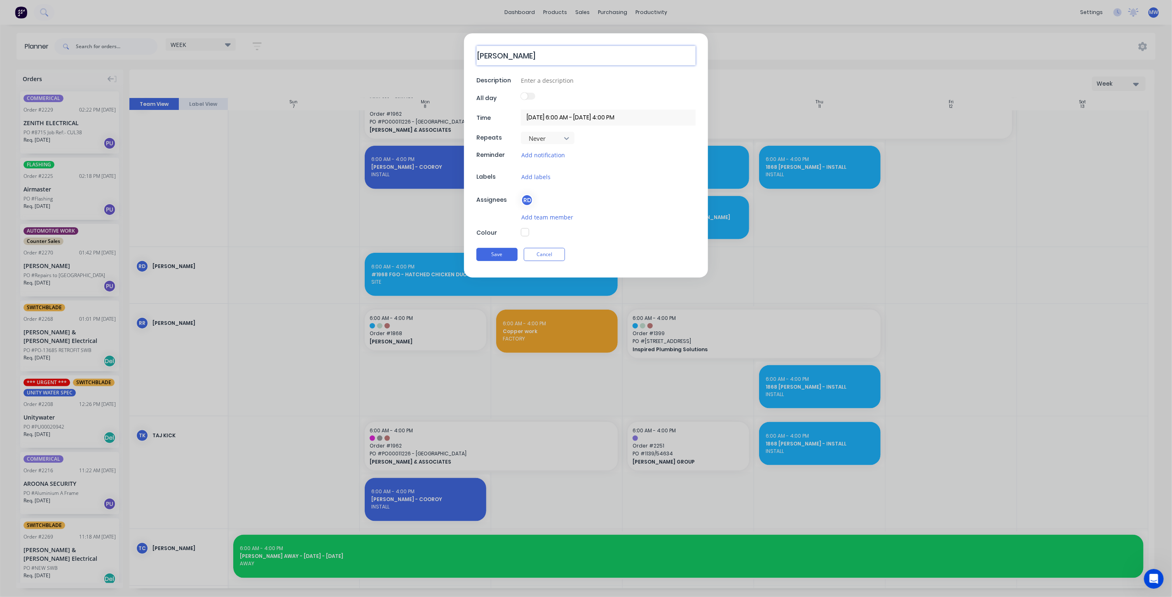
type textarea "ALEX HEA"
type textarea "x"
type textarea "ALEX HEAD"
type textarea "x"
type textarea "ALEX HEADS"
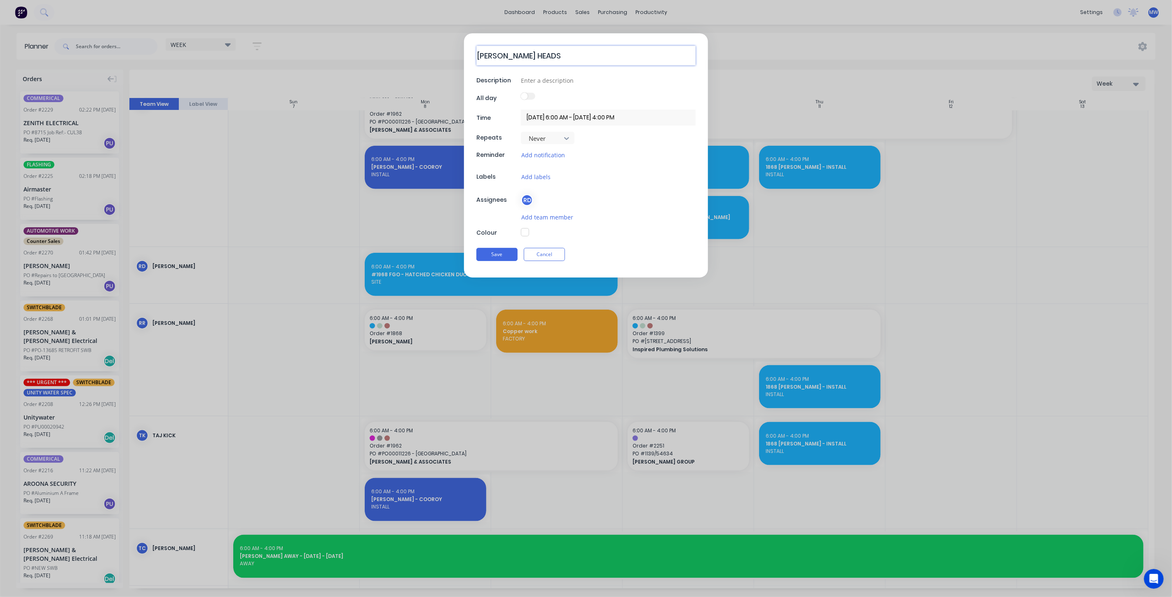
type textarea "x"
type textarea "ALEX HEADS"
type textarea "x"
type textarea "ALEX HEADS -"
type textarea "x"
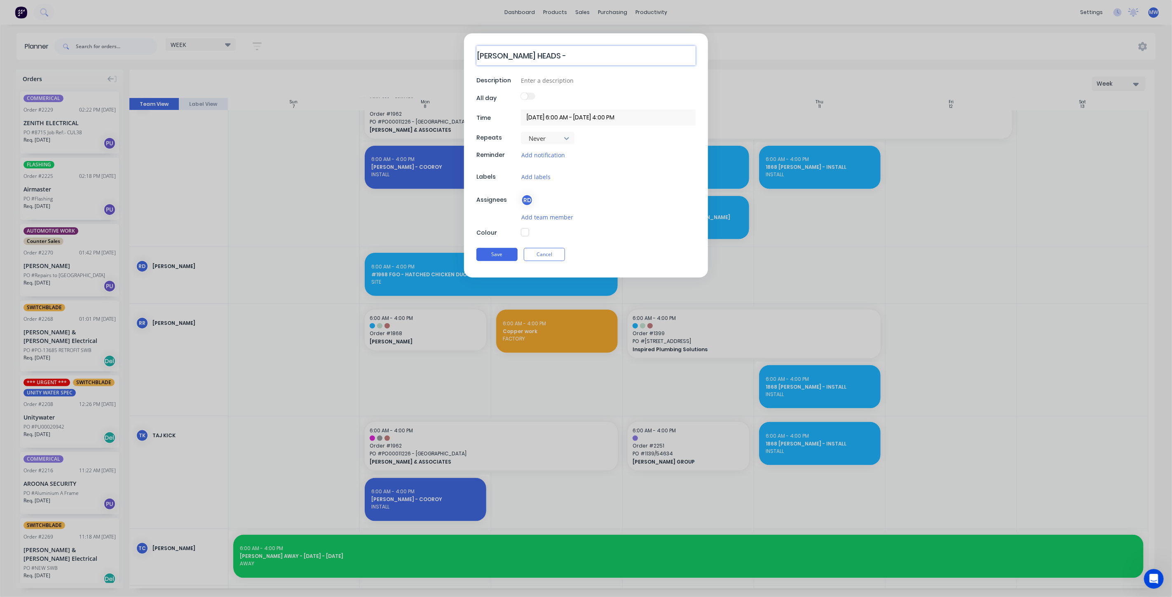
type textarea "ALEX HEADS -"
type textarea "x"
type textarea "ALEX HEADS - F"
type textarea "x"
type textarea "ALEX HEADS - FI"
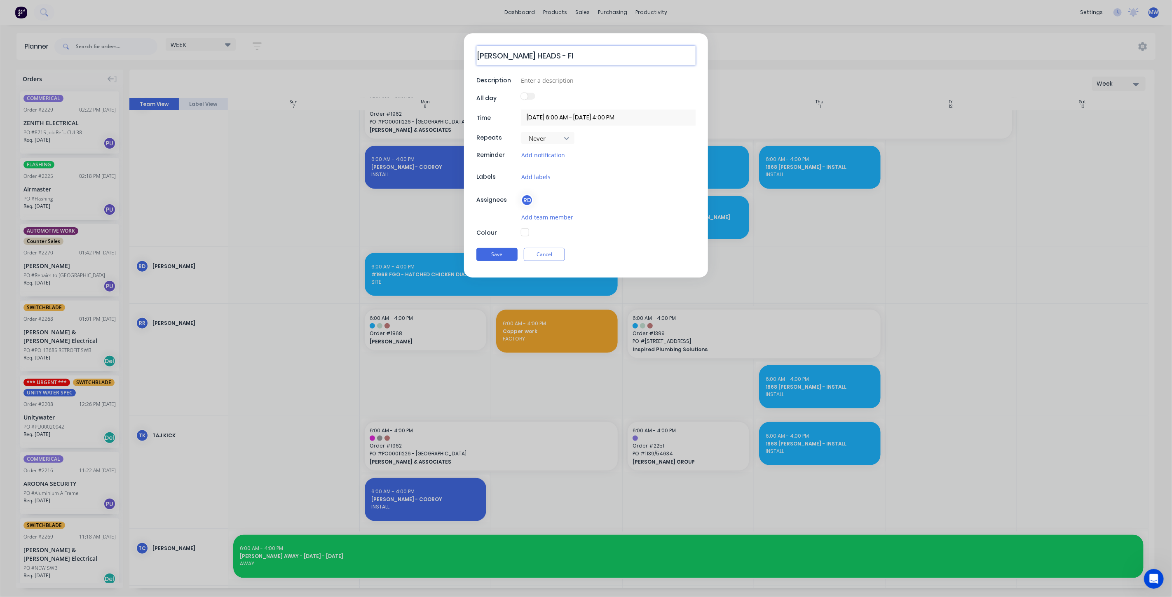
type textarea "x"
type textarea "ALEX HEADS - FIN"
type textarea "x"
type textarea "ALEX HEADS - FINI"
type textarea "x"
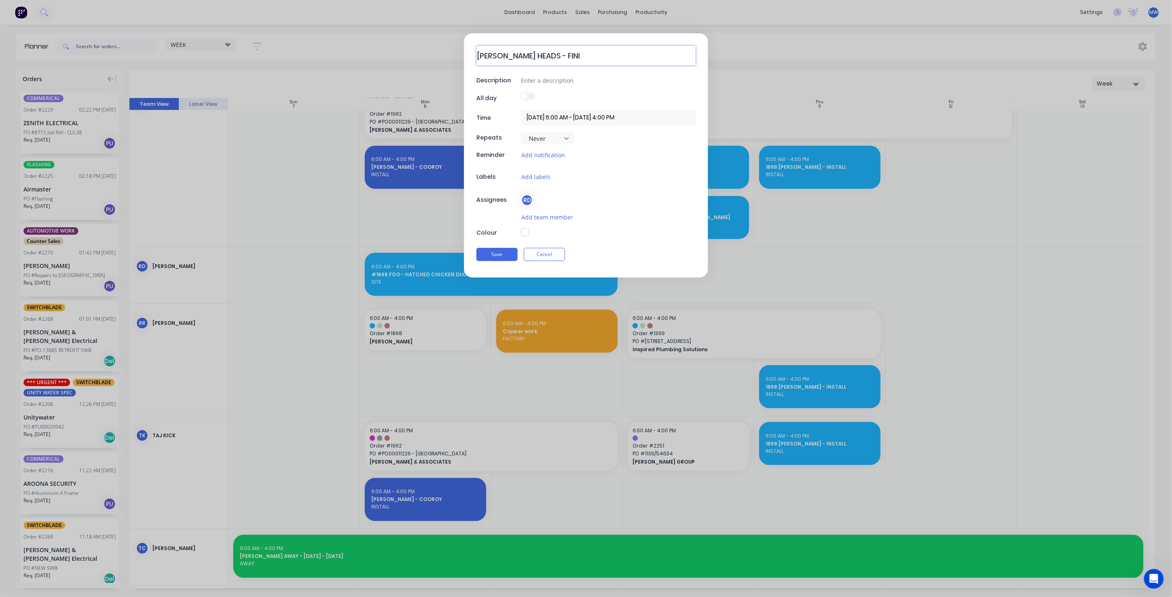
type textarea "ALEX HEADS - FINIS"
type textarea "x"
type textarea "ALEX HEADS - FINISH"
type textarea "x"
type textarea "ALEX HEADS - FINISH"
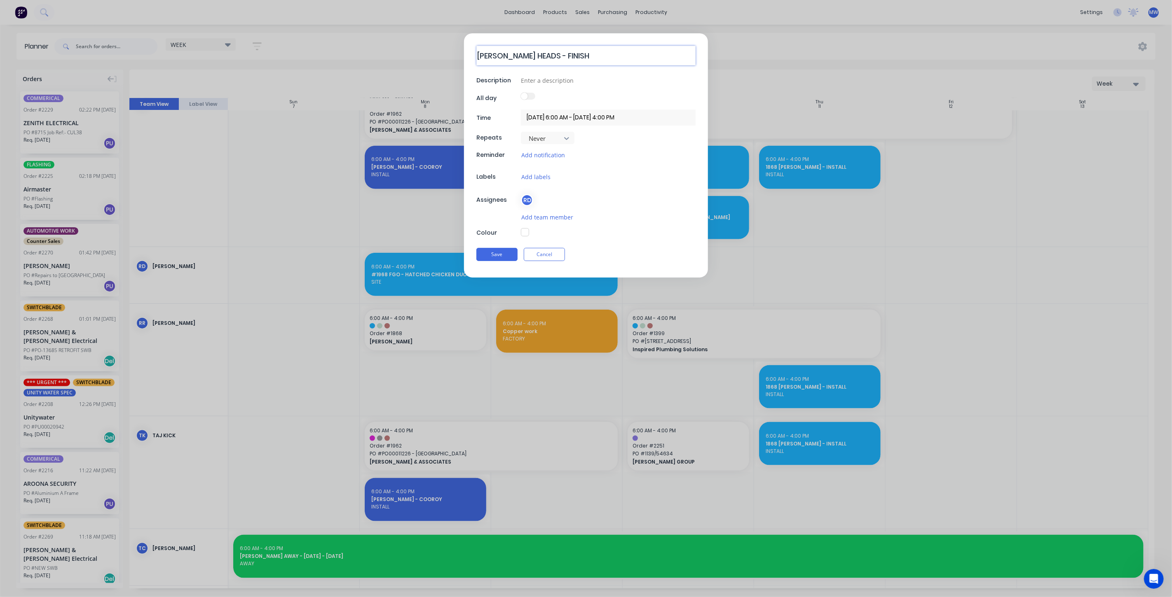
type textarea "x"
type textarea "ALEX HEADS - FINISH IN"
type textarea "x"
type textarea "ALEX HEADS - FINISH INS"
type textarea "x"
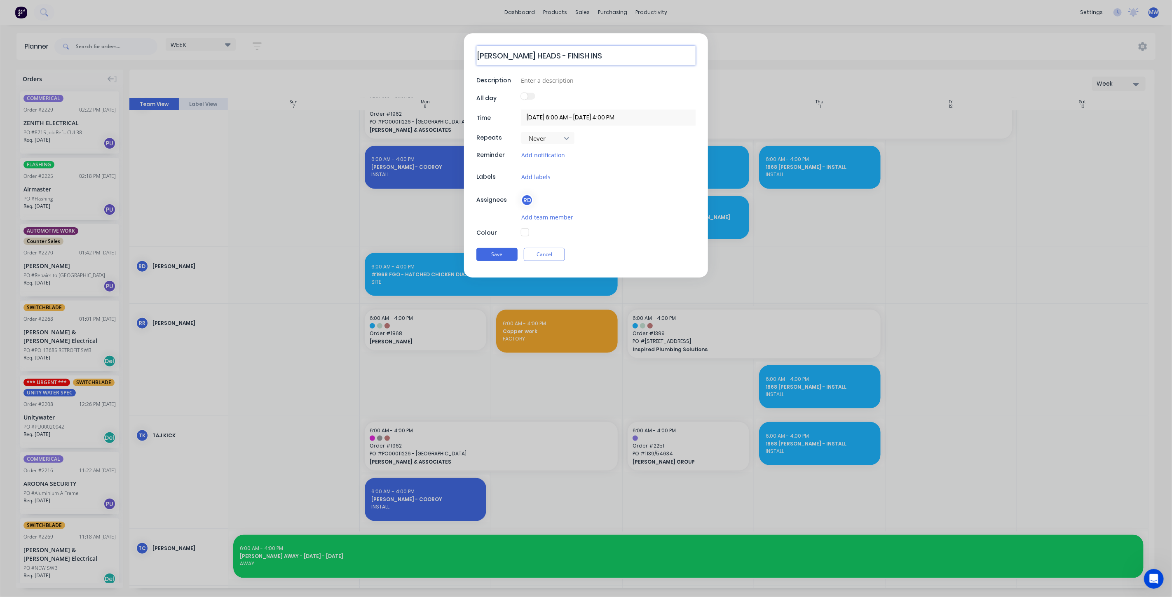
type textarea "ALEX HEADS - FINISH INST"
type textarea "x"
type textarea "ALEX HEADS - FINISH INSTA"
type textarea "x"
type textarea "ALEX HEADS - FINISH INSTAL"
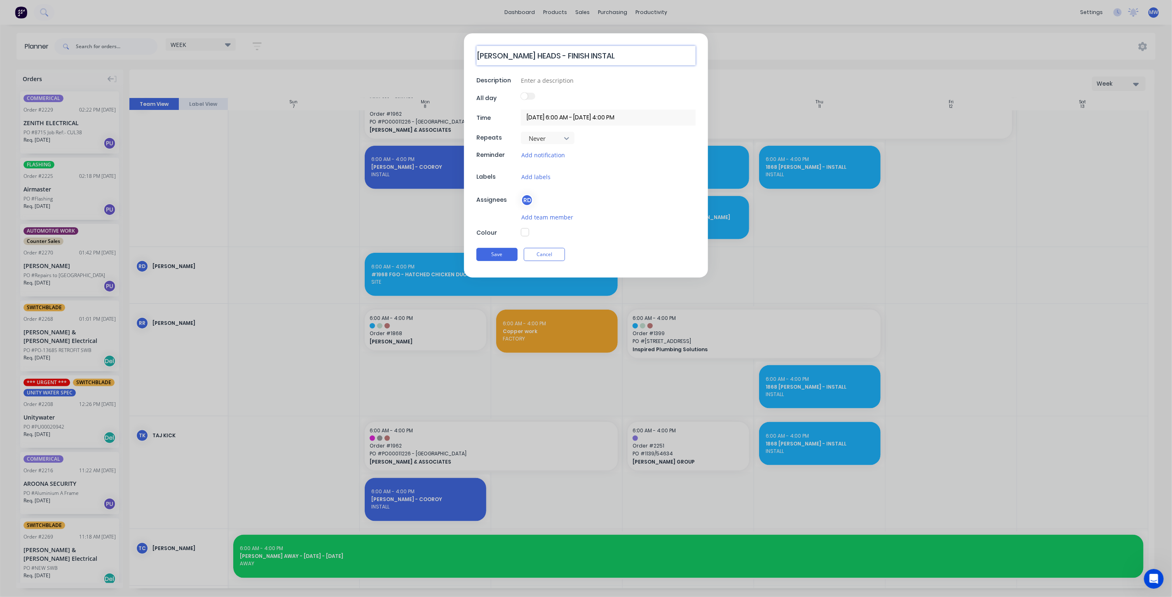
type textarea "x"
type textarea "ALEX HEADS - FINISH INSTALL"
type textarea "x"
click at [567, 78] on input at bounding box center [608, 80] width 175 height 12
type input "SITE"
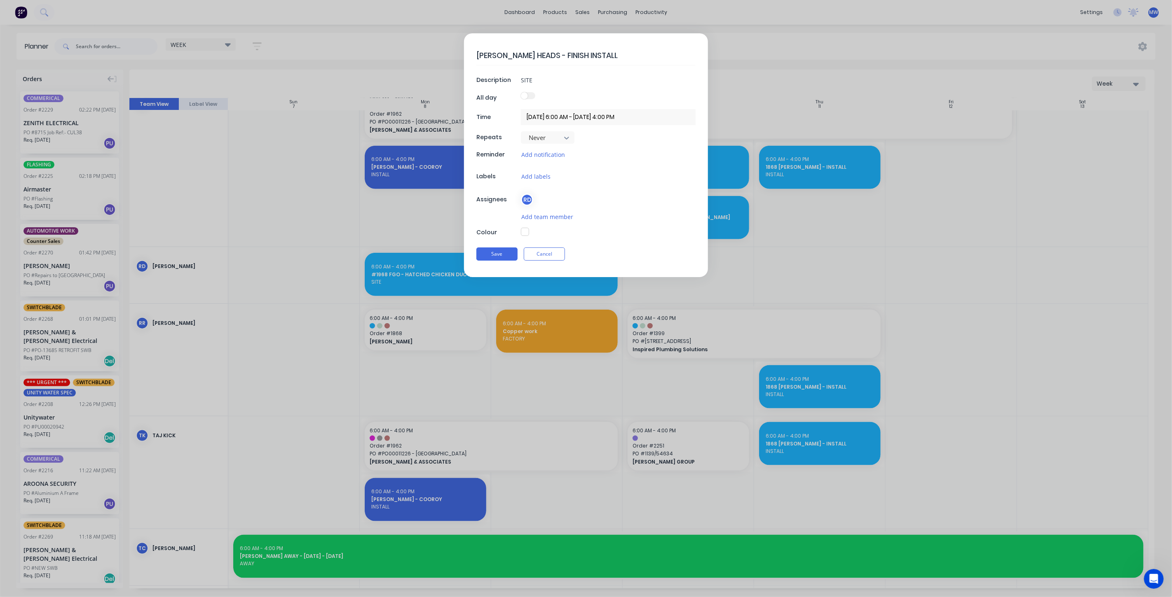
click at [524, 230] on button "button" at bounding box center [525, 232] width 8 height 8
type textarea "x"
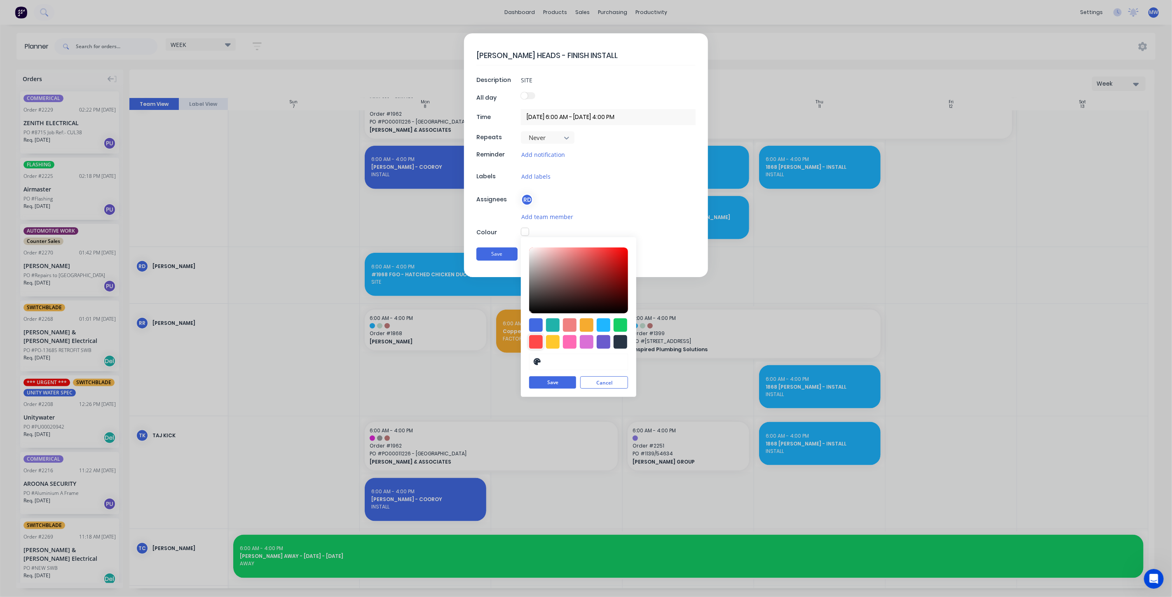
click at [537, 341] on div at bounding box center [536, 342] width 14 height 14
type input "#FF4949"
click at [553, 380] on button "Save" at bounding box center [552, 383] width 47 height 12
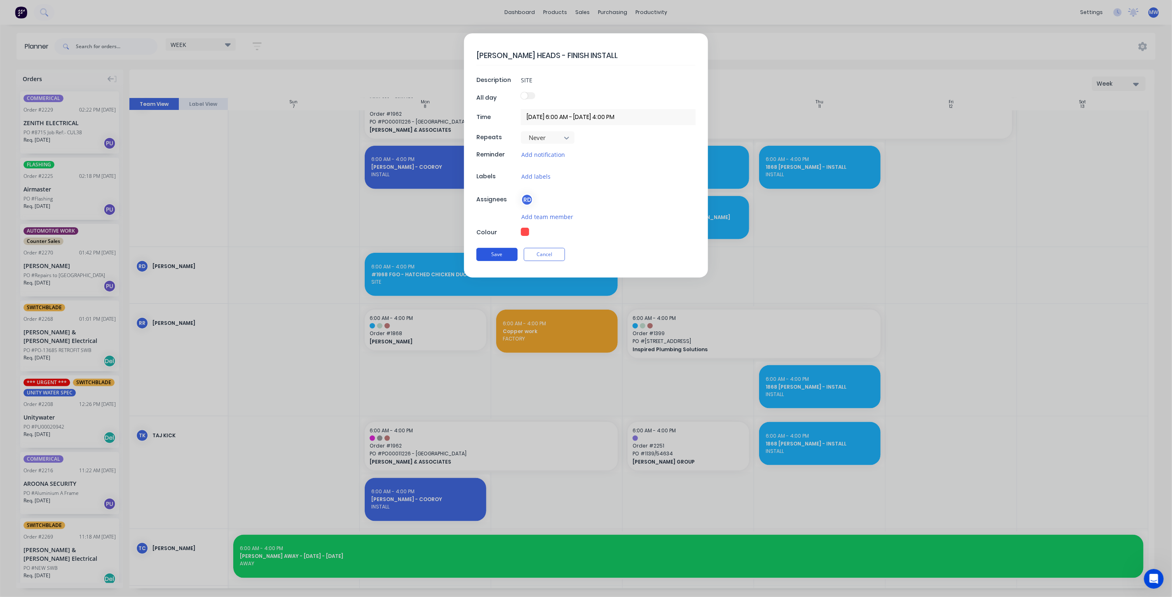
click at [495, 257] on button "Save" at bounding box center [496, 254] width 41 height 13
type textarea "x"
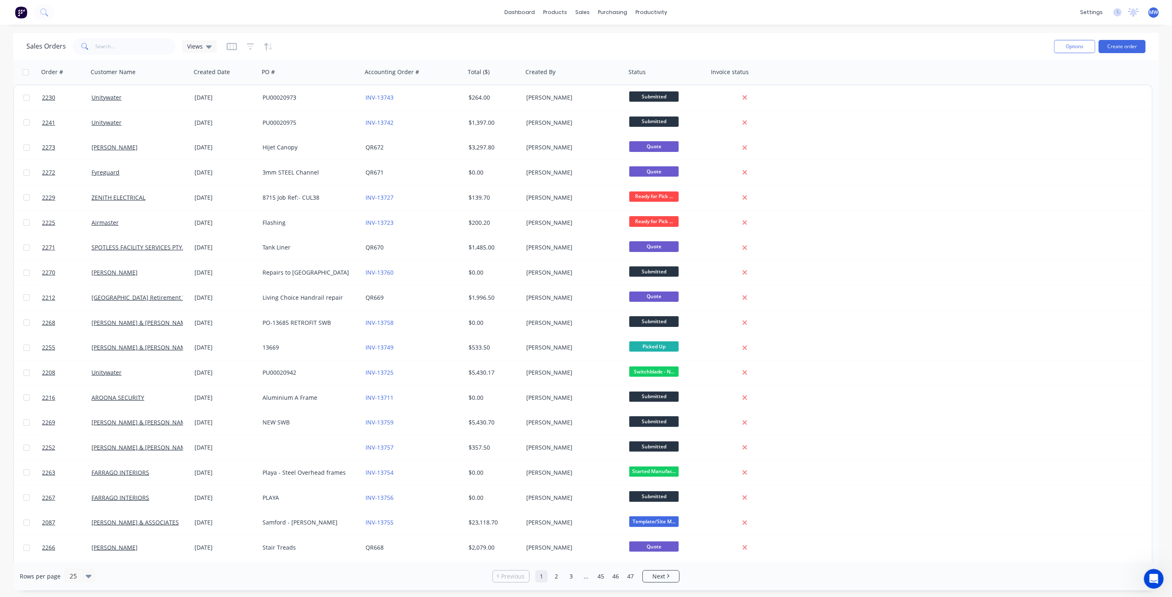
scroll to position [644, 0]
